Goal: Task Accomplishment & Management: Manage account settings

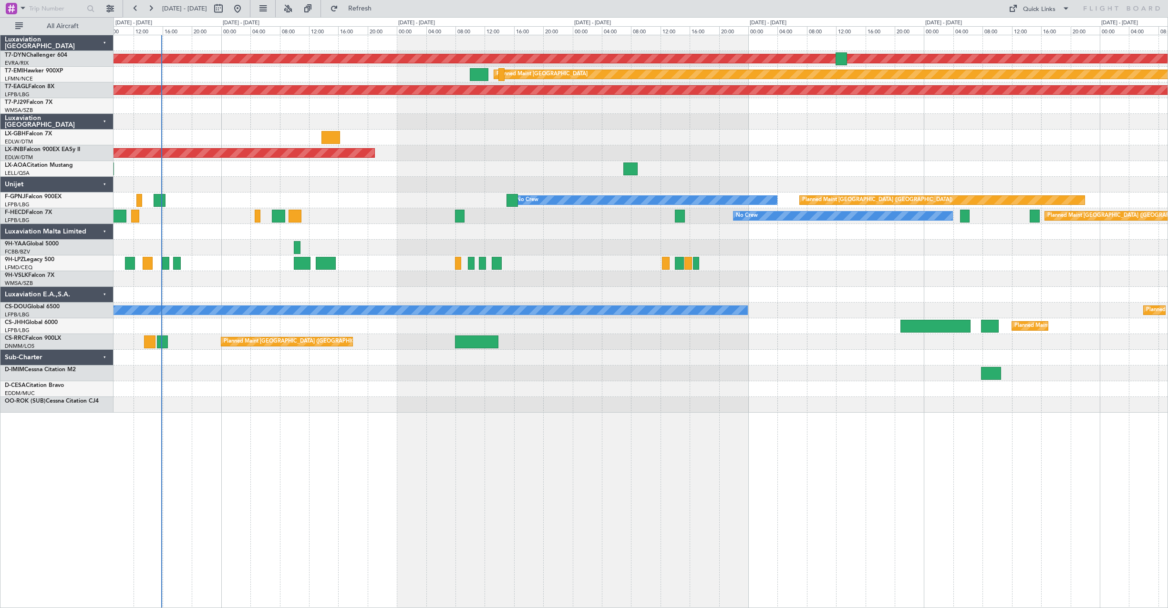
click at [444, 200] on div "AOG Maint Riga (Riga Intl) Planned Maint Zurich Grounded New York (Teterboro) P…" at bounding box center [640, 224] width 1054 height 378
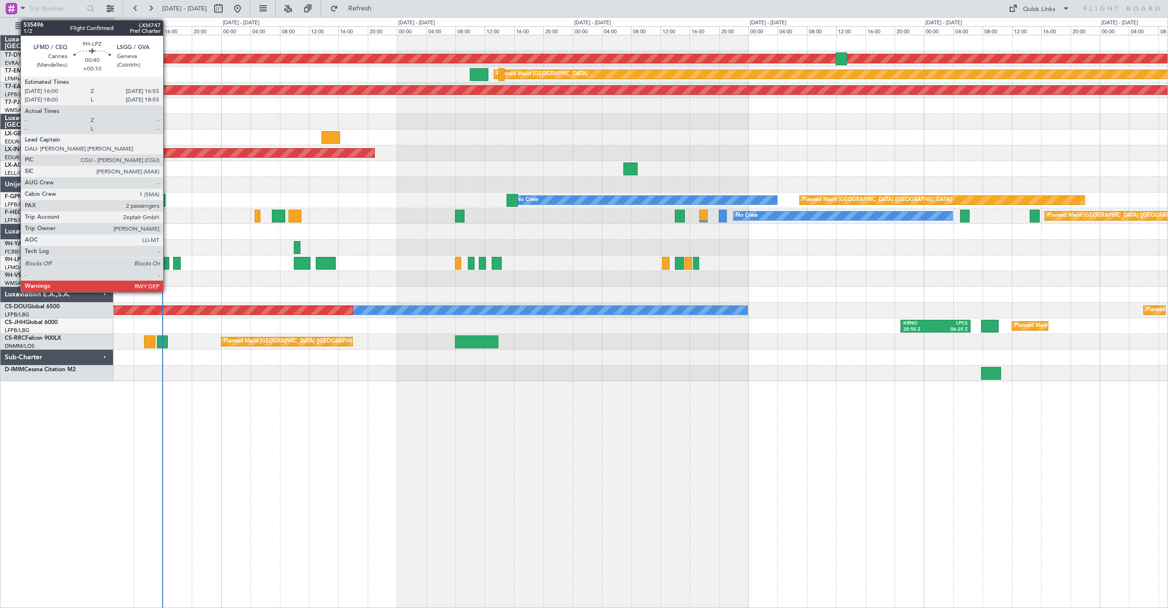
click at [167, 258] on div at bounding box center [165, 263] width 7 height 13
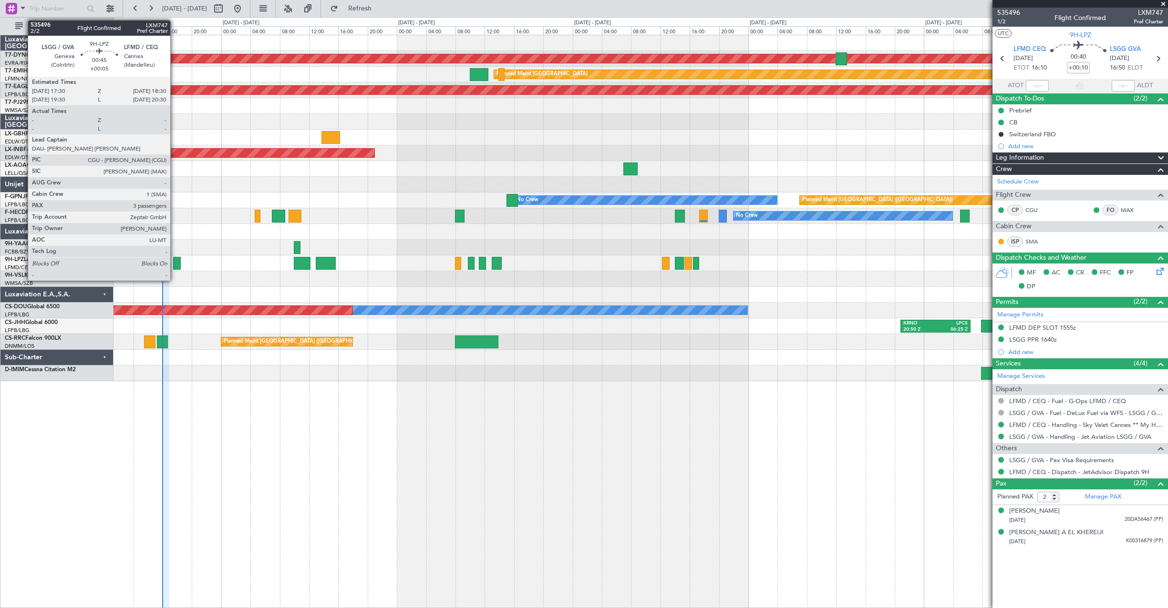
click at [174, 260] on div at bounding box center [177, 263] width 8 height 13
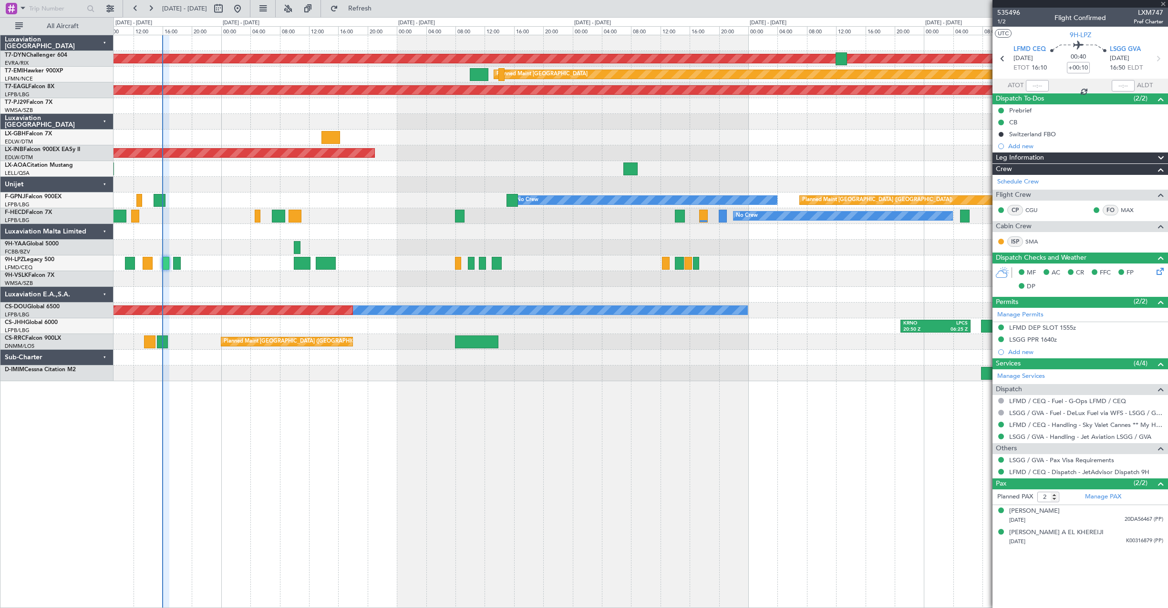
type input "+00:05"
type input "3"
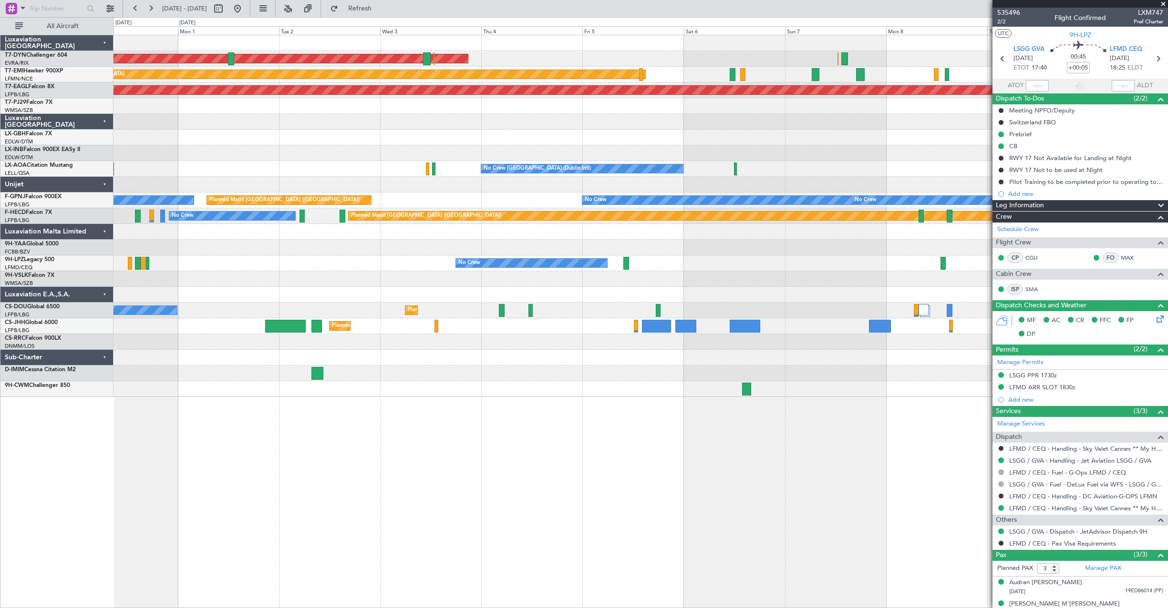
click at [374, 436] on div "AOG Maint Riga (Riga Intl) Planned Maint Zurich Grounded New York (Teterboro) U…" at bounding box center [640, 322] width 1054 height 574
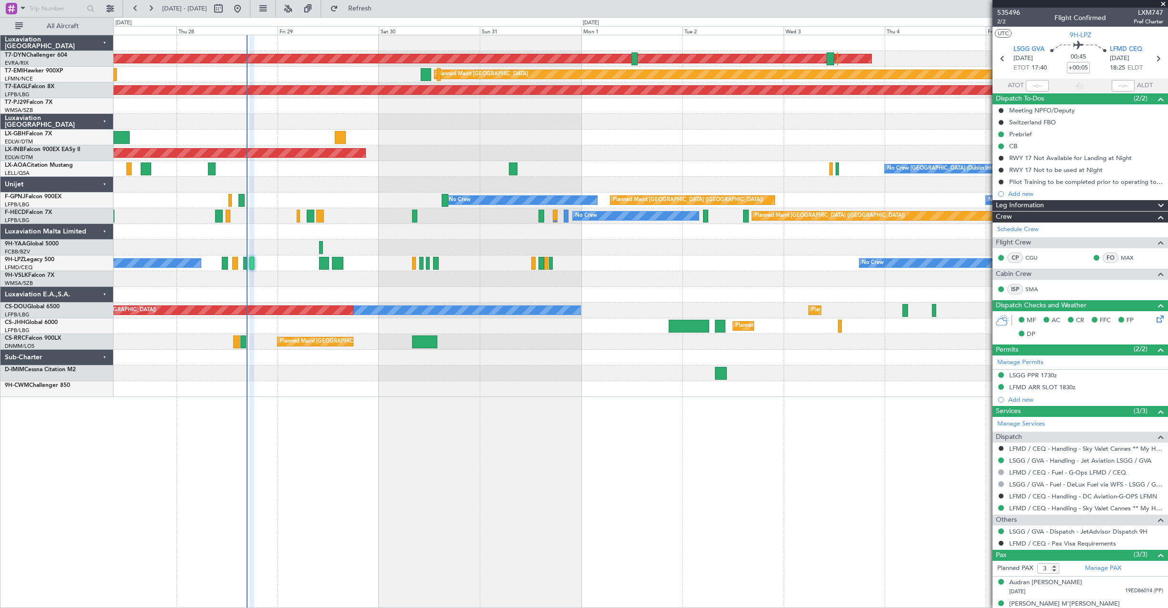
click at [612, 123] on div at bounding box center [640, 122] width 1054 height 16
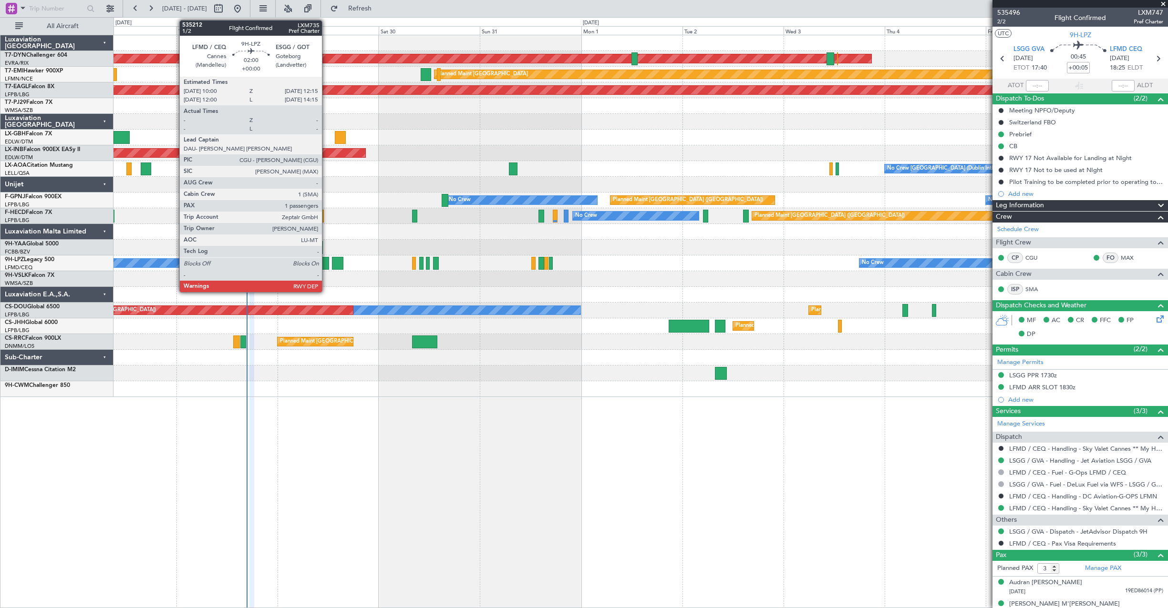
click at [326, 267] on div at bounding box center [324, 263] width 10 height 13
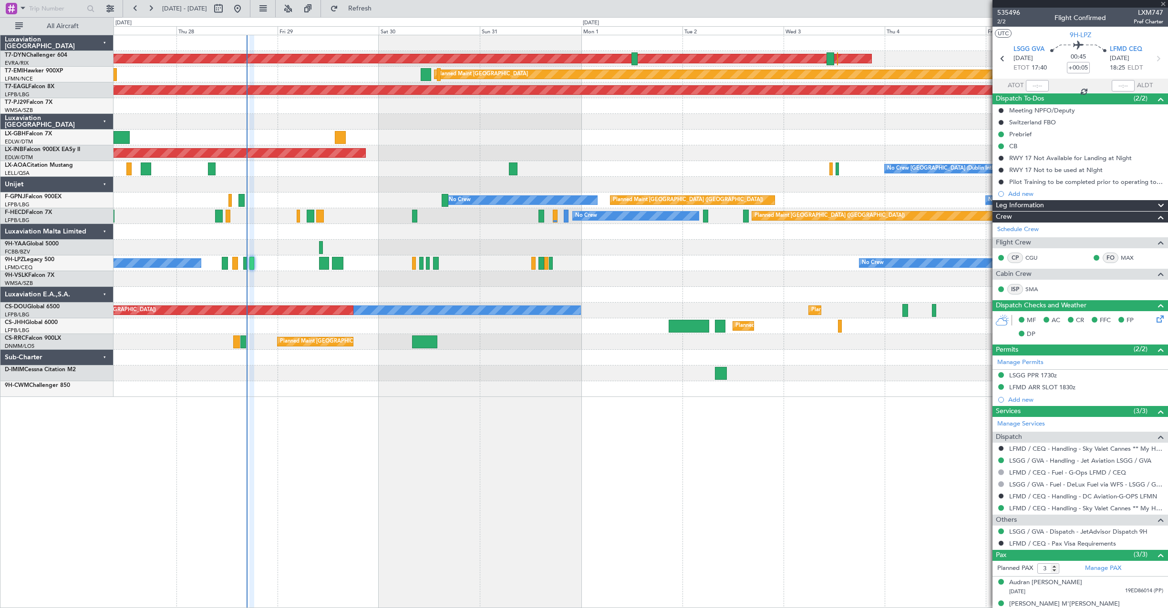
type input "1"
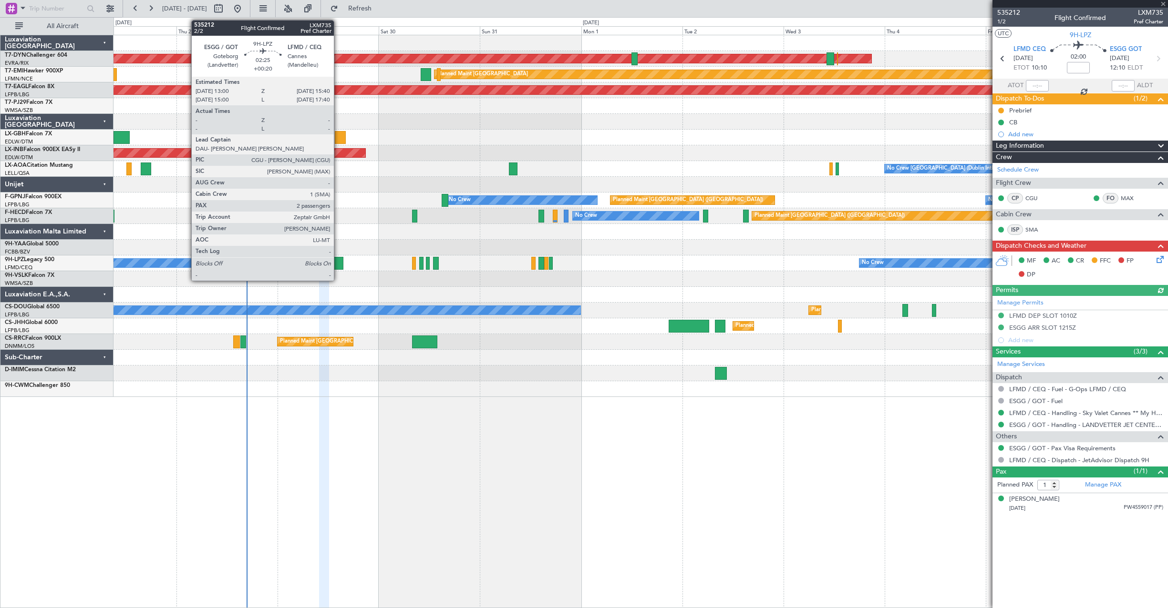
click at [338, 265] on div at bounding box center [337, 263] width 11 height 13
click at [340, 268] on div at bounding box center [337, 263] width 11 height 13
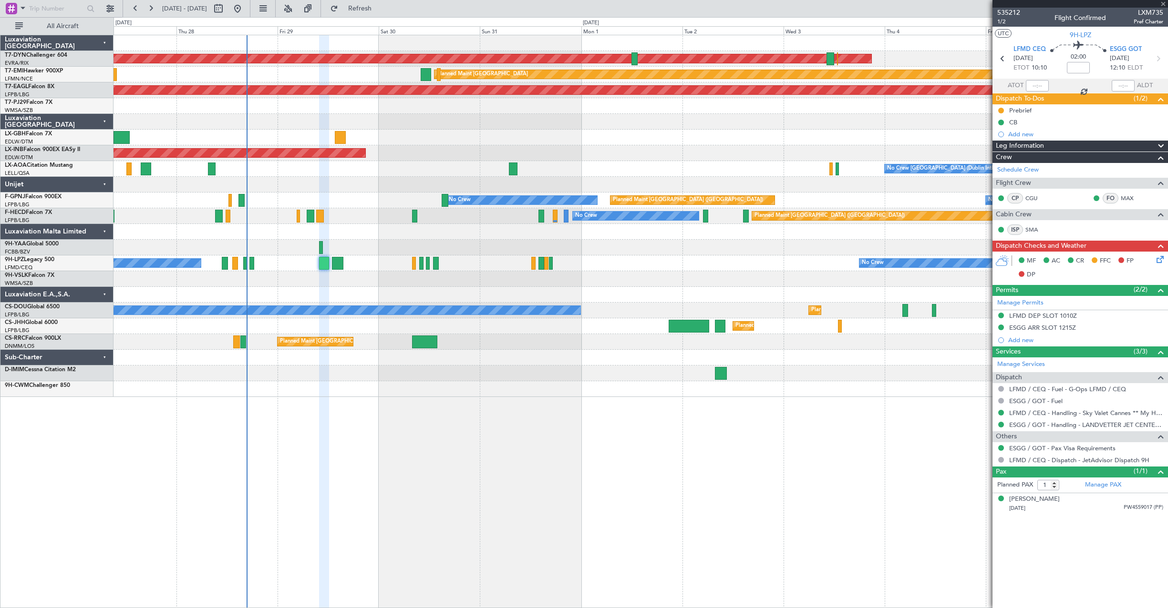
type input "+00:20"
type input "2"
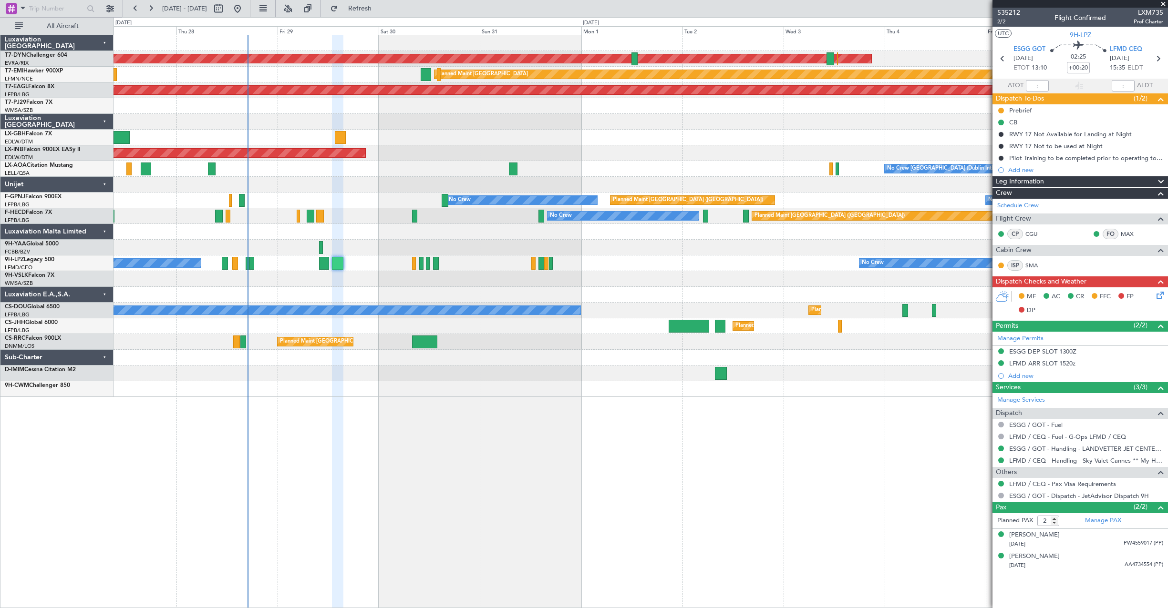
click at [430, 140] on div "Planned Maint Nice ([GEOGRAPHIC_DATA])" at bounding box center [640, 138] width 1054 height 16
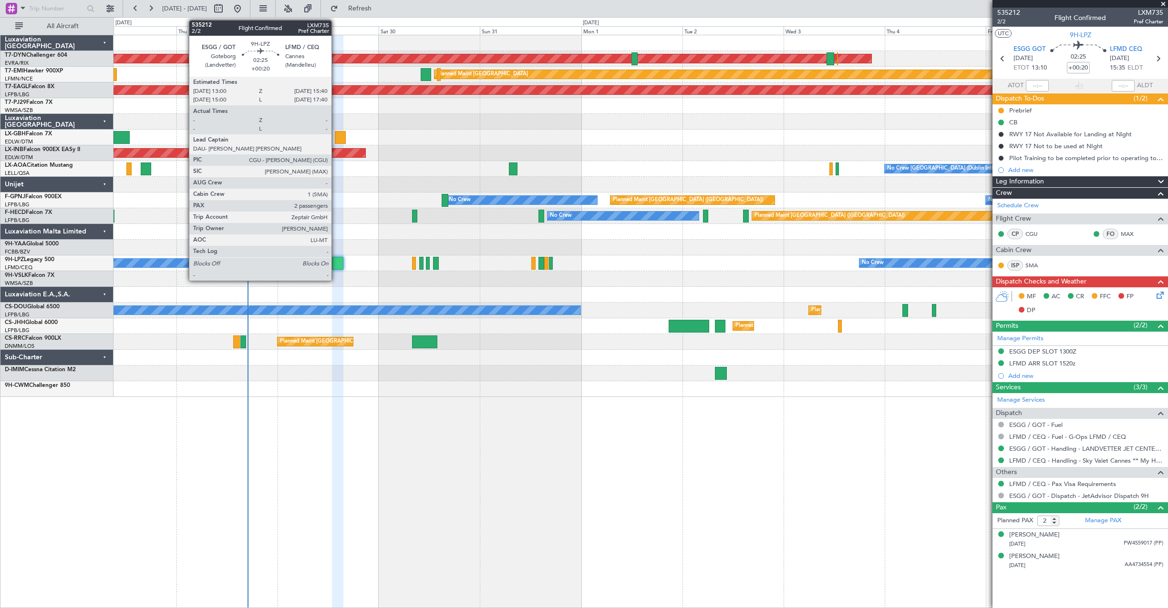
click at [336, 261] on div at bounding box center [337, 263] width 11 height 13
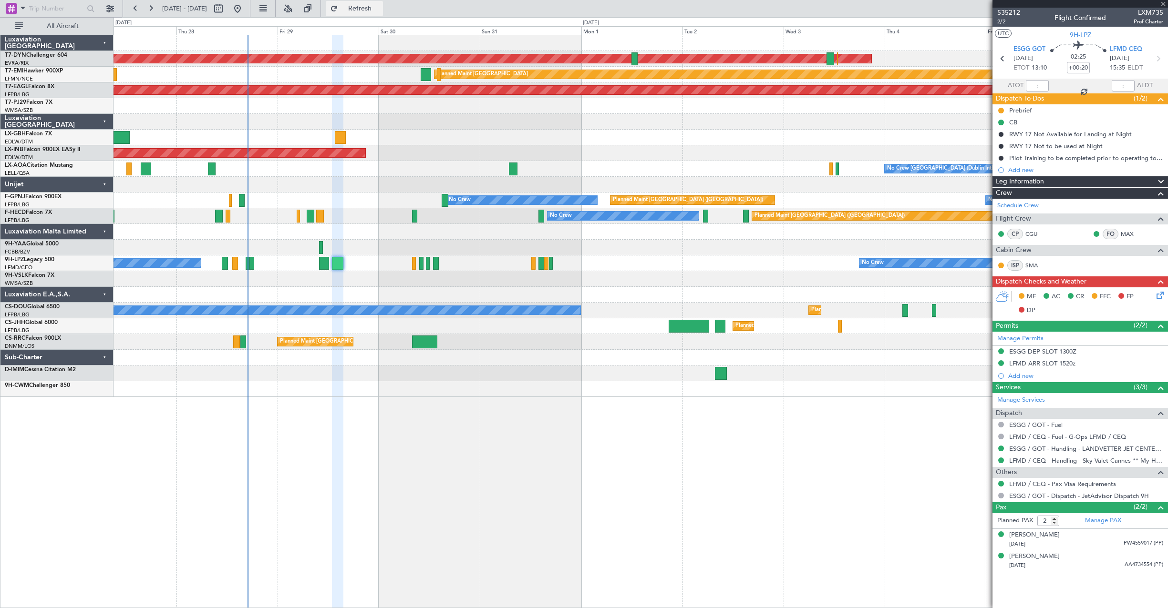
click at [383, 2] on button "Refresh" at bounding box center [354, 8] width 57 height 15
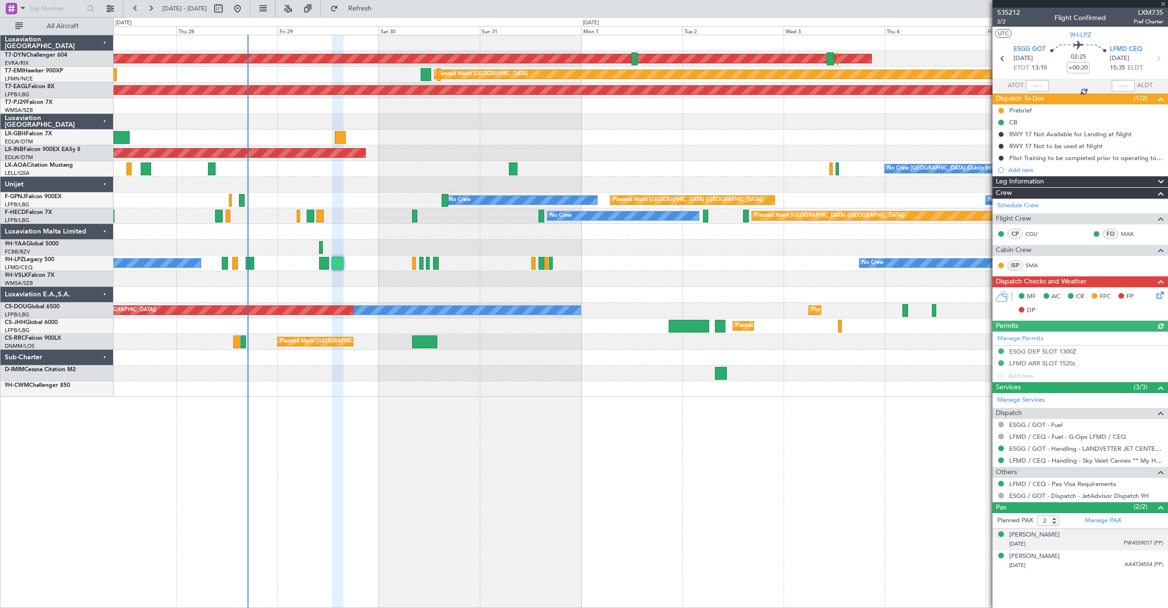
click at [1108, 538] on div "Nicholas Constantinos LEVENTIS 31/01/1980 PW4559017 (PP)" at bounding box center [1086, 540] width 154 height 19
click at [1084, 587] on div "09/07/2014 AA4734554 (PP)" at bounding box center [1086, 589] width 154 height 10
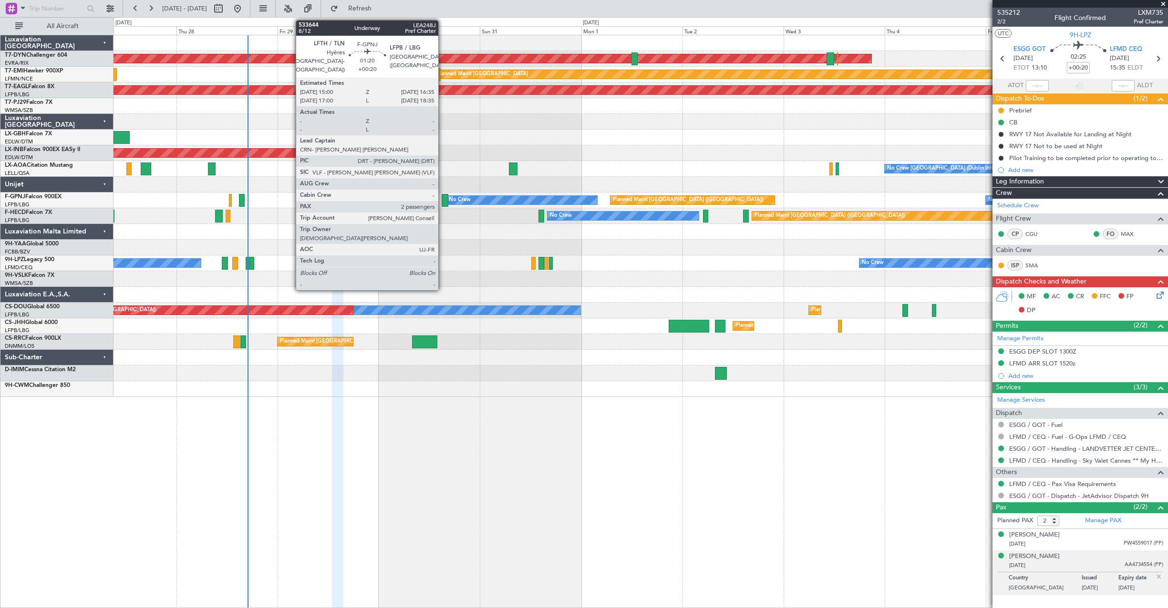
click at [442, 200] on div at bounding box center [444, 200] width 7 height 13
click at [442, 202] on div at bounding box center [444, 200] width 7 height 13
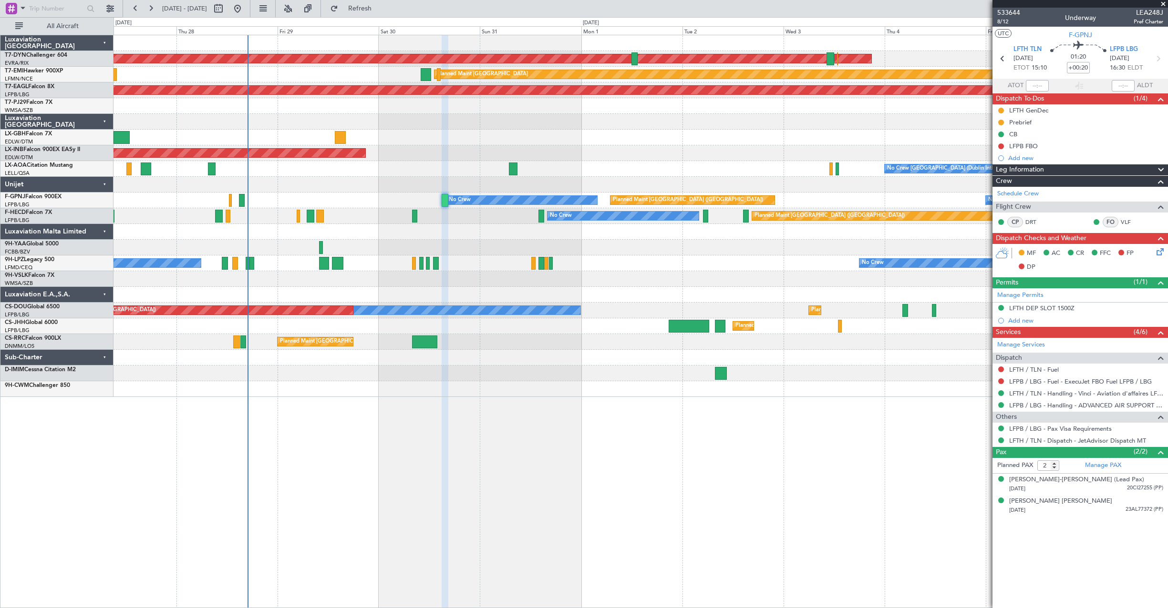
click at [418, 188] on div at bounding box center [640, 185] width 1054 height 16
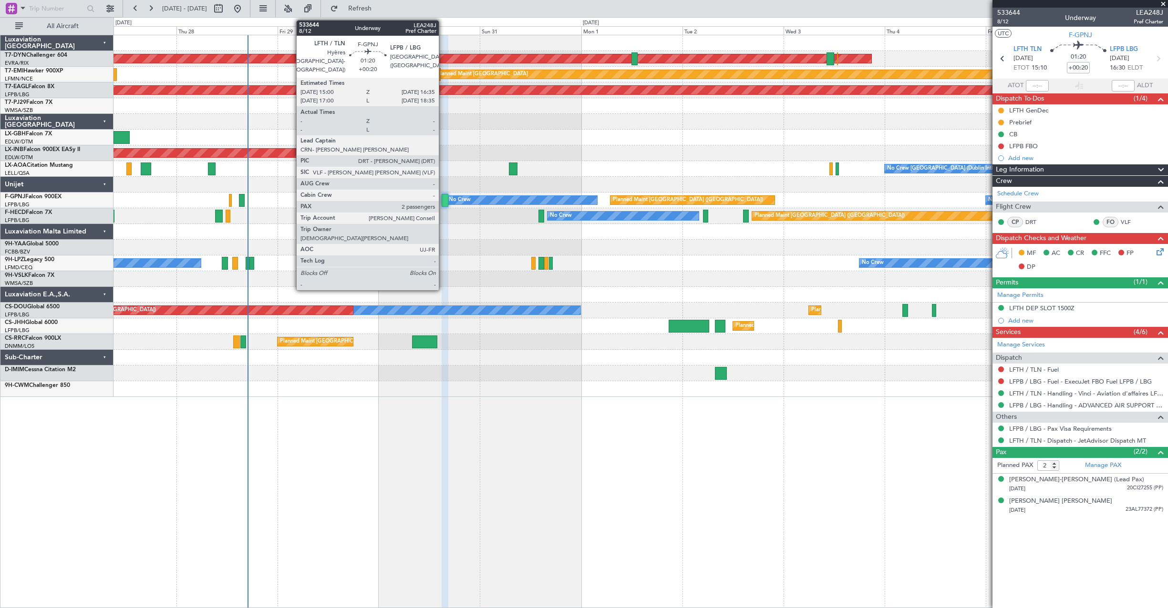
click at [443, 205] on div at bounding box center [444, 200] width 7 height 13
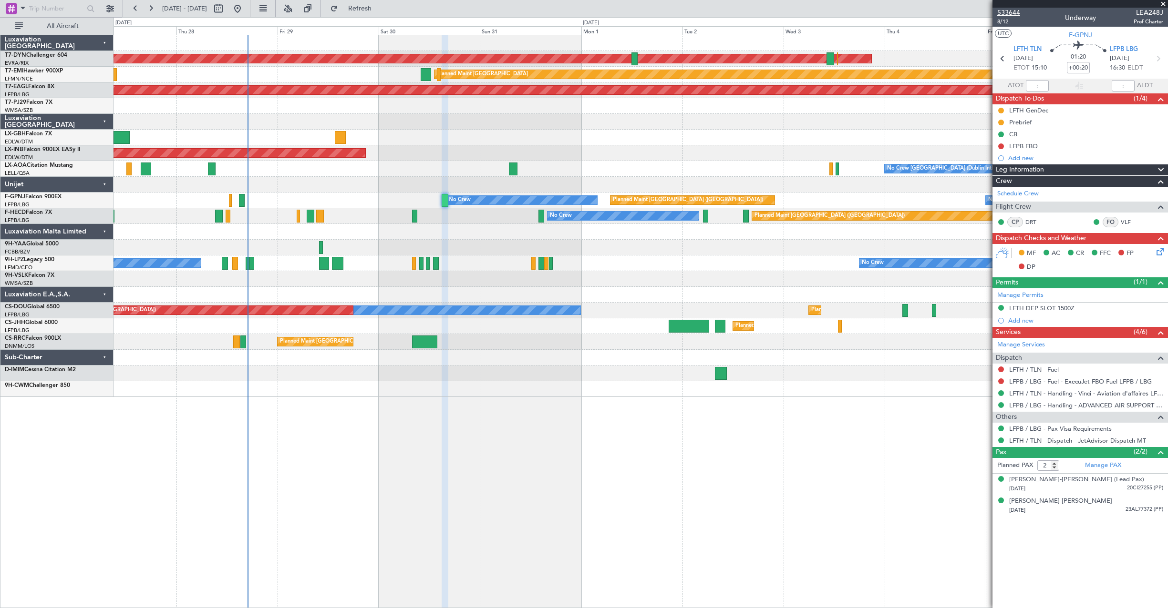
click at [1016, 8] on span "533644" at bounding box center [1008, 13] width 23 height 10
click at [799, 446] on div "AOG Maint Riga (Riga Intl) Planned Maint Zurich Grounded New York (Teterboro) P…" at bounding box center [640, 322] width 1054 height 574
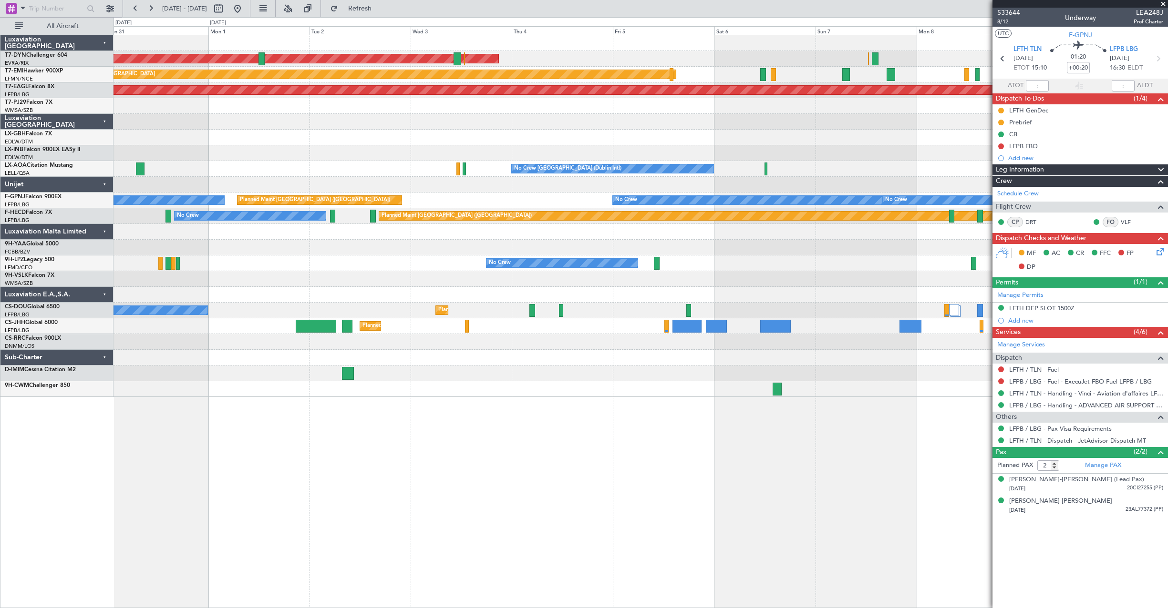
click at [412, 368] on div at bounding box center [640, 374] width 1054 height 16
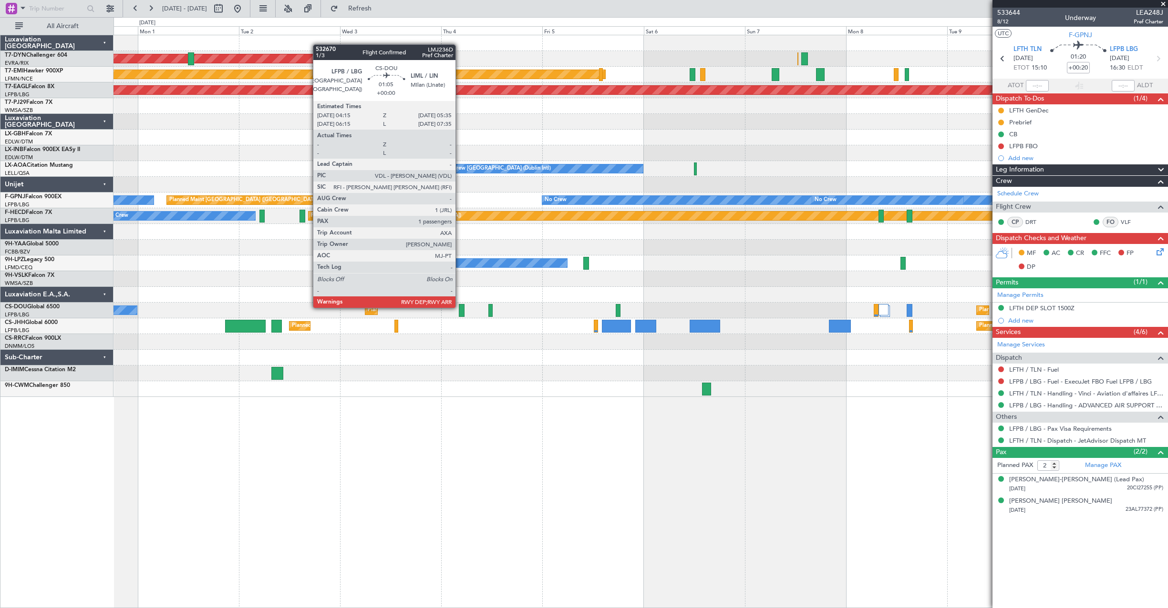
click at [460, 307] on div at bounding box center [462, 310] width 6 height 13
click at [461, 308] on div at bounding box center [462, 310] width 6 height 13
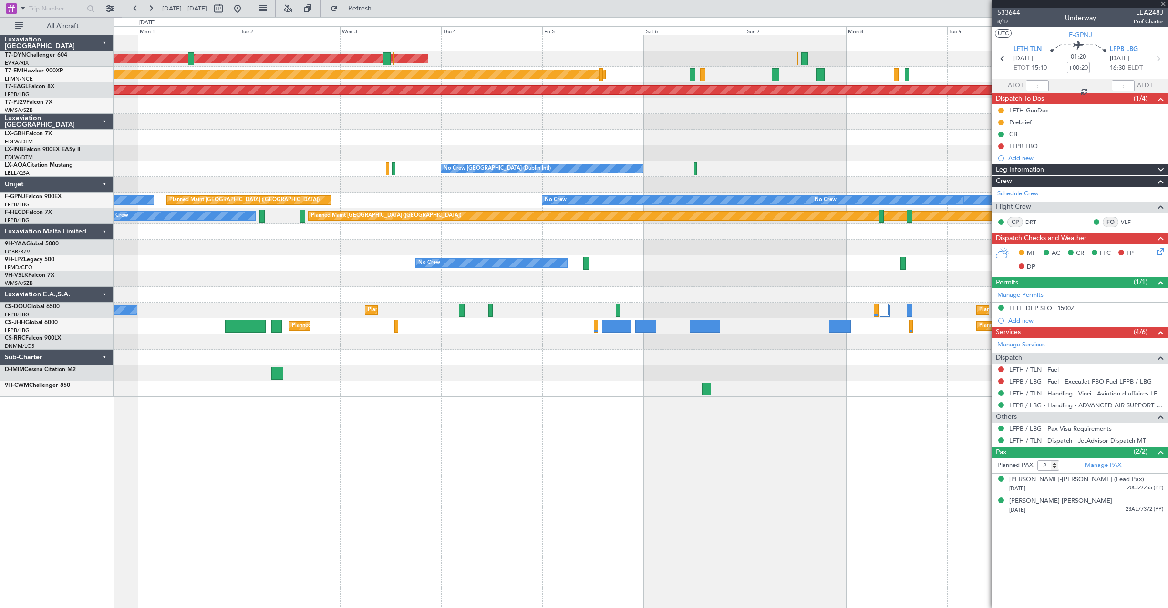
type input "1"
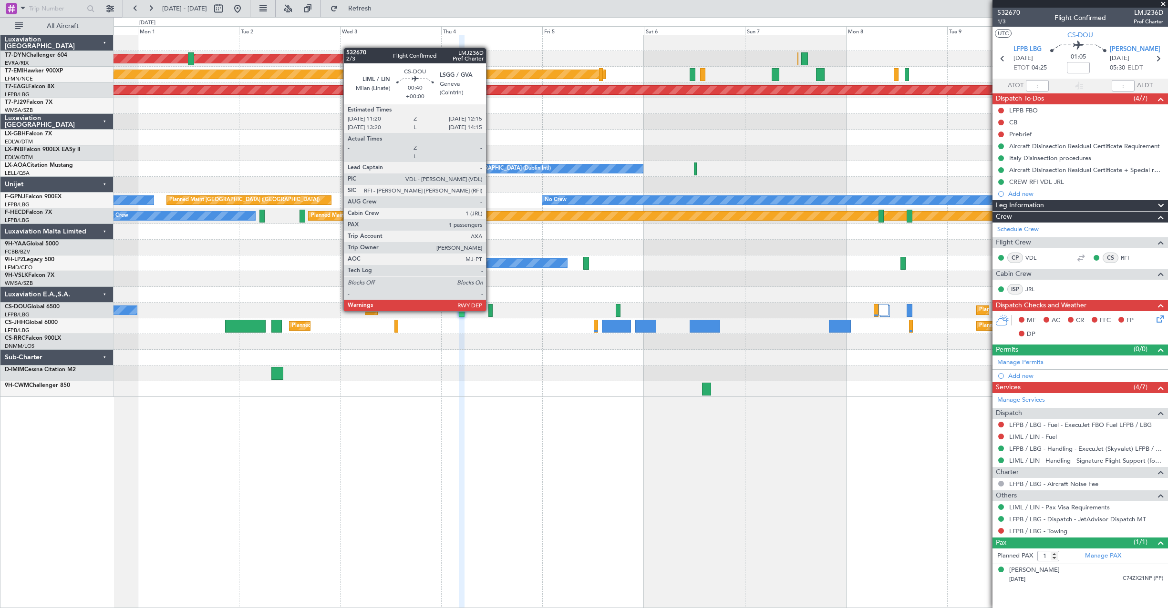
click at [490, 310] on div at bounding box center [490, 310] width 4 height 13
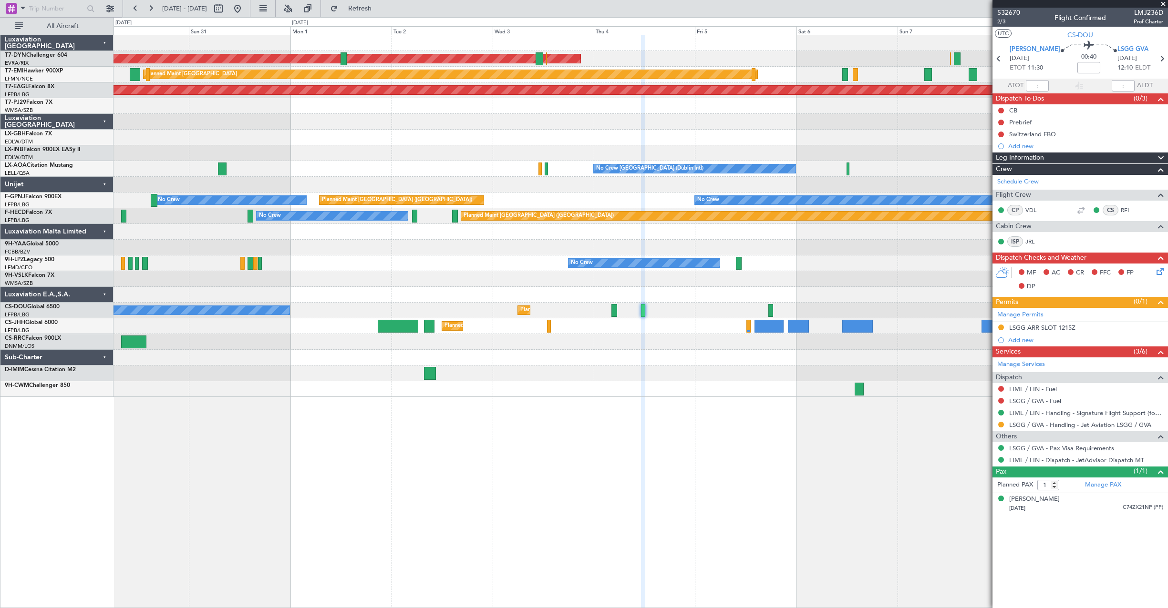
click at [371, 260] on div "AOG Maint Riga (Riga Intl) Planned Maint Zurich Grounded New York (Teterboro) U…" at bounding box center [640, 216] width 1054 height 362
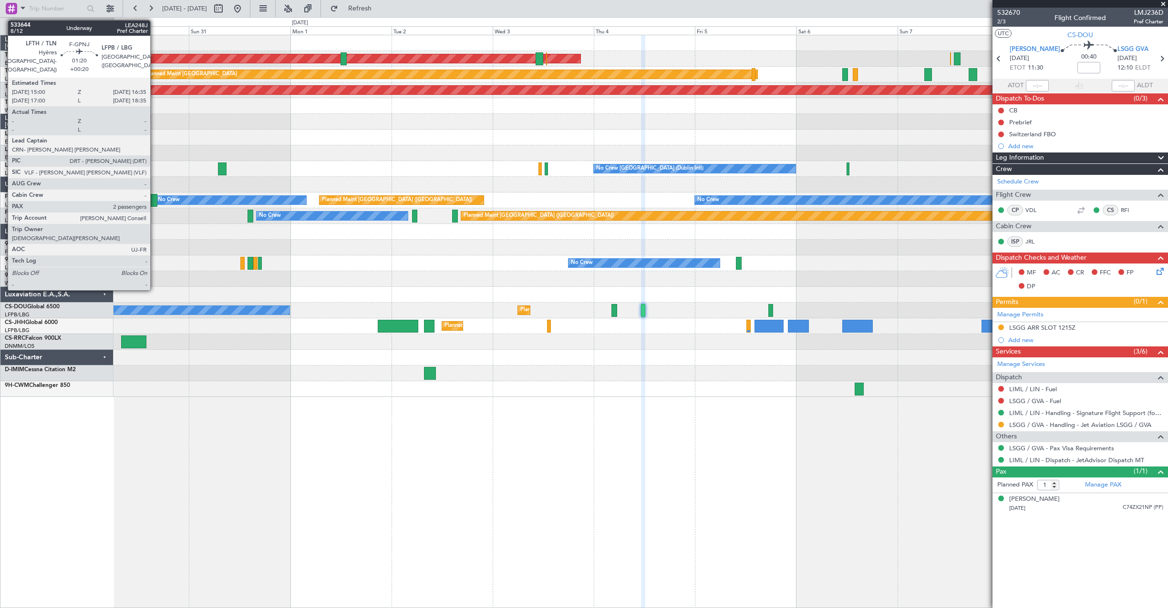
click at [154, 202] on div at bounding box center [154, 200] width 7 height 13
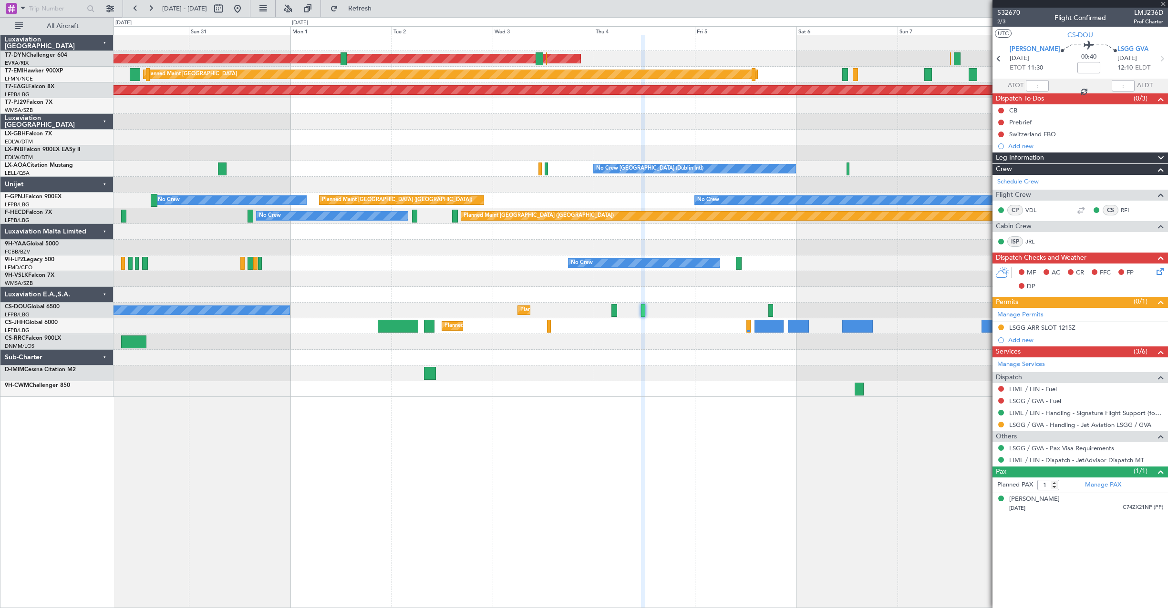
type input "+00:20"
type input "2"
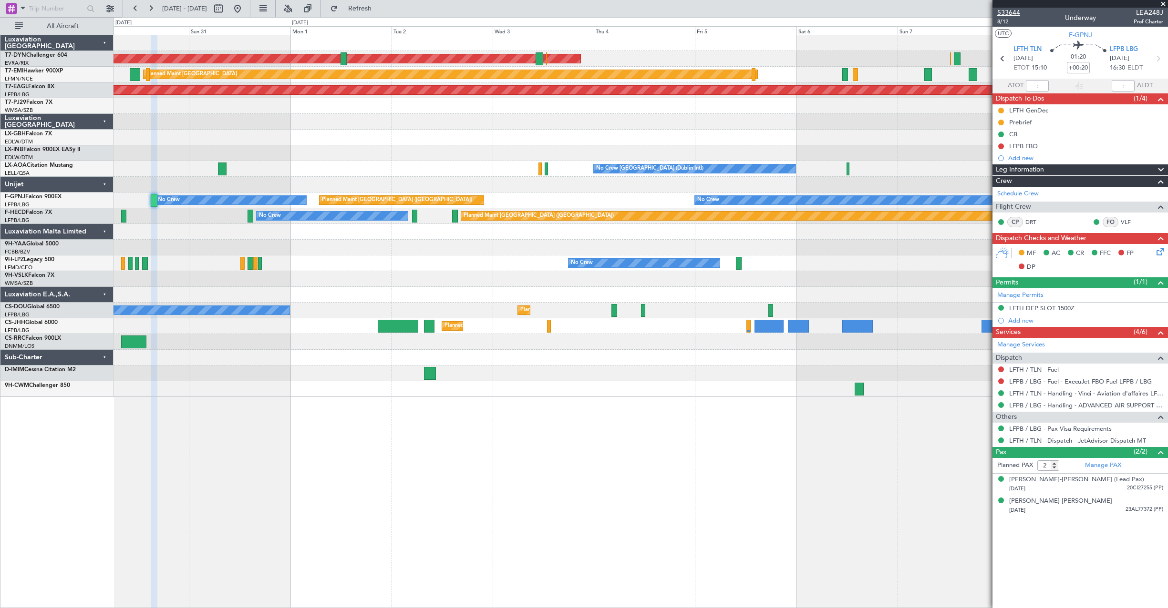
click at [1014, 10] on span "533644" at bounding box center [1008, 13] width 23 height 10
click at [1005, 21] on span "8/12" at bounding box center [1008, 22] width 23 height 8
click at [1060, 109] on div "LFTH GenDec" at bounding box center [1079, 110] width 175 height 12
click at [1060, 109] on li "LFTH GenDec" at bounding box center [1079, 110] width 175 height 12
click at [1063, 392] on link "LFTH / TLN - Handling - Vinci - Aviation d'affaires LFTH / TLN*****MY HANDLING*…" at bounding box center [1086, 394] width 154 height 8
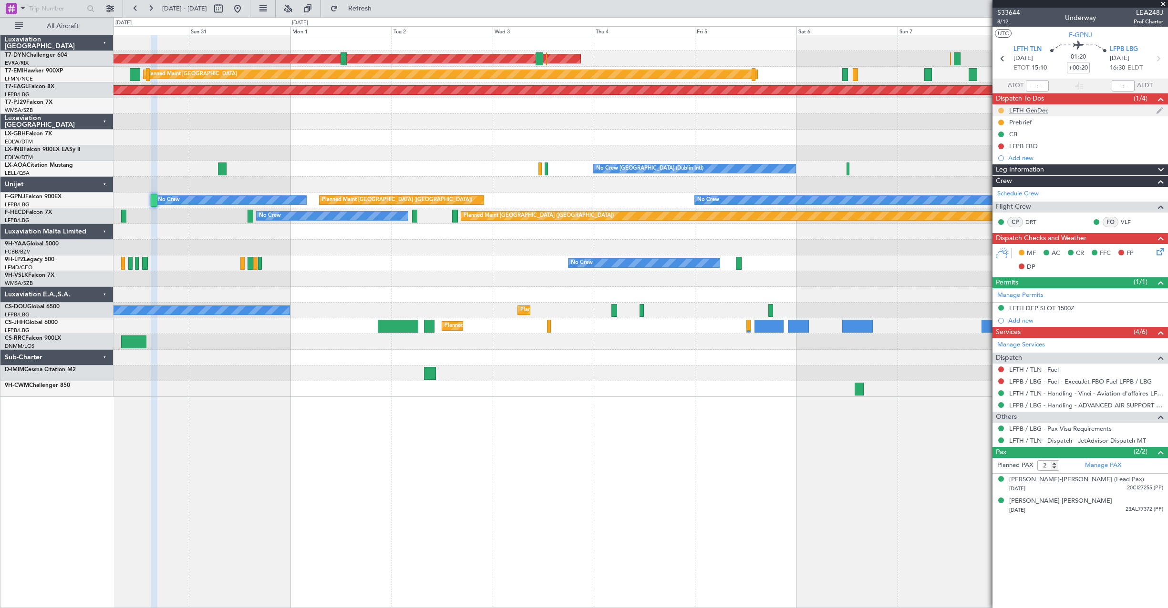
click at [998, 109] on button at bounding box center [1001, 111] width 6 height 6
click at [1002, 155] on span "Completed" at bounding box center [1004, 153] width 31 height 10
click at [1160, 252] on icon at bounding box center [1158, 250] width 8 height 8
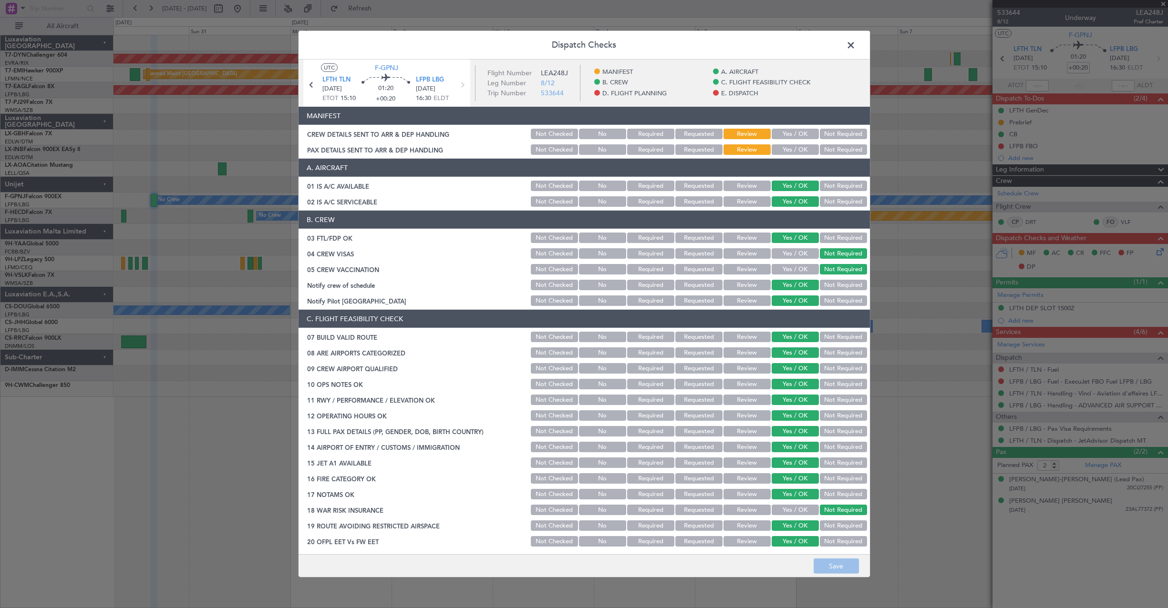
click at [787, 131] on button "Yes / OK" at bounding box center [794, 134] width 47 height 10
click at [790, 154] on button "Yes / OK" at bounding box center [794, 149] width 47 height 10
click at [835, 564] on button "Save" at bounding box center [835, 566] width 45 height 15
drag, startPoint x: 848, startPoint y: 48, endPoint x: 814, endPoint y: 26, distance: 39.9
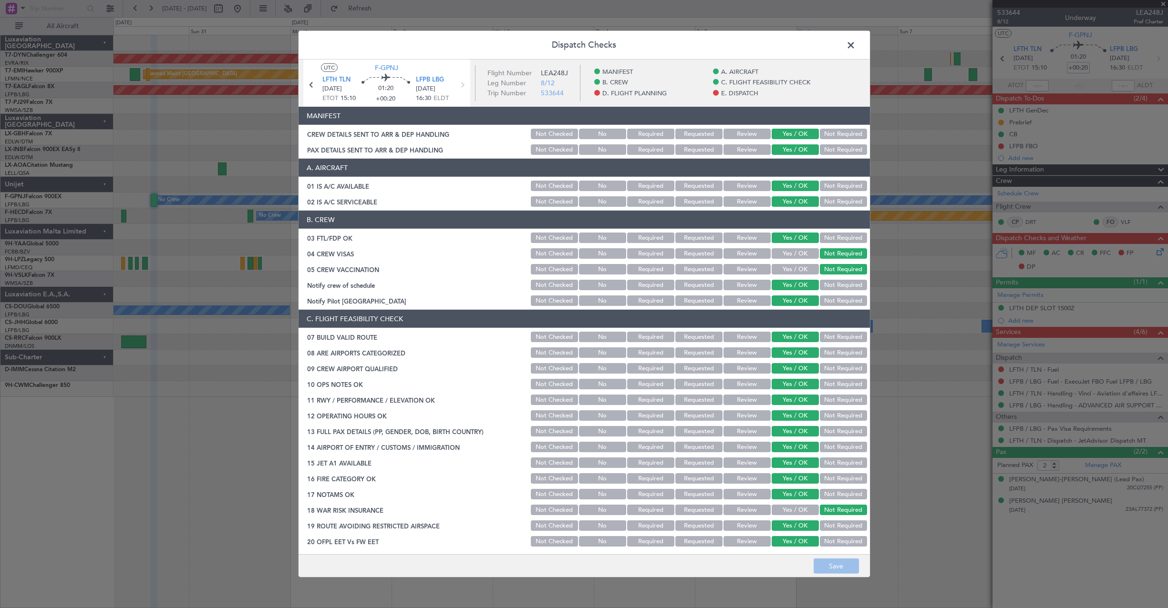
click at [855, 48] on span at bounding box center [855, 47] width 0 height 19
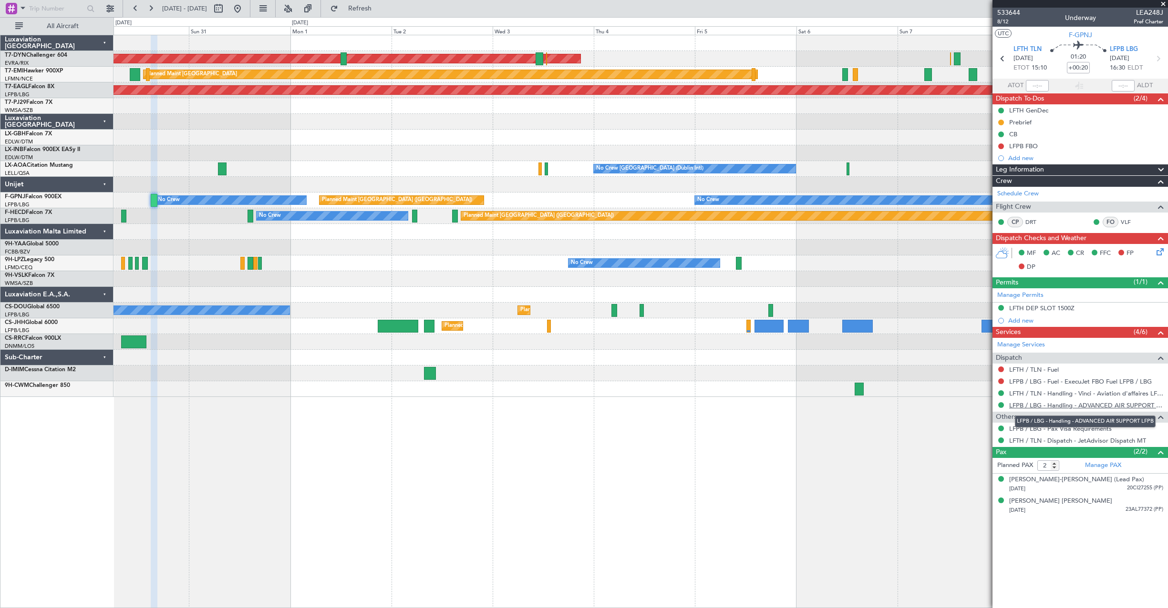
click at [1081, 403] on link "LFPB / LBG - Handling - ADVANCED AIR SUPPORT LFPB" at bounding box center [1086, 405] width 154 height 8
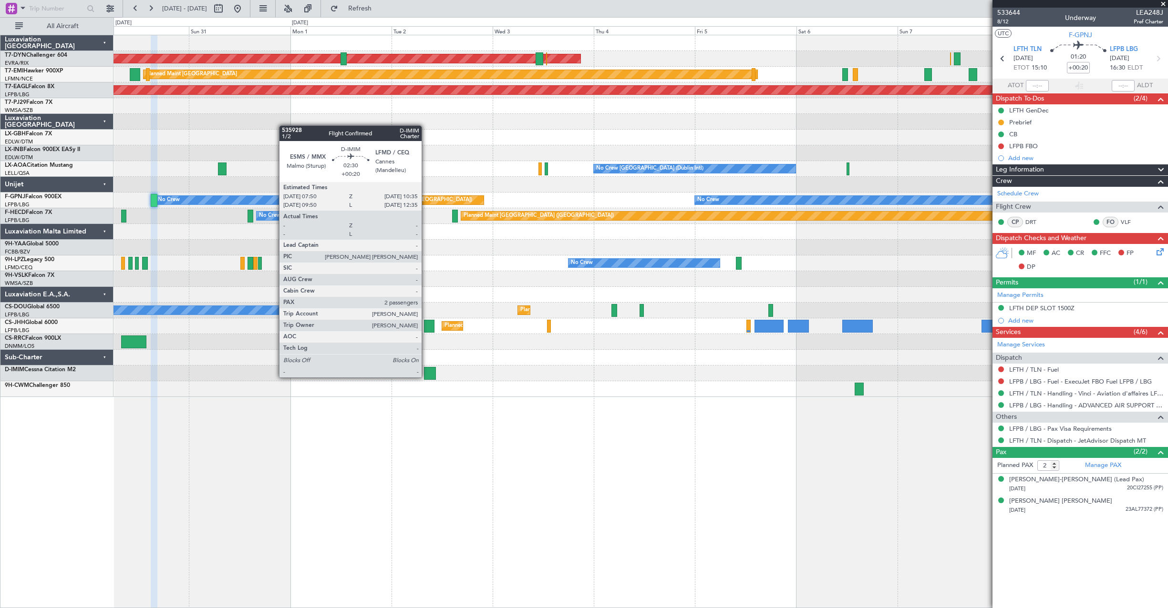
click at [426, 377] on div at bounding box center [430, 373] width 12 height 13
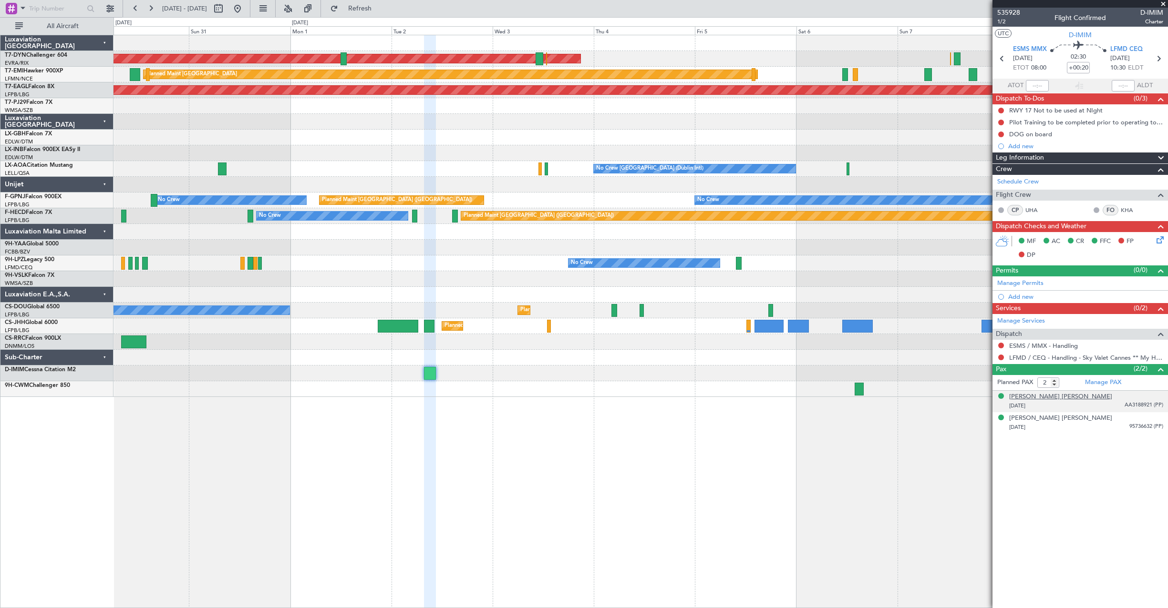
click at [1041, 400] on div "Göran Lars Berglund" at bounding box center [1060, 397] width 103 height 10
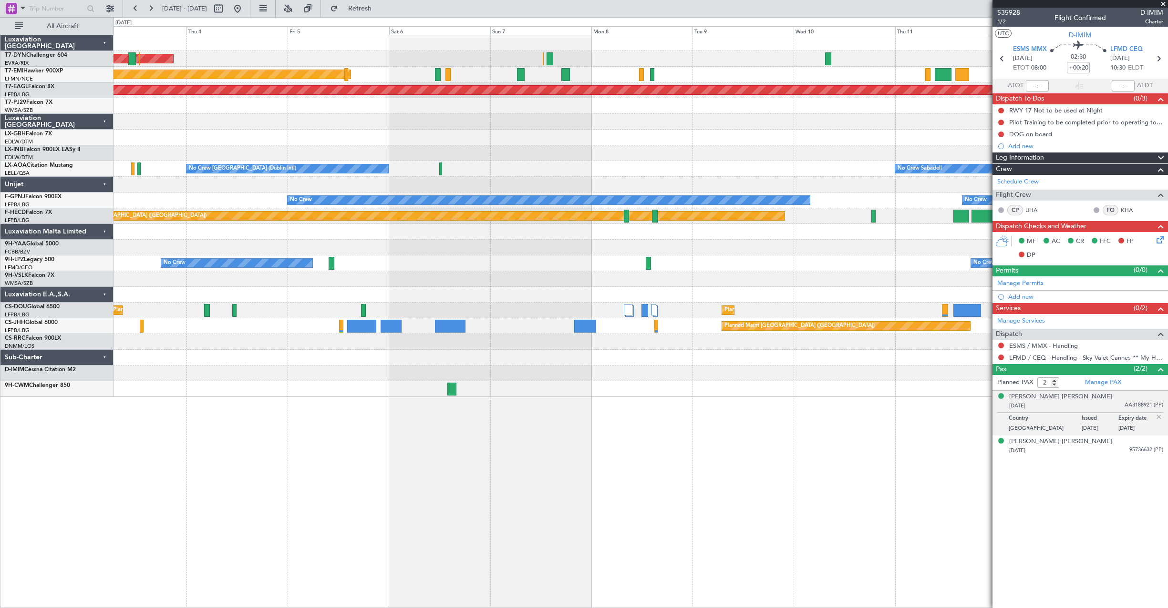
click at [352, 415] on div "AOG Maint Riga (Riga Intl) Planned Maint Zurich Grounded New York (Teterboro) N…" at bounding box center [640, 322] width 1054 height 574
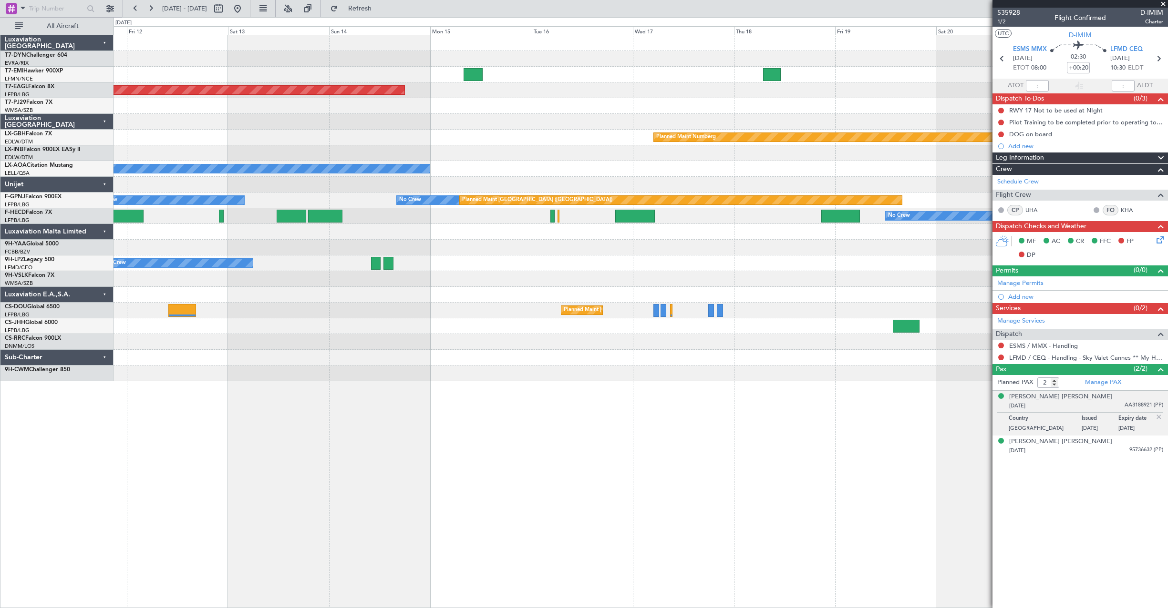
click at [278, 376] on div at bounding box center [640, 374] width 1054 height 16
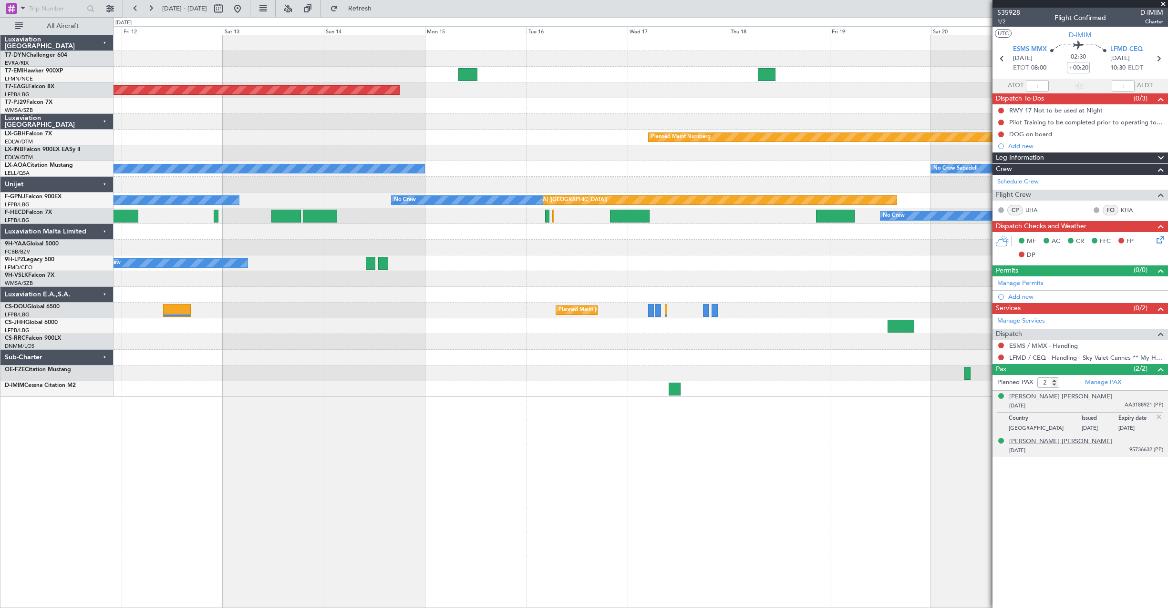
click at [1068, 442] on div "Viveca Karin Elisabet Berglund" at bounding box center [1060, 442] width 103 height 10
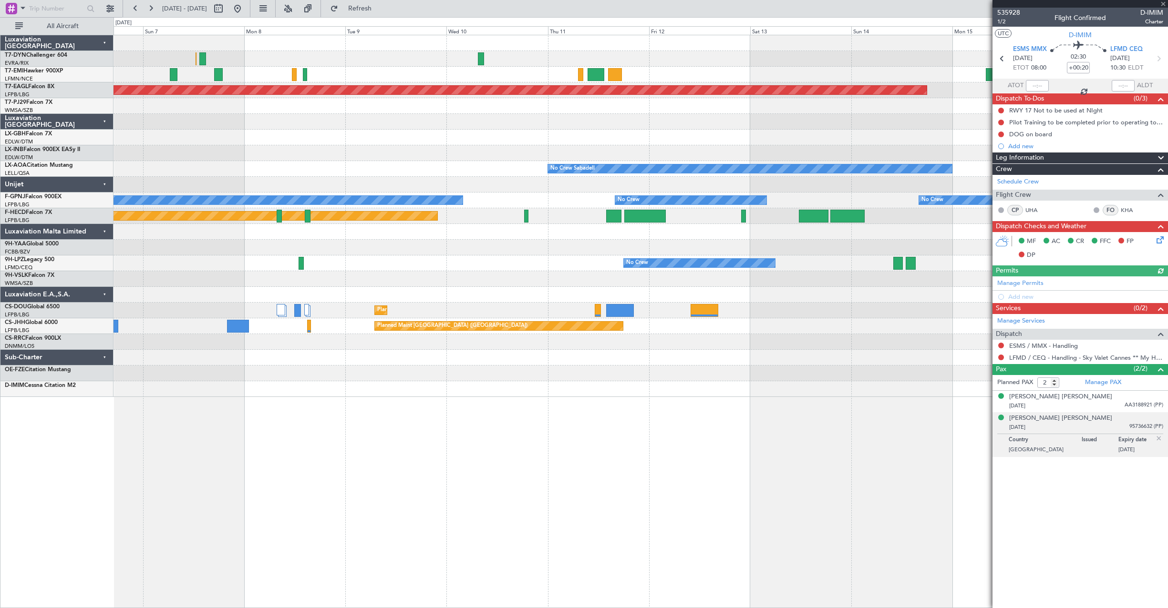
click at [742, 428] on div "Planned Maint Zurich Grounded New York (Teterboro) Planned Maint Nurnberg No Cr…" at bounding box center [640, 322] width 1054 height 574
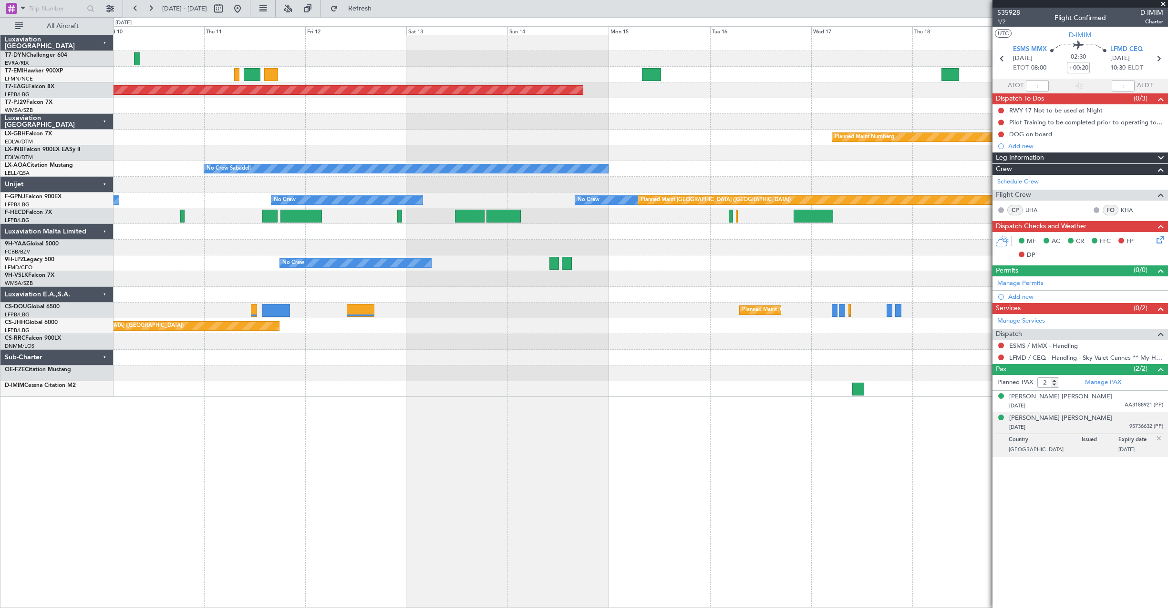
click at [77, 390] on div "Grounded New York (Teterboro) Planned Maint Nurnberg No Crew Sabadell No Crew S…" at bounding box center [584, 312] width 1168 height 591
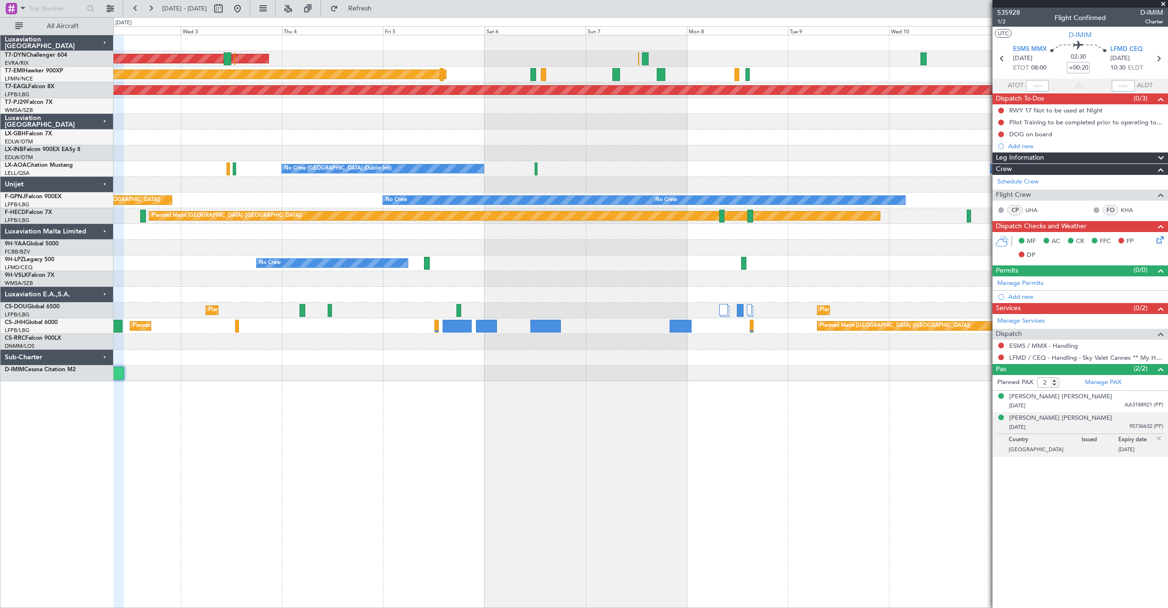
click at [804, 394] on div "AOG Maint Riga (Riga Intl) Planned Maint Zurich Grounded New York (Teterboro) N…" at bounding box center [640, 322] width 1054 height 574
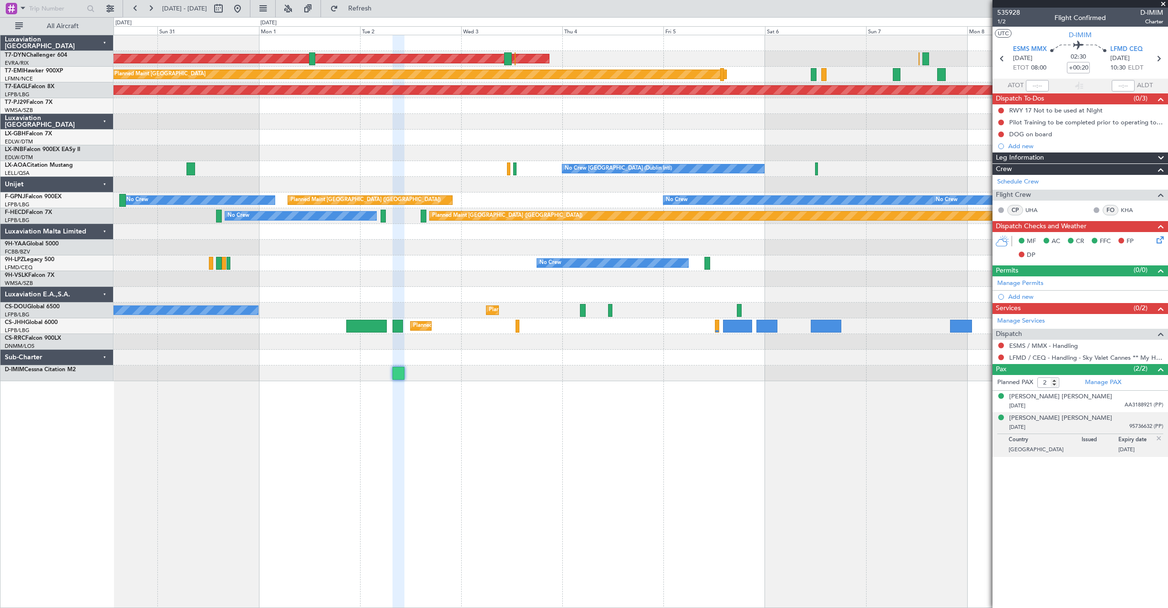
click at [694, 398] on div "AOG Maint Riga (Riga Intl) Planned Maint Zurich Grounded New York (Teterboro) U…" at bounding box center [640, 322] width 1054 height 574
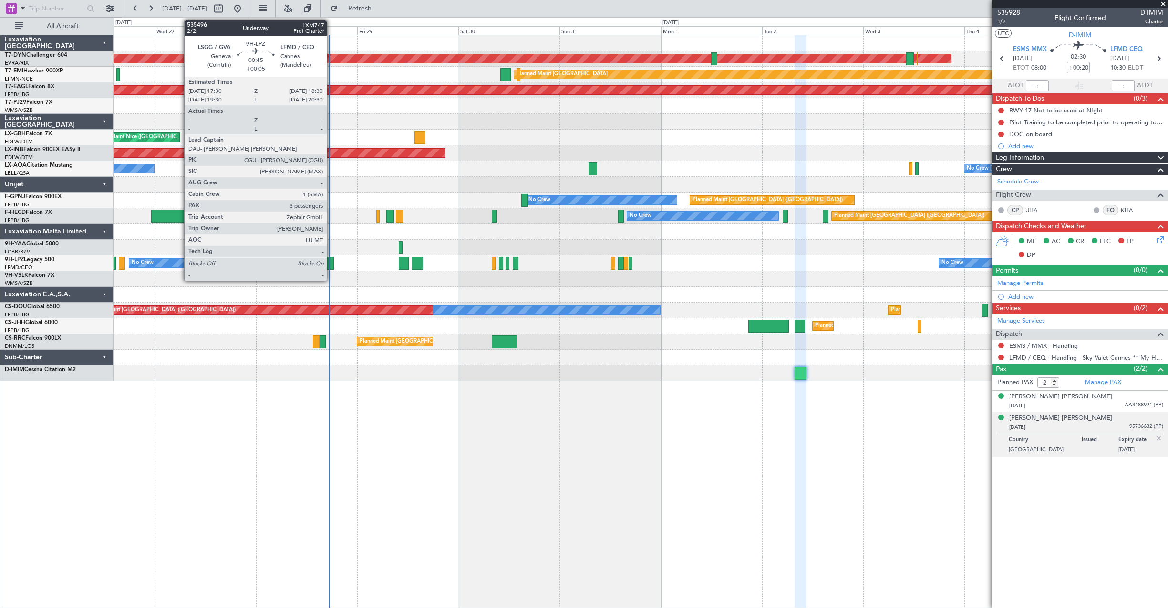
click at [331, 266] on div at bounding box center [331, 263] width 4 height 13
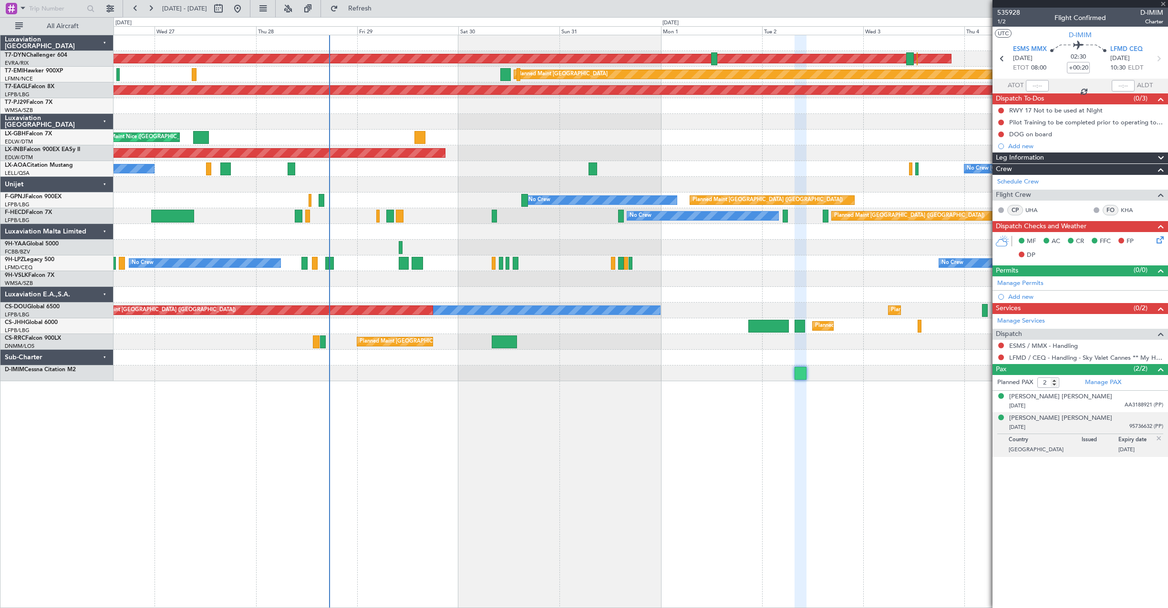
type input "+00:05"
type input "3"
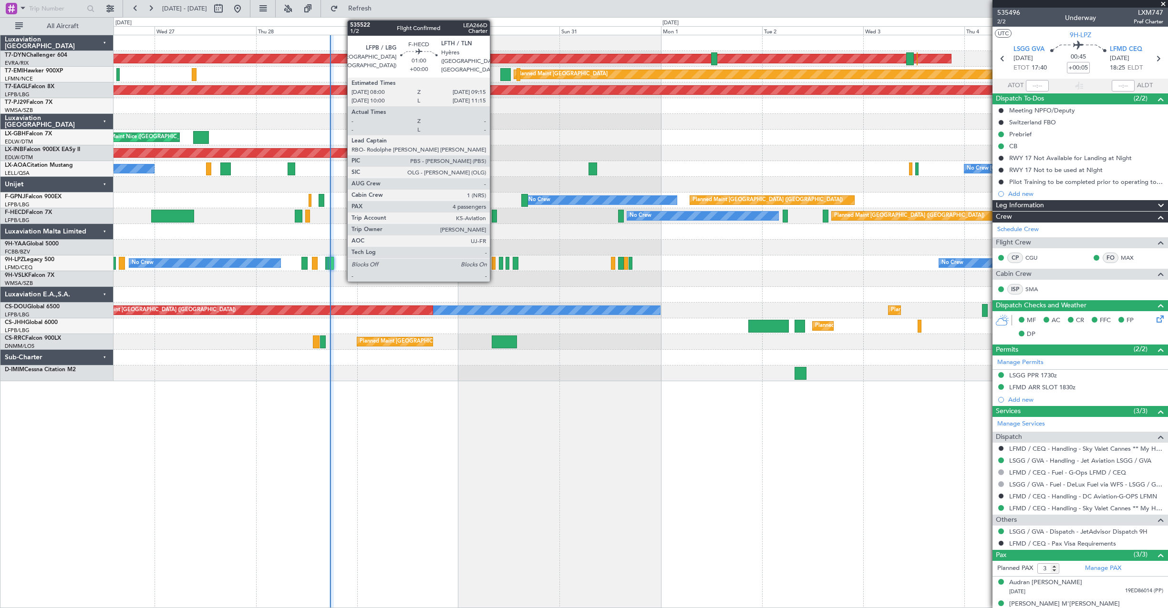
click at [494, 218] on div at bounding box center [495, 216] width 6 height 13
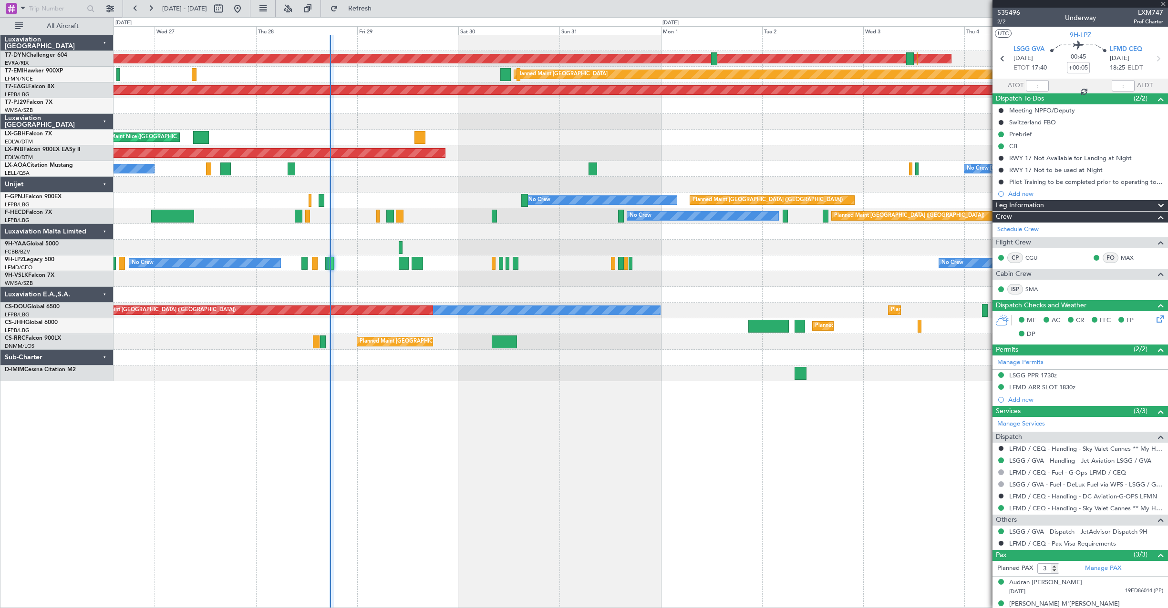
type input "4"
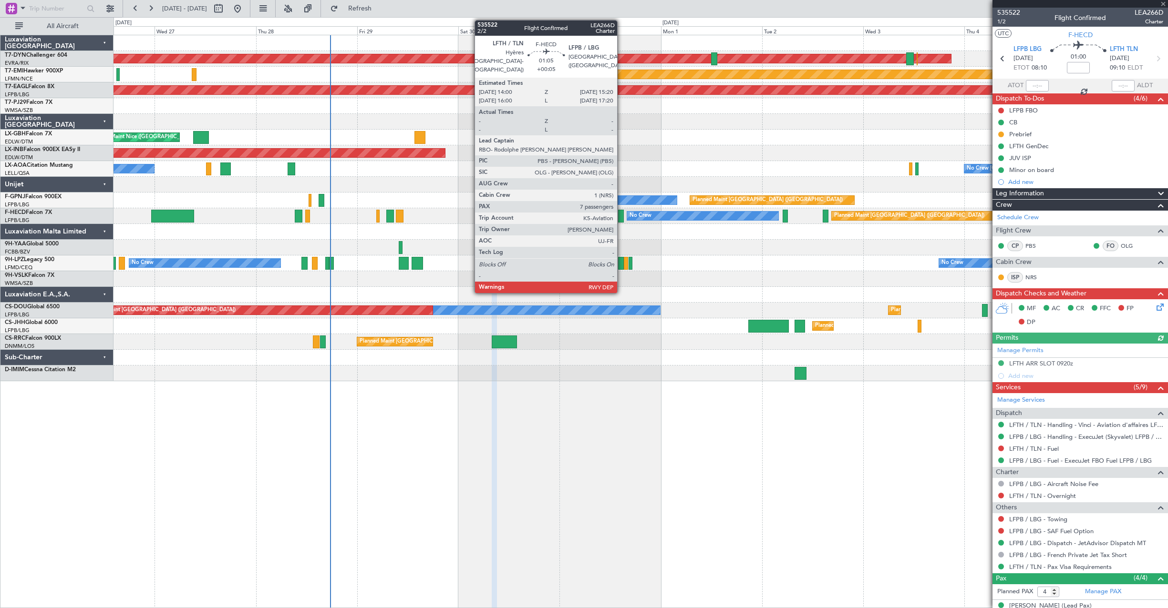
click at [621, 215] on div at bounding box center [621, 216] width 6 height 13
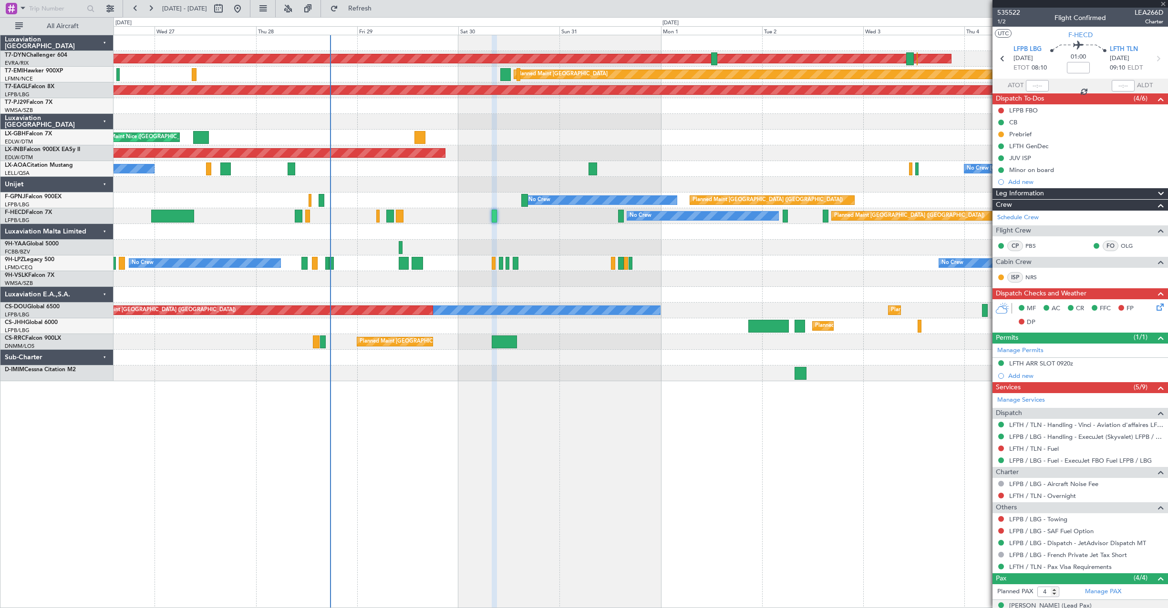
type input "+00:05"
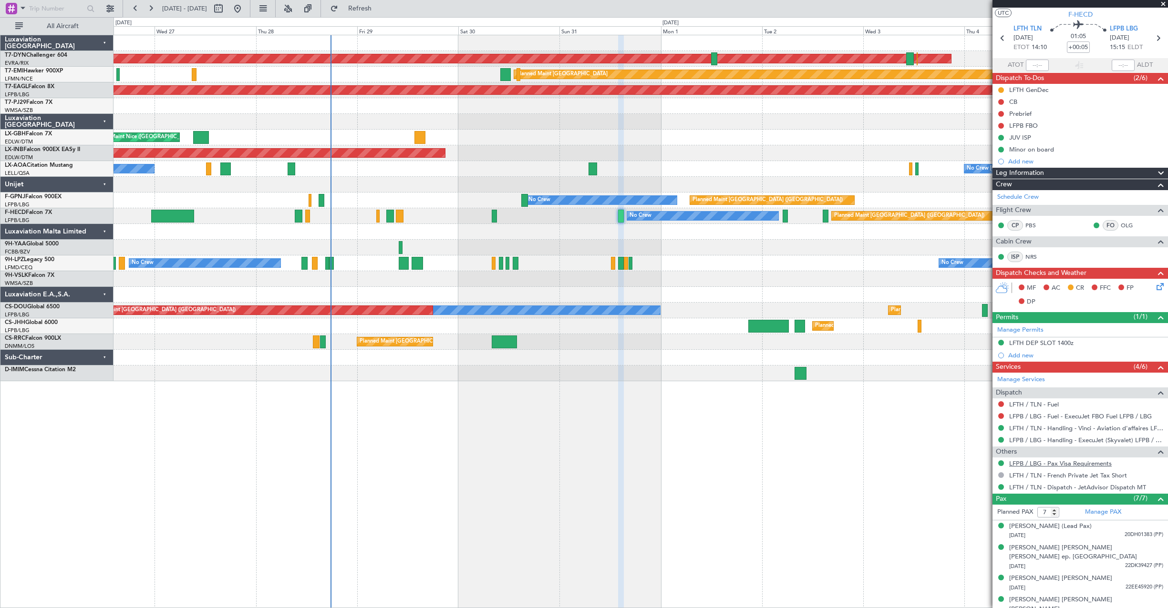
scroll to position [48, 0]
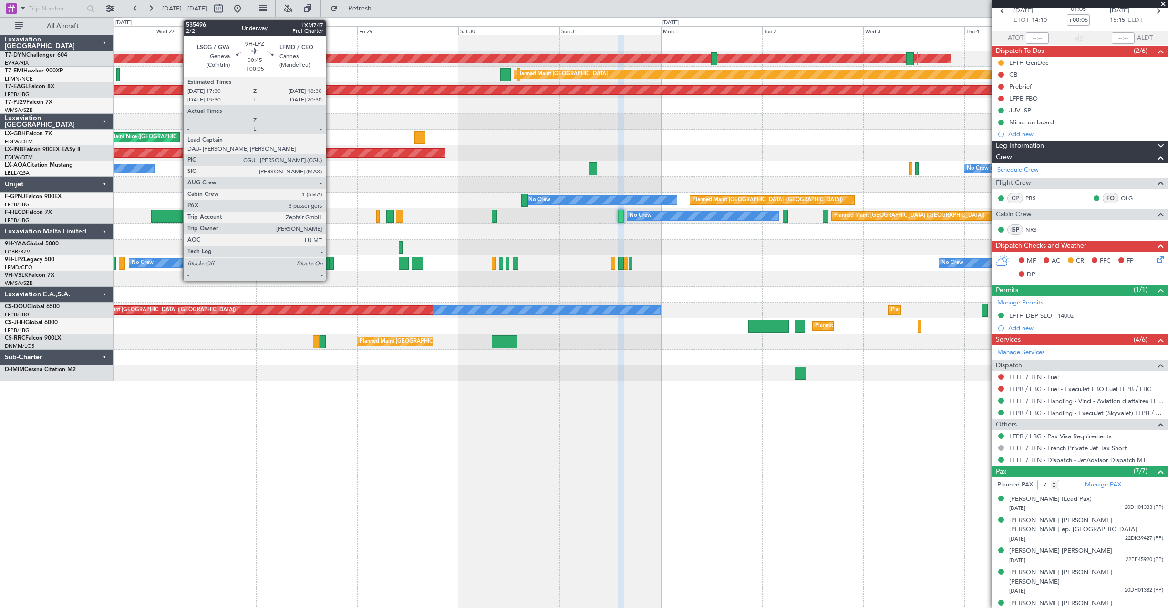
click at [330, 263] on div at bounding box center [331, 263] width 4 height 13
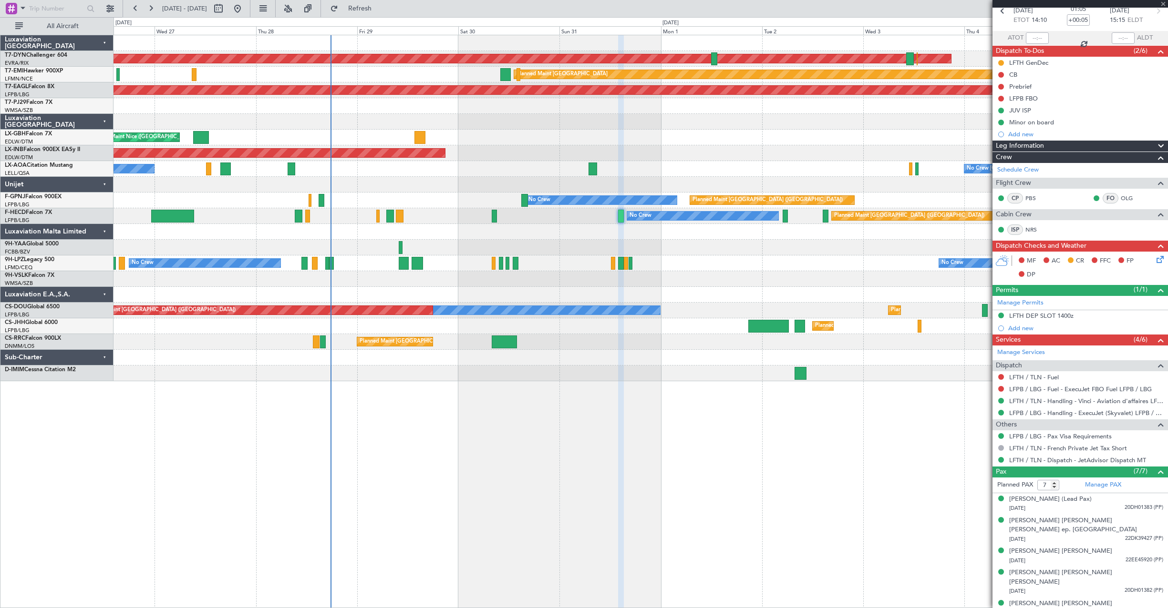
type input "3"
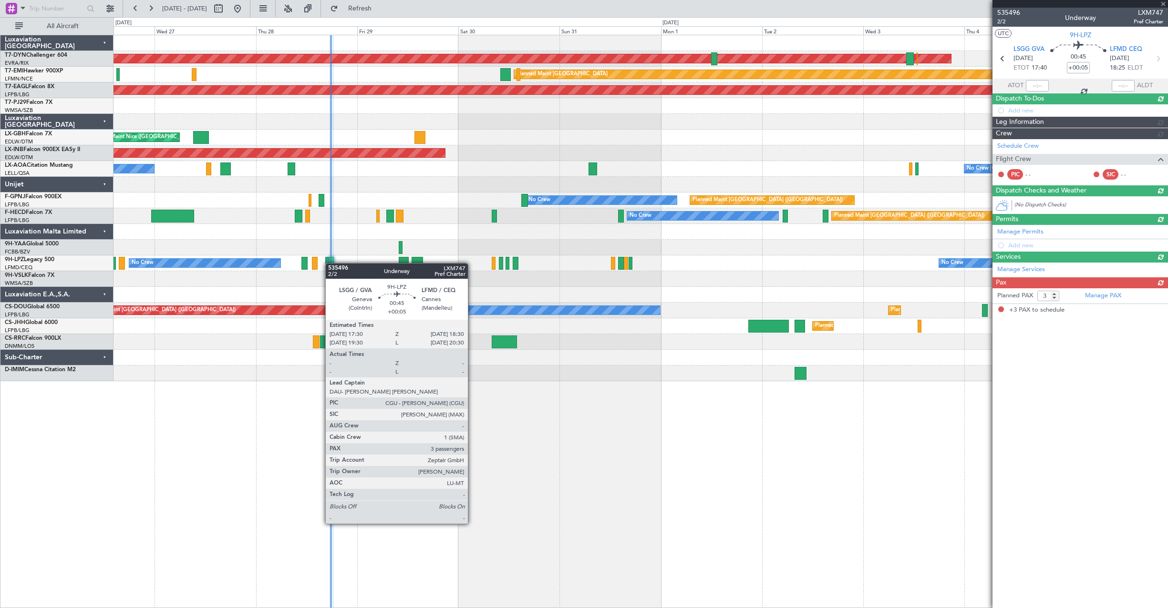
scroll to position [0, 0]
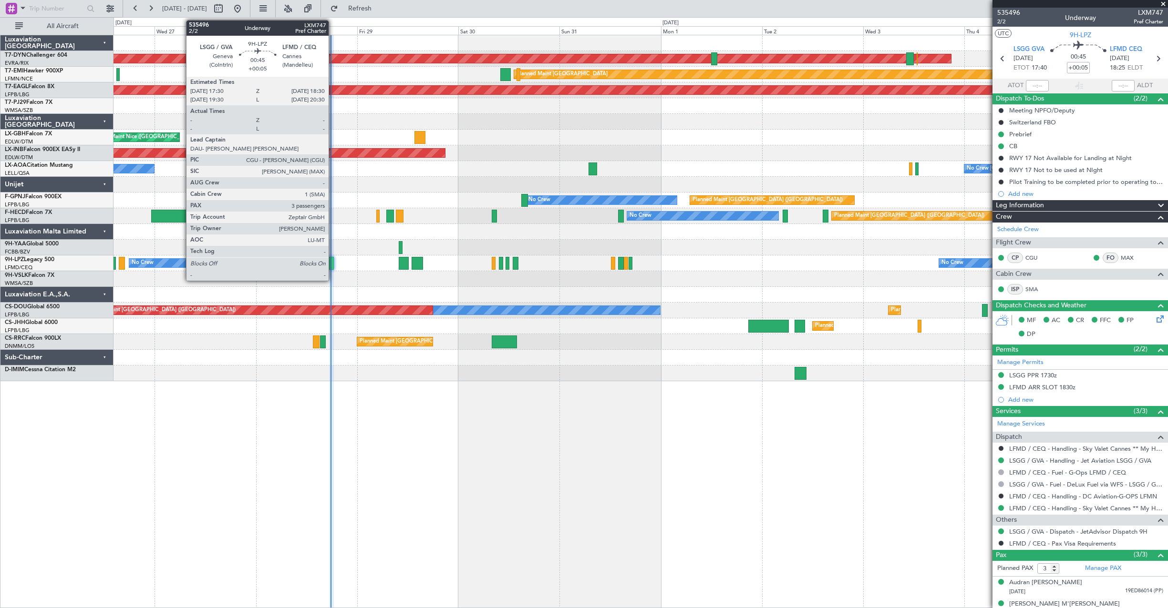
click at [333, 263] on div at bounding box center [331, 263] width 4 height 13
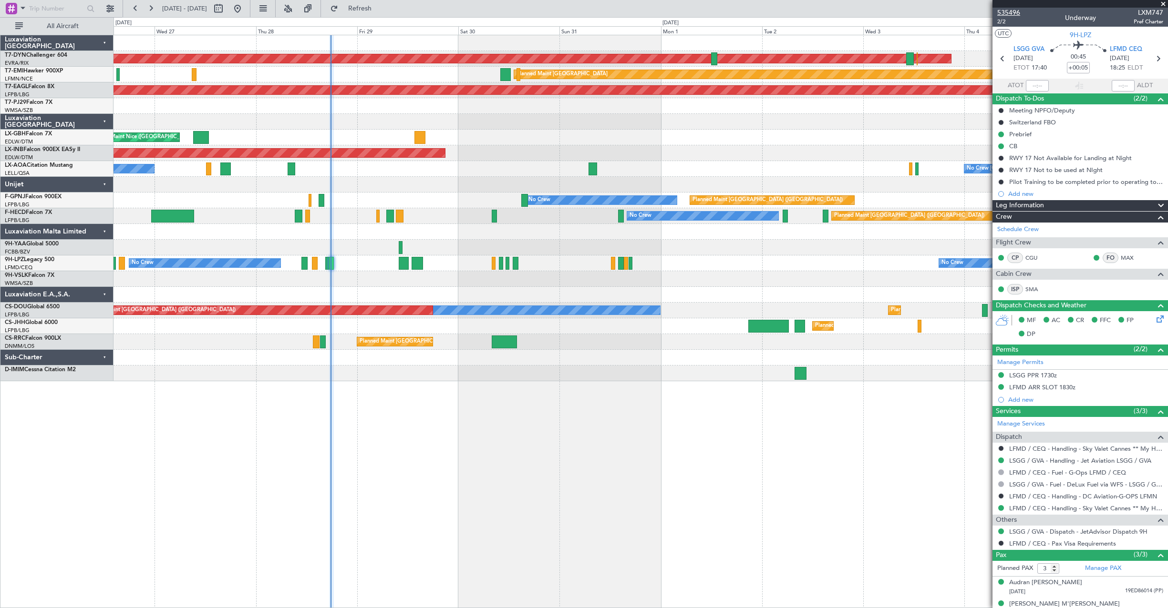
click at [1012, 12] on span "535496" at bounding box center [1008, 13] width 23 height 10
click at [1001, 22] on span "2/2" at bounding box center [1008, 22] width 23 height 8
click at [380, 11] on span "Refresh" at bounding box center [360, 8] width 40 height 7
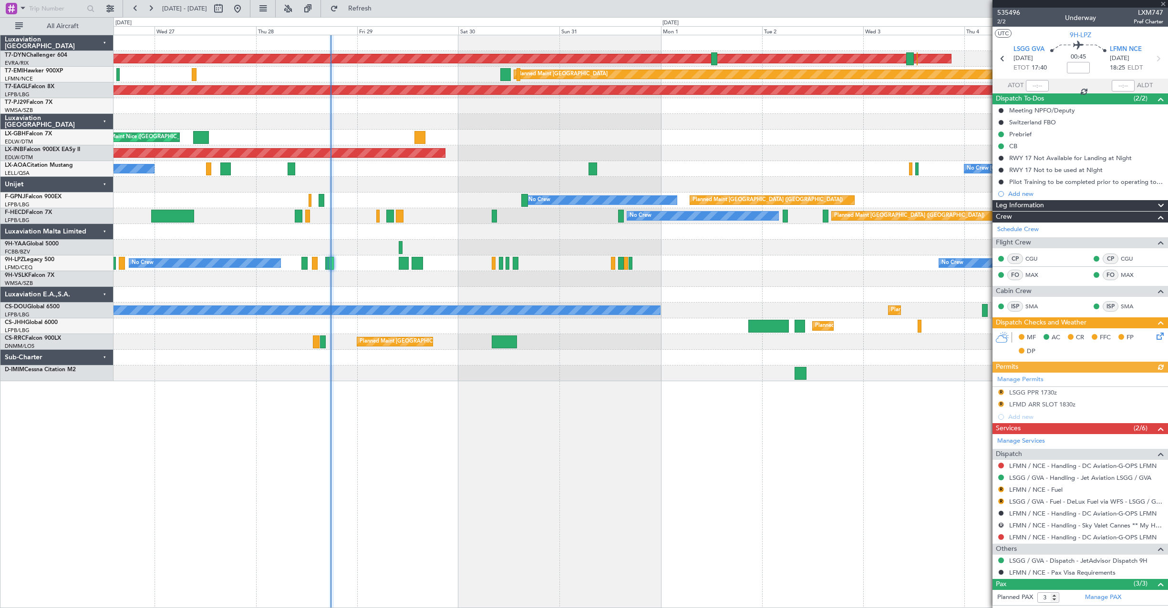
scroll to position [62, 0]
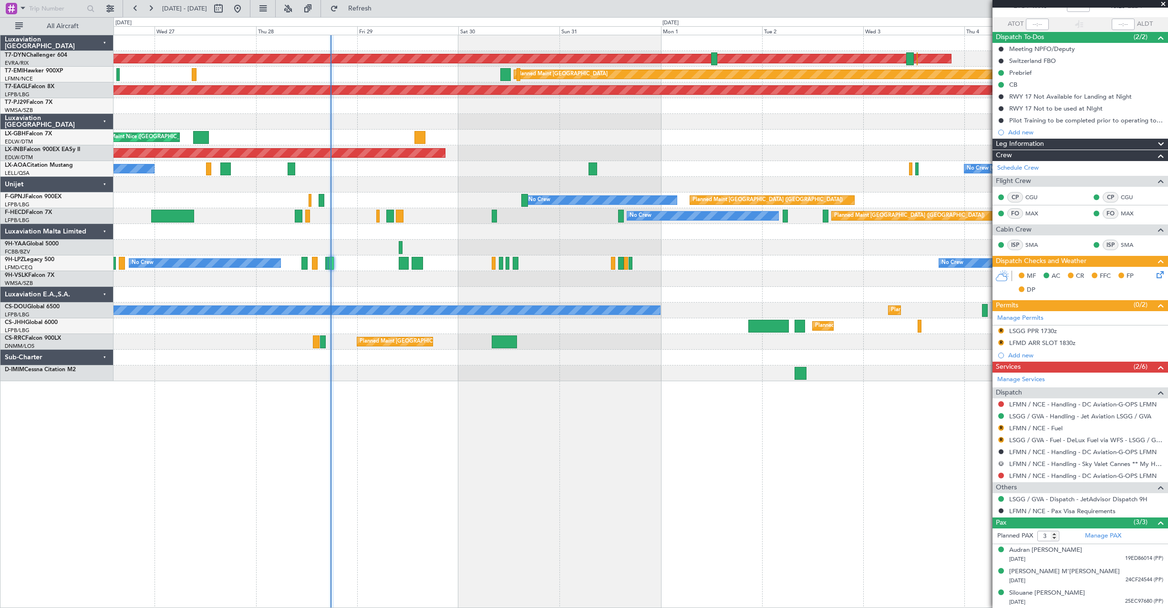
click at [1000, 464] on button "R" at bounding box center [1001, 464] width 6 height 6
click at [1066, 477] on link "LFMN / NCE - Handling - DC Aviation-G-OPS LFMN" at bounding box center [1082, 476] width 147 height 8
click at [380, 9] on span "Refresh" at bounding box center [360, 8] width 40 height 7
click at [1002, 401] on button at bounding box center [1001, 404] width 6 height 6
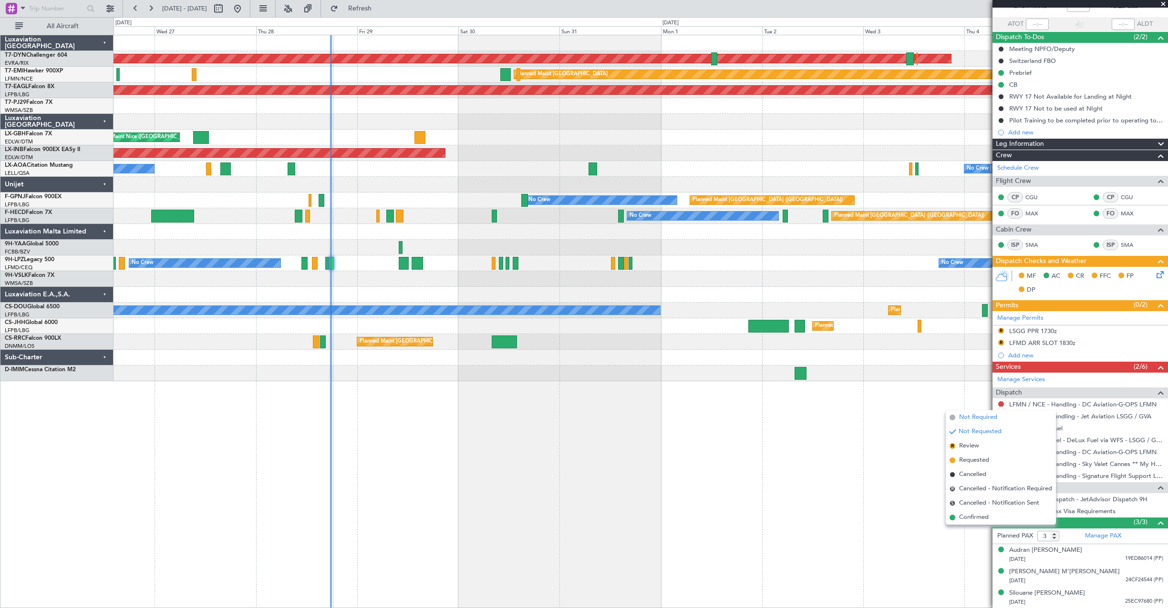
click at [965, 415] on span "Not Required" at bounding box center [978, 418] width 38 height 10
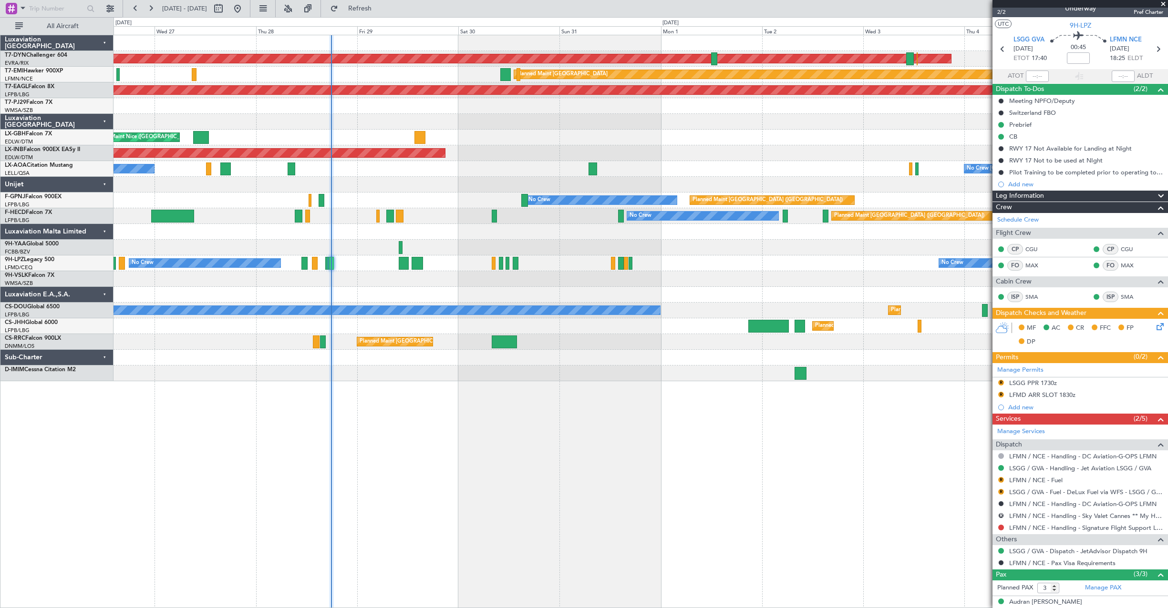
scroll to position [0, 0]
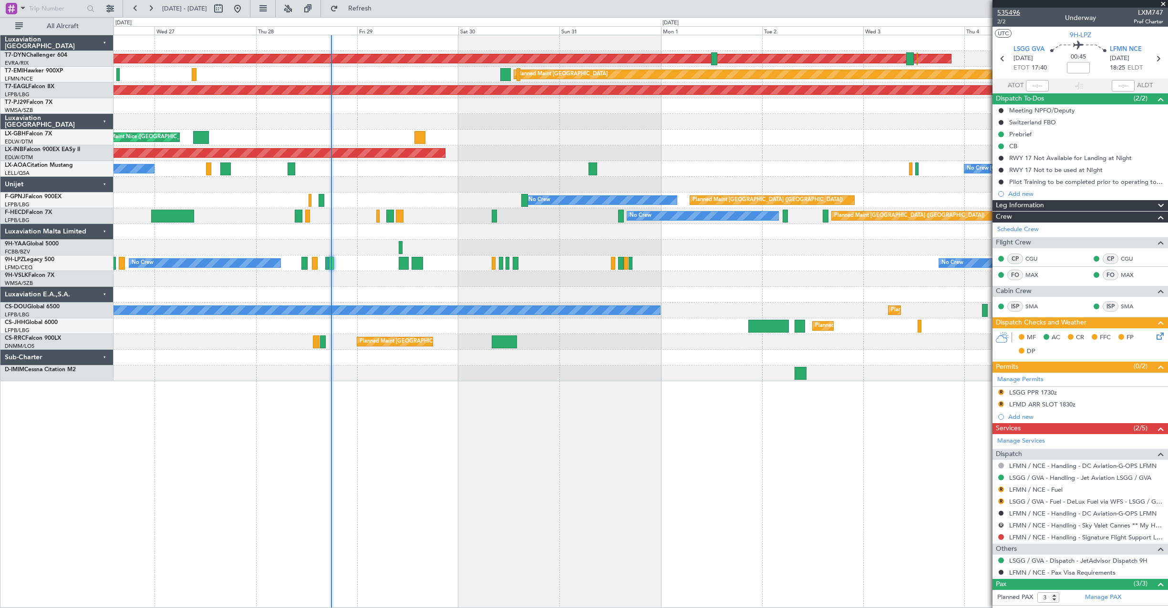
click at [1006, 13] on span "535496" at bounding box center [1008, 13] width 23 height 10
click at [999, 513] on button at bounding box center [1001, 514] width 6 height 6
click at [1153, 438] on span at bounding box center [1158, 438] width 11 height 7
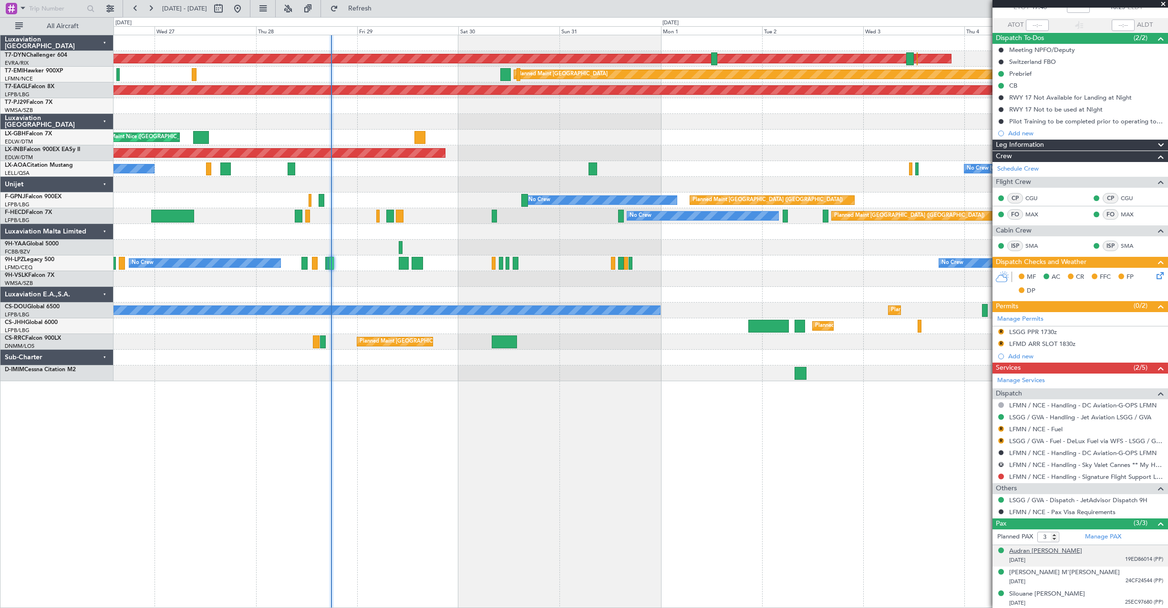
scroll to position [62, 0]
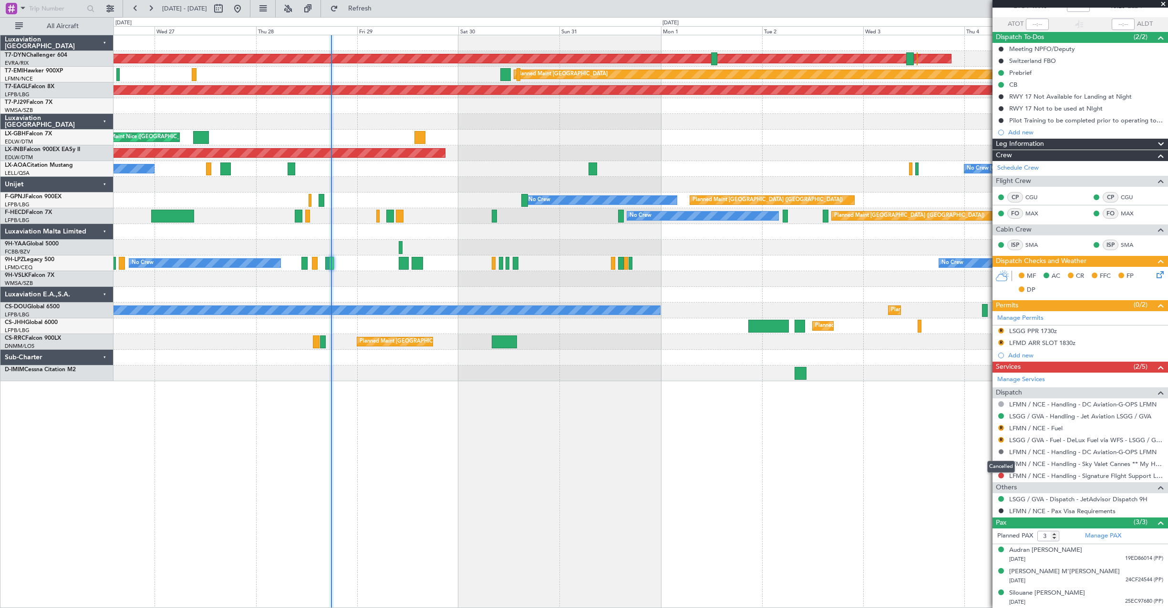
click at [999, 452] on button at bounding box center [1001, 452] width 6 height 6
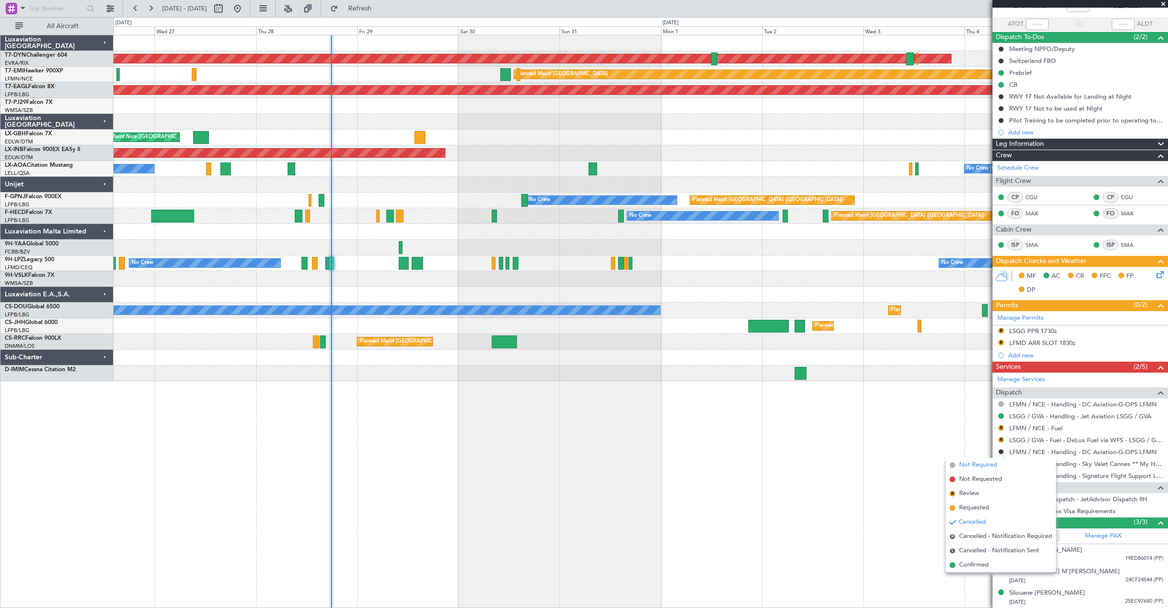
click at [981, 467] on span "Not Required" at bounding box center [978, 466] width 38 height 10
click at [981, 467] on div "AOG Maint Riga (Riga Intl) Planned Maint [GEOGRAPHIC_DATA] Grounded [US_STATE] …" at bounding box center [640, 322] width 1054 height 574
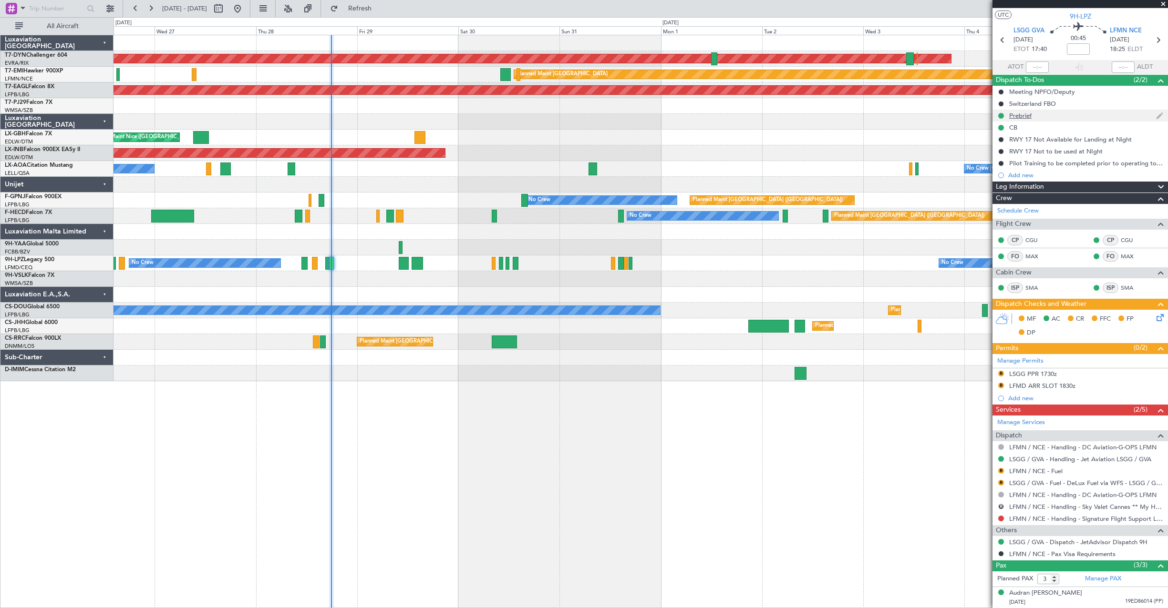
scroll to position [0, 0]
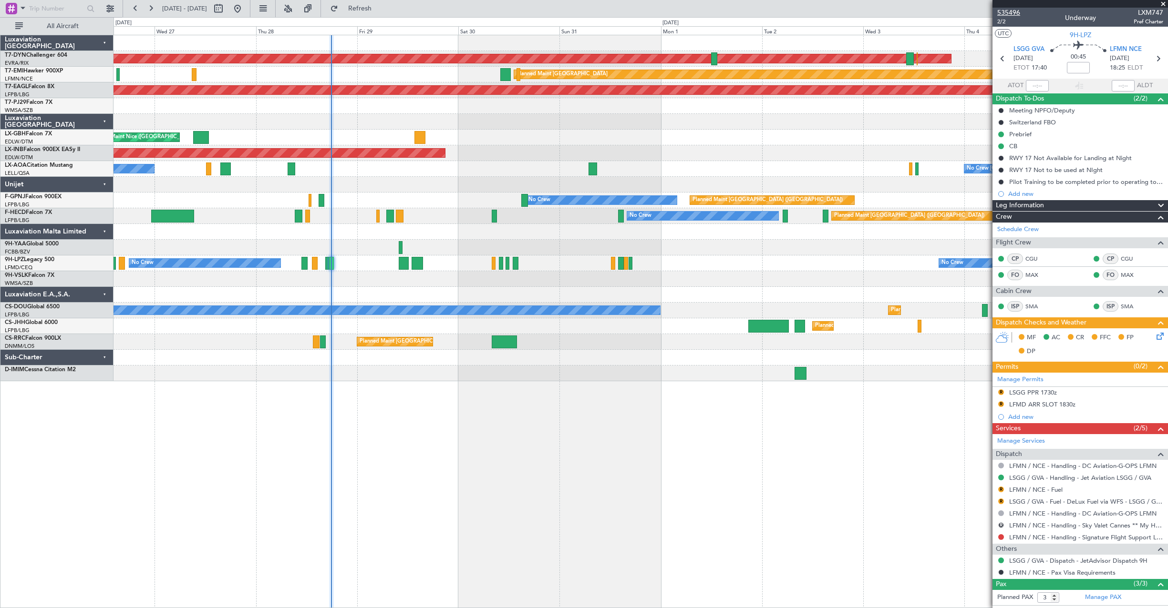
click at [1016, 12] on span "535496" at bounding box center [1008, 13] width 23 height 10
click at [1001, 512] on button at bounding box center [1001, 514] width 6 height 6
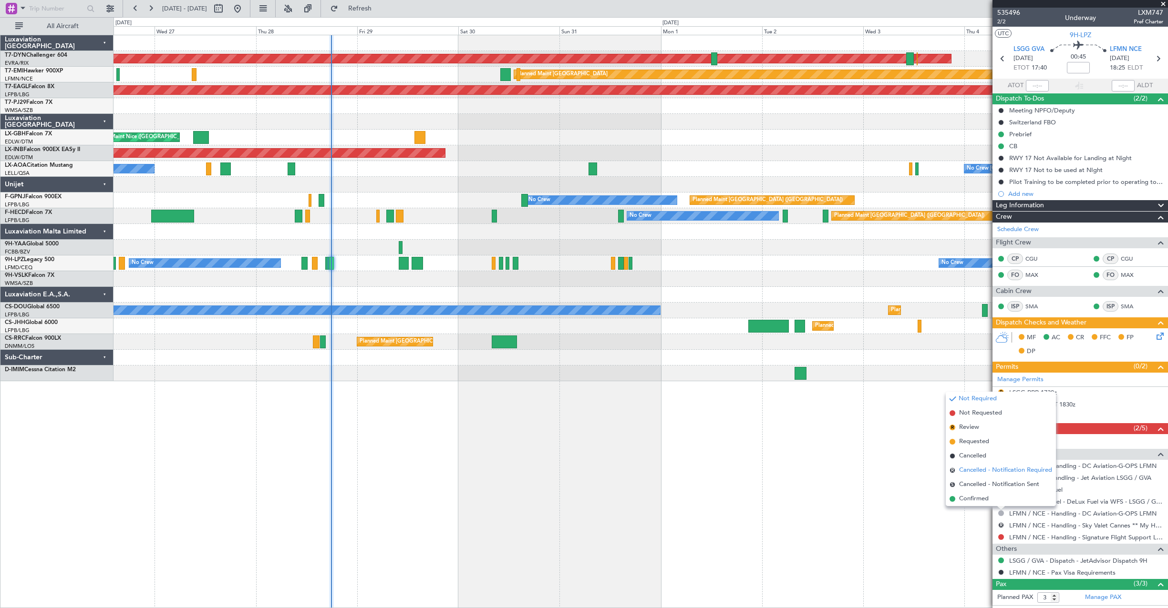
click at [954, 472] on span "R" at bounding box center [952, 471] width 6 height 6
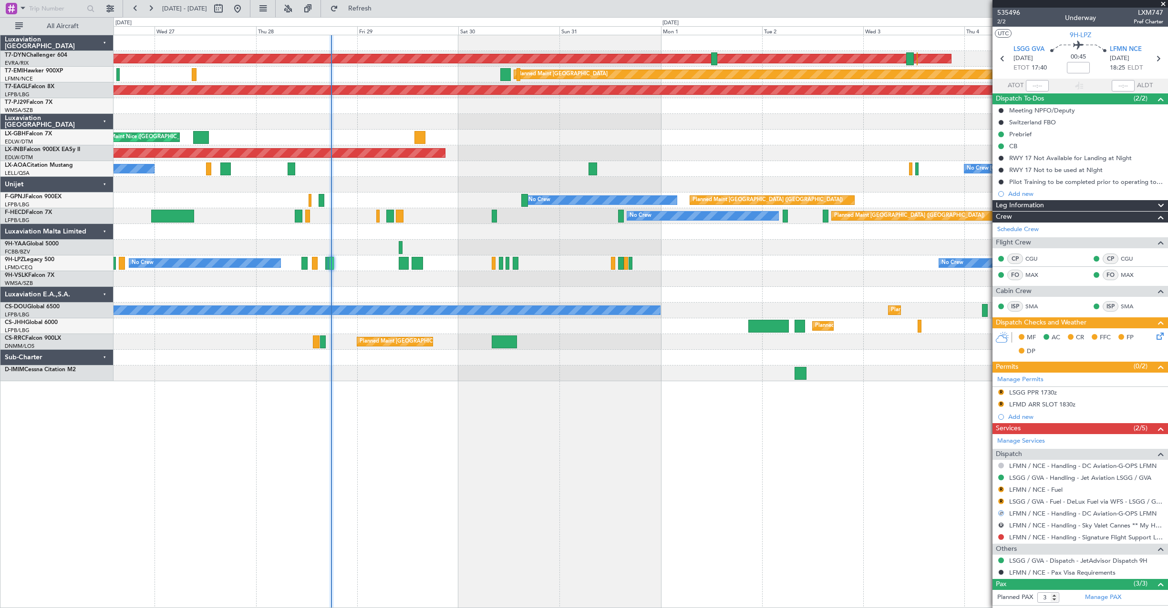
click at [1000, 465] on button at bounding box center [1001, 466] width 6 height 6
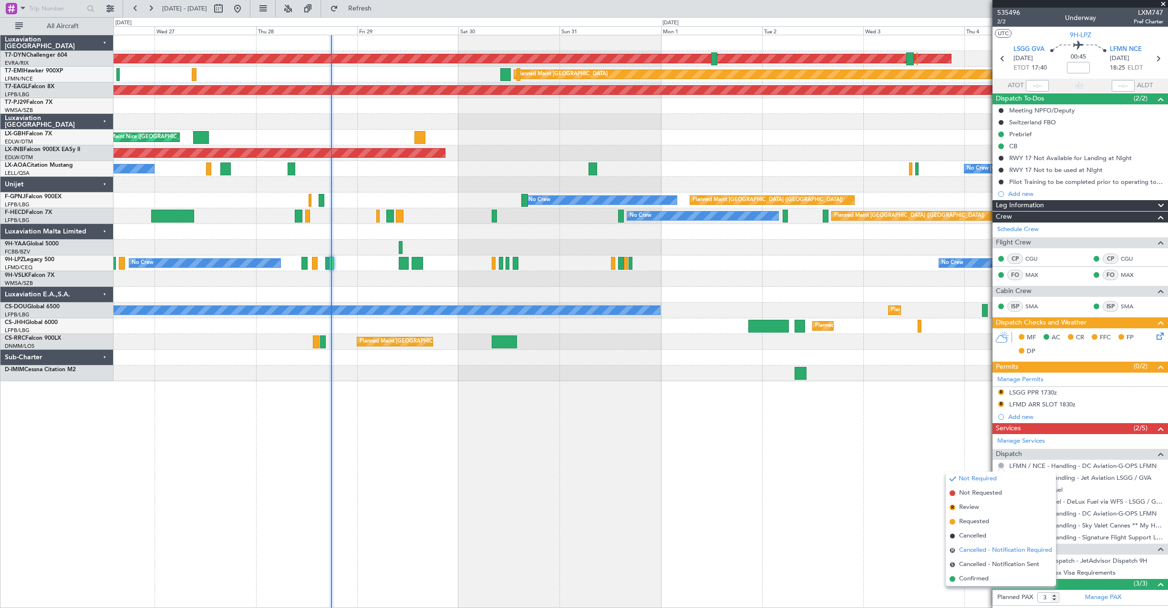
click at [955, 553] on li "R Cancelled - Notification Required" at bounding box center [1000, 550] width 110 height 14
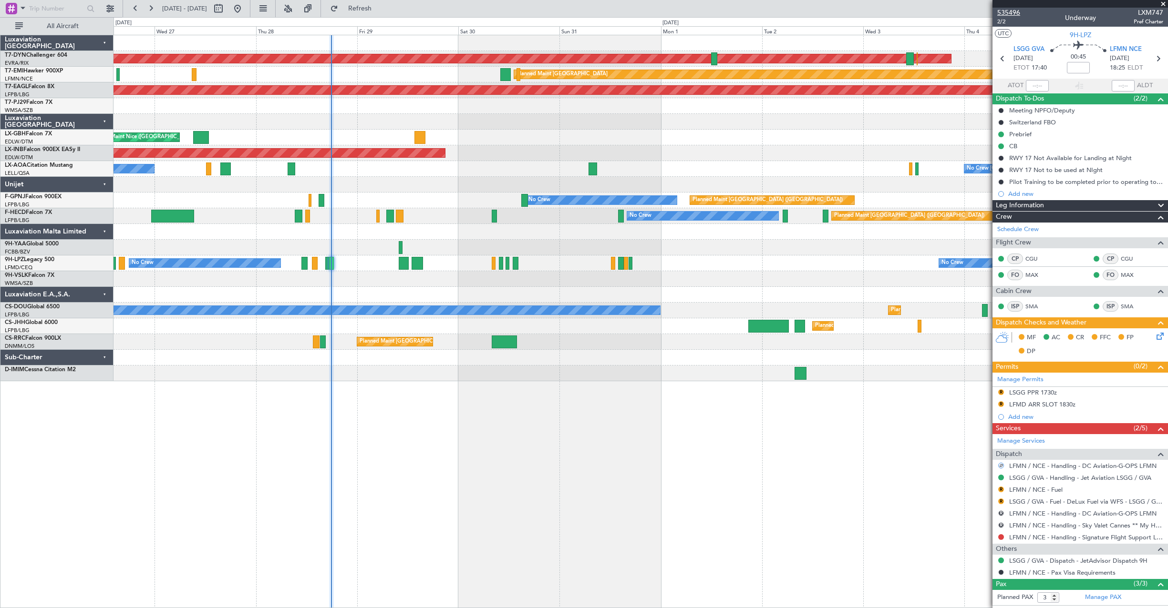
click at [1011, 14] on span "535496" at bounding box center [1008, 13] width 23 height 10
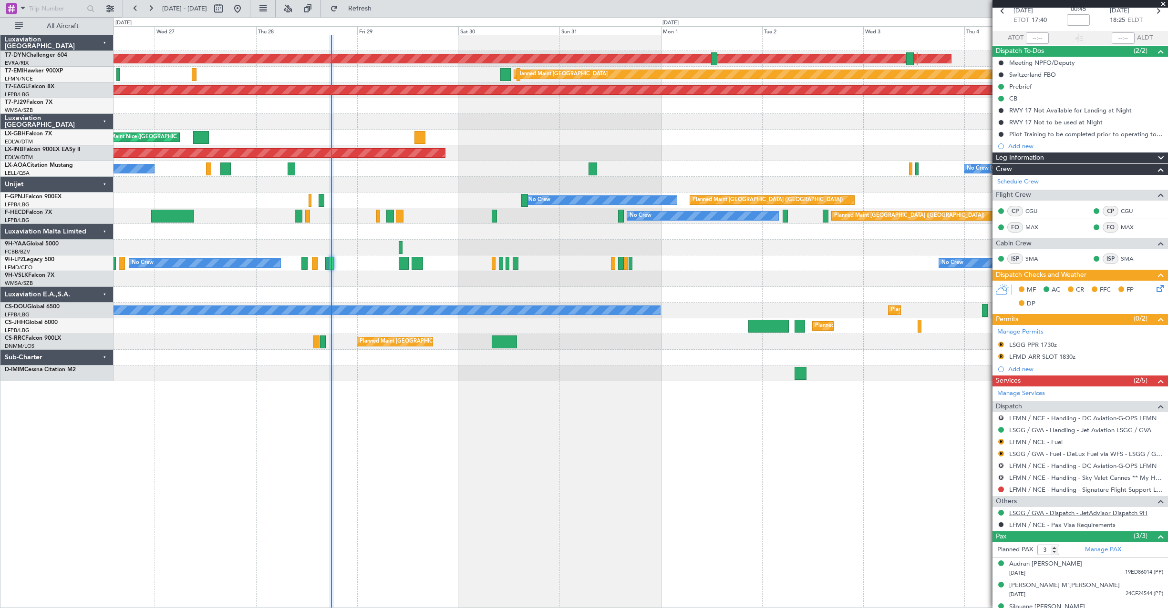
scroll to position [62, 0]
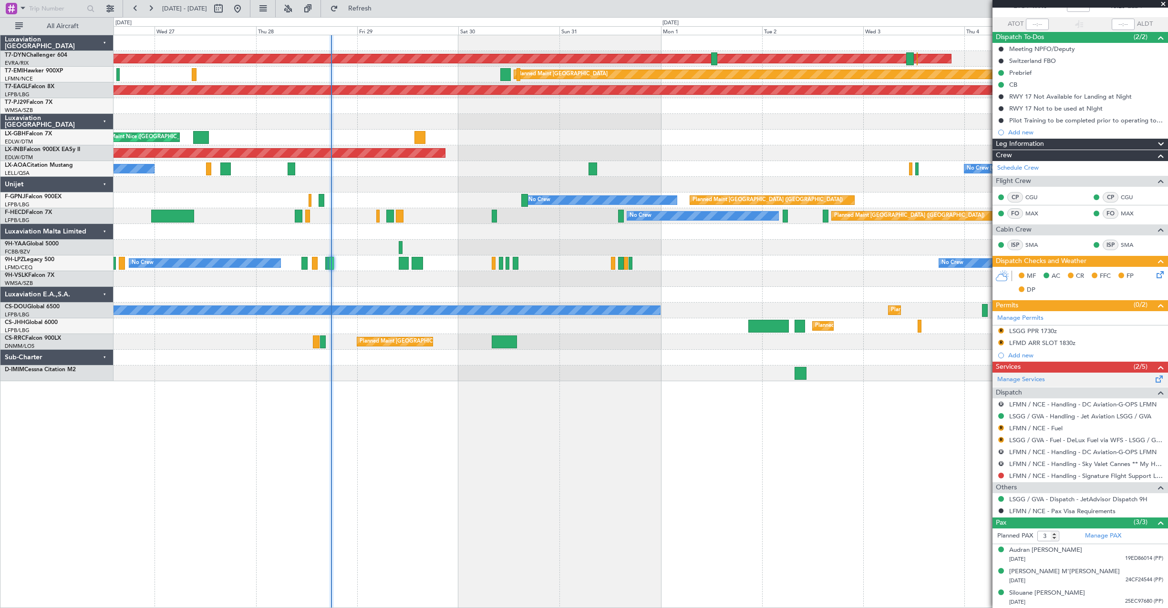
click at [1153, 380] on span at bounding box center [1158, 377] width 11 height 7
click at [1156, 394] on span at bounding box center [1160, 392] width 11 height 11
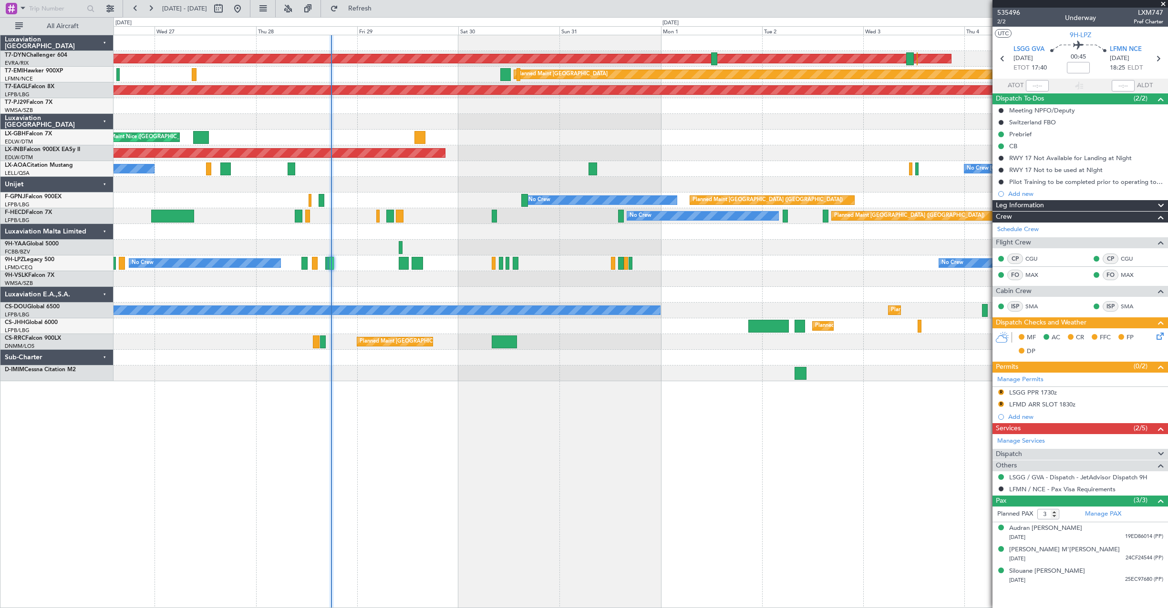
scroll to position [0, 0]
click at [1160, 442] on span at bounding box center [1158, 438] width 11 height 7
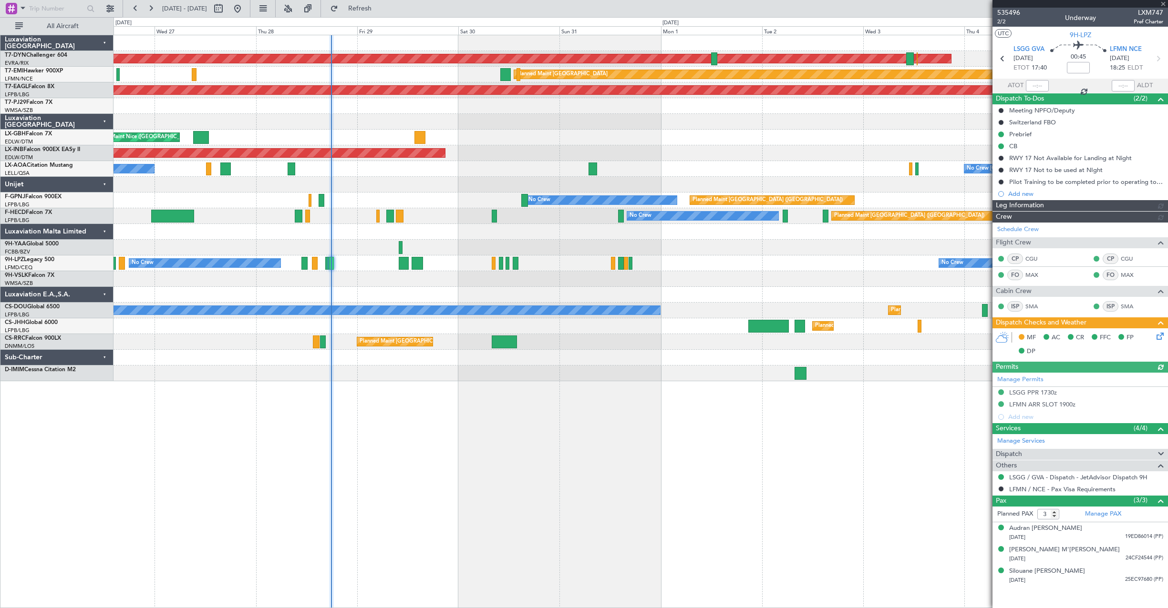
click at [1161, 456] on span at bounding box center [1160, 454] width 11 height 11
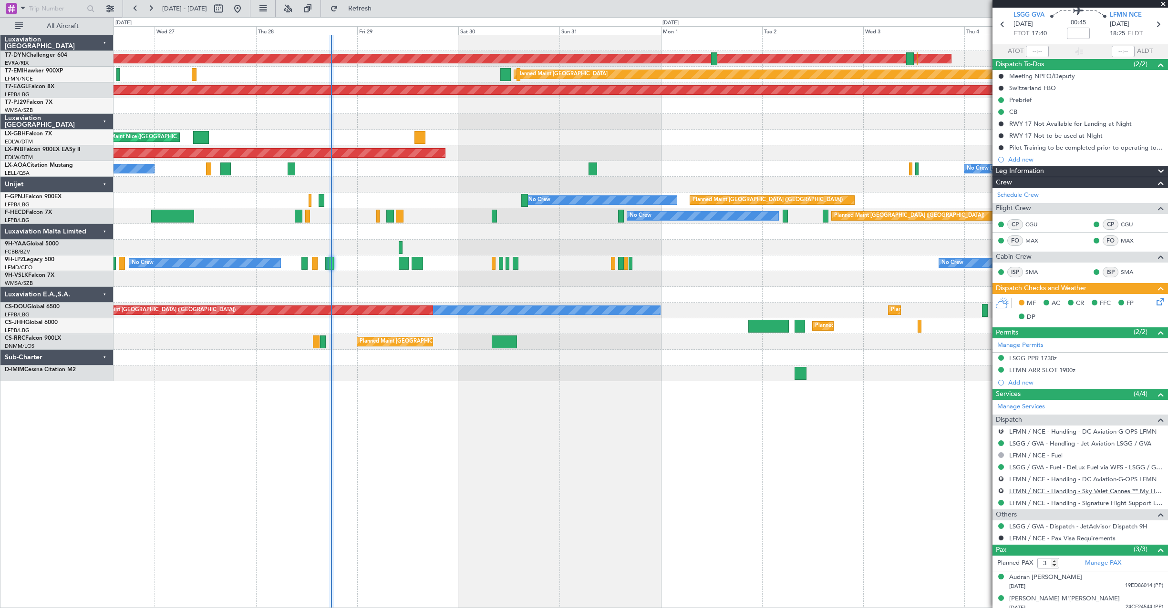
scroll to position [62, 0]
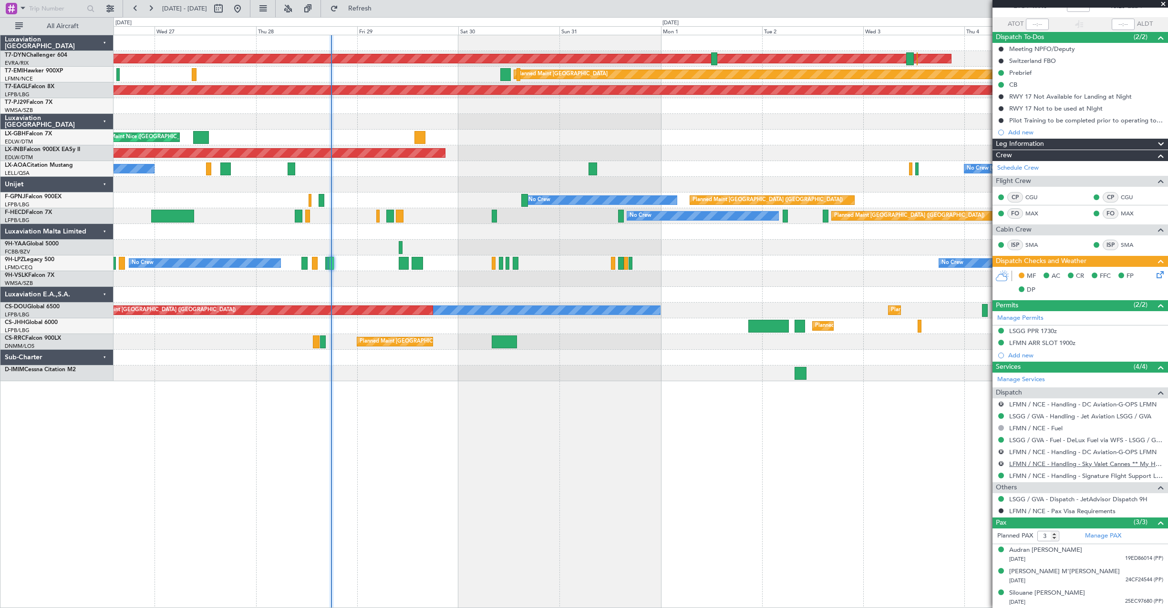
click at [954, 481] on div "AOG Maint Riga (Riga Intl) Planned Maint [GEOGRAPHIC_DATA] Grounded [US_STATE] …" at bounding box center [640, 322] width 1054 height 574
click at [1146, 463] on link "LFMN / NCE - Handling - Sky Valet Cannes ** My Handling**LFMD / CEQ" at bounding box center [1086, 464] width 154 height 8
click at [1086, 403] on link "LFMN / NCE - Handling - DC Aviation-G-OPS LFMN" at bounding box center [1082, 404] width 147 height 8
click at [1138, 373] on div "Manage Services" at bounding box center [1079, 380] width 175 height 14
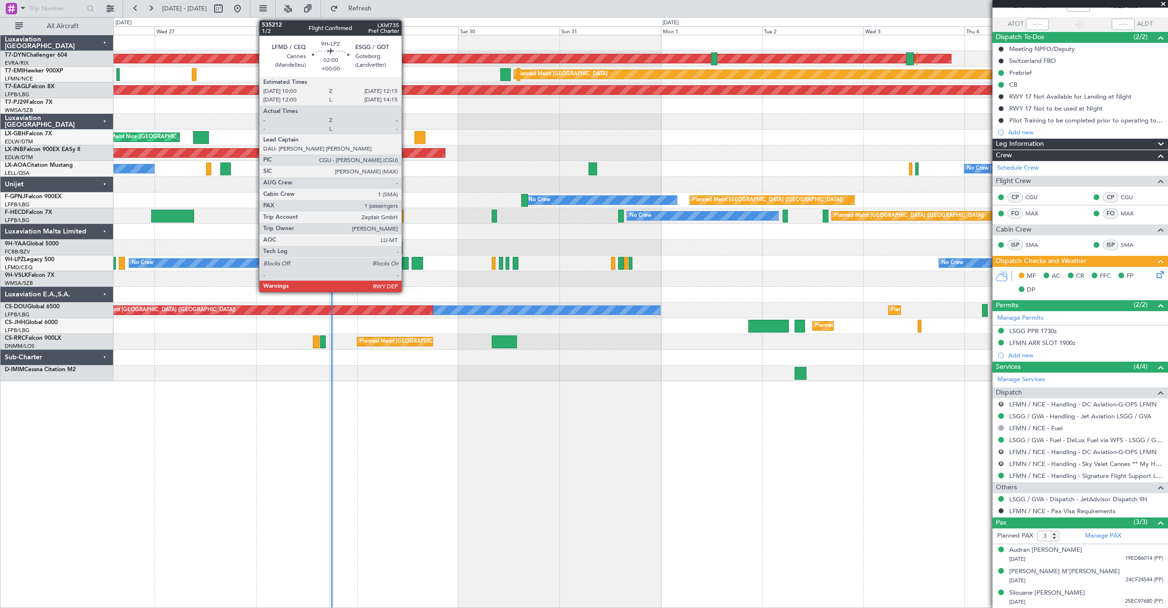
click at [406, 264] on div at bounding box center [404, 263] width 10 height 13
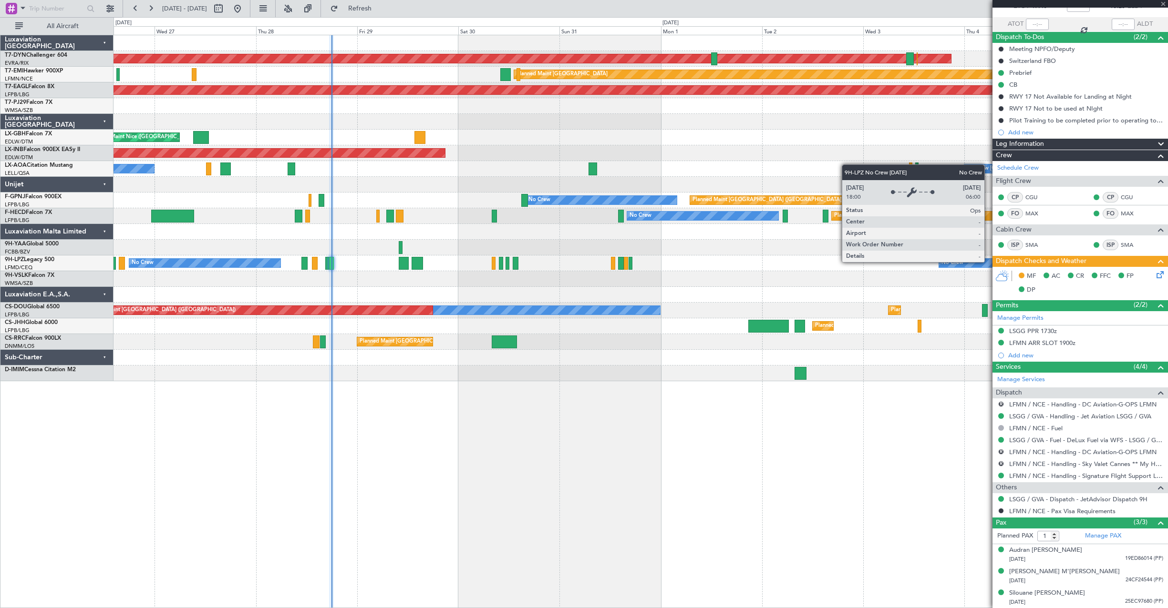
scroll to position [0, 0]
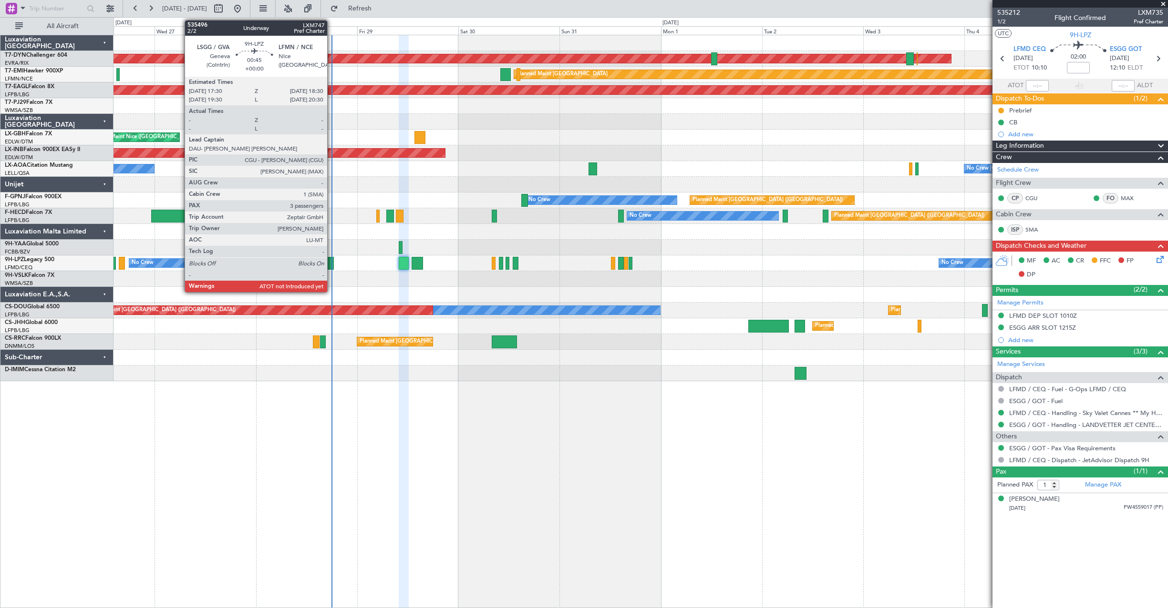
click at [331, 262] on div at bounding box center [331, 263] width 4 height 13
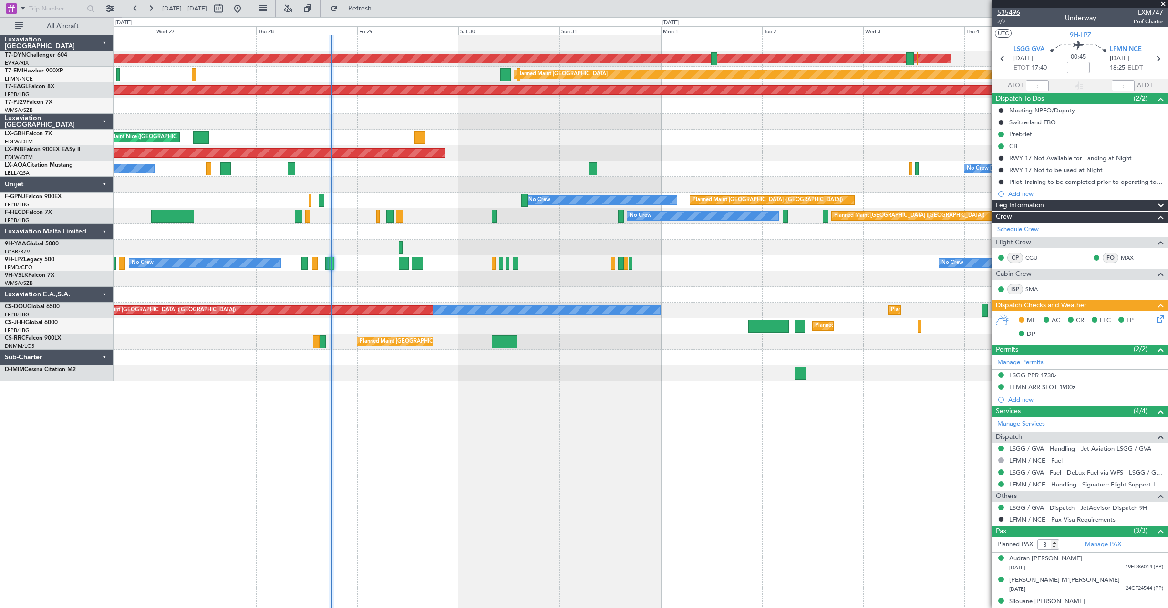
click at [1011, 10] on span "535496" at bounding box center [1008, 13] width 23 height 10
click at [1055, 484] on link "LFMN / NCE - Handling - Signature Flight Support LFMN / NCE" at bounding box center [1086, 485] width 154 height 8
click at [377, 7] on span "Refresh" at bounding box center [360, 8] width 40 height 7
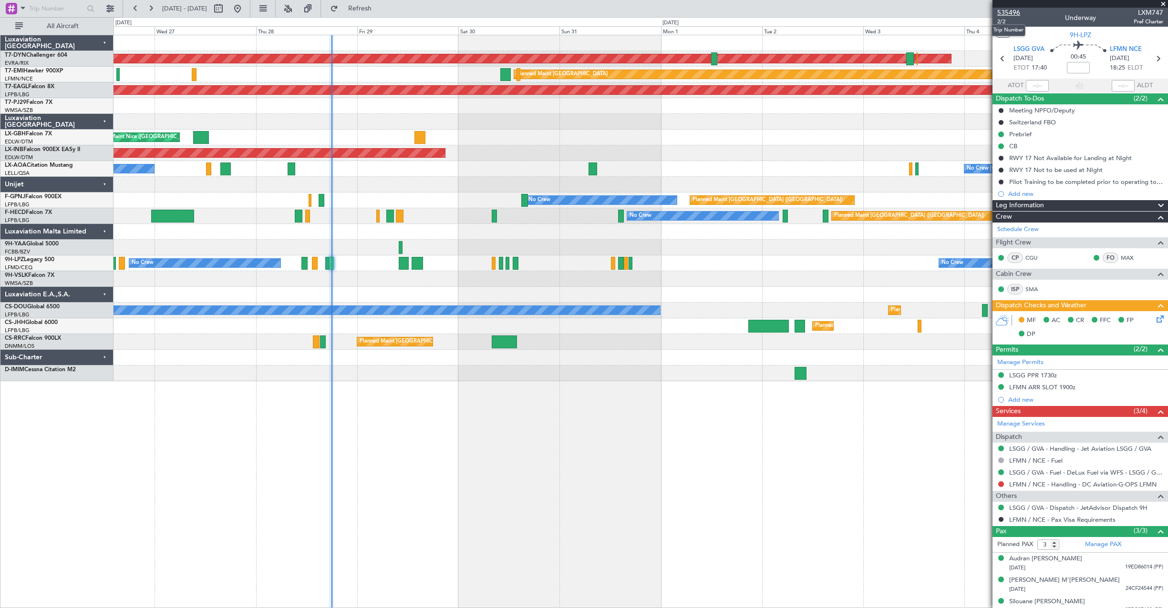
click at [1016, 14] on span "535496" at bounding box center [1008, 13] width 23 height 10
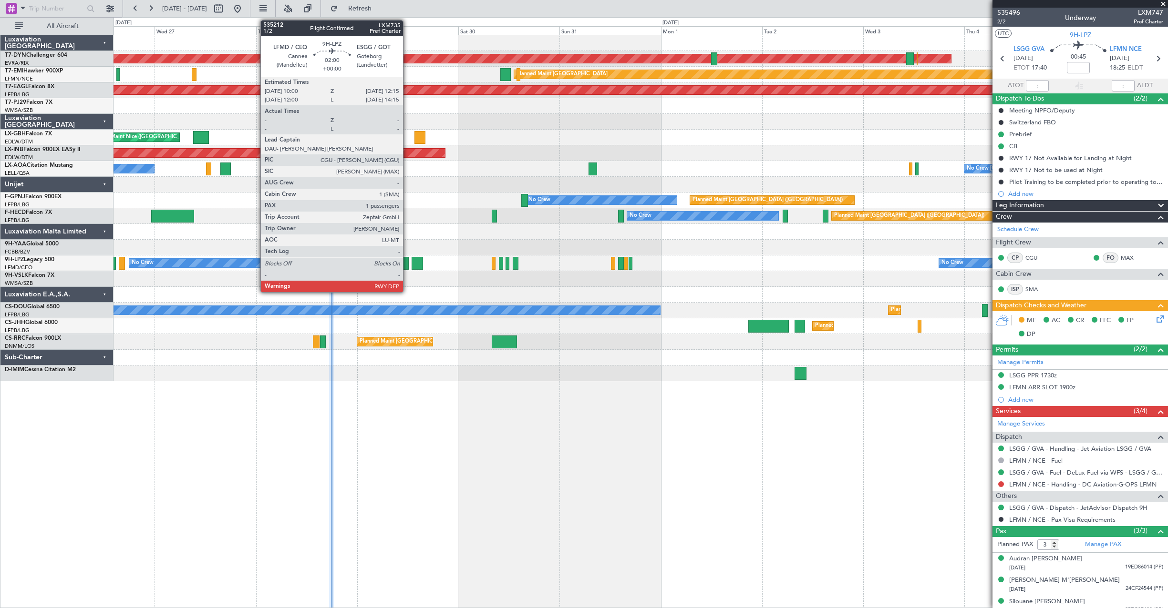
click at [407, 266] on div at bounding box center [404, 263] width 10 height 13
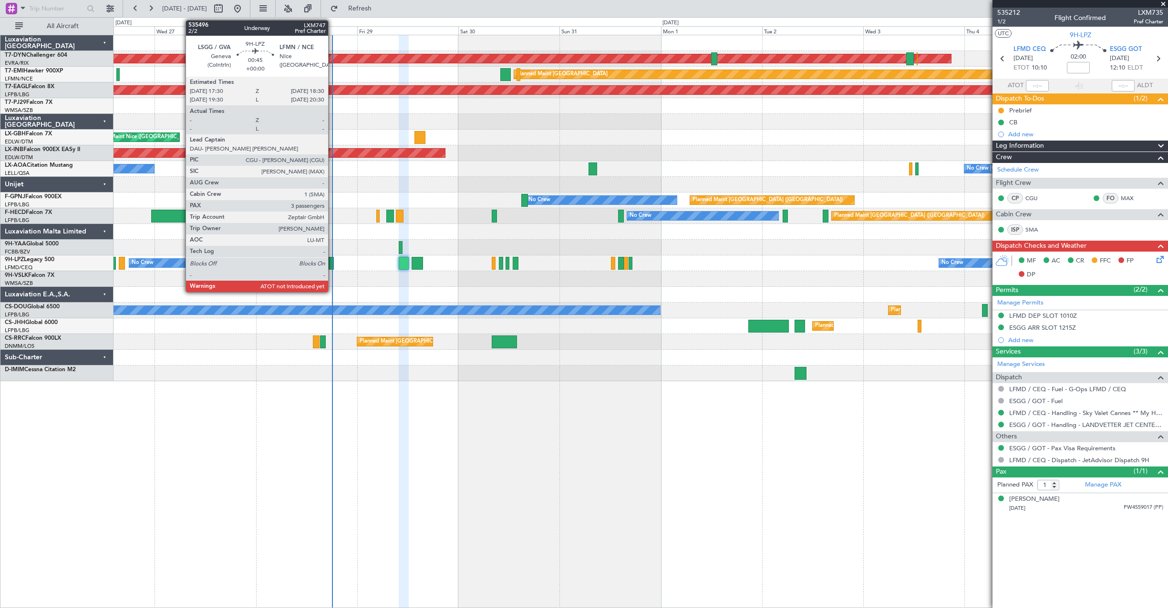
click at [332, 265] on div at bounding box center [331, 263] width 4 height 13
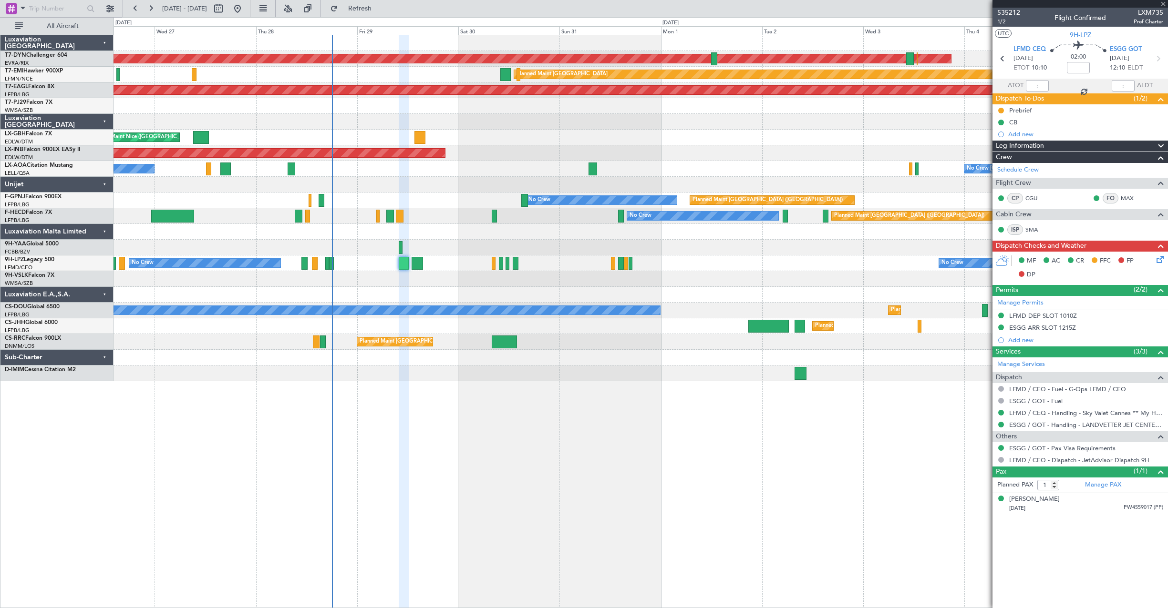
type input "3"
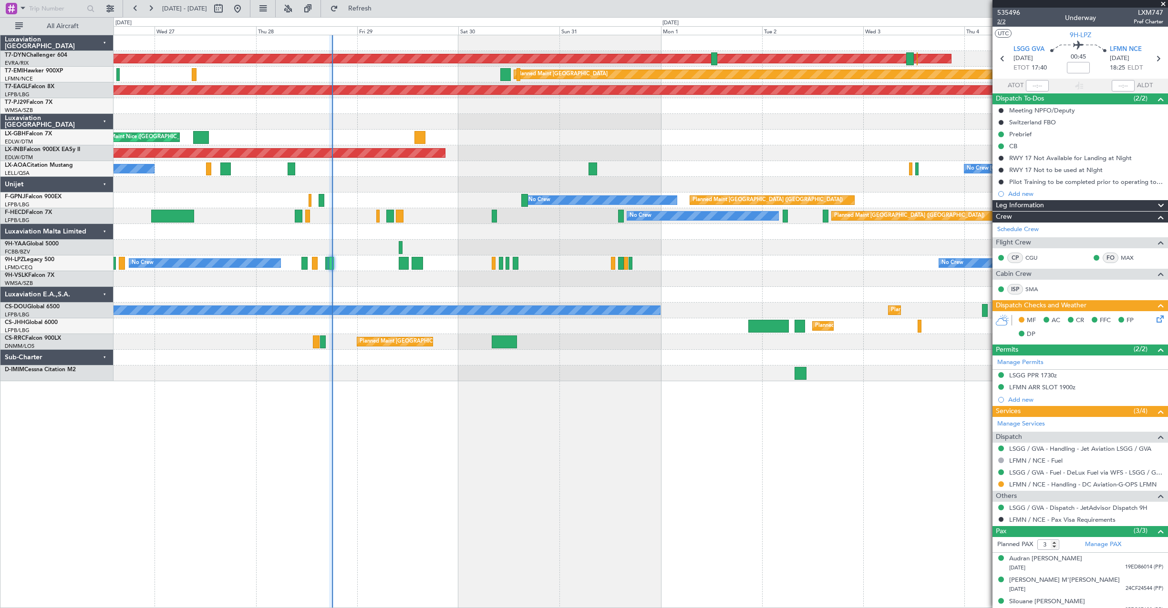
click at [1005, 22] on span "2/2" at bounding box center [1008, 22] width 23 height 8
click at [1085, 483] on link "LFMN / NCE - Handling - DC Aviation-G-OPS LFMN" at bounding box center [1082, 485] width 147 height 8
click at [1154, 320] on icon at bounding box center [1158, 318] width 8 height 8
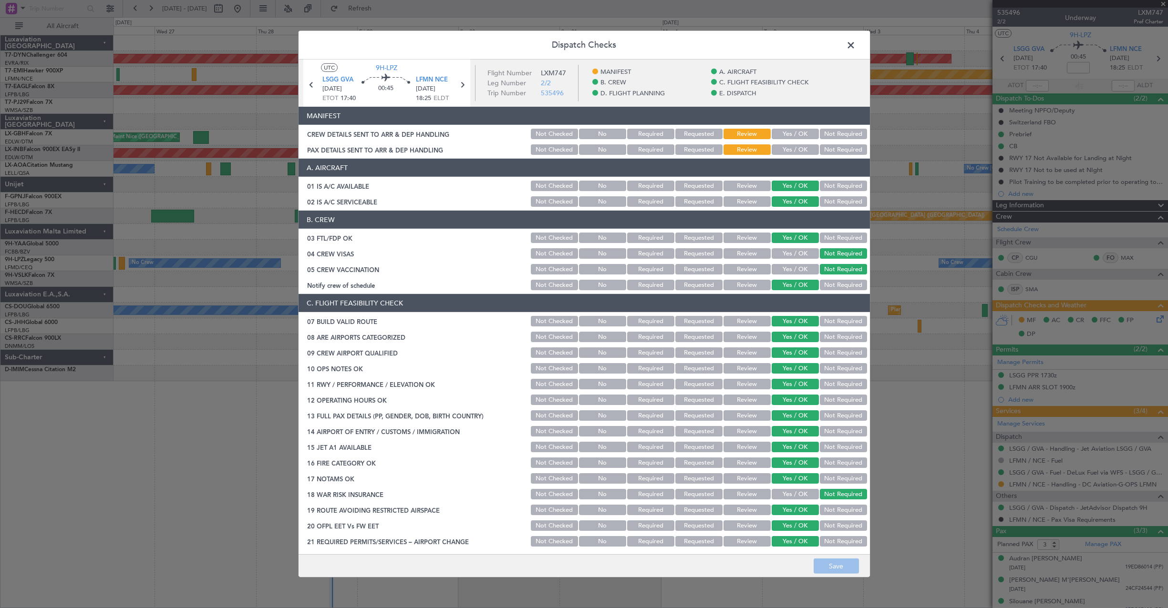
click at [780, 140] on div "Yes / OK" at bounding box center [794, 133] width 48 height 13
click at [781, 146] on button "Yes / OK" at bounding box center [794, 149] width 47 height 10
click at [781, 133] on button "Yes / OK" at bounding box center [794, 134] width 47 height 10
click at [847, 560] on button "Save" at bounding box center [835, 566] width 45 height 15
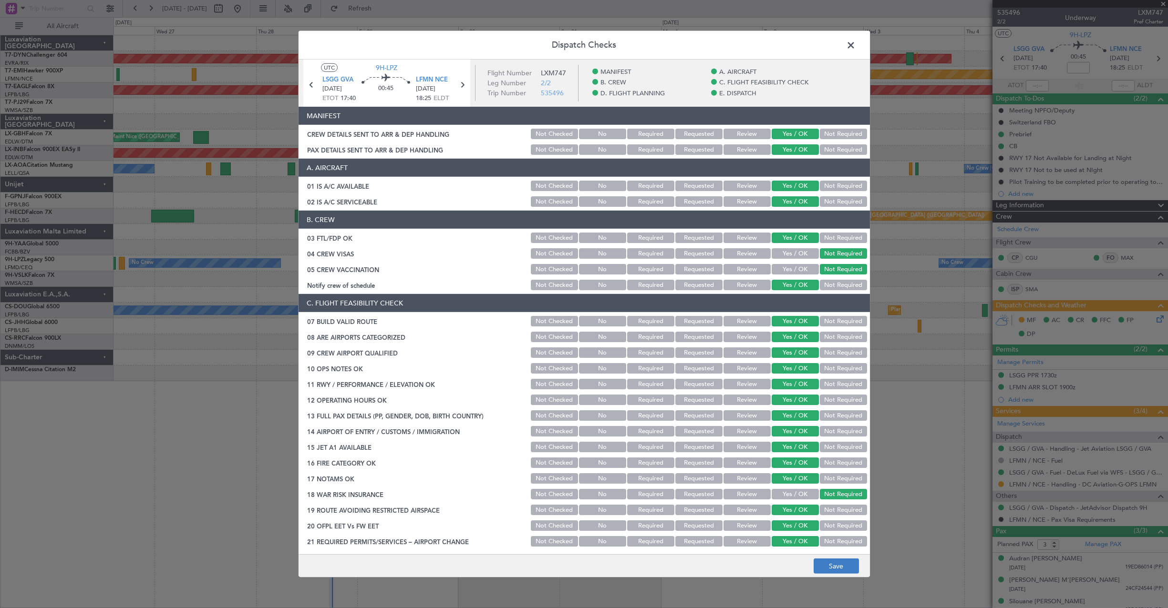
click at [847, 560] on footer "Save" at bounding box center [583, 565] width 571 height 23
click at [855, 49] on span at bounding box center [855, 47] width 0 height 19
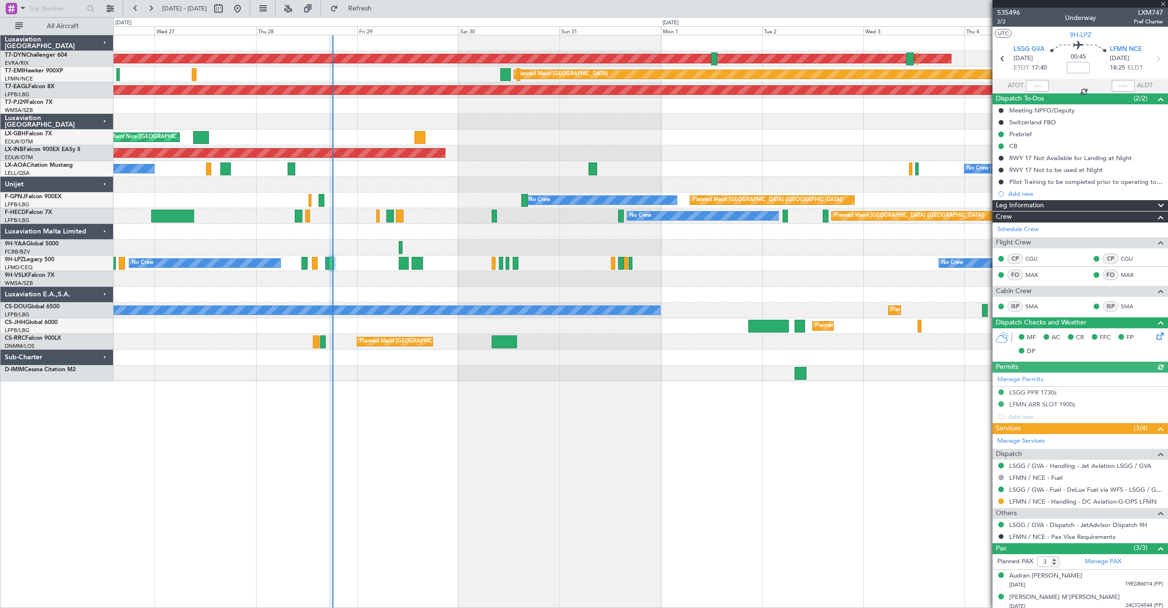
type input "18:08"
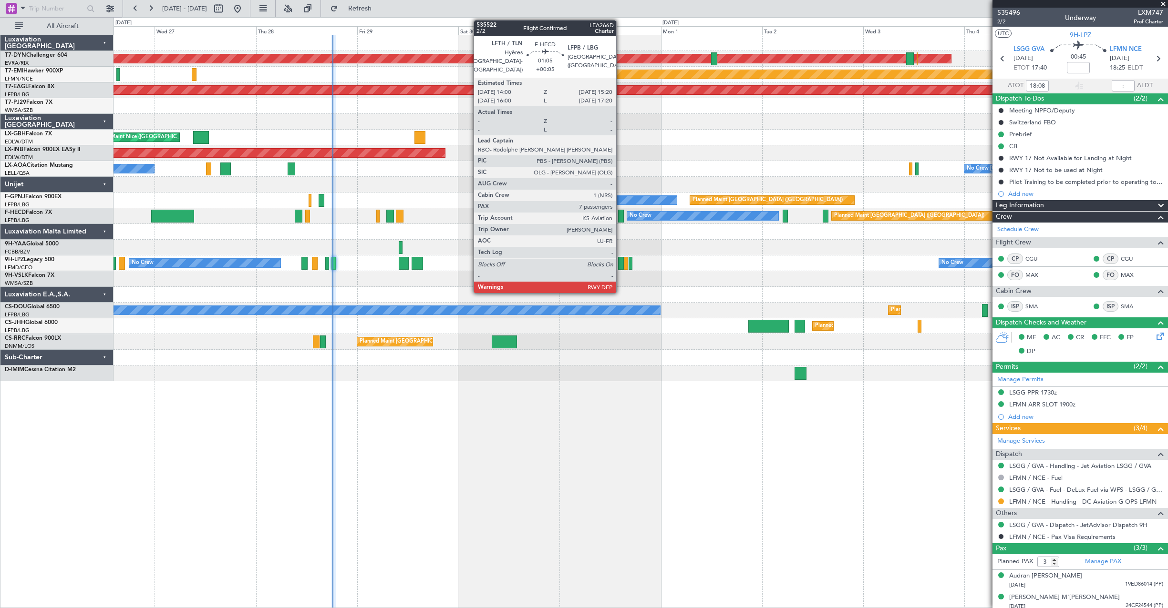
click at [620, 216] on div at bounding box center [621, 216] width 6 height 13
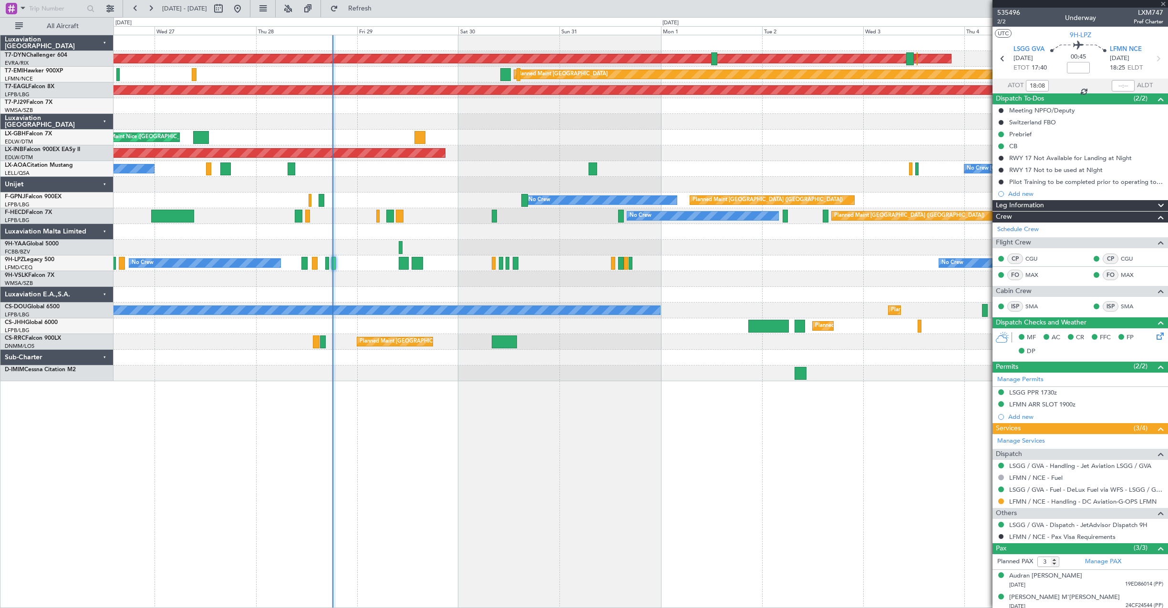
type input "+00:05"
type input "7"
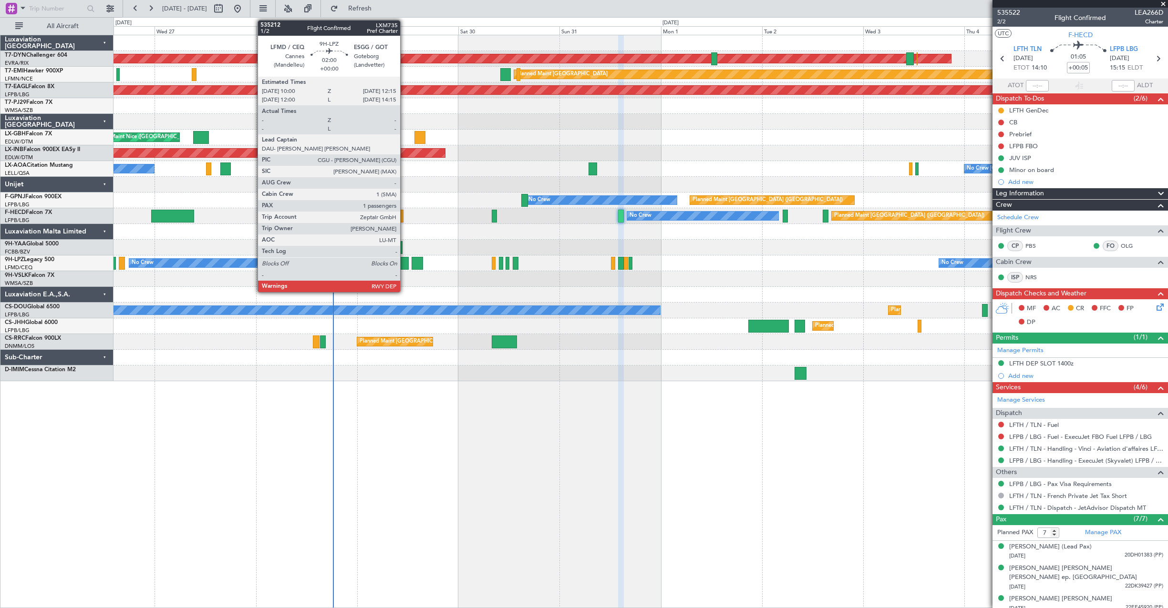
click at [404, 261] on div at bounding box center [404, 263] width 10 height 13
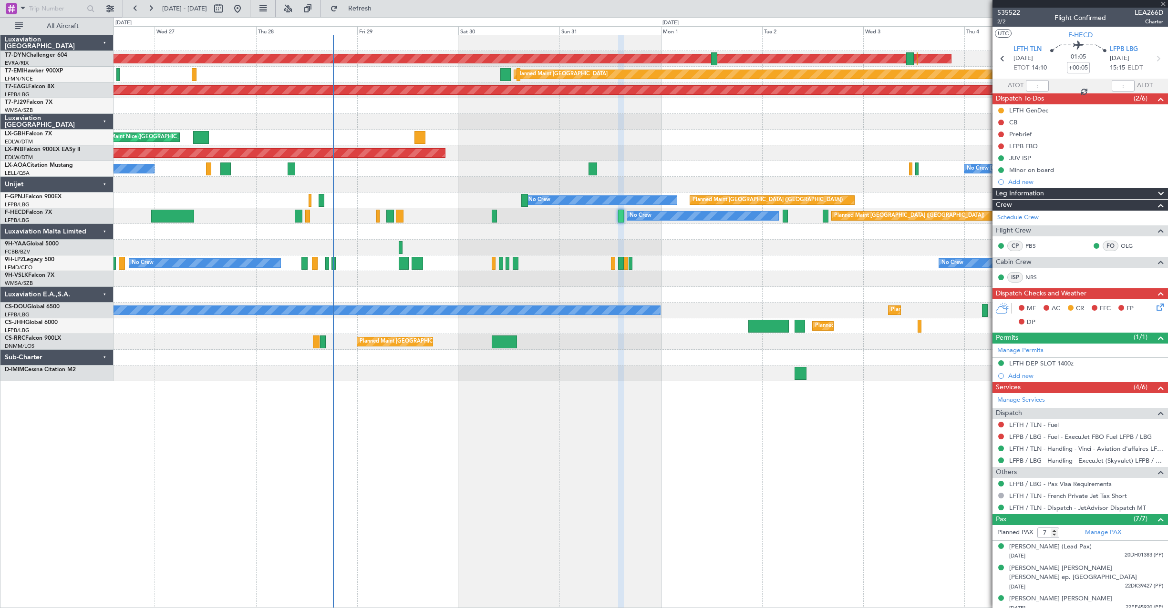
type input "1"
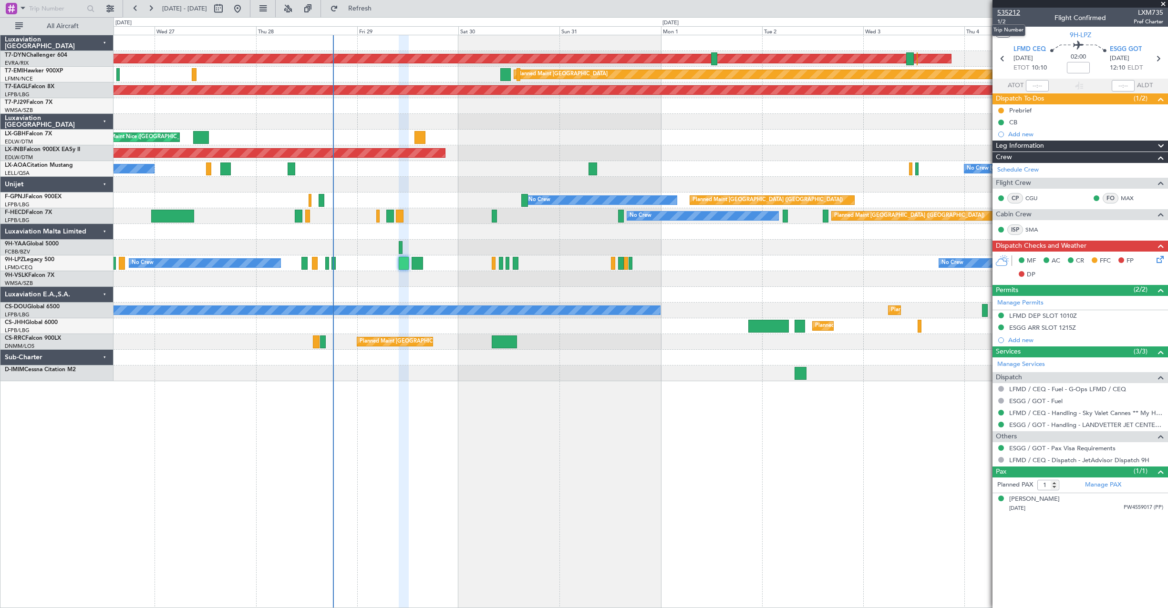
click at [1015, 12] on span "535212" at bounding box center [1008, 13] width 23 height 10
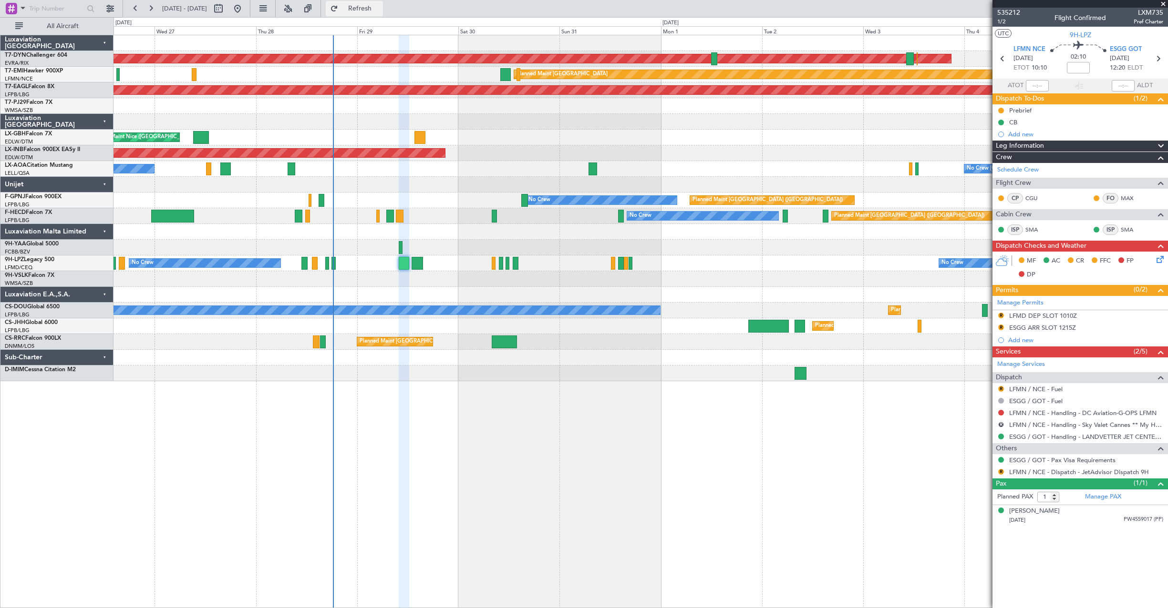
click at [380, 7] on span "Refresh" at bounding box center [360, 8] width 40 height 7
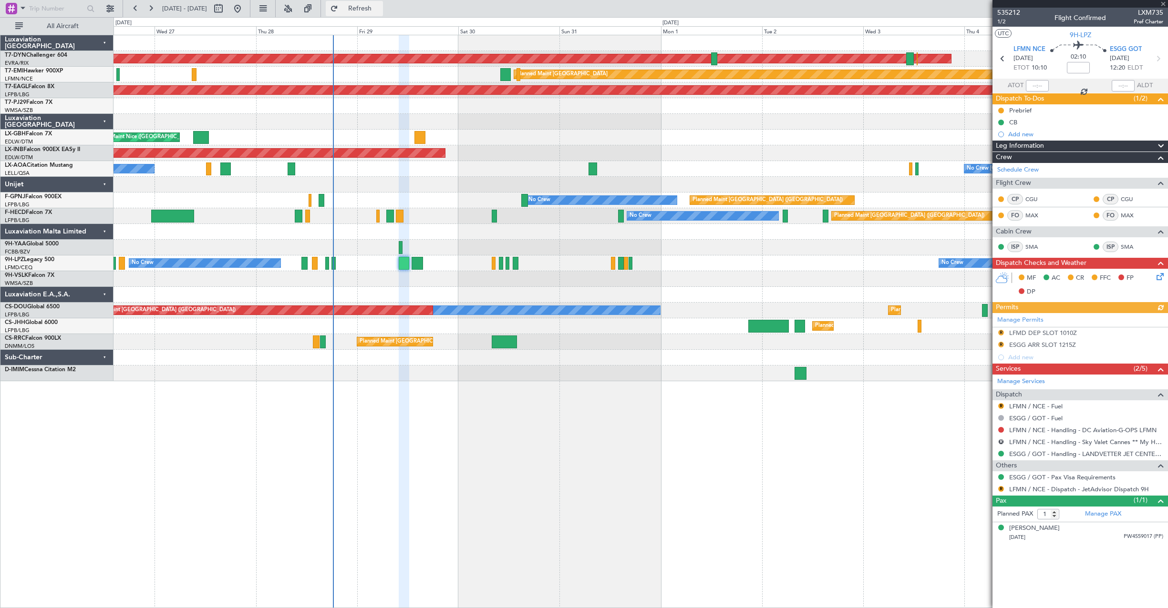
click at [383, 13] on button "Refresh" at bounding box center [354, 8] width 57 height 15
click at [1015, 12] on span "535212" at bounding box center [1008, 13] width 23 height 10
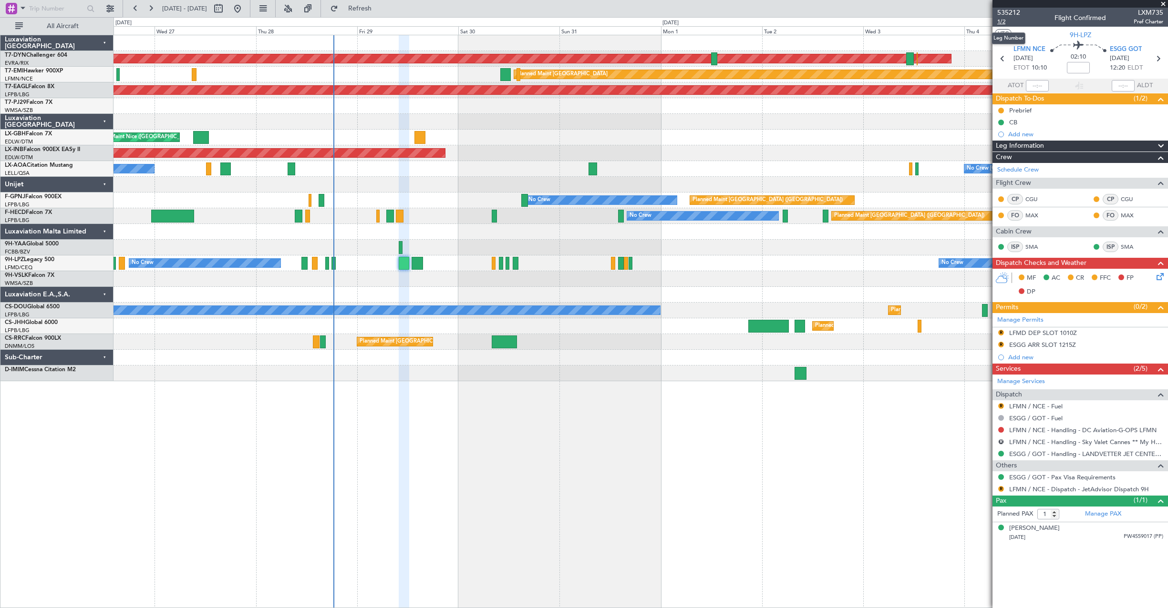
click at [1000, 19] on span "1/2" at bounding box center [1008, 22] width 23 height 8
click at [383, 3] on button "Refresh" at bounding box center [354, 8] width 57 height 15
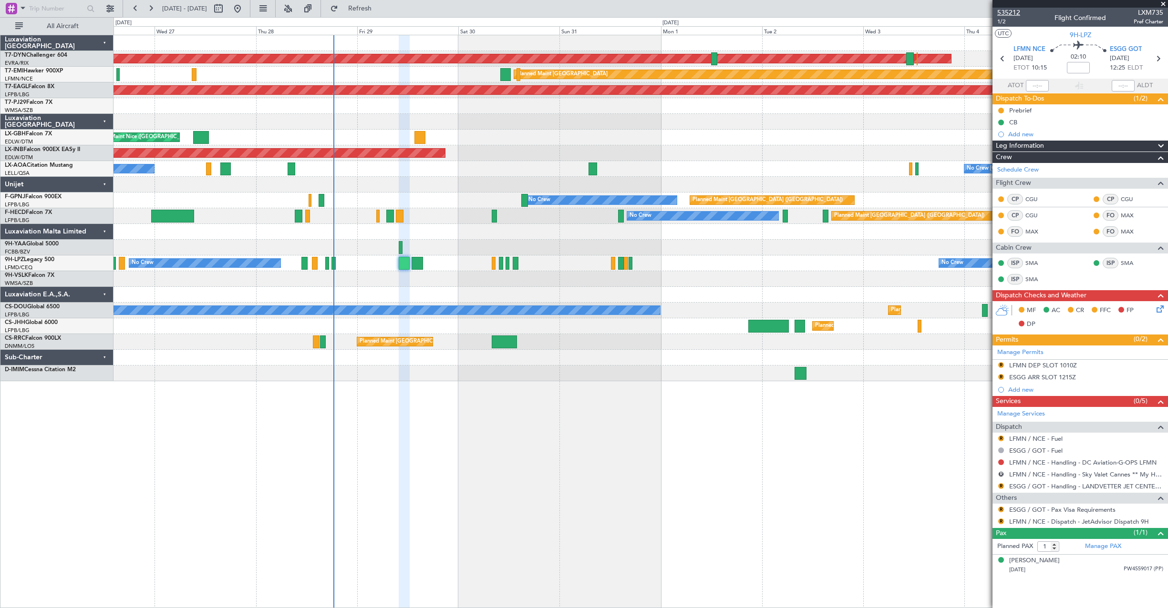
click at [1008, 9] on span "535212" at bounding box center [1008, 13] width 23 height 10
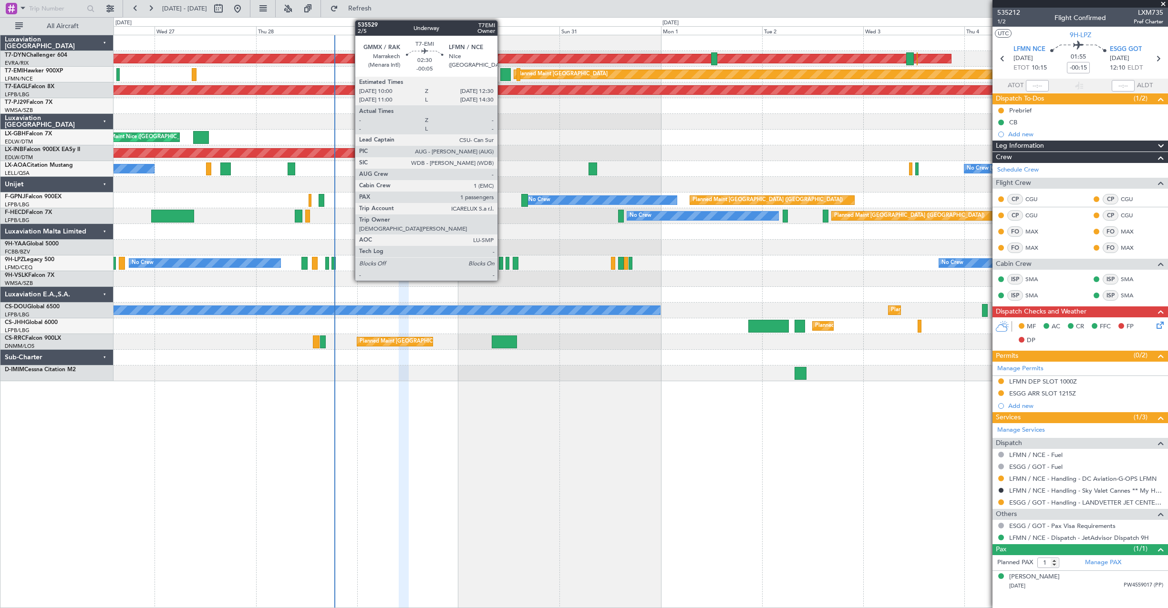
click at [502, 75] on div at bounding box center [505, 74] width 11 height 13
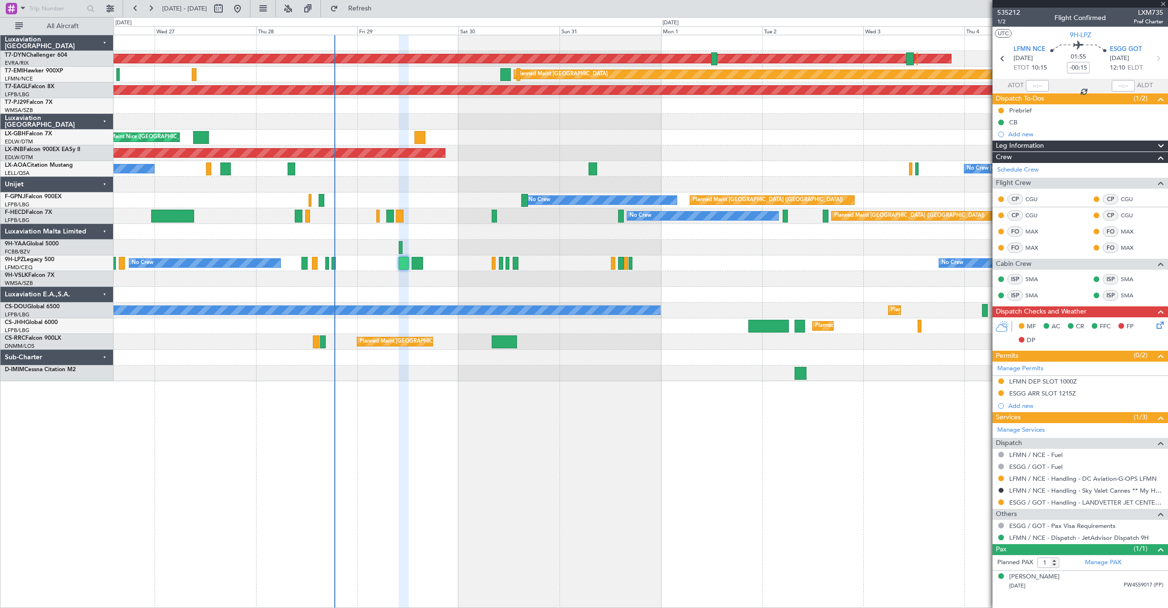
type input "-00:05"
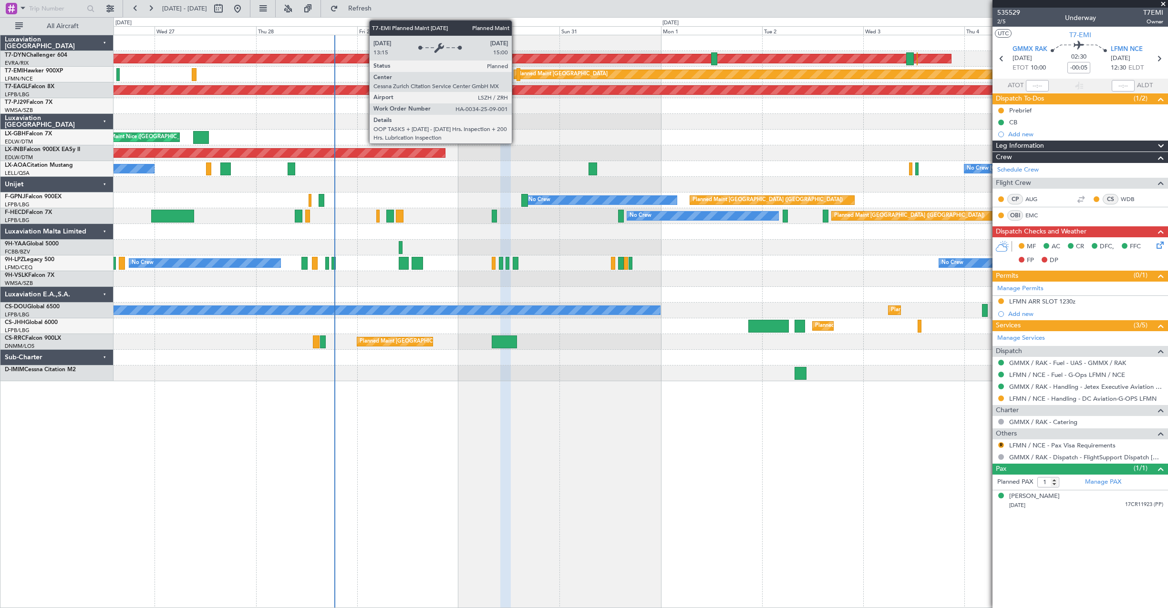
click at [516, 76] on div "Planned Maint [GEOGRAPHIC_DATA]" at bounding box center [821, 74] width 614 height 9
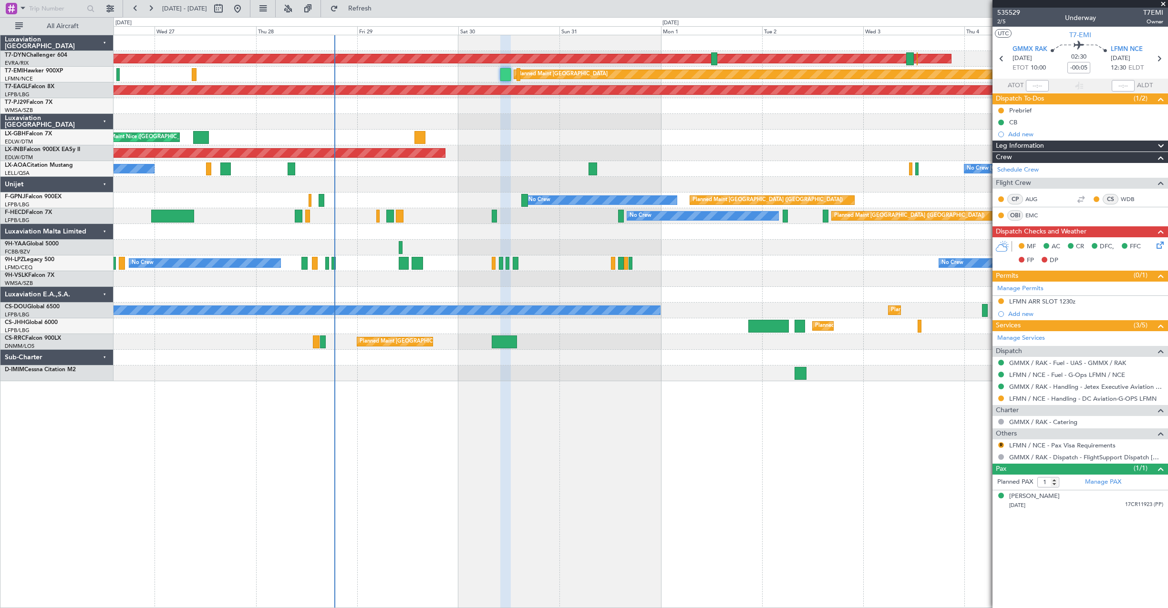
click at [495, 157] on div "Unplanned Maint [GEOGRAPHIC_DATA] (Al Maktoum Intl)" at bounding box center [640, 153] width 1054 height 16
click at [380, 8] on span "Refresh" at bounding box center [360, 8] width 40 height 7
click at [802, 121] on div at bounding box center [640, 122] width 1054 height 16
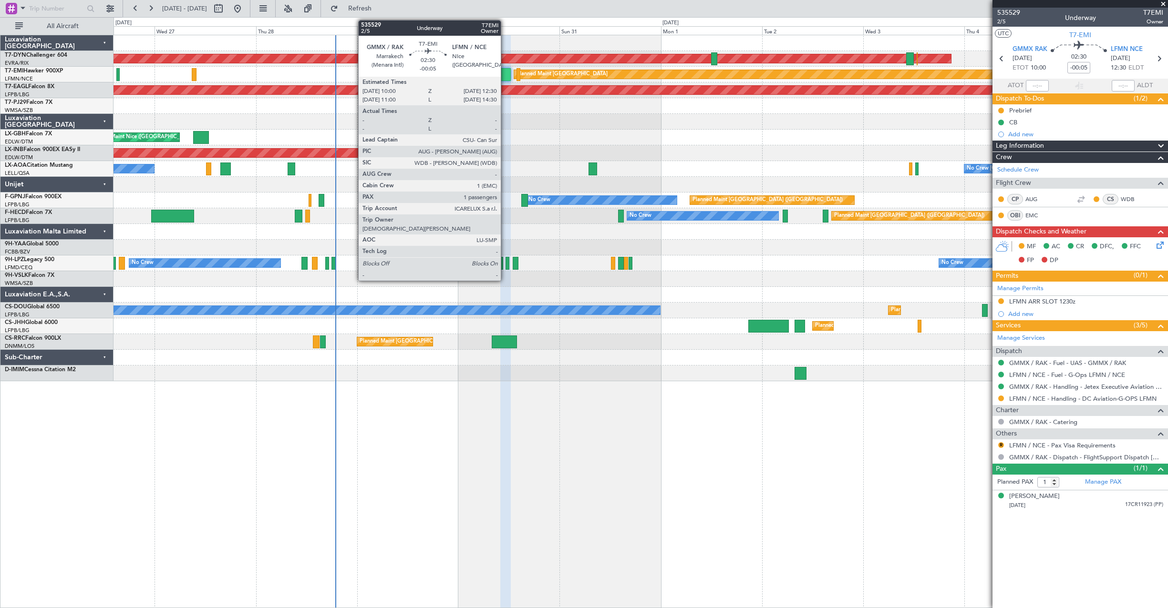
click at [505, 76] on div at bounding box center [505, 74] width 11 height 13
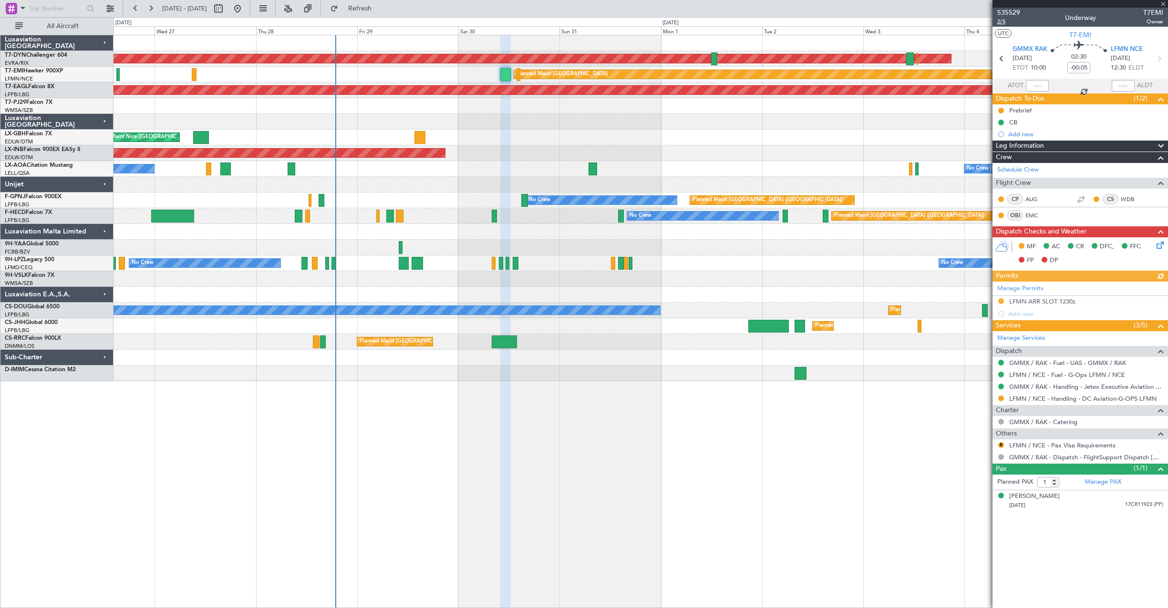
click at [1005, 20] on span "2/5" at bounding box center [1008, 22] width 23 height 8
click at [1010, 11] on span "535529" at bounding box center [1008, 13] width 23 height 10
click at [1001, 21] on span "2/5" at bounding box center [1008, 22] width 23 height 8
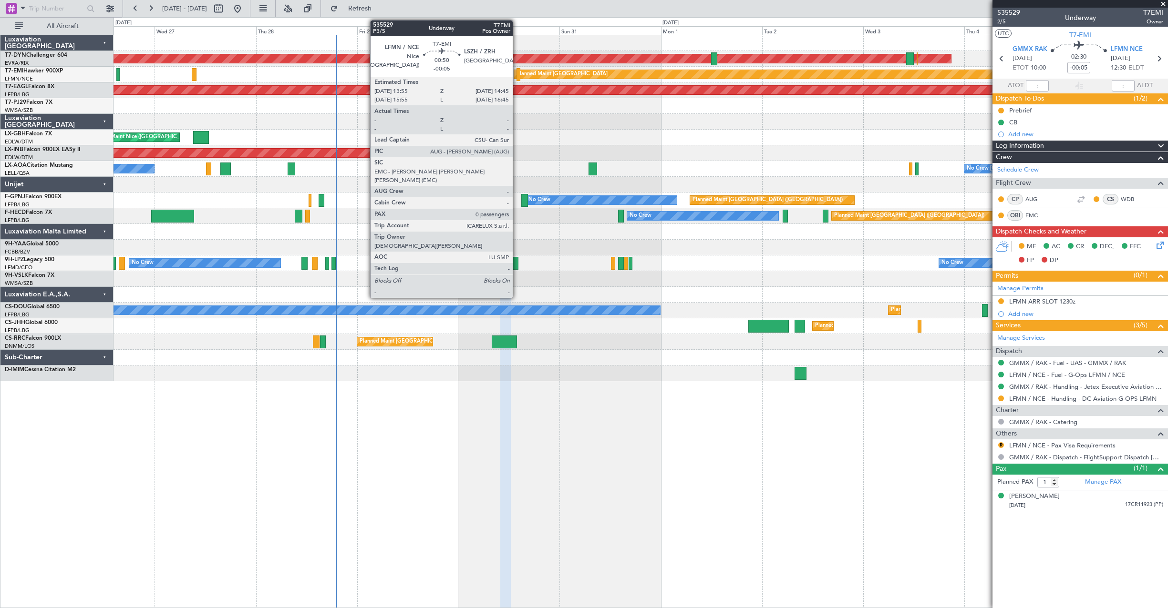
click at [517, 77] on div at bounding box center [518, 74] width 4 height 13
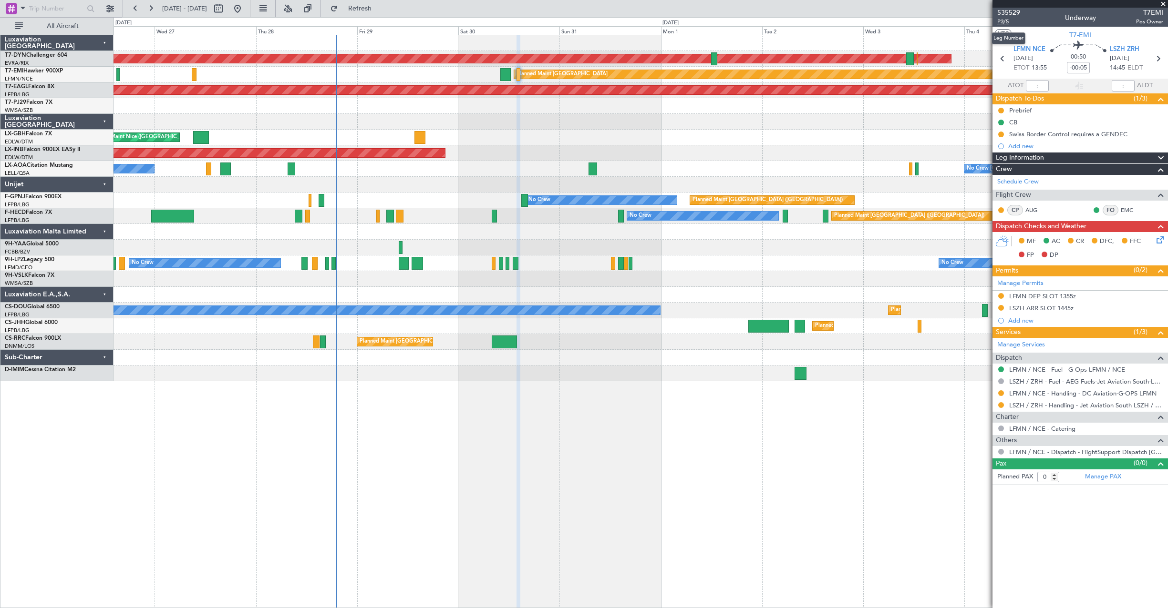
click at [1003, 23] on span "P3/5" at bounding box center [1008, 22] width 23 height 8
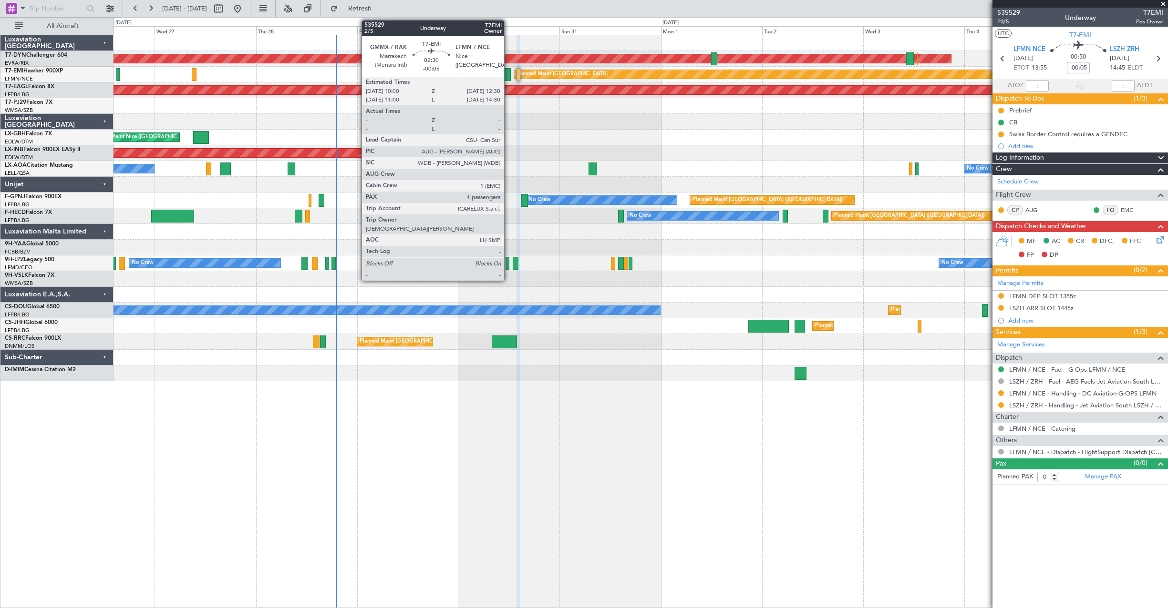
click at [508, 72] on div at bounding box center [505, 74] width 11 height 13
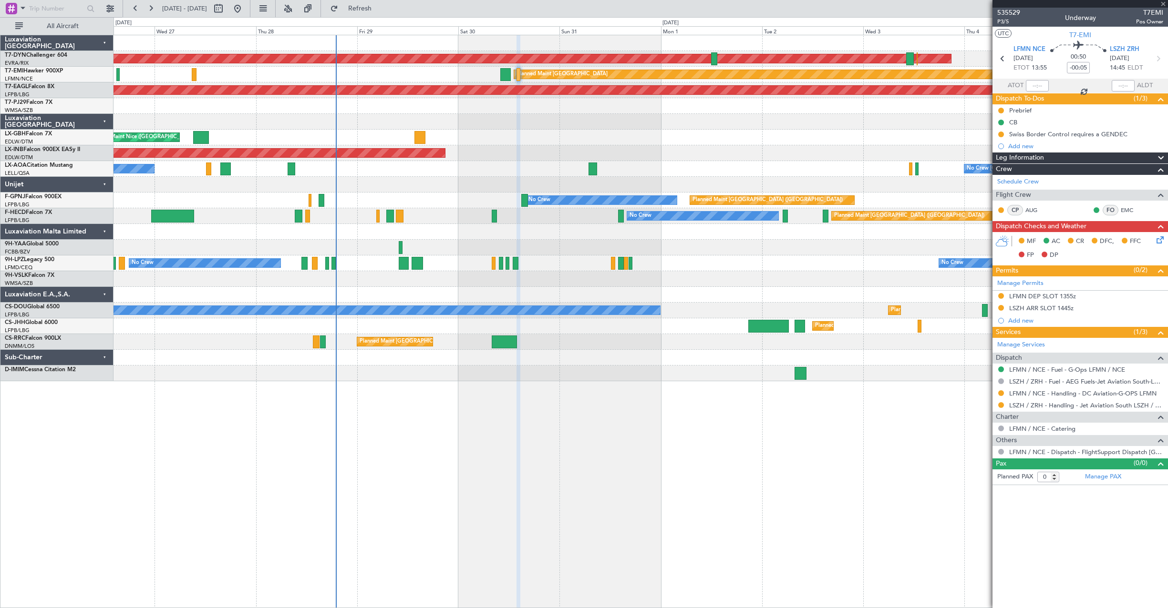
type input "1"
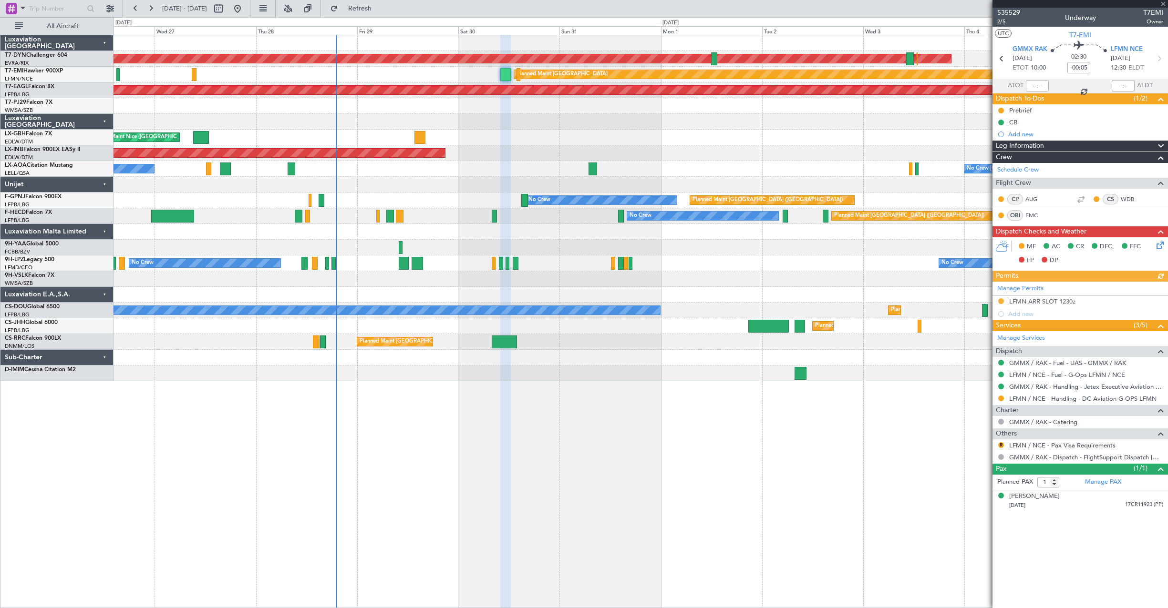
click at [1005, 20] on span "2/5" at bounding box center [1008, 22] width 23 height 8
click at [420, 131] on div at bounding box center [419, 137] width 11 height 13
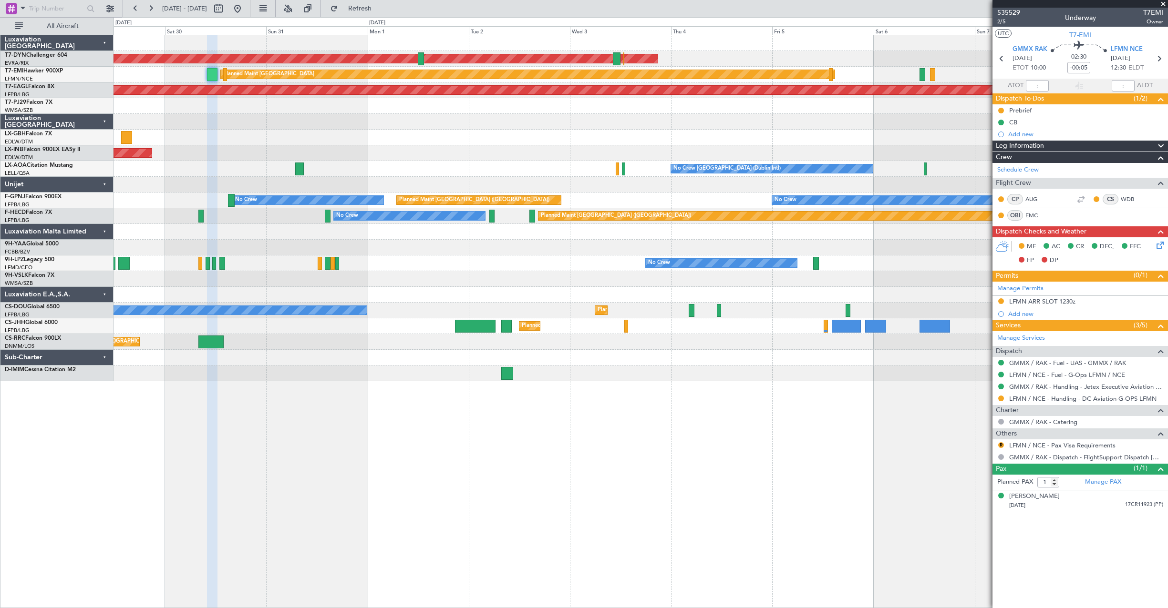
click at [482, 110] on div at bounding box center [640, 106] width 1054 height 16
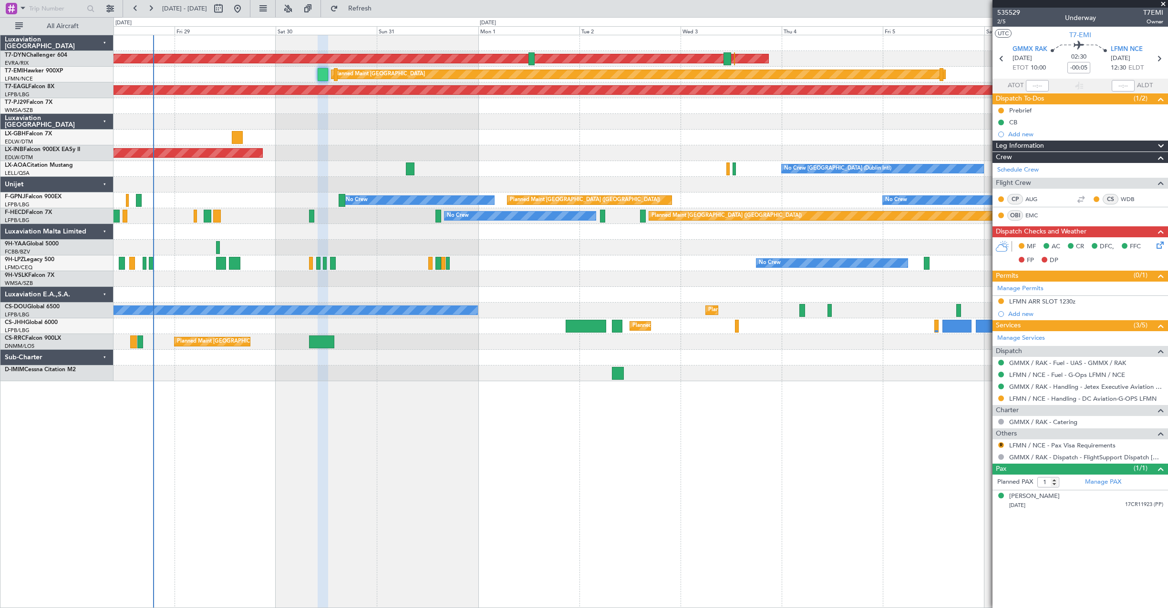
click at [597, 163] on div "AOG Maint Riga (Riga Intl) Planned Maint [GEOGRAPHIC_DATA] Grounded [US_STATE] …" at bounding box center [640, 208] width 1054 height 346
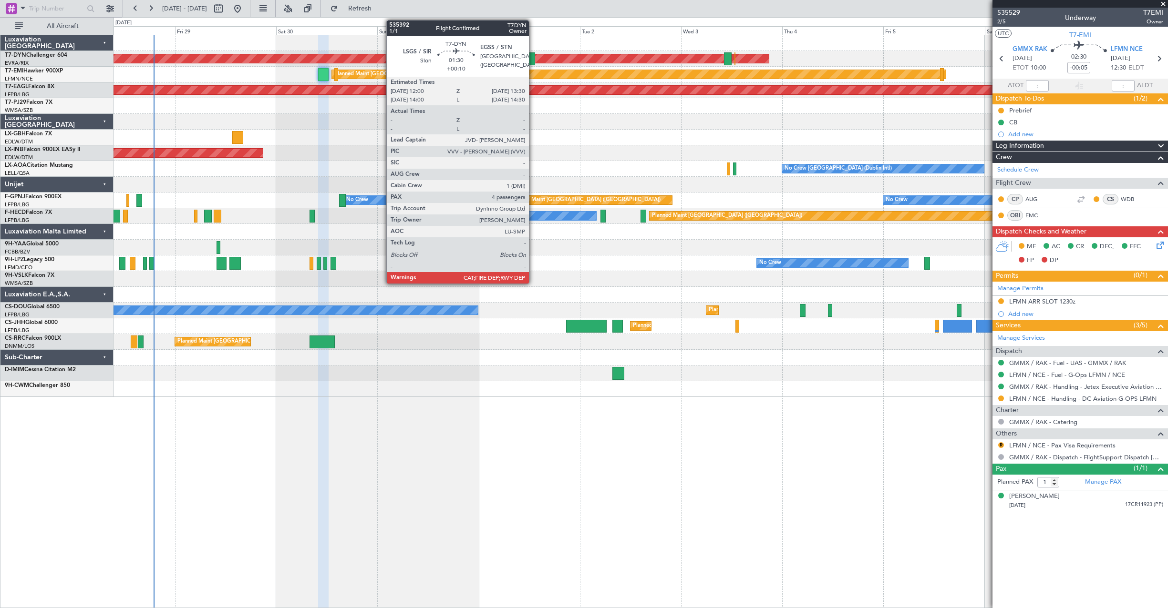
click at [533, 61] on div at bounding box center [532, 58] width 7 height 13
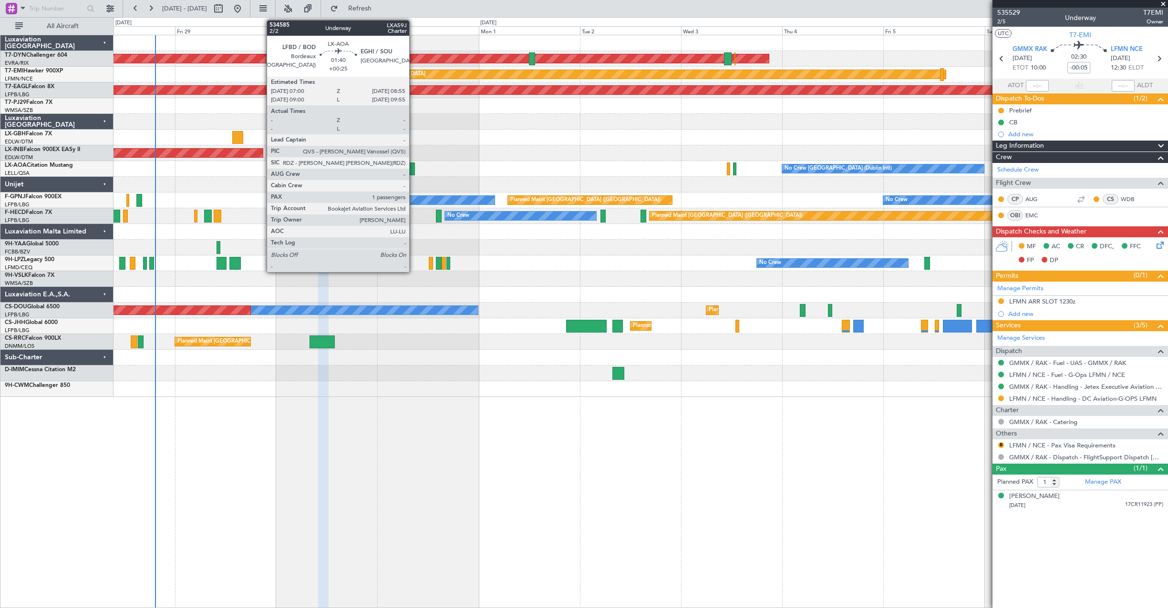
click at [413, 172] on div at bounding box center [410, 169] width 8 height 13
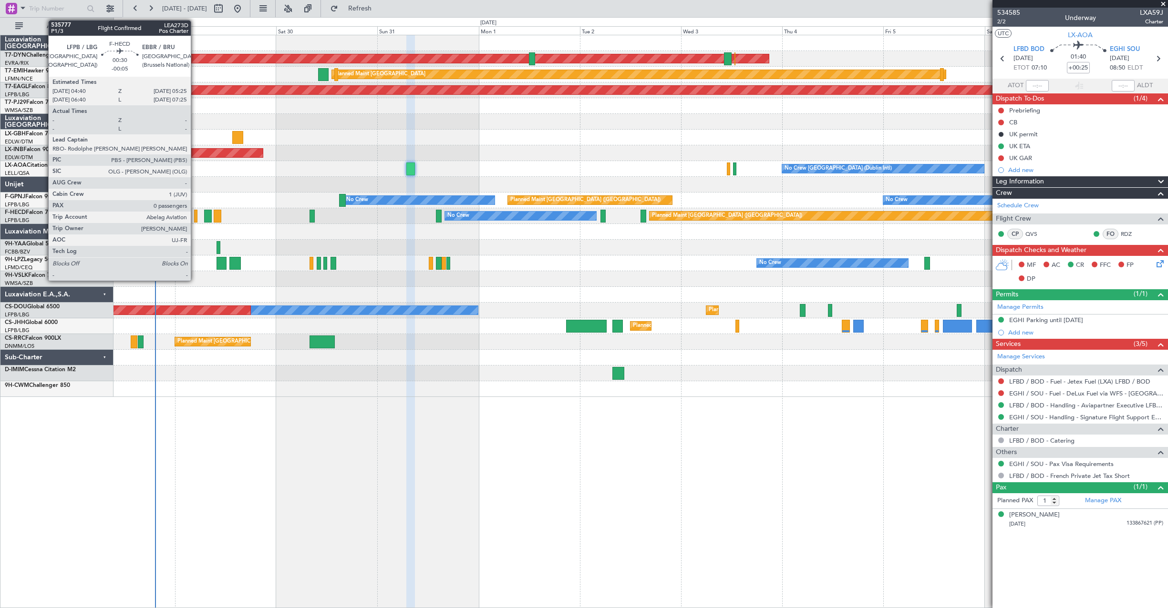
click at [195, 216] on div at bounding box center [195, 216] width 3 height 13
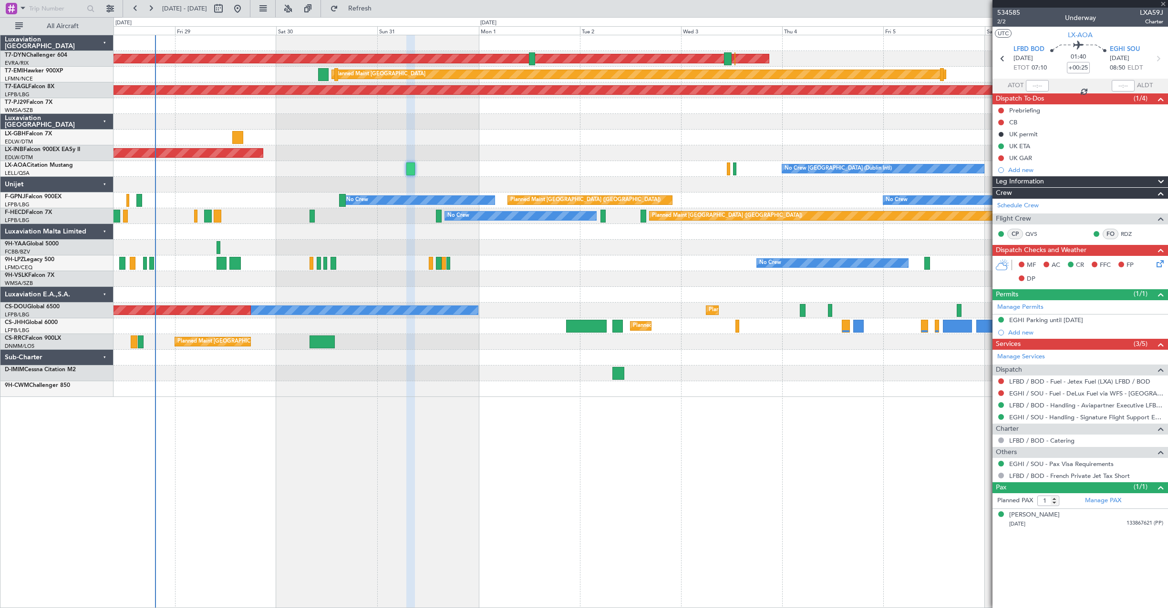
type input "-00:05"
type input "0"
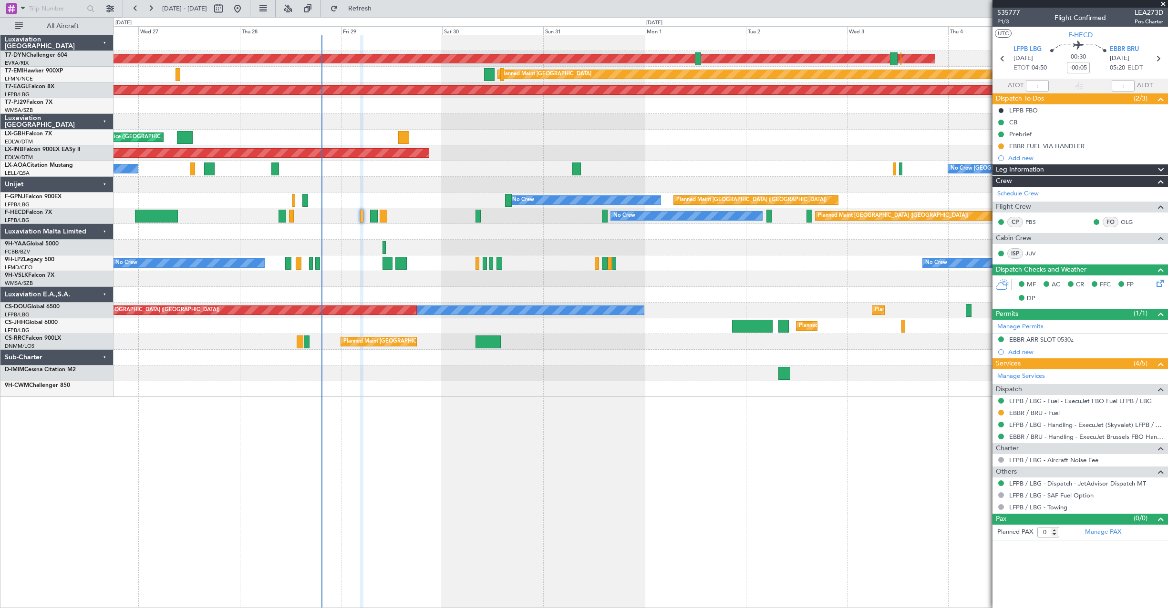
click at [373, 398] on div "AOG Maint Riga (Riga Intl) Planned Maint [GEOGRAPHIC_DATA] Grounded [US_STATE] …" at bounding box center [640, 322] width 1054 height 574
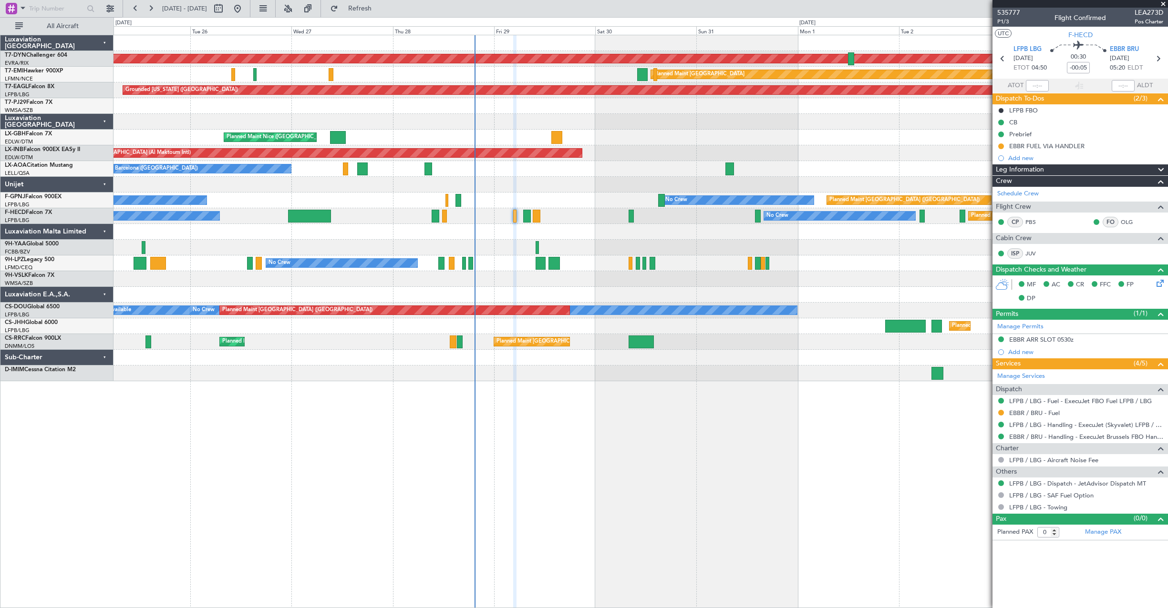
click at [305, 254] on div at bounding box center [640, 248] width 1054 height 16
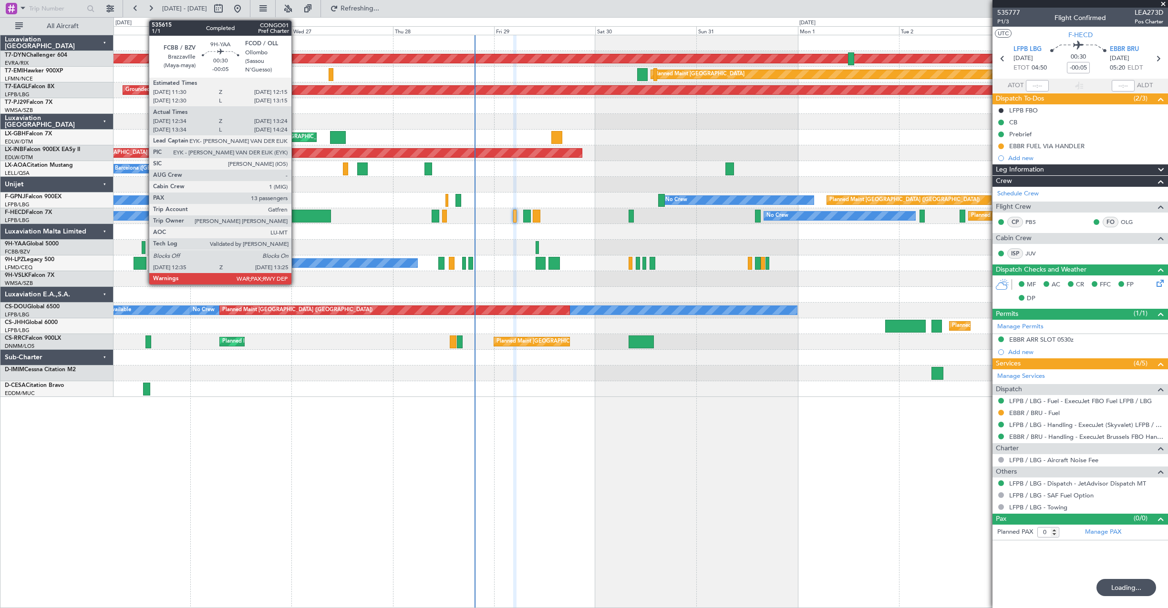
click at [144, 247] on div at bounding box center [144, 247] width 4 height 13
click at [144, 251] on div at bounding box center [144, 247] width 4 height 13
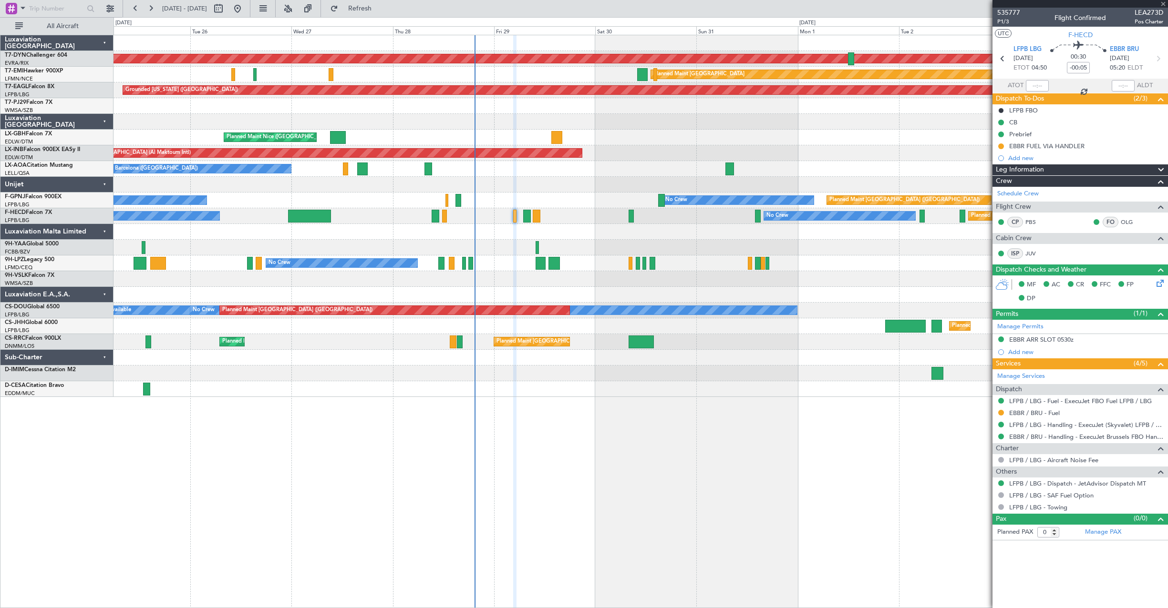
type input "12:44"
type input "13:19"
type input "13"
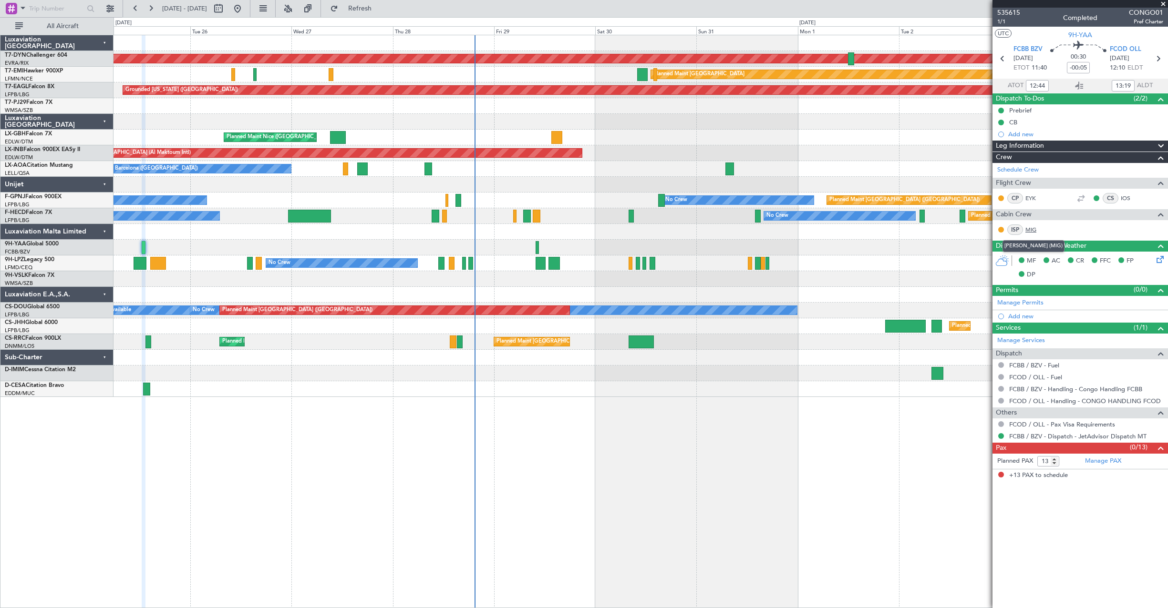
click at [1028, 229] on link "MIG" at bounding box center [1035, 230] width 21 height 9
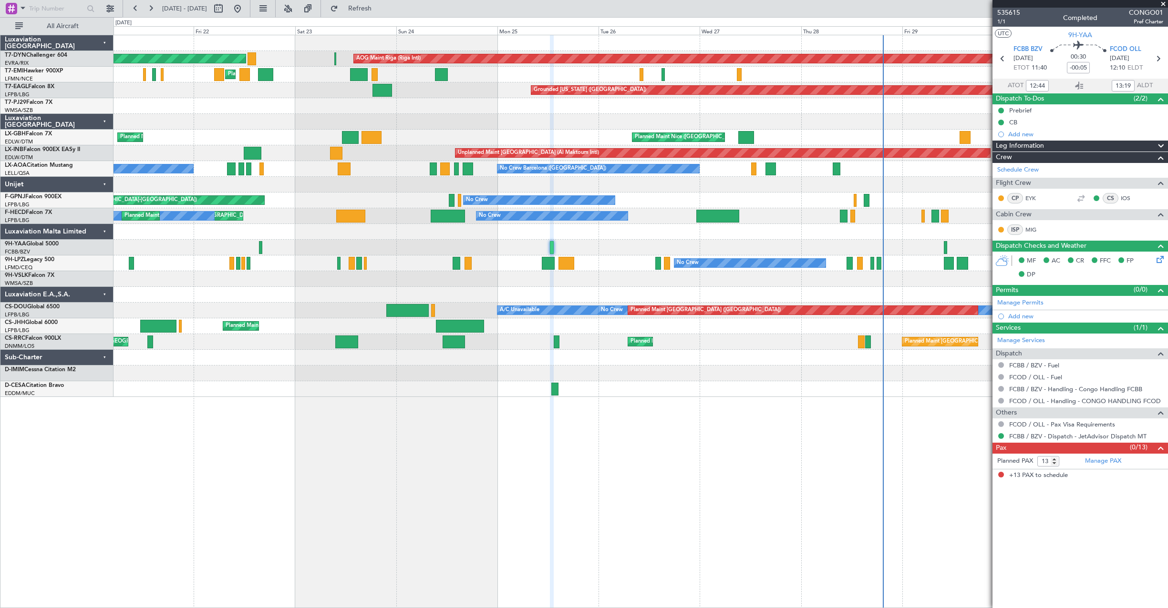
click at [719, 348] on div "AOG Maint Riga (Riga Intl) Planned Maint [GEOGRAPHIC_DATA]-[GEOGRAPHIC_DATA] Pl…" at bounding box center [640, 216] width 1054 height 362
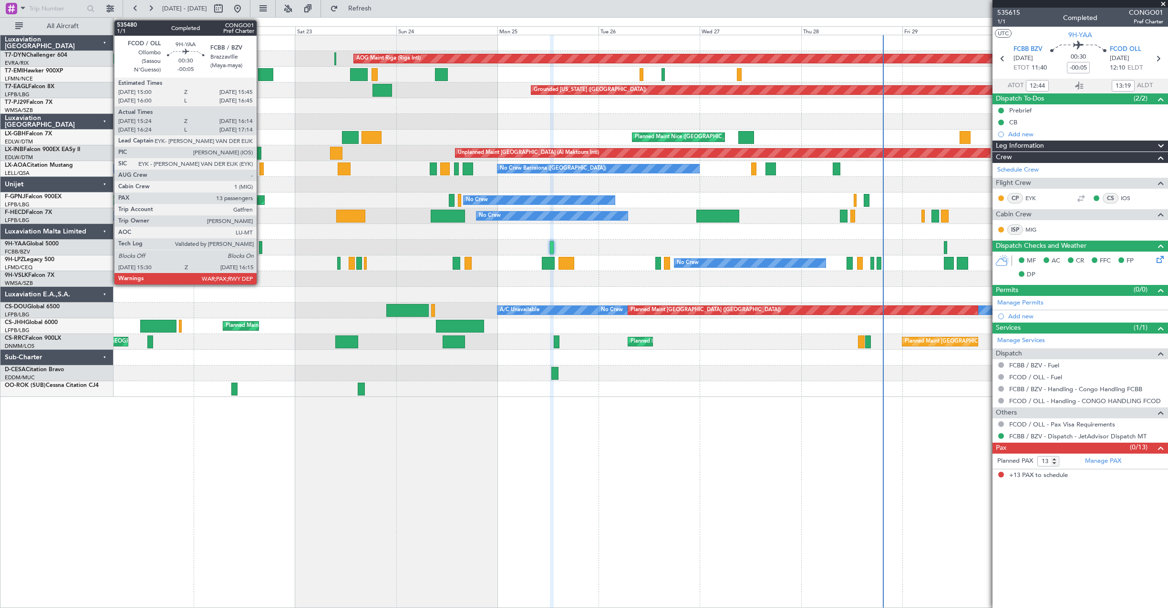
click at [261, 249] on div at bounding box center [260, 247] width 3 height 13
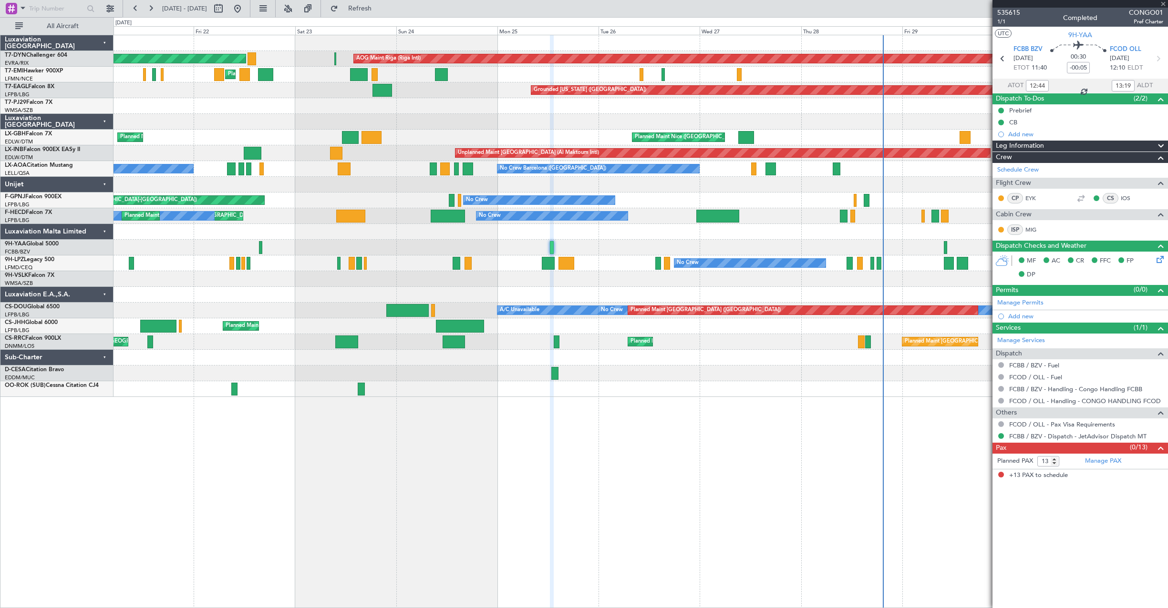
type input "15:34"
type input "16:09"
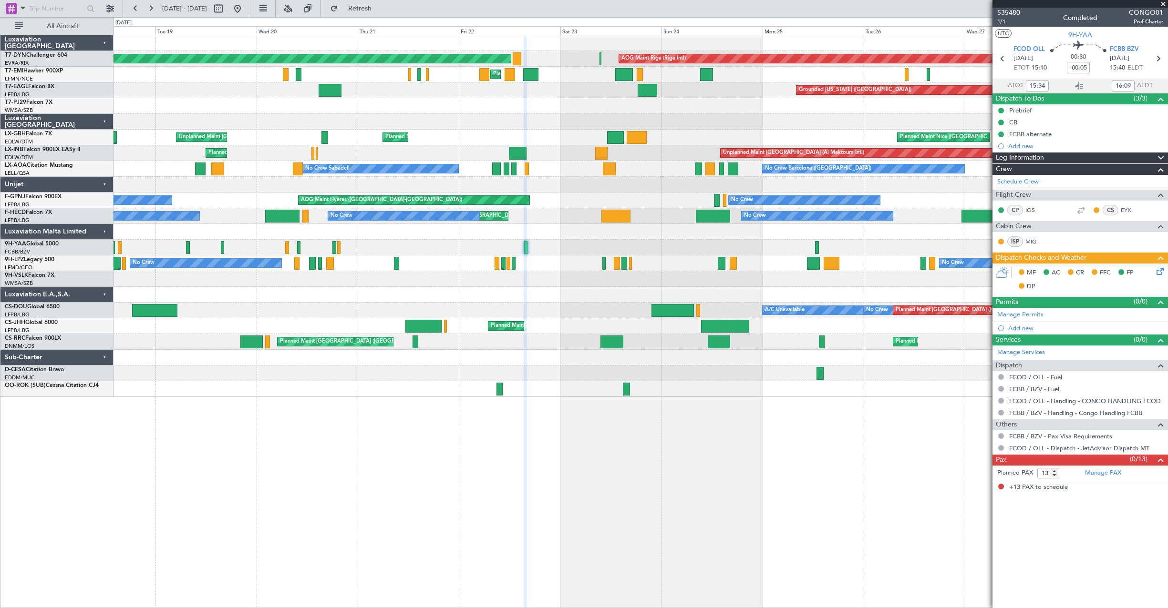
click at [424, 259] on div "AOG Maint Riga (Riga Intl) Planned Maint [GEOGRAPHIC_DATA]-[GEOGRAPHIC_DATA] Pl…" at bounding box center [640, 216] width 1054 height 362
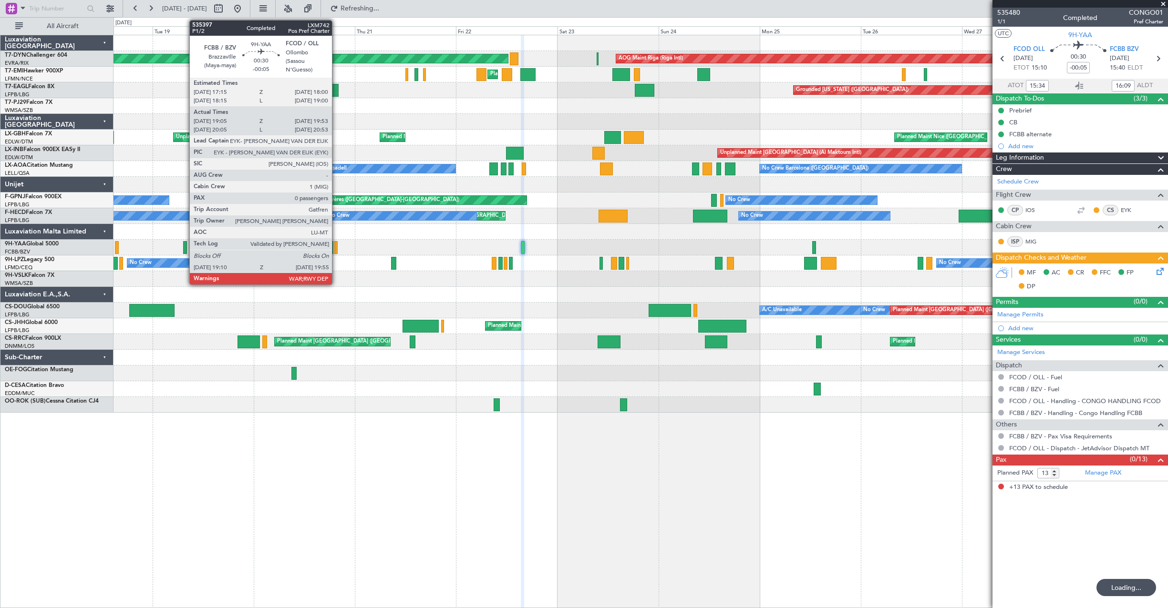
click at [336, 248] on div at bounding box center [335, 247] width 3 height 13
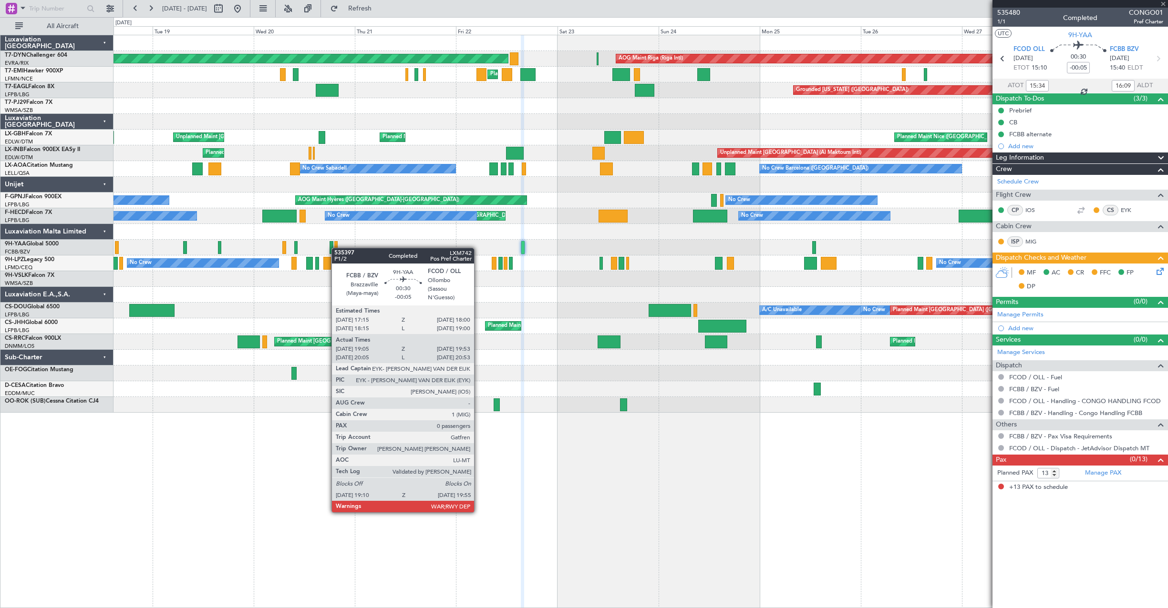
type input "19:15"
type input "19:48"
type input "0"
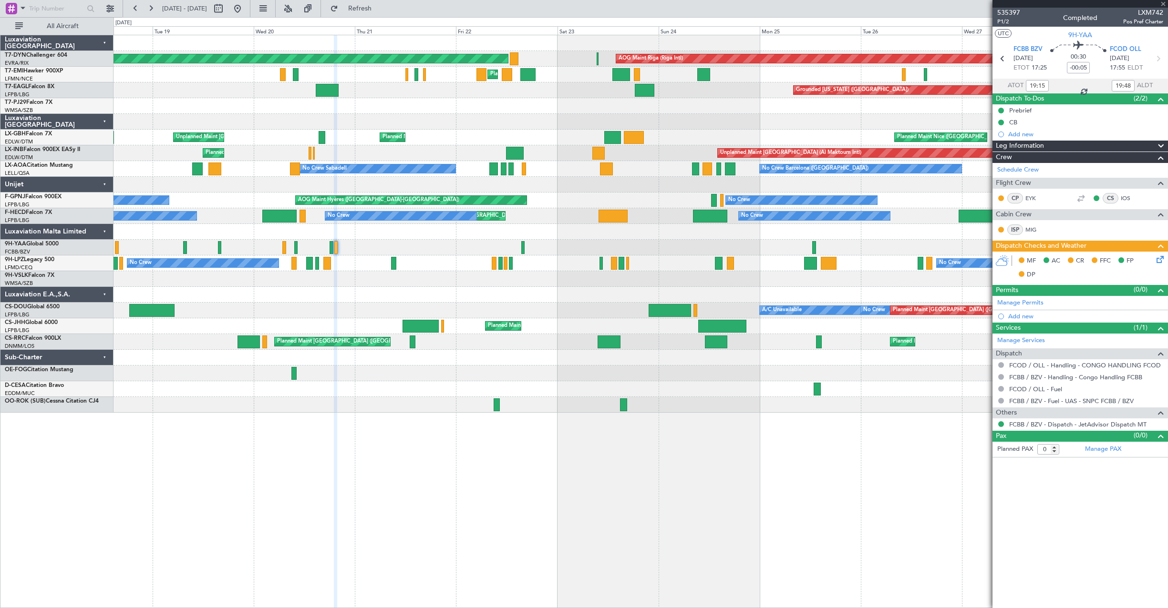
type input "18:16"
type input "18:47"
type input "13"
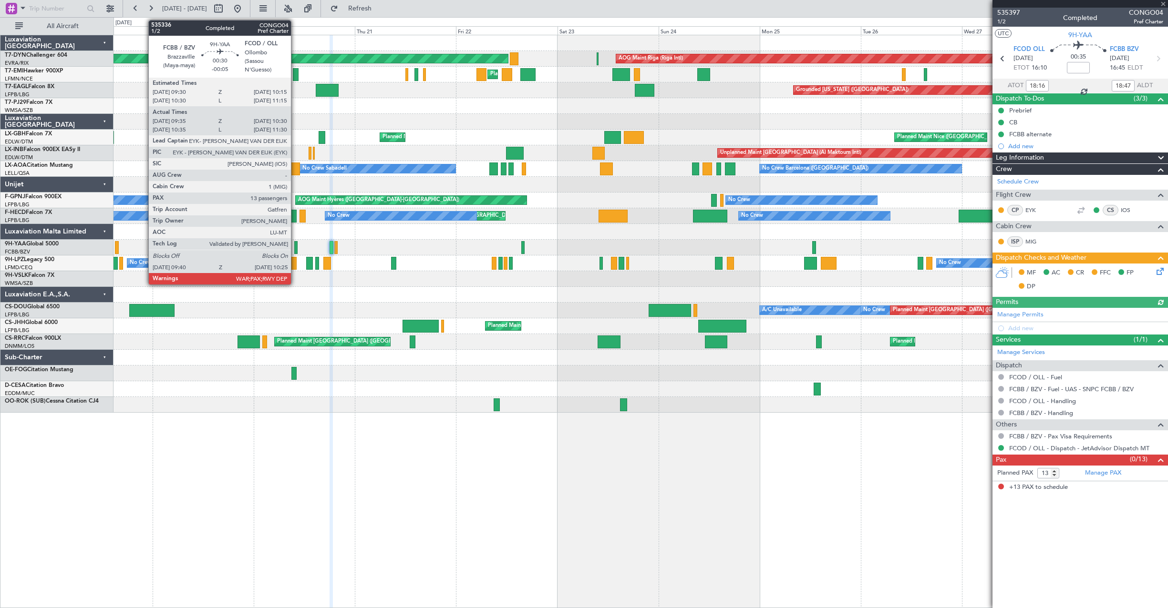
click at [295, 251] on div at bounding box center [295, 247] width 3 height 13
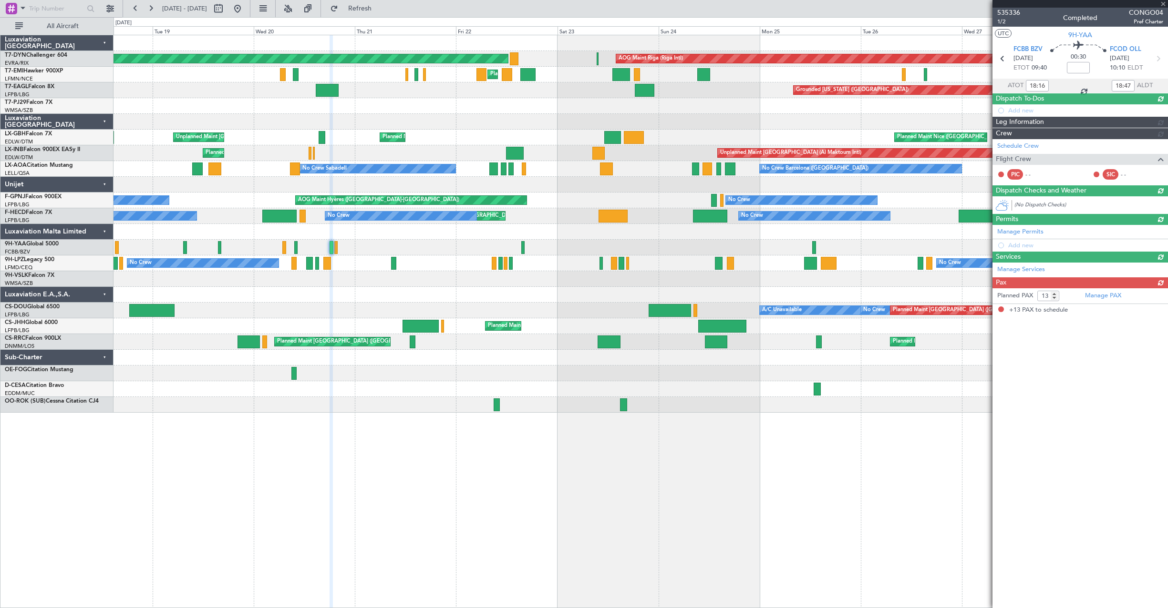
type input "-00:05"
type input "09:45"
type input "10:25"
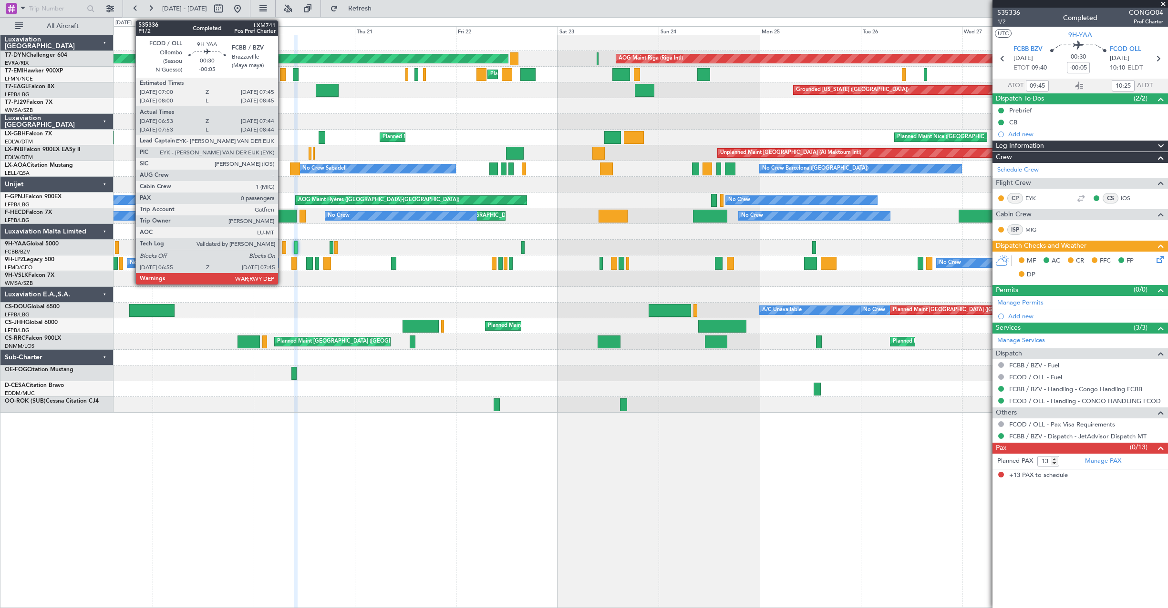
click at [282, 245] on div at bounding box center [284, 247] width 4 height 13
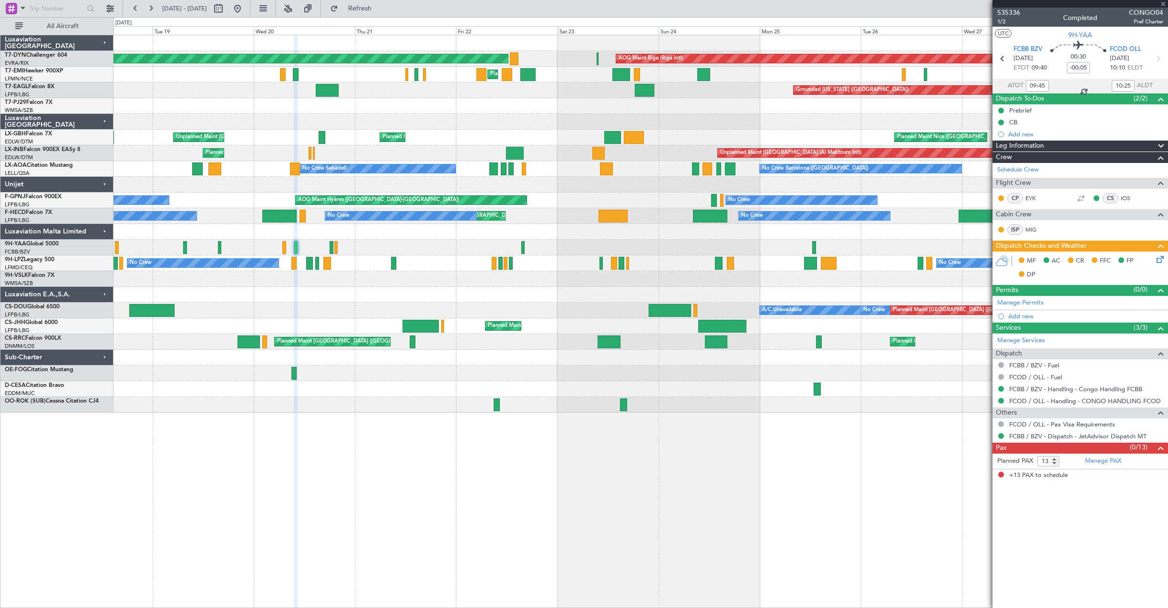
type input "07:03"
type input "07:39"
type input "0"
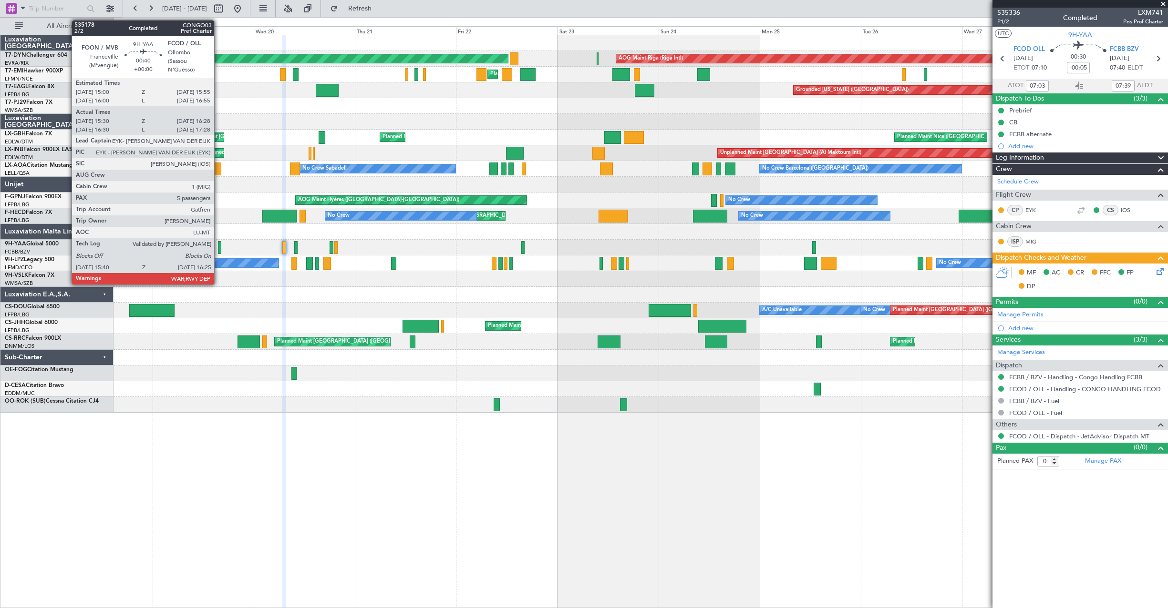
click at [218, 248] on div at bounding box center [219, 247] width 3 height 13
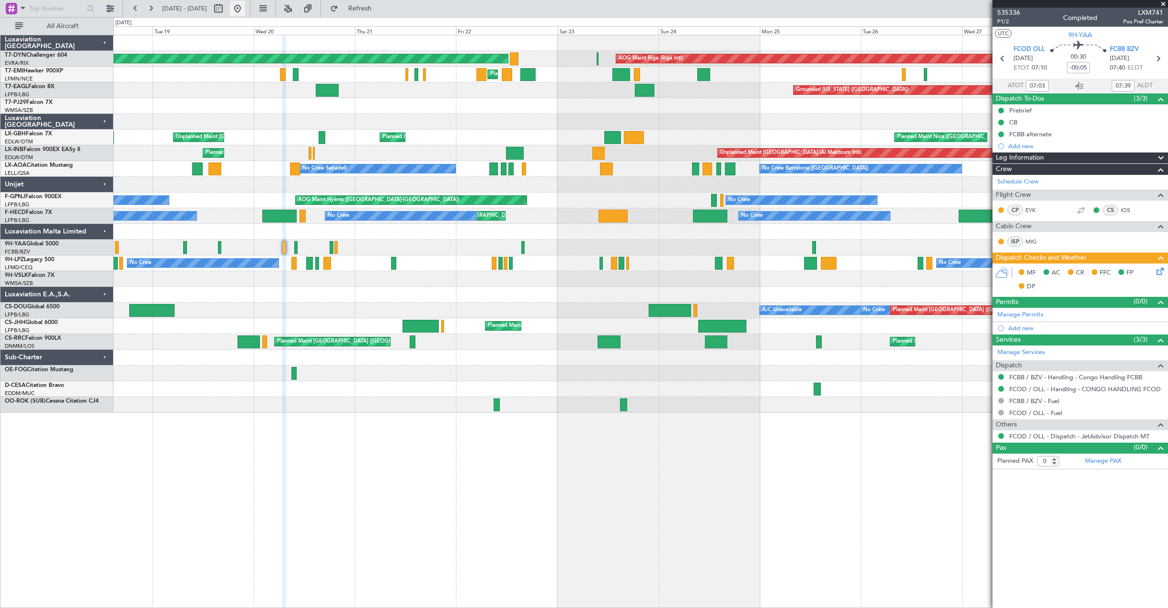
click at [245, 8] on button at bounding box center [237, 8] width 15 height 15
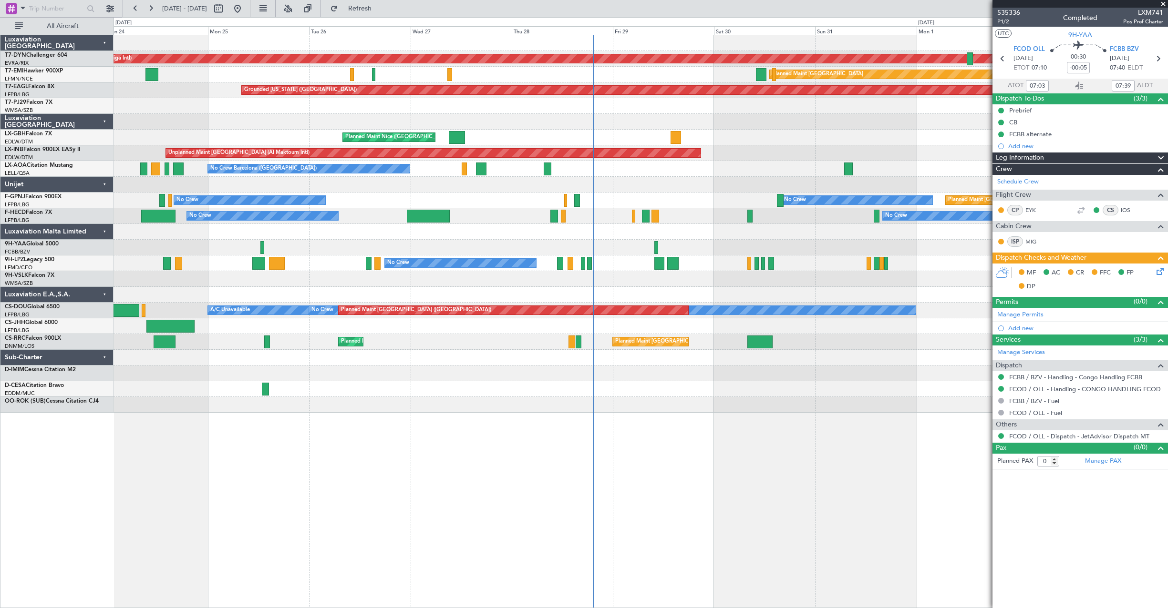
click at [704, 279] on div "AOG Maint Riga (Riga Intl) Planned Maint Basel-Mulhouse Planned Maint Zurich Pl…" at bounding box center [640, 224] width 1054 height 378
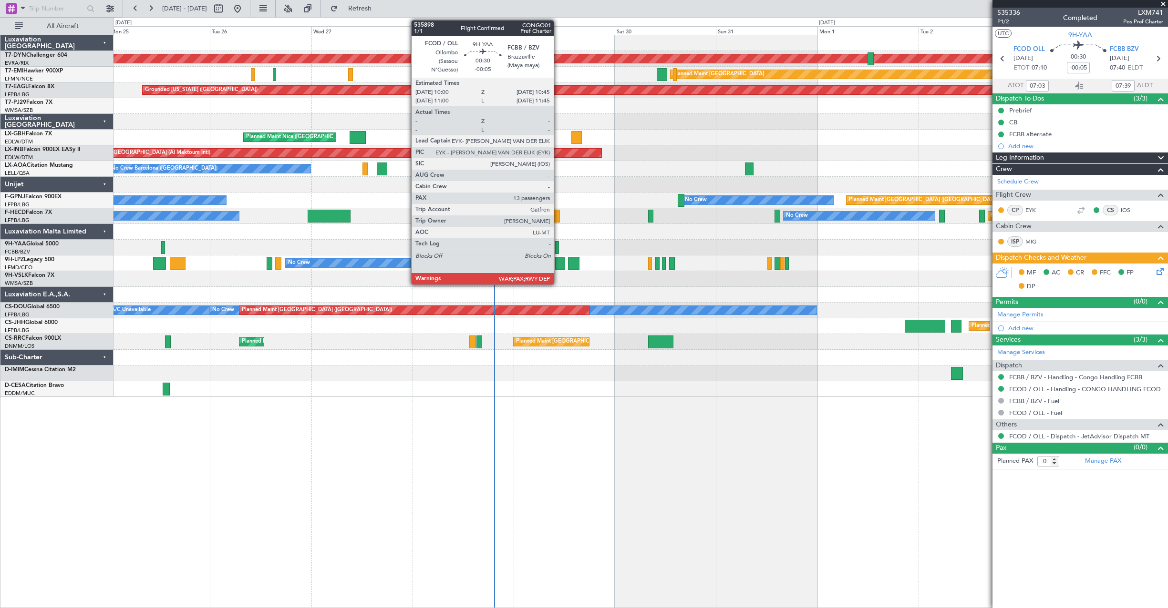
click at [558, 245] on div at bounding box center [556, 247] width 3 height 13
click at [557, 247] on div at bounding box center [556, 247] width 3 height 13
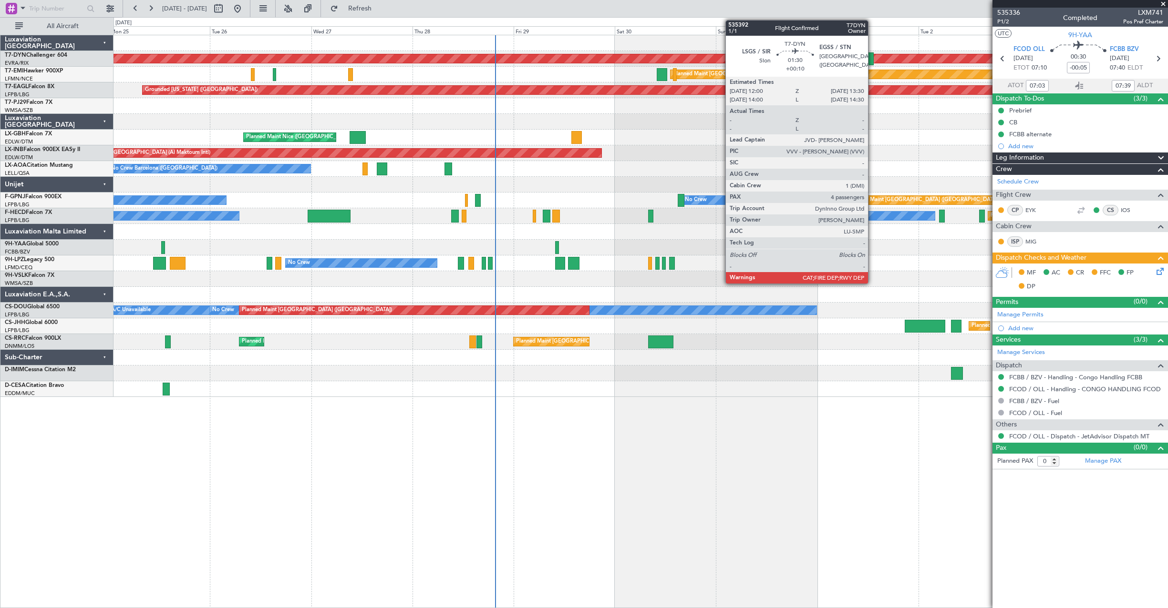
click at [870, 54] on div at bounding box center [870, 58] width 7 height 13
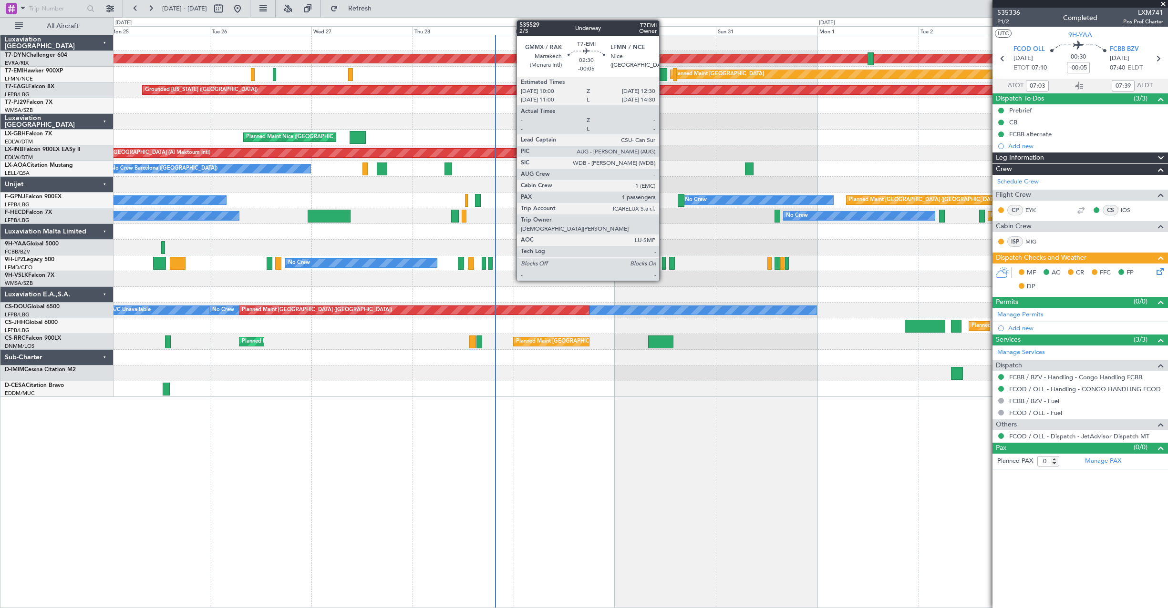
click at [663, 74] on div at bounding box center [661, 74] width 11 height 13
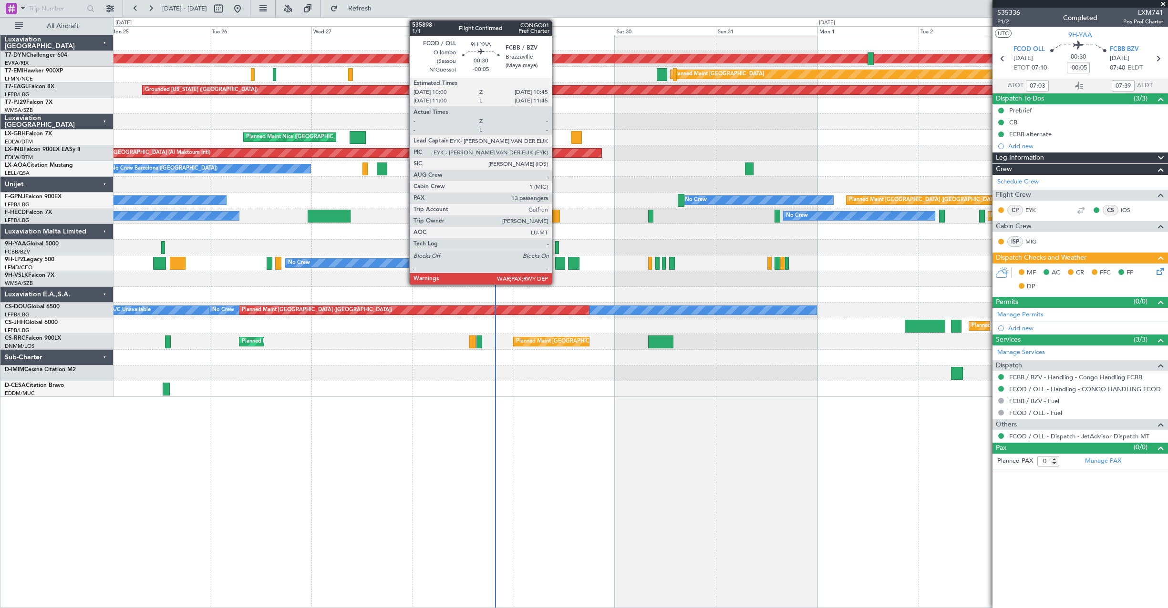
click at [556, 245] on div at bounding box center [556, 247] width 3 height 13
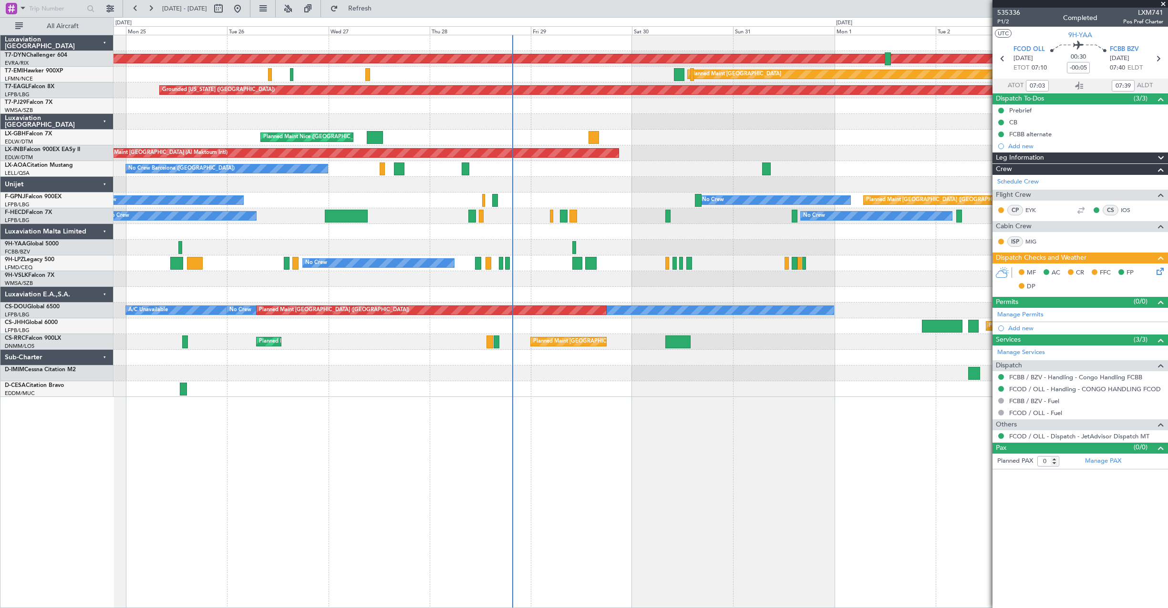
click at [573, 239] on div at bounding box center [640, 232] width 1054 height 16
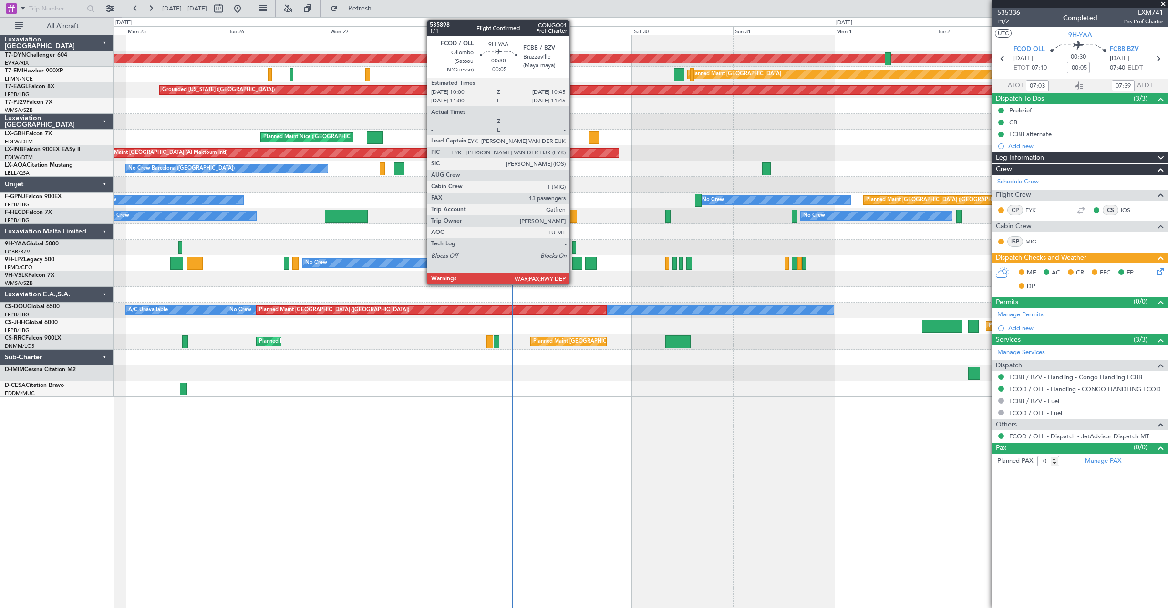
click at [574, 250] on div at bounding box center [573, 247] width 3 height 13
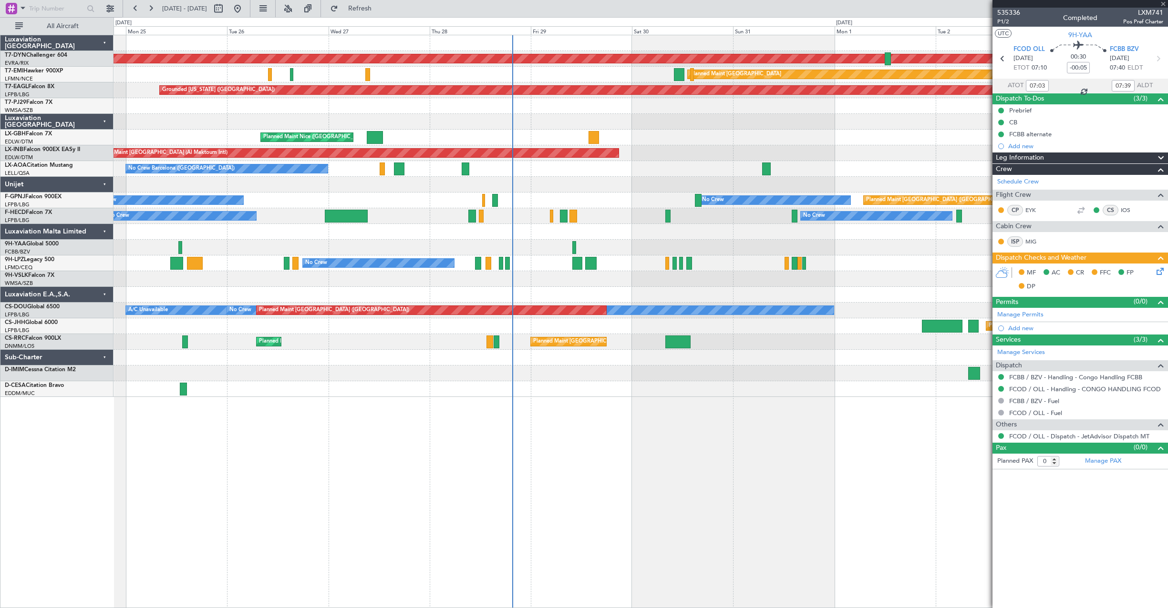
type input "13"
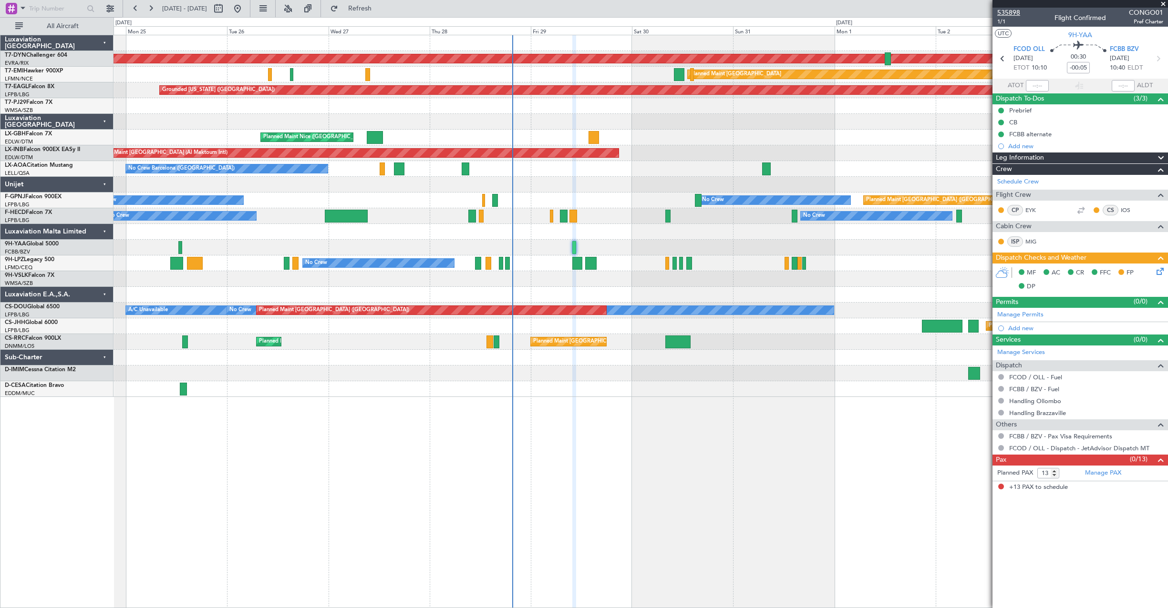
click at [1007, 12] on span "535898" at bounding box center [1008, 13] width 23 height 10
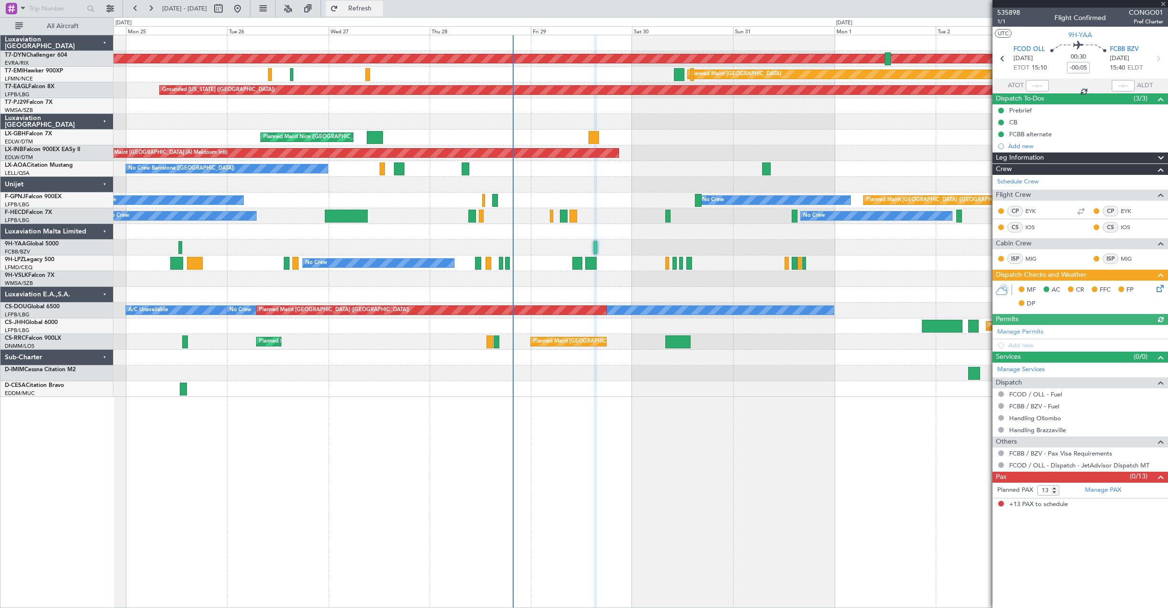
click at [380, 11] on span "Refresh" at bounding box center [360, 8] width 40 height 7
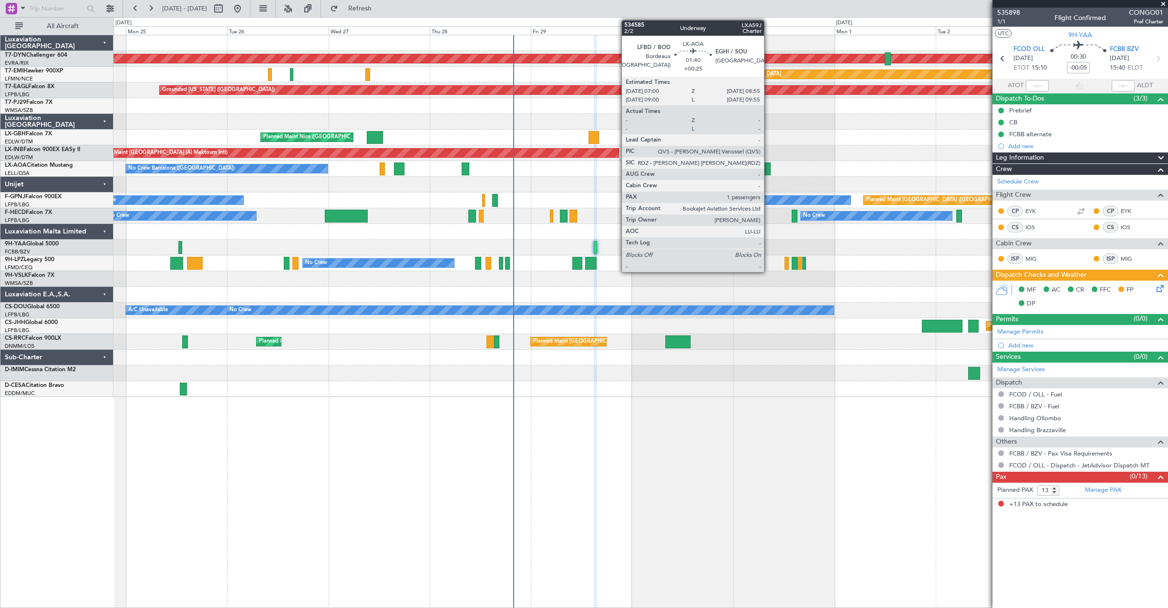
click at [768, 167] on div at bounding box center [766, 169] width 8 height 13
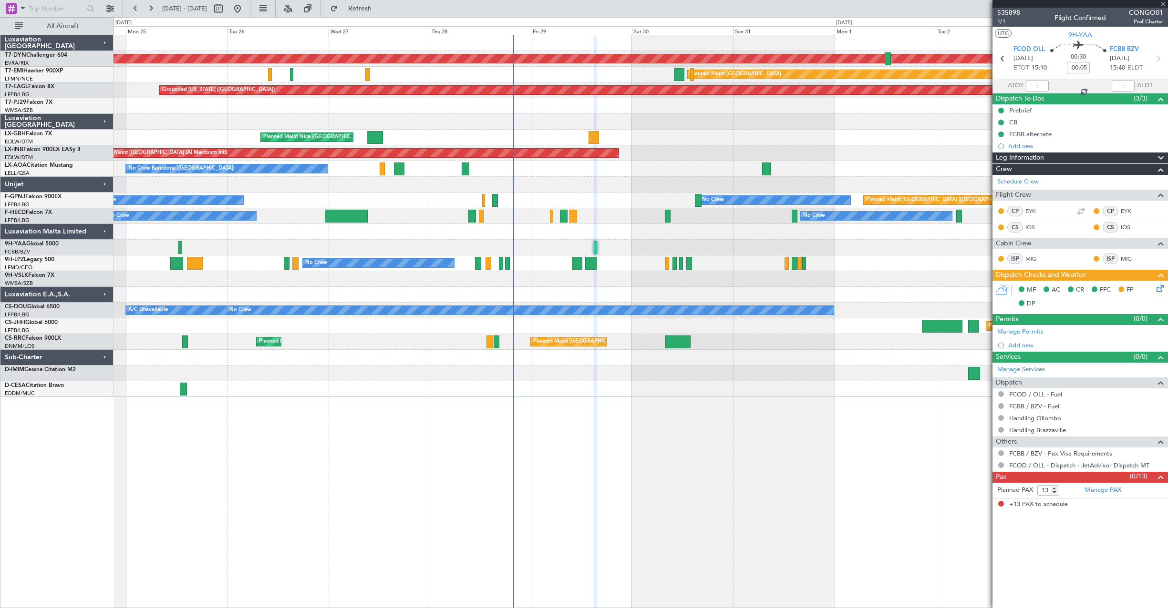
type input "+00:25"
type input "1"
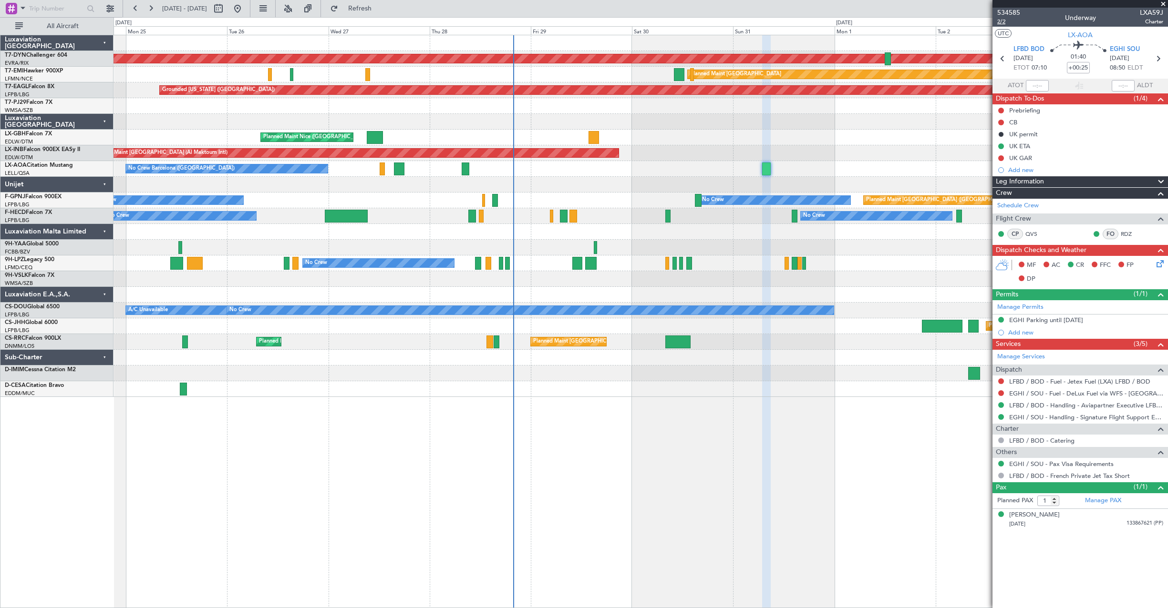
click at [1000, 23] on span "2/2" at bounding box center [1008, 22] width 23 height 8
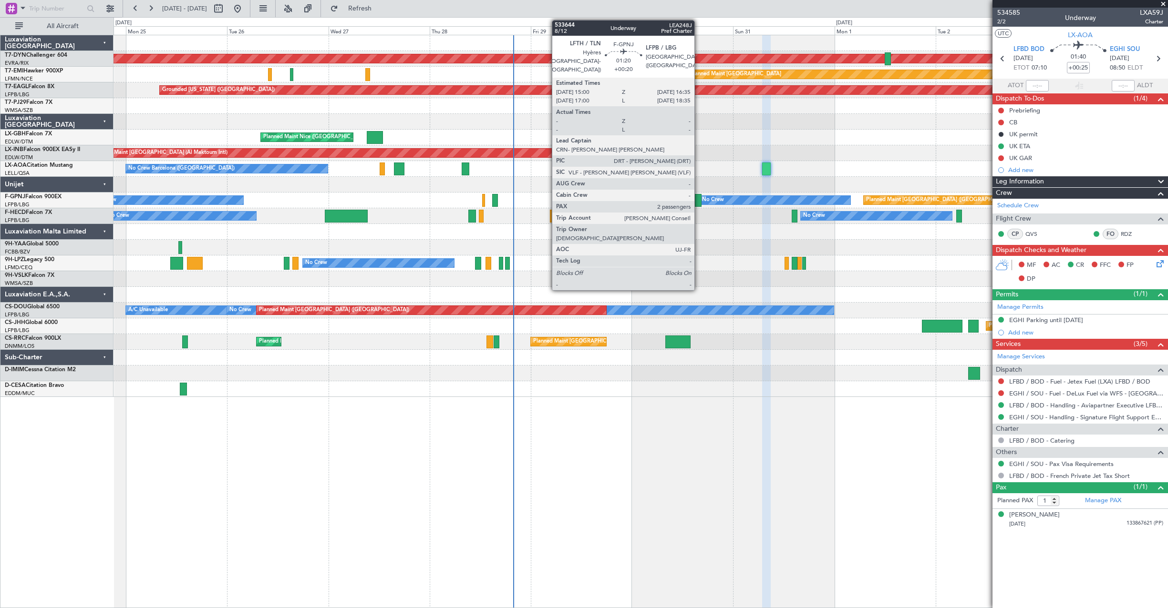
click at [698, 198] on div at bounding box center [698, 200] width 7 height 13
click at [697, 199] on div at bounding box center [698, 200] width 7 height 13
click at [697, 198] on div at bounding box center [698, 200] width 7 height 13
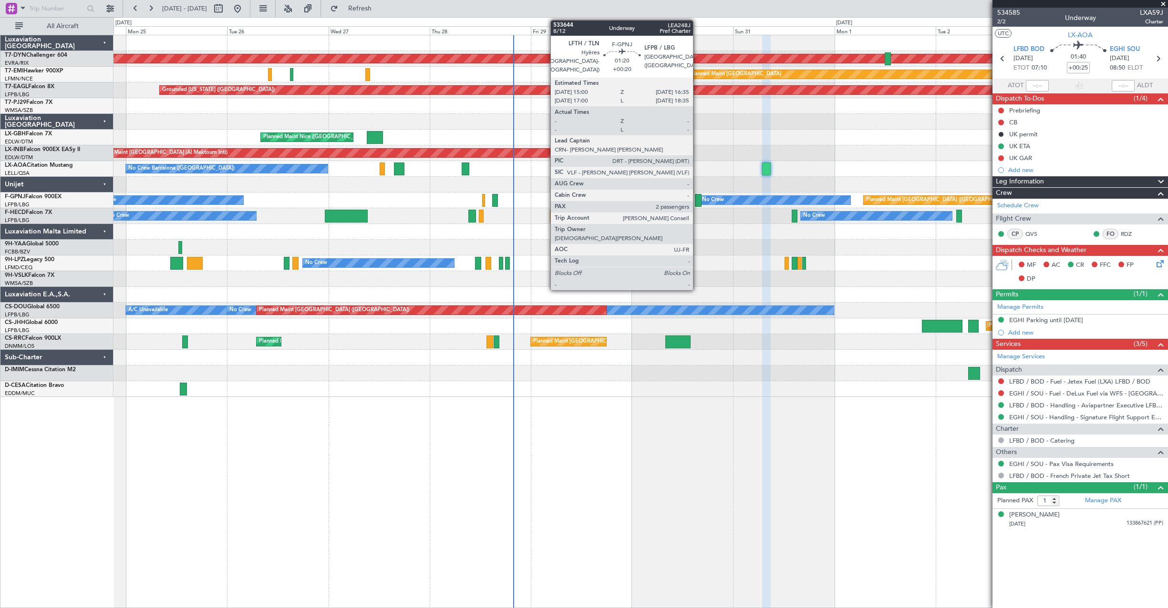
click at [697, 198] on div at bounding box center [698, 200] width 7 height 13
click at [699, 205] on div at bounding box center [698, 200] width 7 height 13
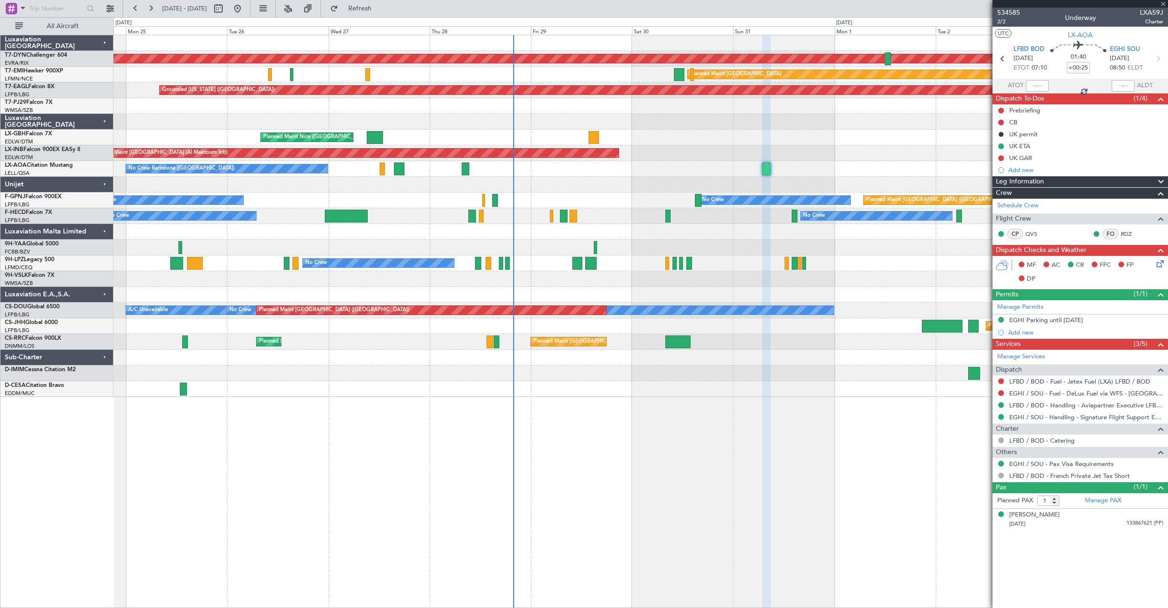
type input "+00:20"
type input "2"
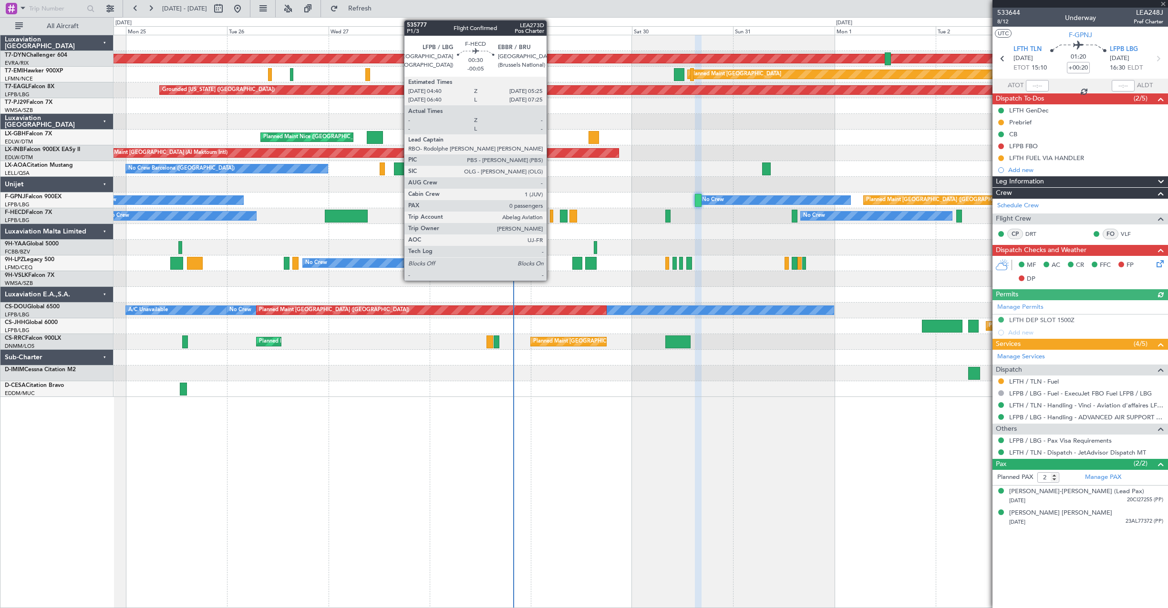
click at [551, 216] on div at bounding box center [551, 216] width 3 height 13
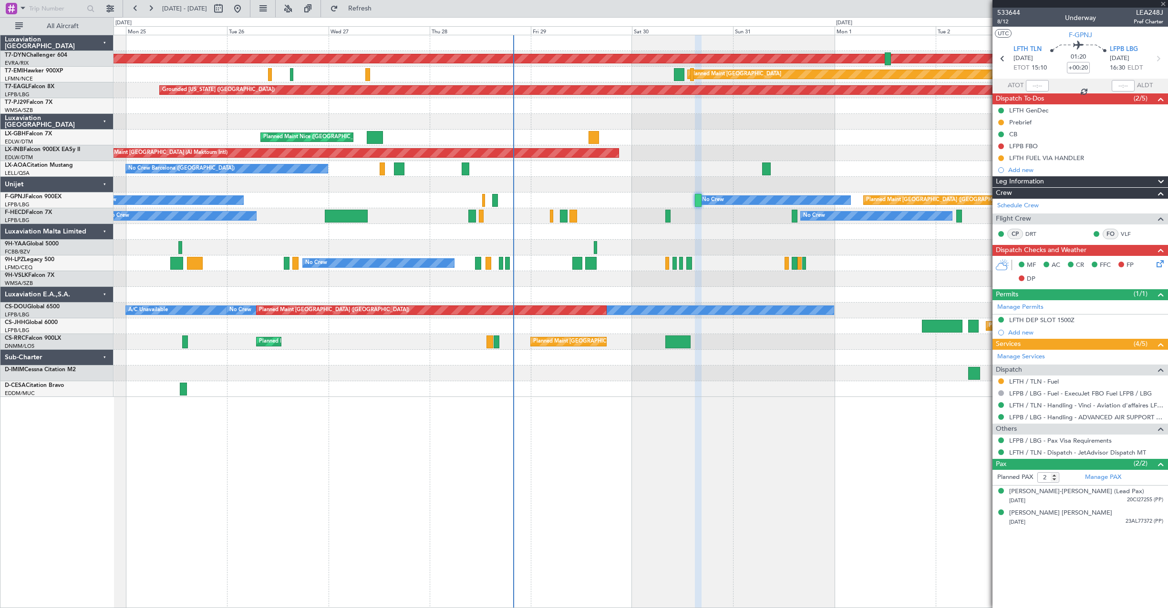
type input "-00:05"
type input "0"
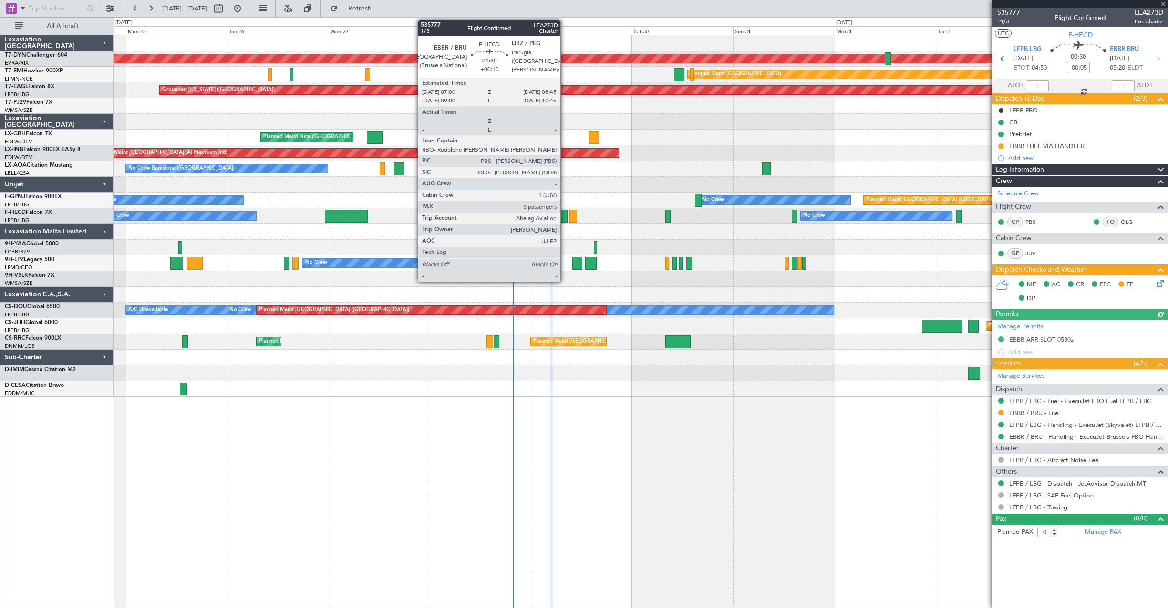
click at [564, 219] on div at bounding box center [564, 216] width 8 height 13
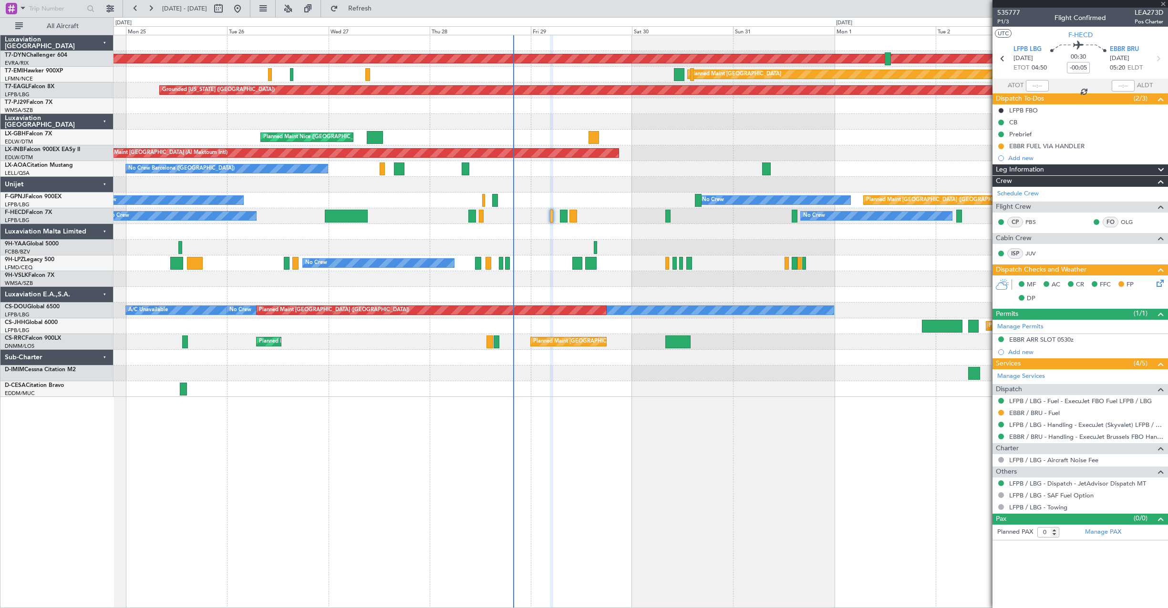
type input "+00:10"
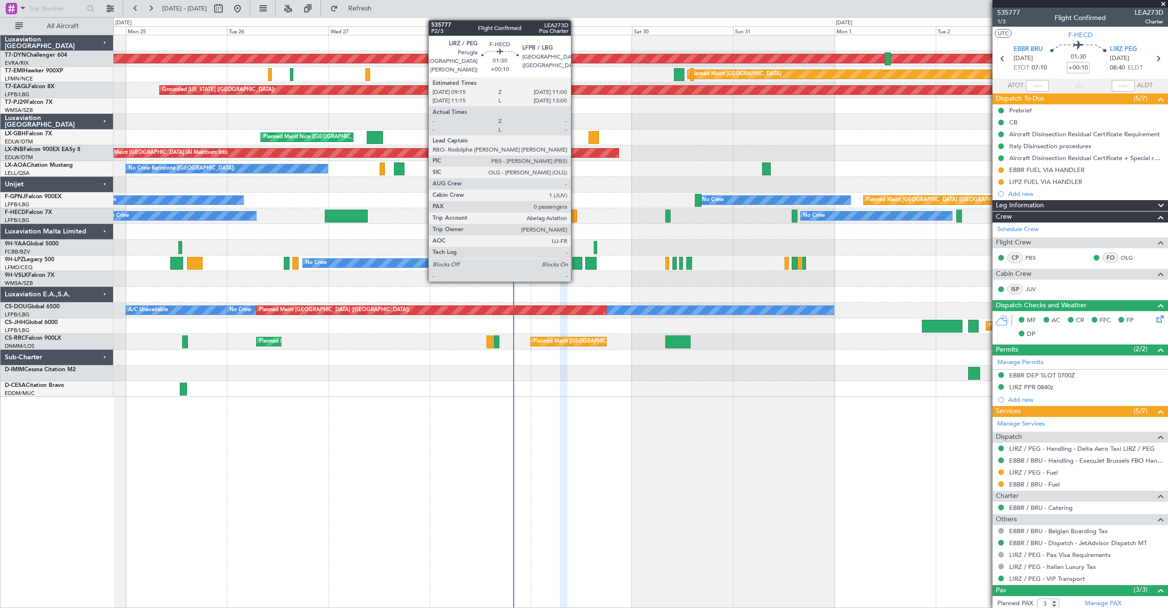
click at [575, 218] on div at bounding box center [573, 216] width 8 height 13
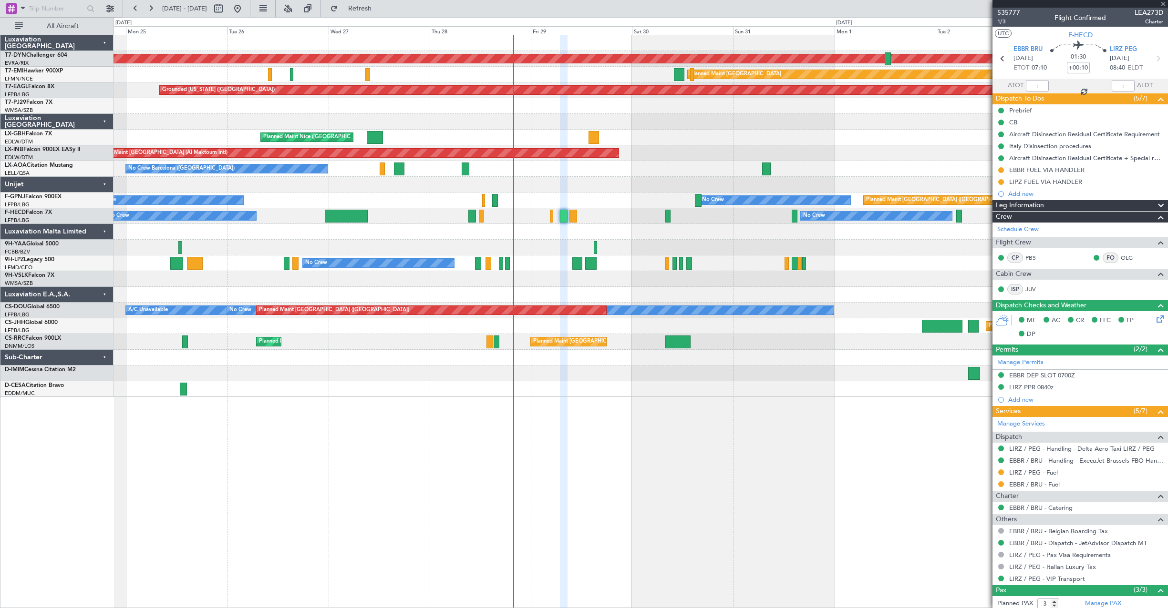
type input "0"
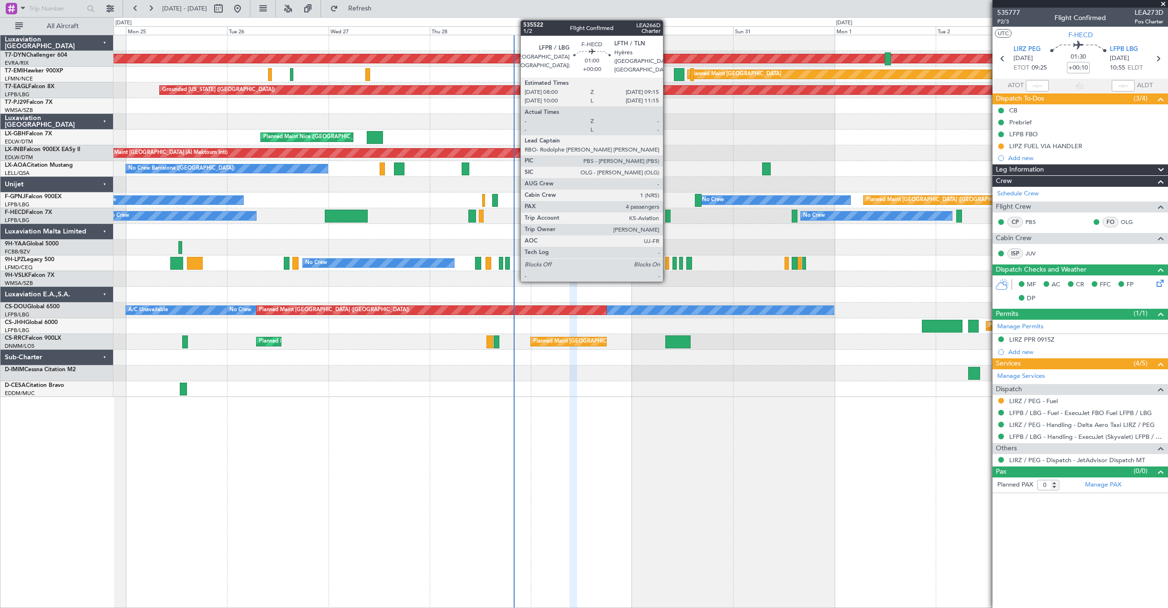
click at [667, 212] on div at bounding box center [668, 216] width 6 height 13
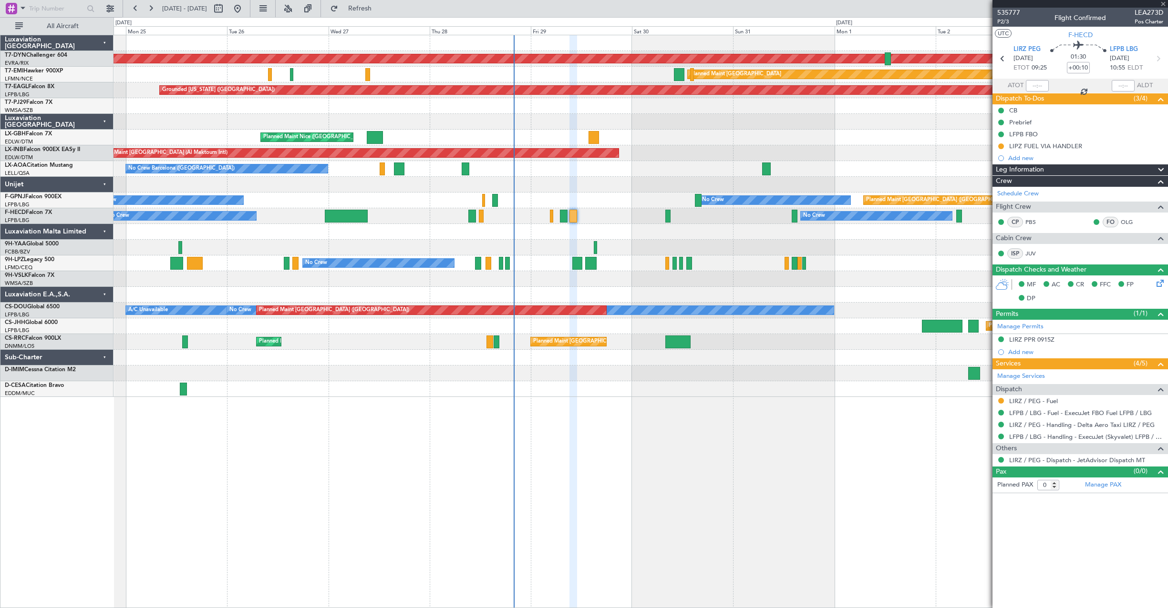
type input "4"
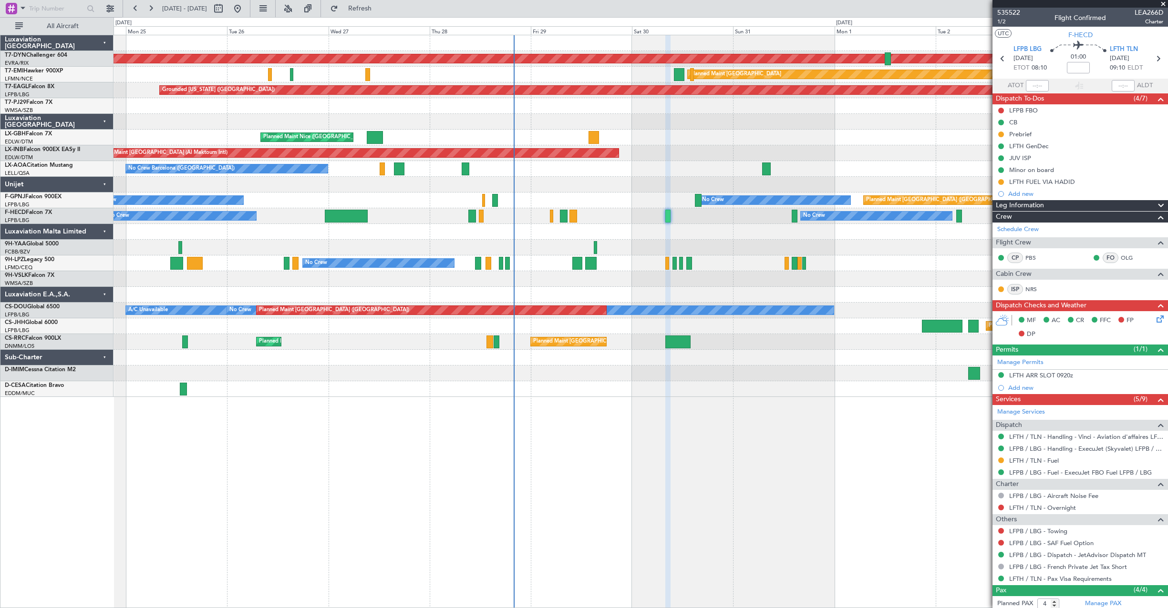
click at [791, 218] on div "Planned Maint Paris (Le Bourget) No Crew No Crew Planned Maint Paris (Le Bourge…" at bounding box center [640, 216] width 1054 height 16
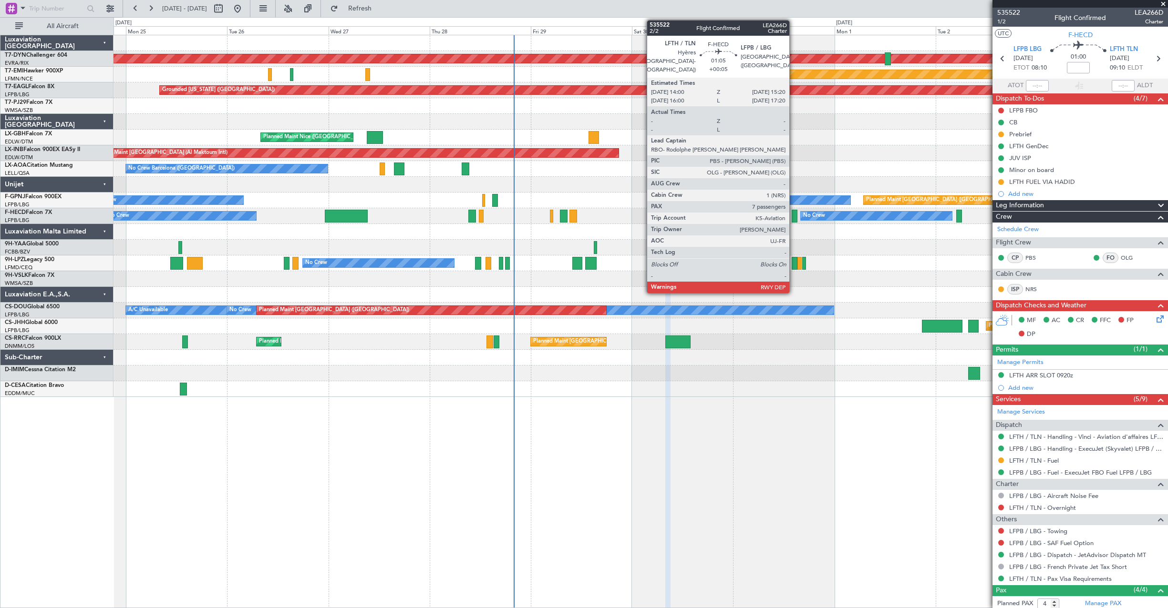
click at [793, 218] on div at bounding box center [794, 216] width 6 height 13
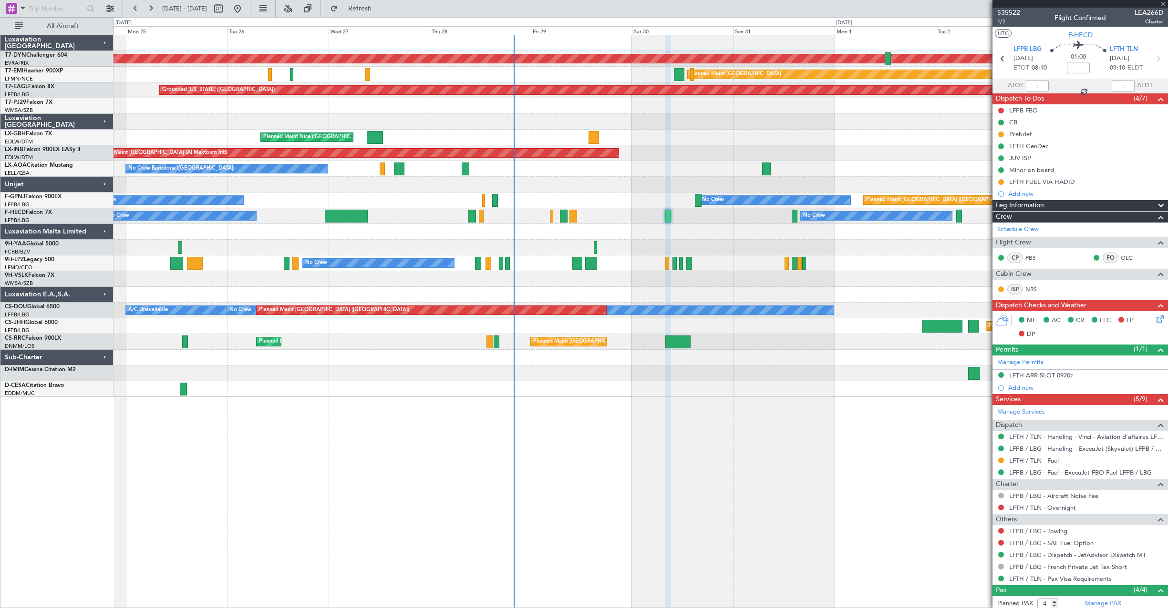
type input "+00:05"
type input "7"
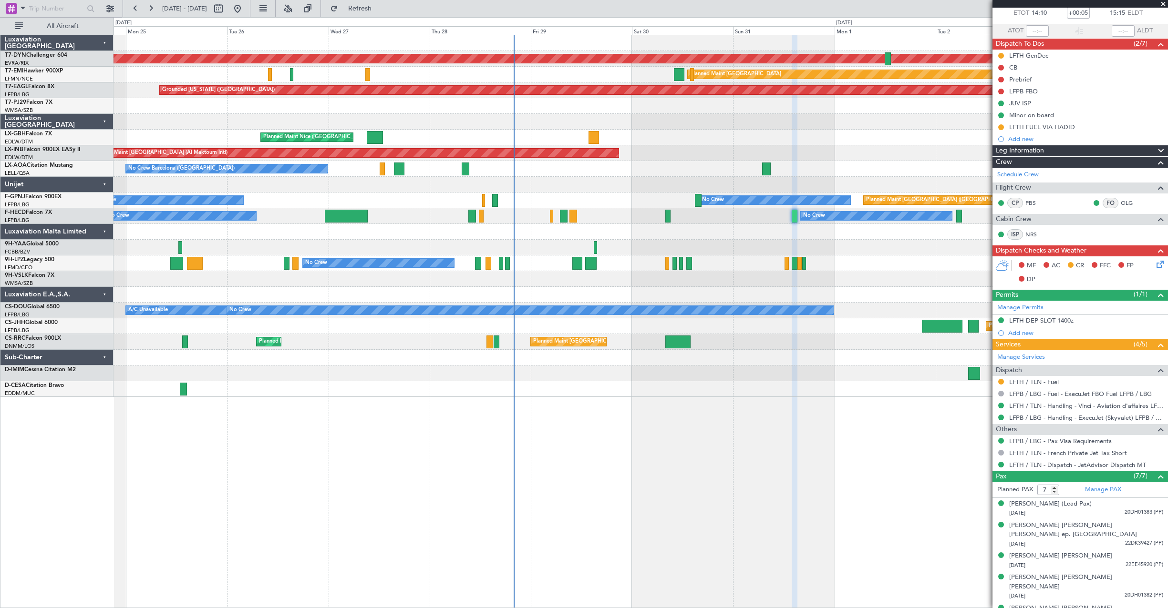
scroll to position [94, 0]
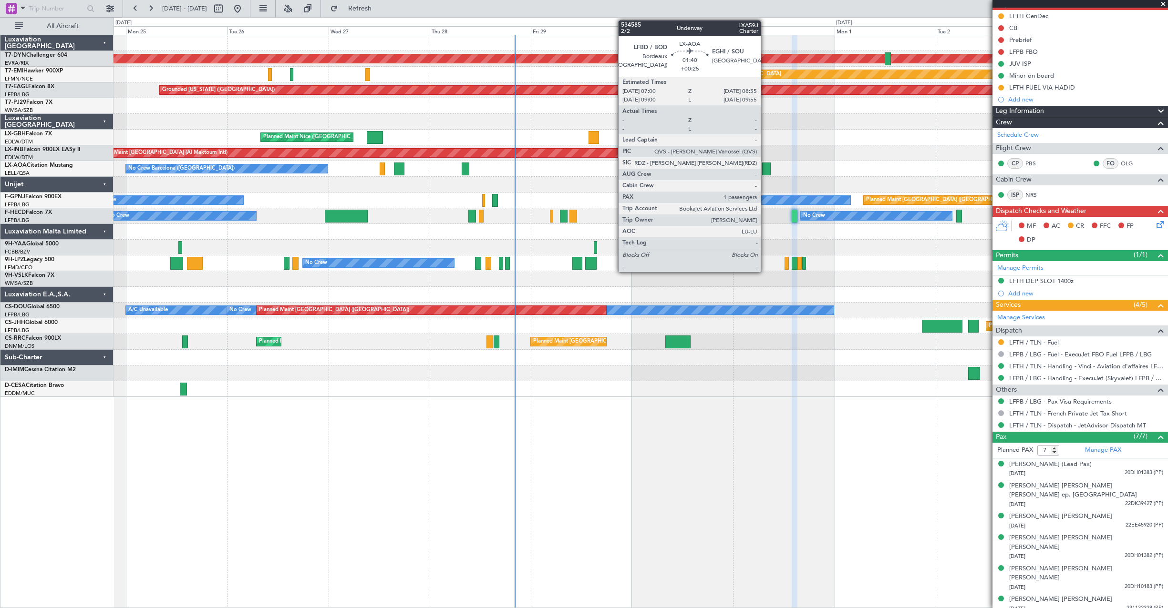
click at [765, 167] on div at bounding box center [766, 169] width 8 height 13
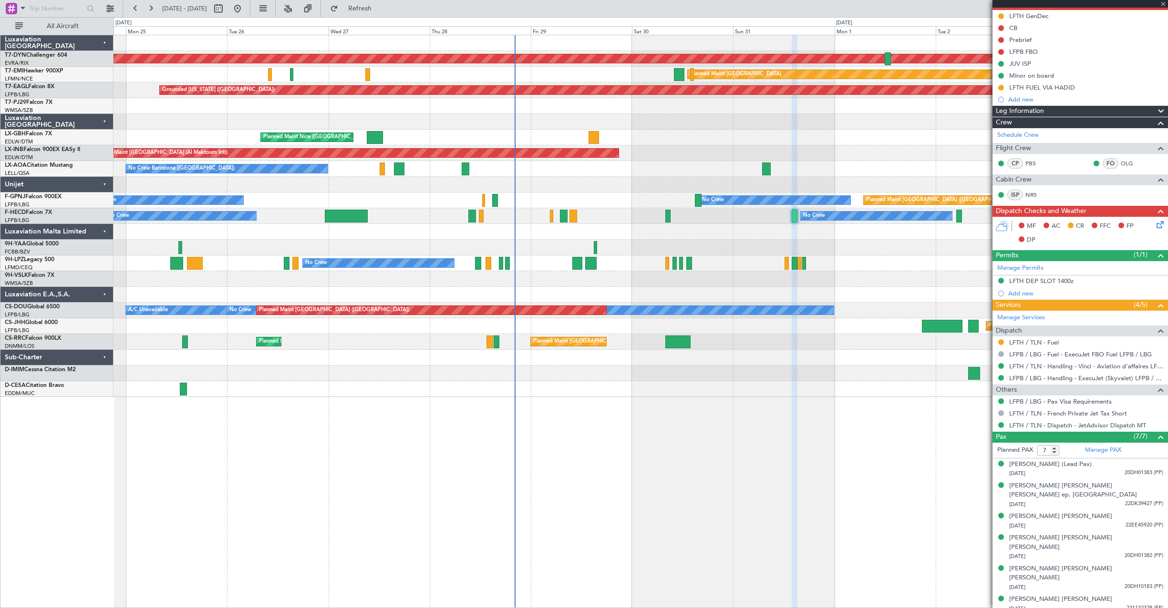
type input "+00:25"
type input "1"
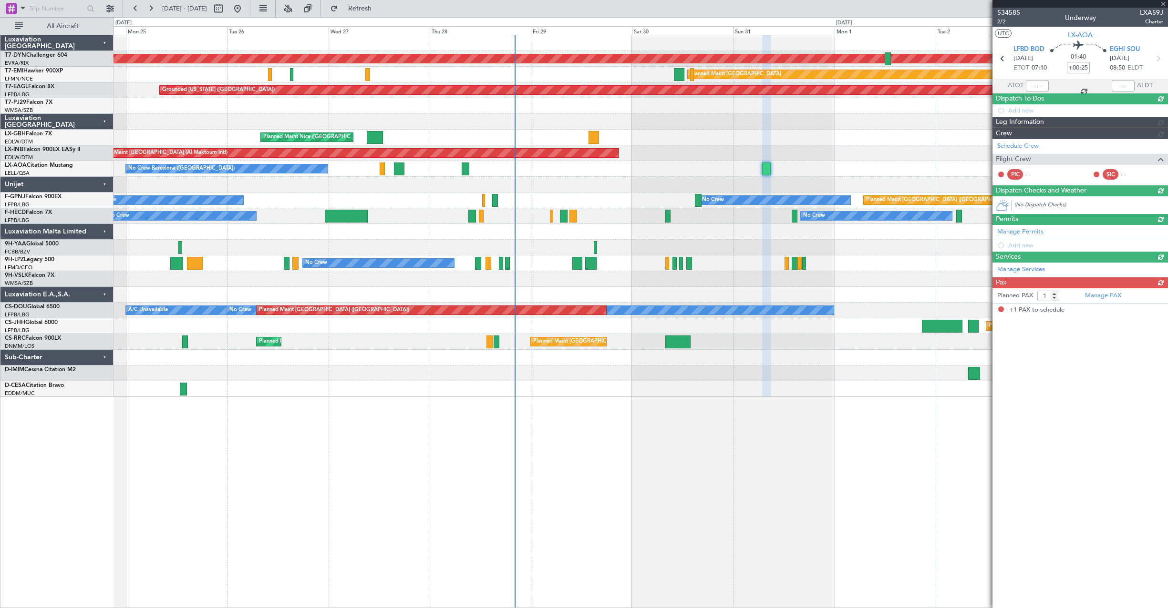
scroll to position [0, 0]
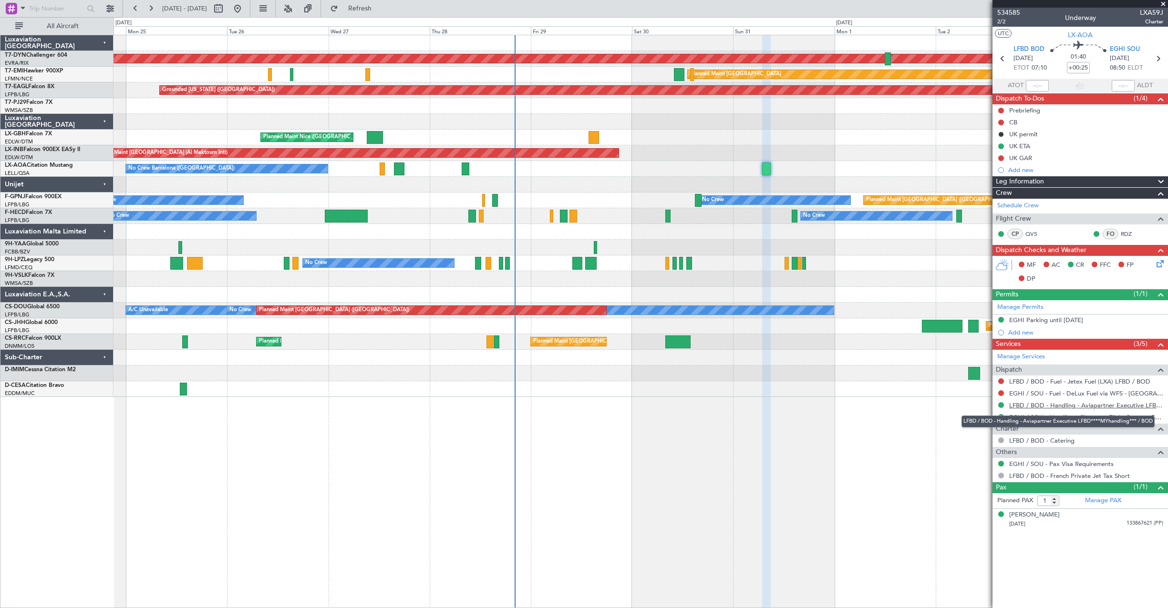
click at [1089, 408] on link "LFBD / BOD - Handling - Aviapartner Executive LFBD****MYhandling*** / BOD" at bounding box center [1086, 405] width 154 height 8
click at [1072, 419] on link "EGHI / SOU - Handling - Signature Flight Support EGHI / SOU" at bounding box center [1086, 417] width 154 height 8
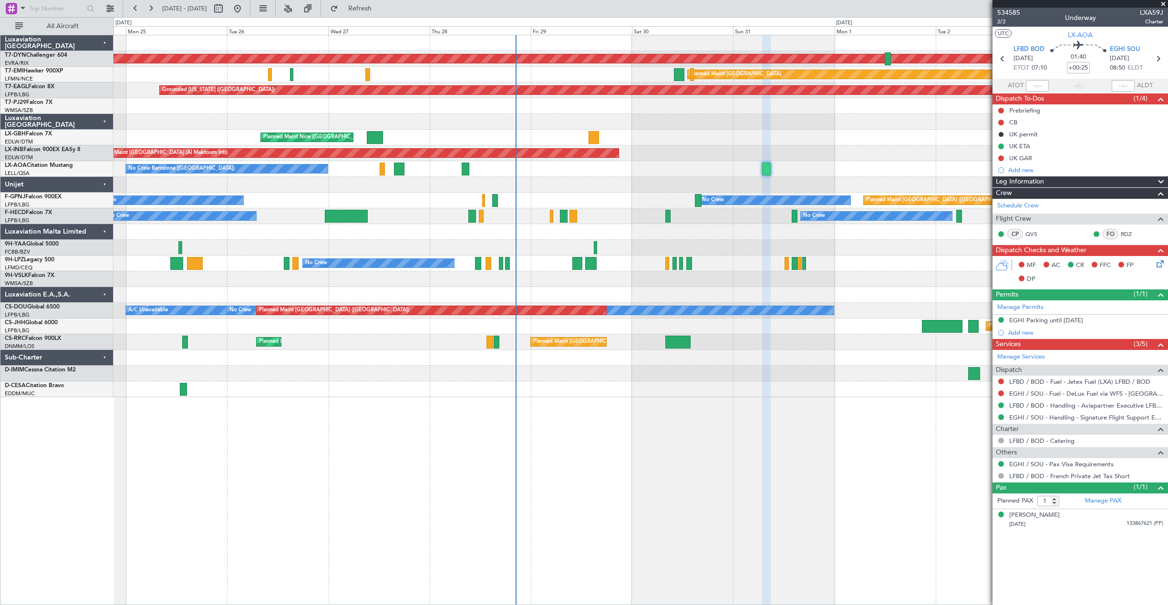
click at [1160, 266] on icon at bounding box center [1158, 262] width 8 height 8
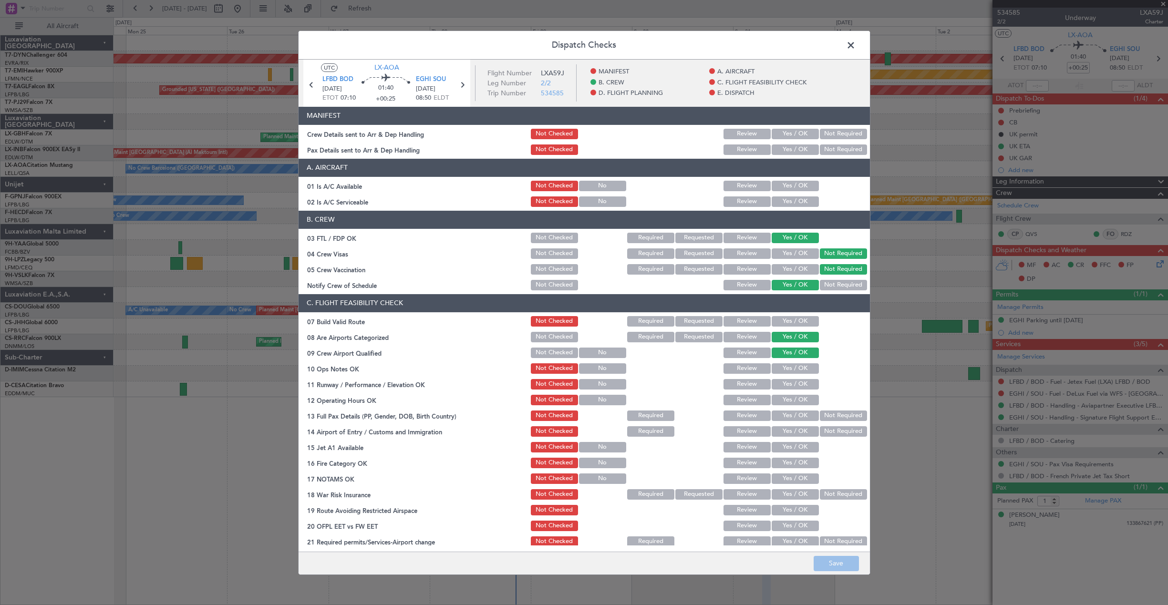
click at [772, 130] on button "Yes / OK" at bounding box center [794, 134] width 47 height 10
click at [776, 151] on button "Yes / OK" at bounding box center [794, 149] width 47 height 10
click at [837, 565] on button "Save" at bounding box center [835, 563] width 45 height 15
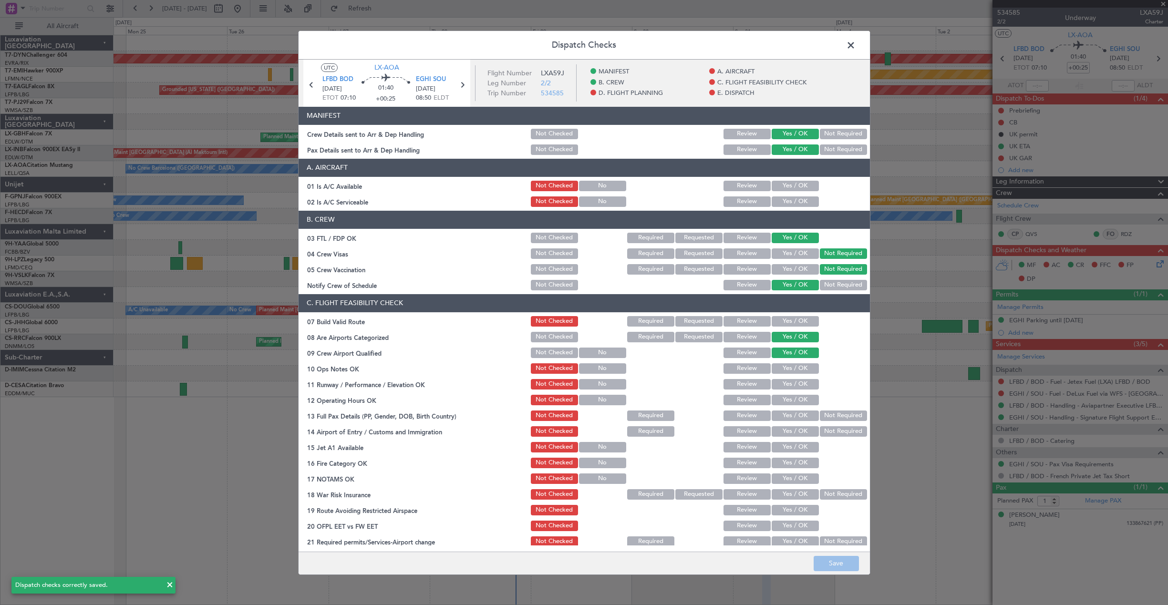
click at [855, 50] on span at bounding box center [855, 47] width 0 height 19
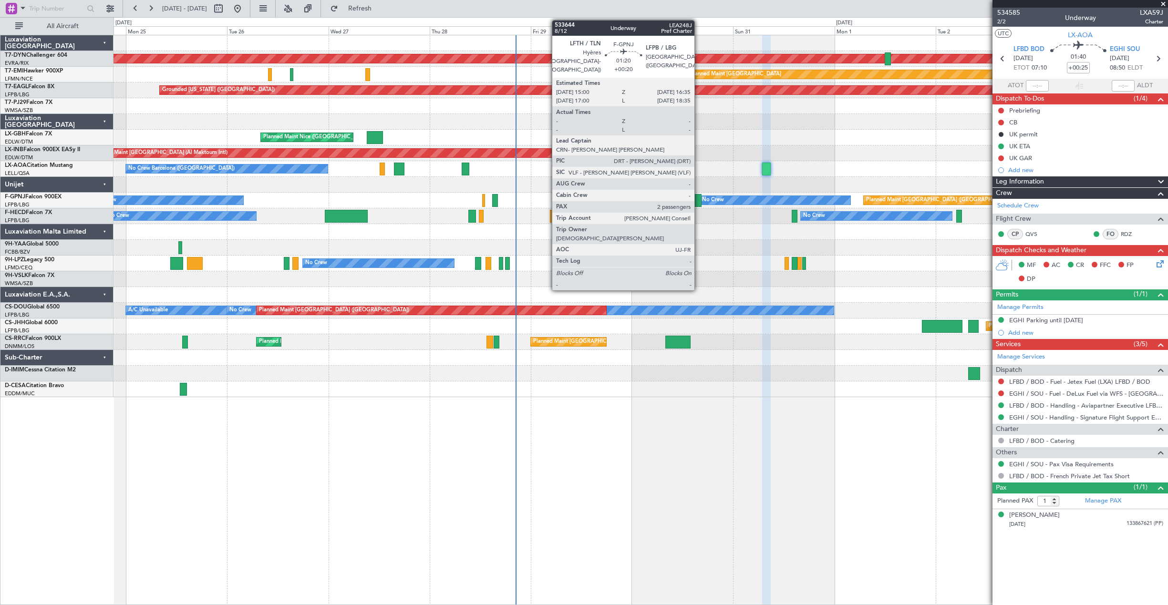
click at [699, 203] on div at bounding box center [698, 200] width 7 height 13
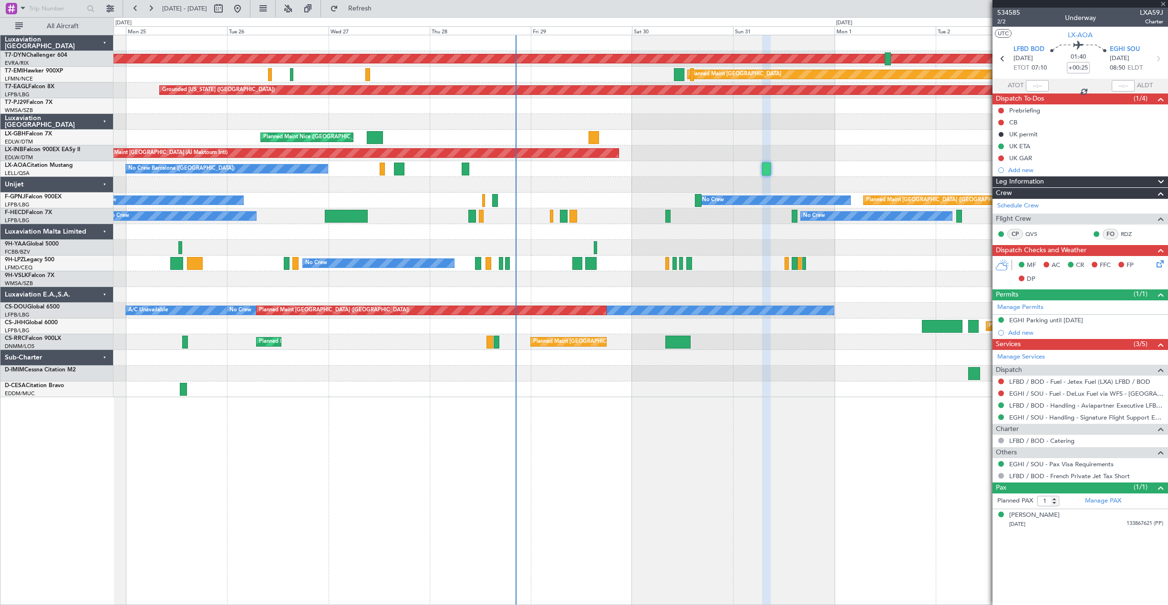
type input "+00:20"
type input "2"
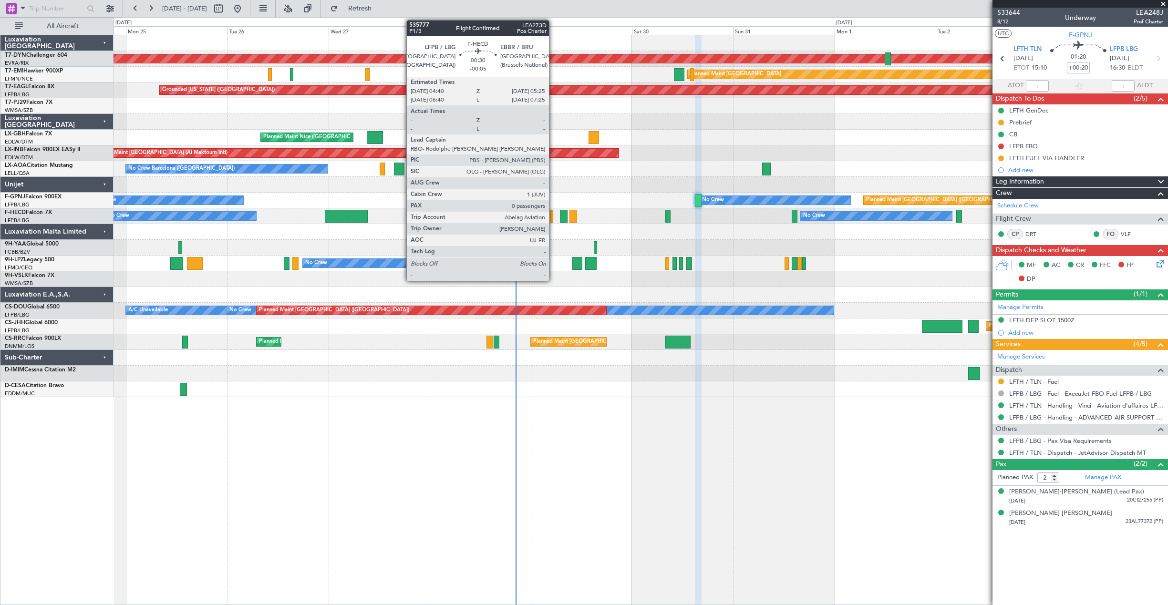
click at [553, 222] on div at bounding box center [551, 216] width 3 height 13
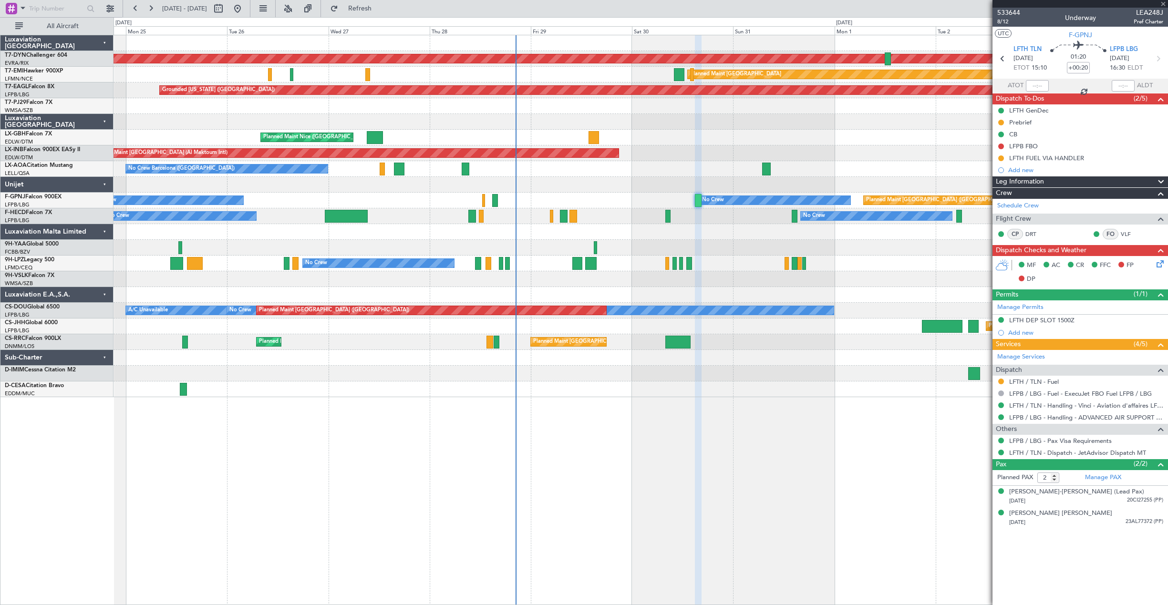
type input "-00:05"
type input "0"
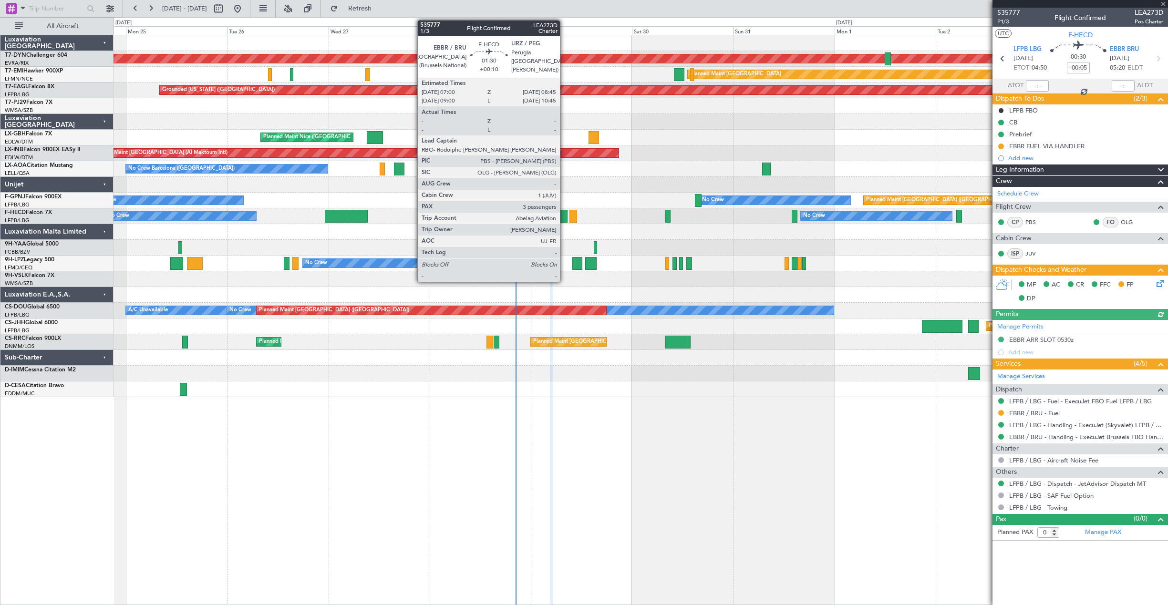
click at [564, 217] on div at bounding box center [564, 216] width 8 height 13
click at [560, 217] on div at bounding box center [564, 216] width 8 height 13
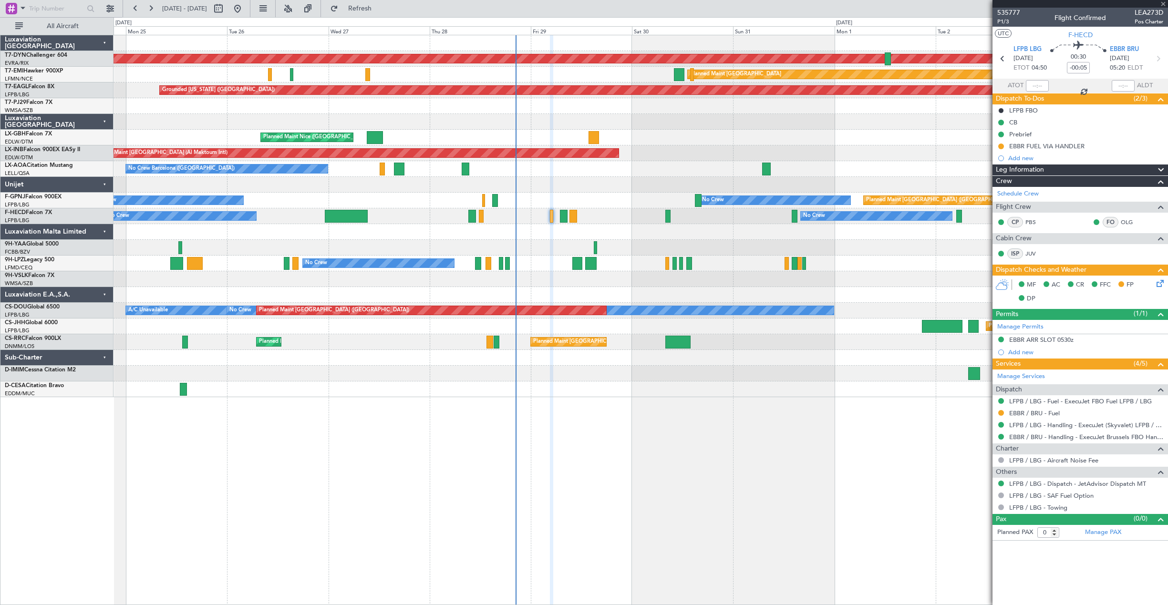
type input "+00:10"
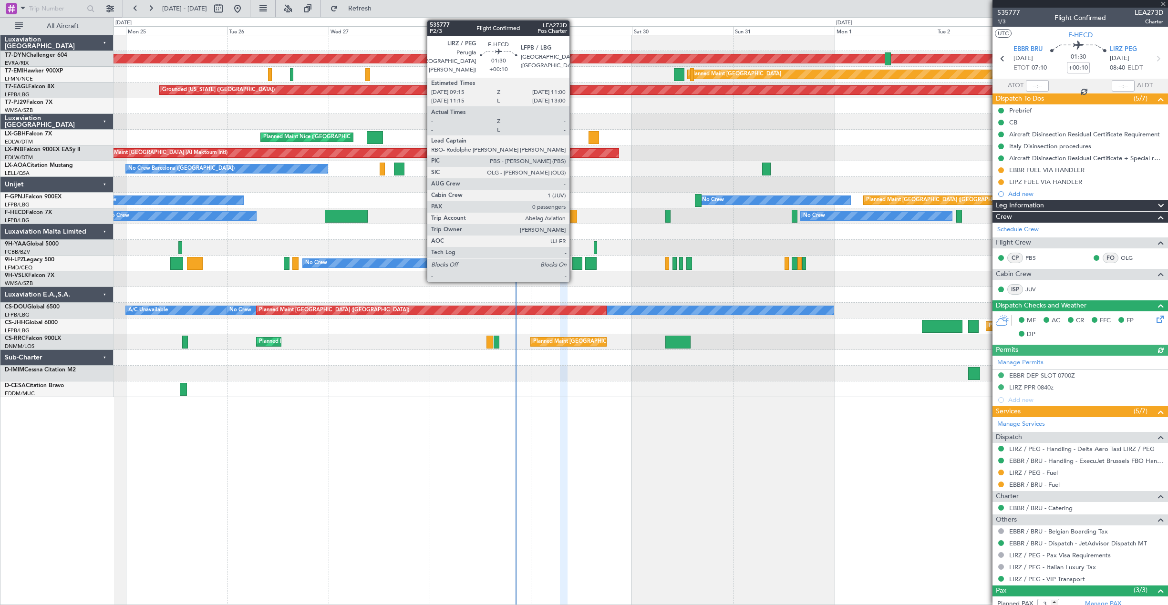
click at [574, 217] on div at bounding box center [573, 216] width 8 height 13
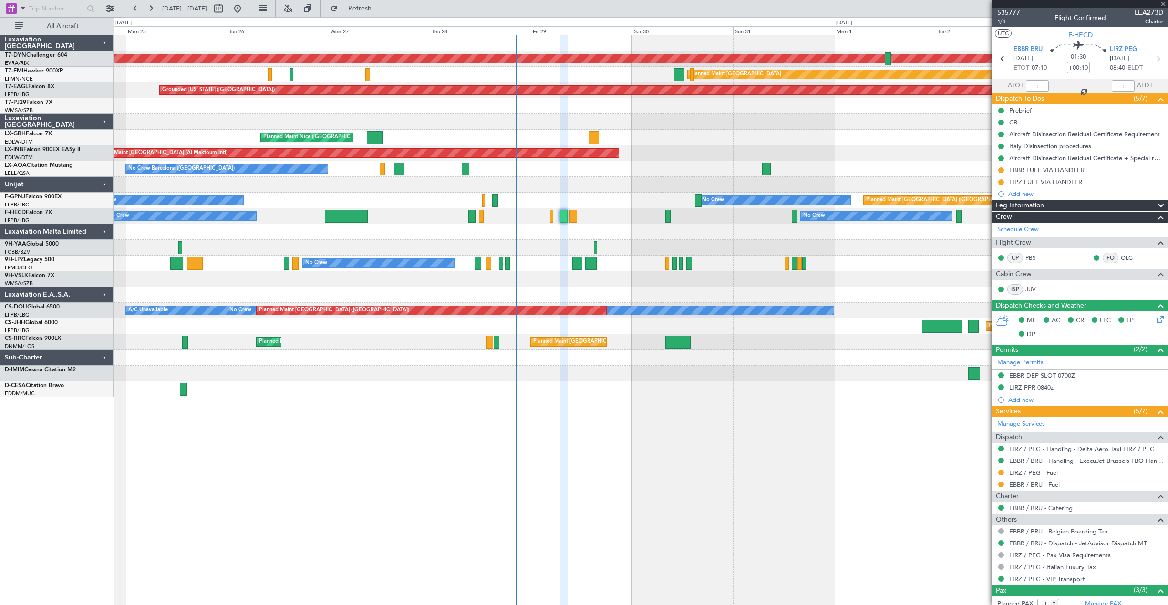
type input "0"
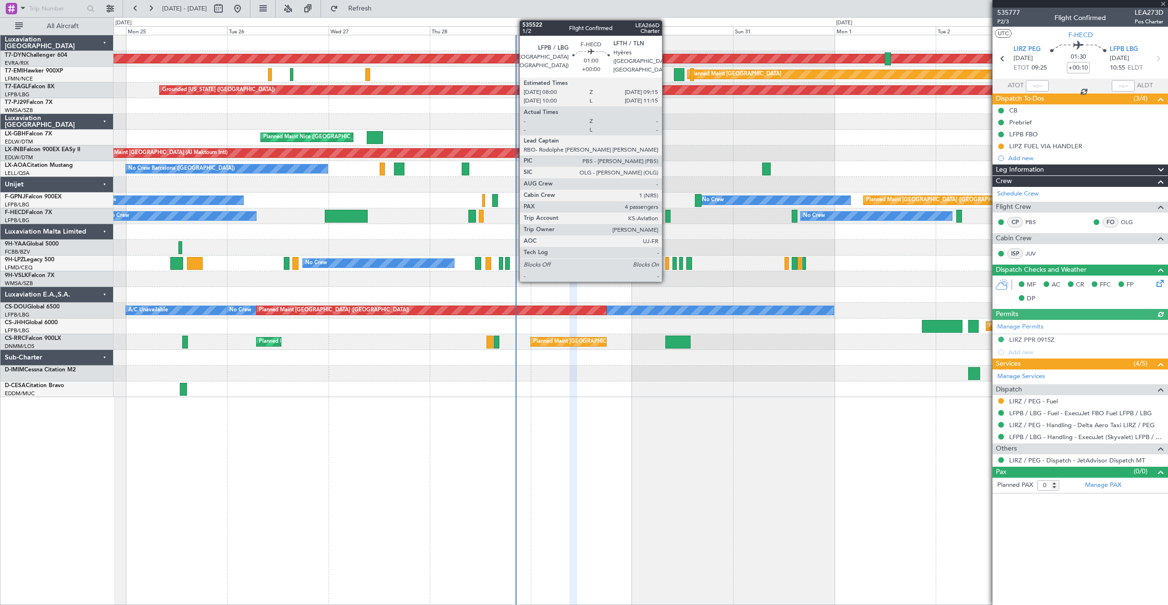
click at [666, 217] on div at bounding box center [668, 216] width 6 height 13
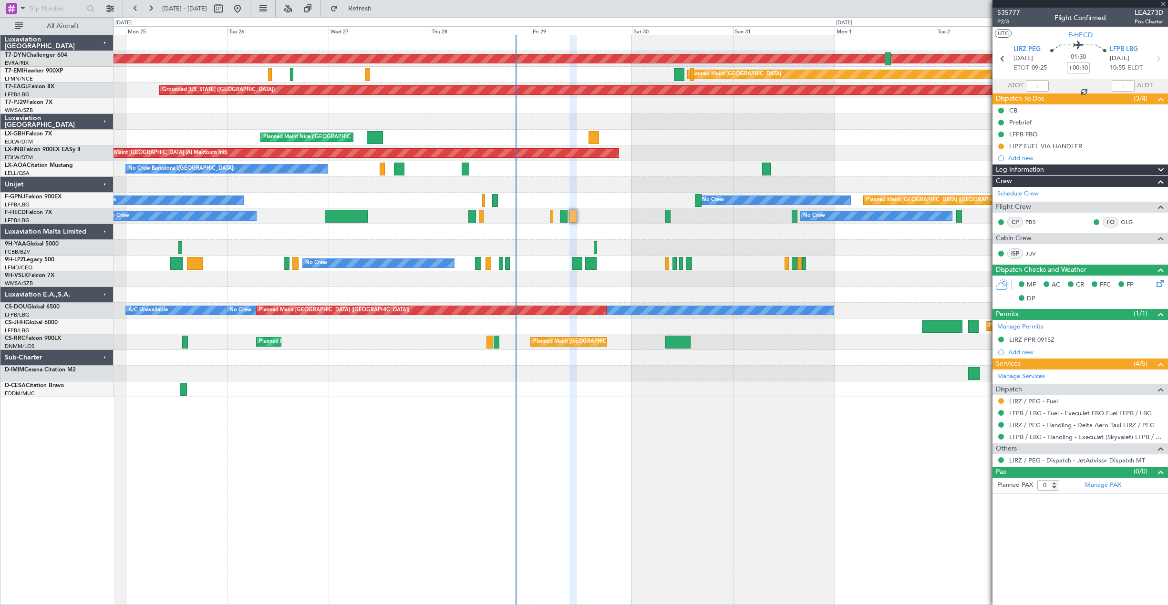
type input "4"
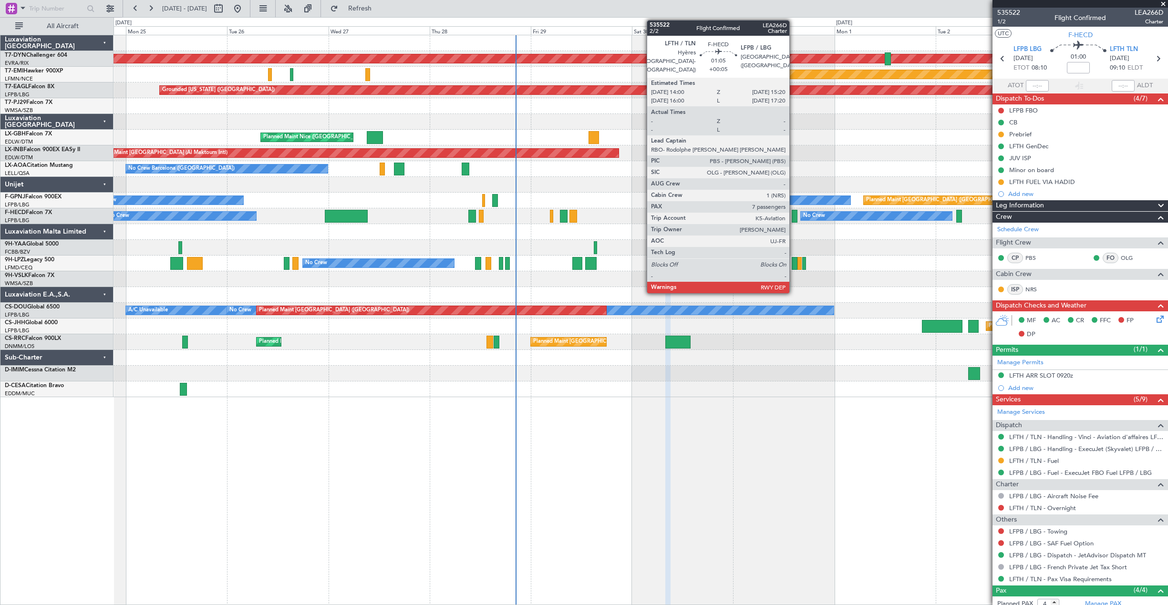
click at [793, 217] on div at bounding box center [794, 216] width 6 height 13
click at [795, 216] on div at bounding box center [794, 216] width 6 height 13
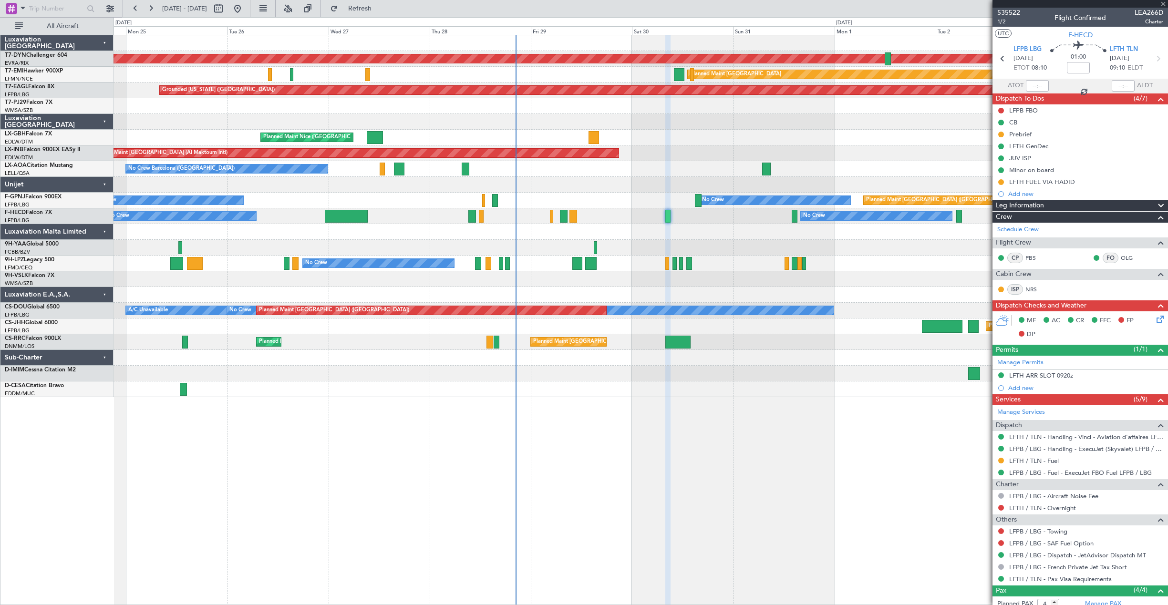
type input "+00:05"
type input "7"
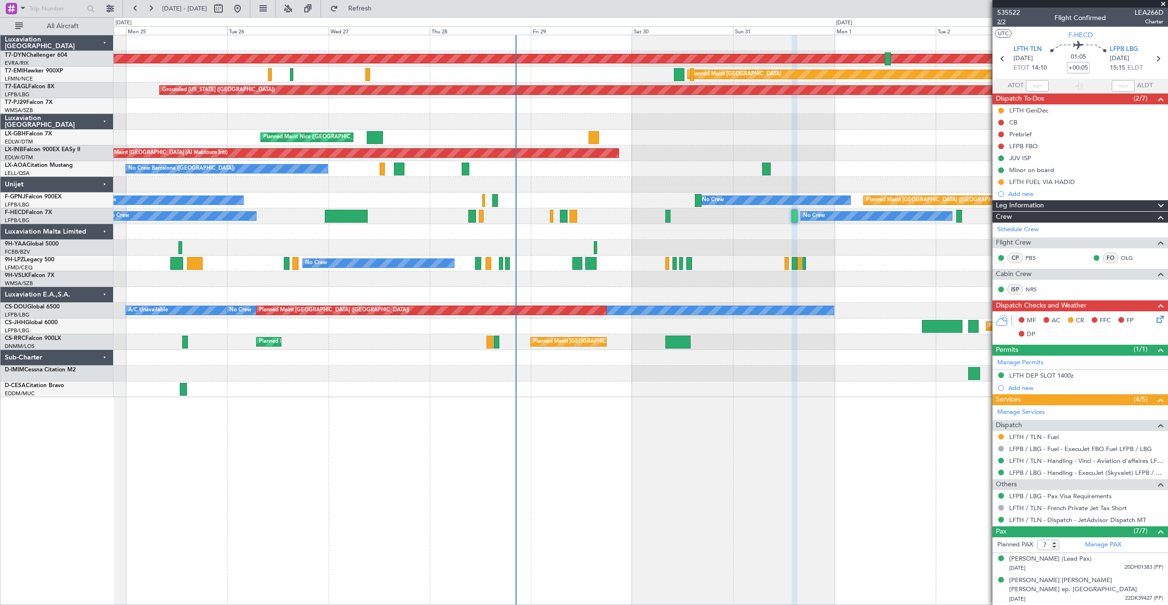
click at [1004, 20] on span "2/2" at bounding box center [1008, 22] width 23 height 8
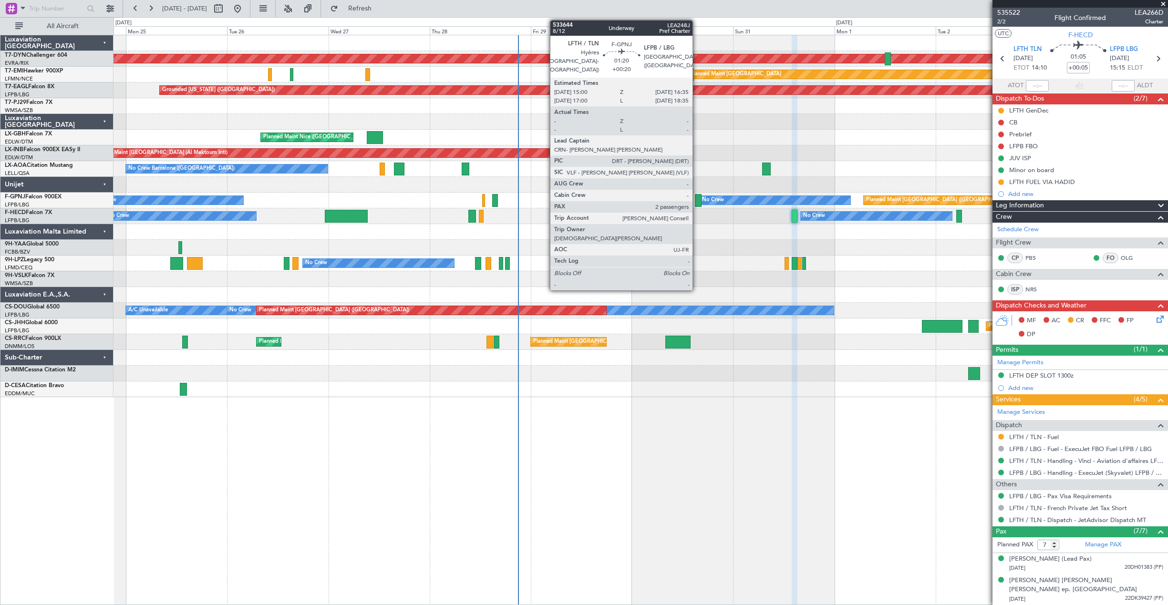
click at [697, 204] on div at bounding box center [698, 200] width 7 height 13
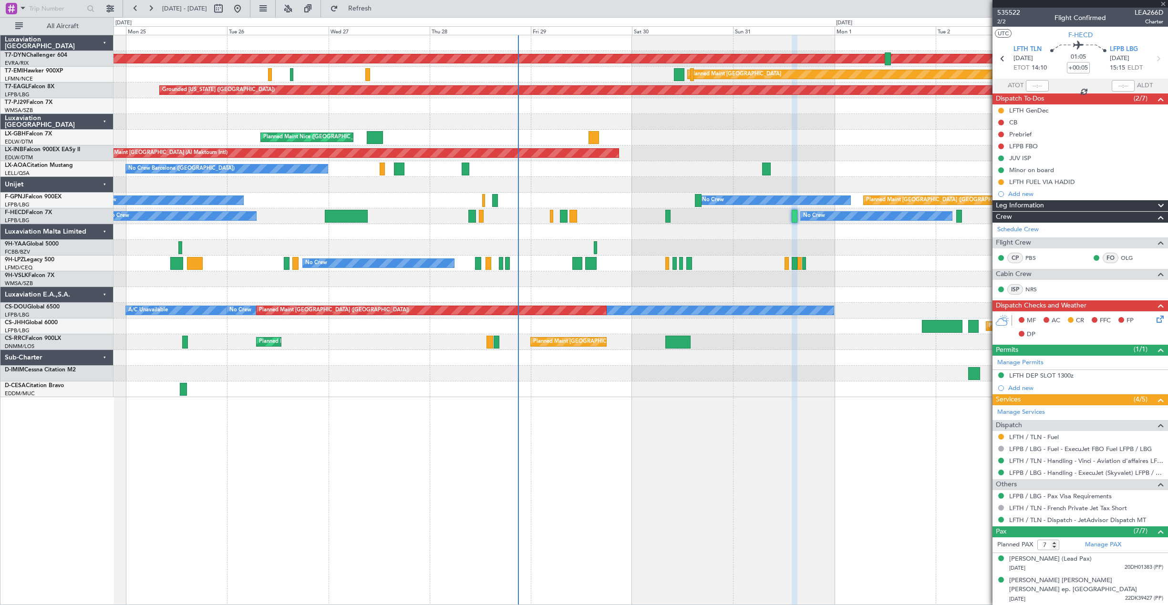
type input "+00:20"
type input "2"
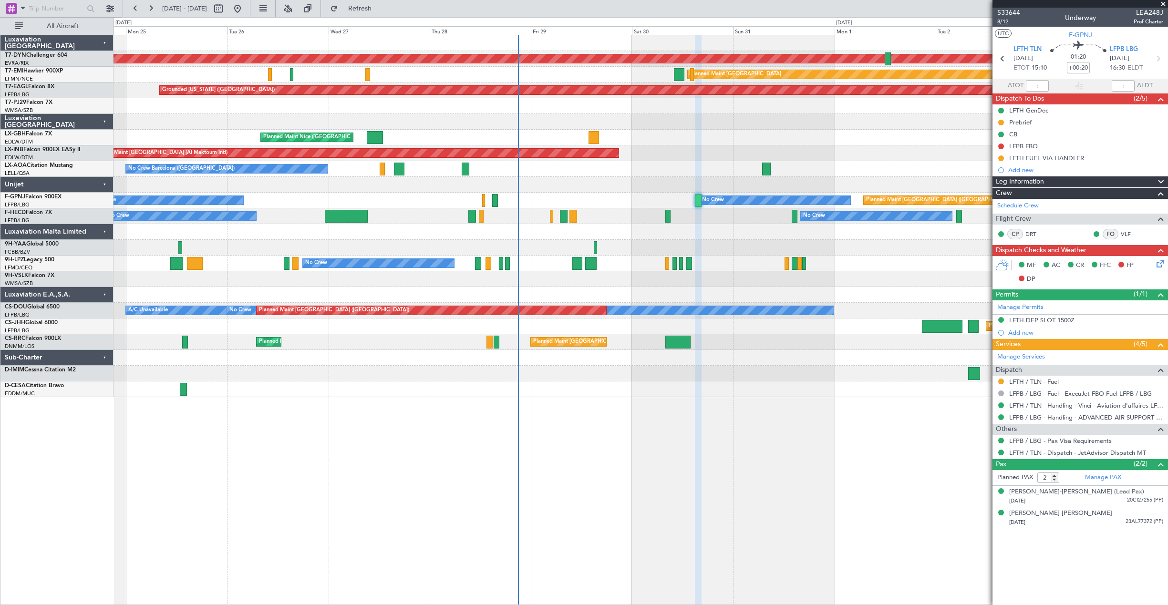
click at [1005, 20] on span "8/12" at bounding box center [1008, 22] width 23 height 8
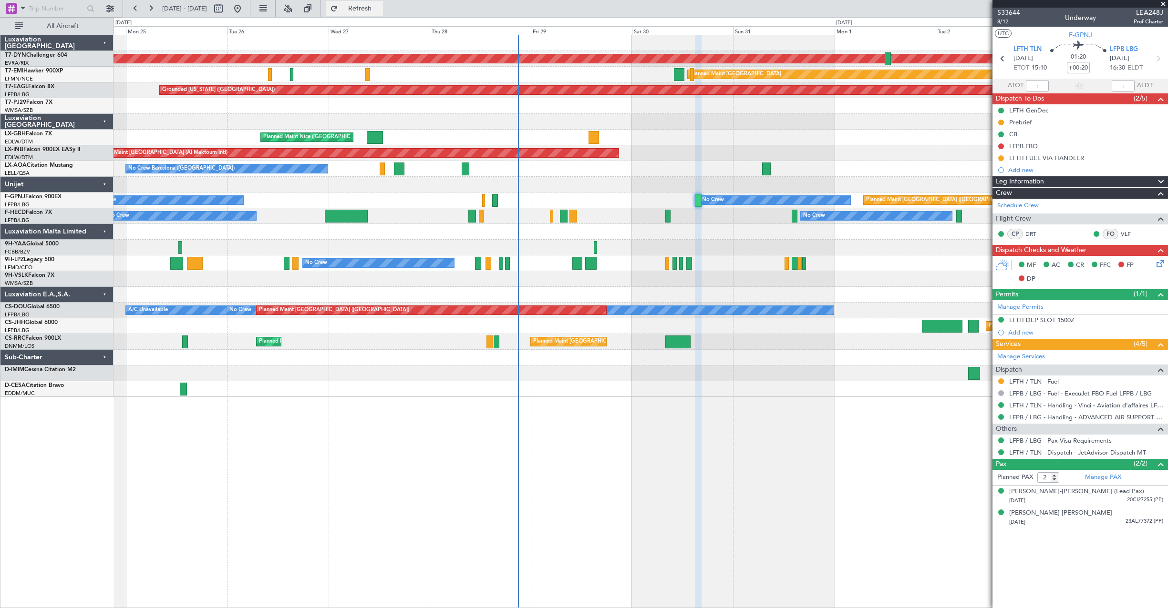
click at [367, 9] on button "Refresh" at bounding box center [354, 8] width 57 height 15
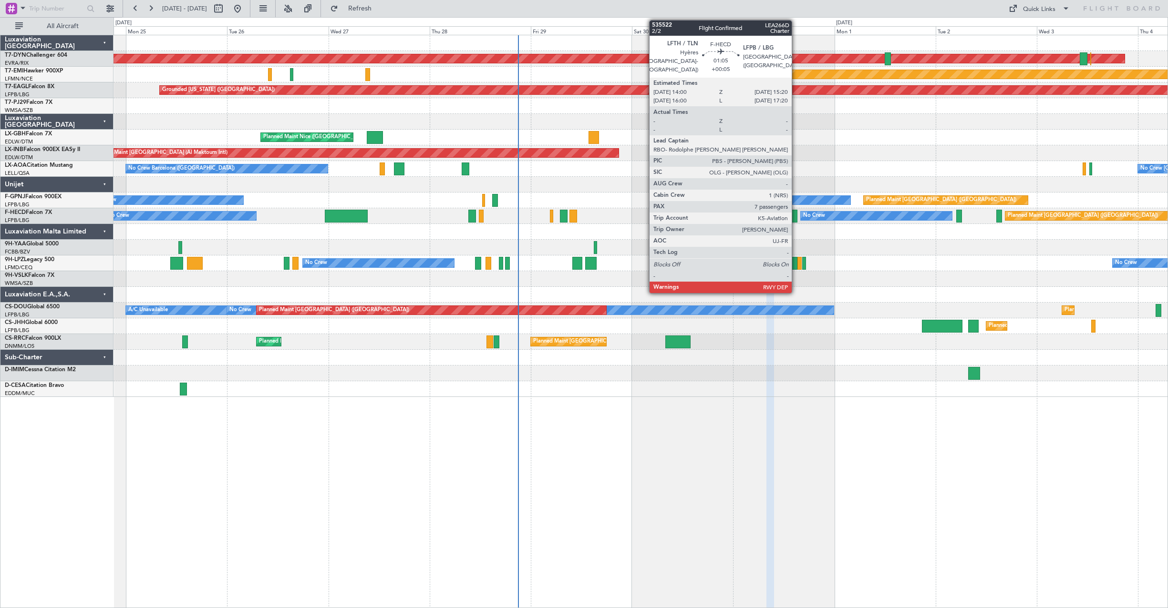
click at [796, 211] on div at bounding box center [794, 216] width 6 height 13
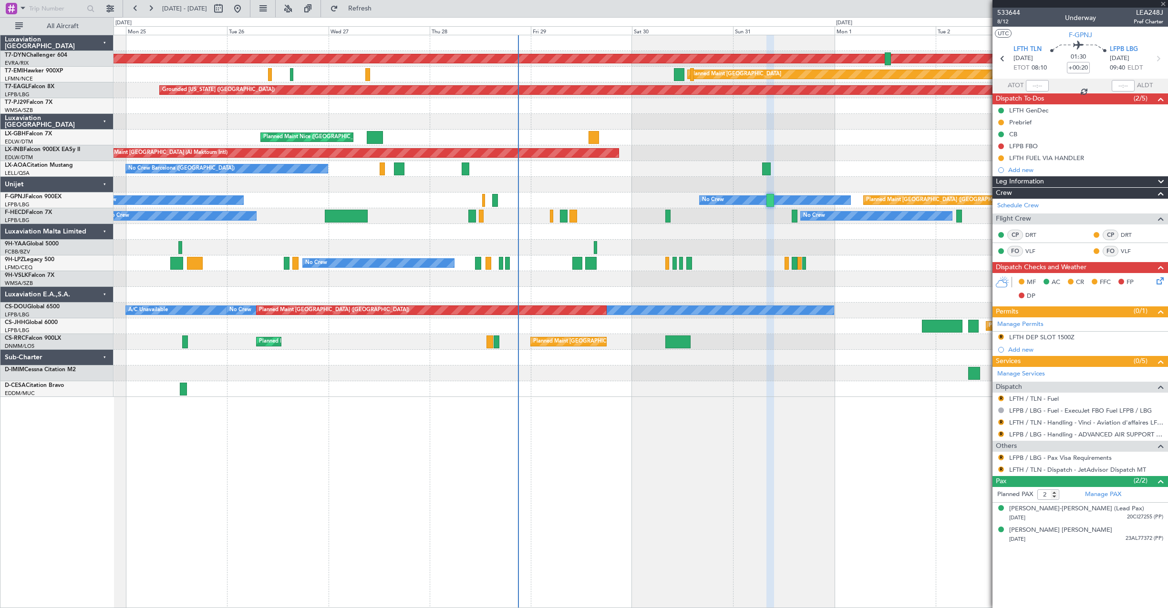
type input "+00:05"
type input "7"
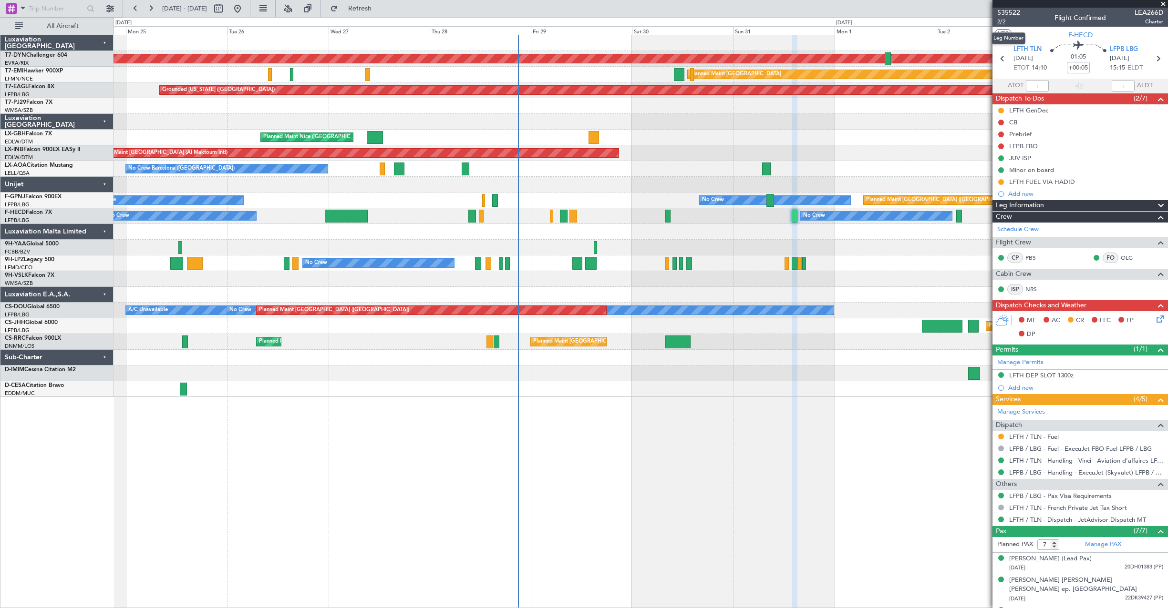
click at [999, 22] on span "2/2" at bounding box center [1008, 22] width 23 height 8
click at [375, 11] on span "Refresh" at bounding box center [360, 8] width 40 height 7
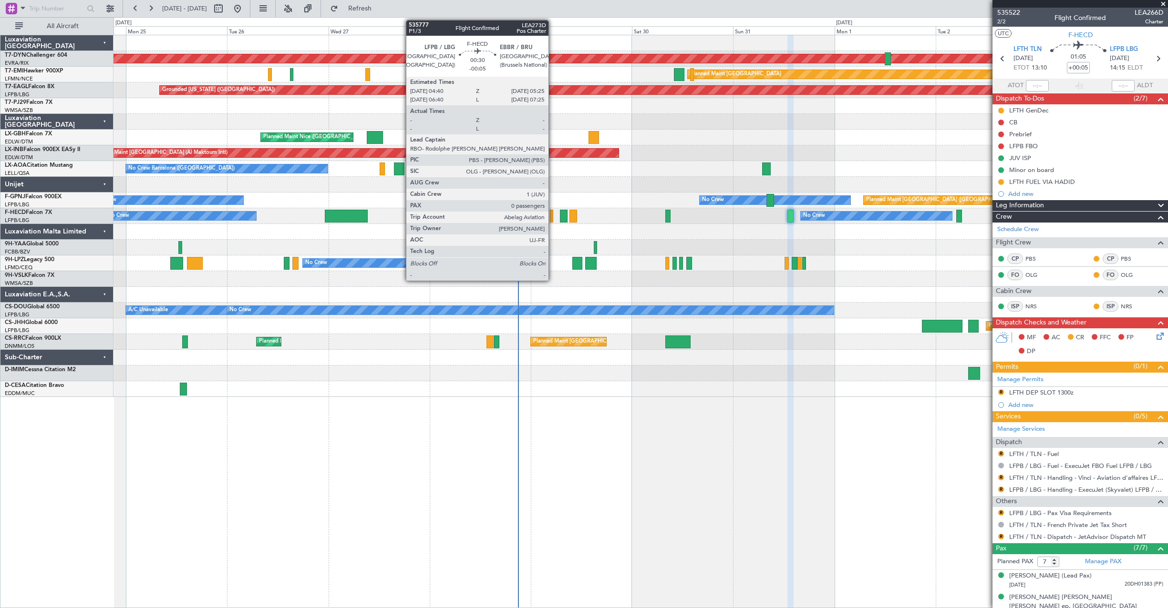
click at [553, 219] on div at bounding box center [551, 216] width 3 height 13
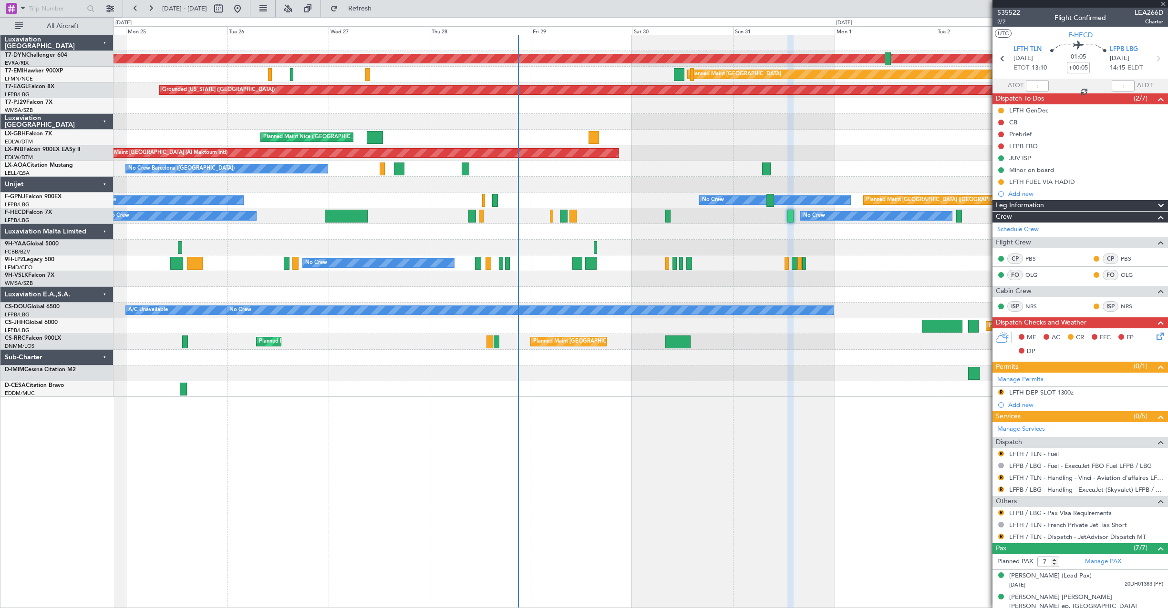
type input "-00:05"
type input "0"
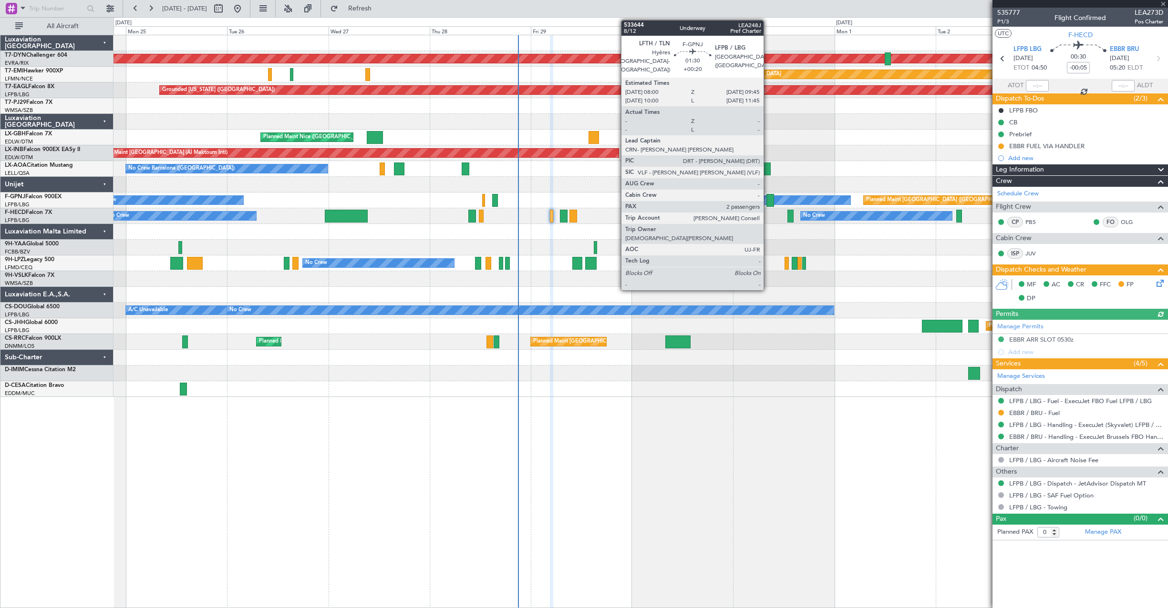
click at [768, 202] on div at bounding box center [770, 200] width 8 height 13
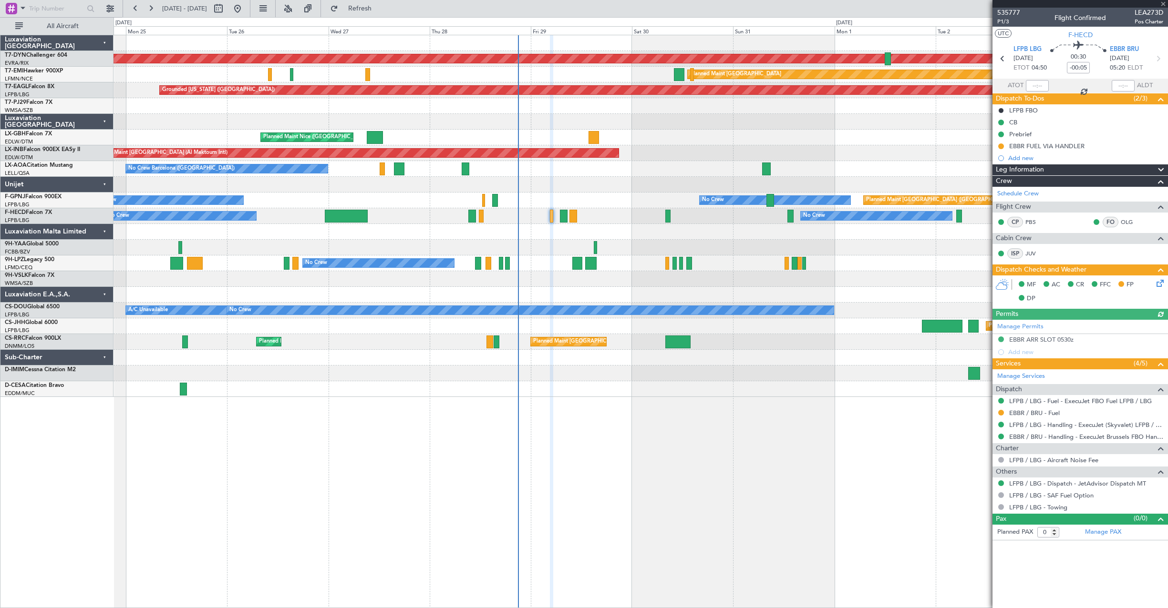
type input "+00:20"
type input "2"
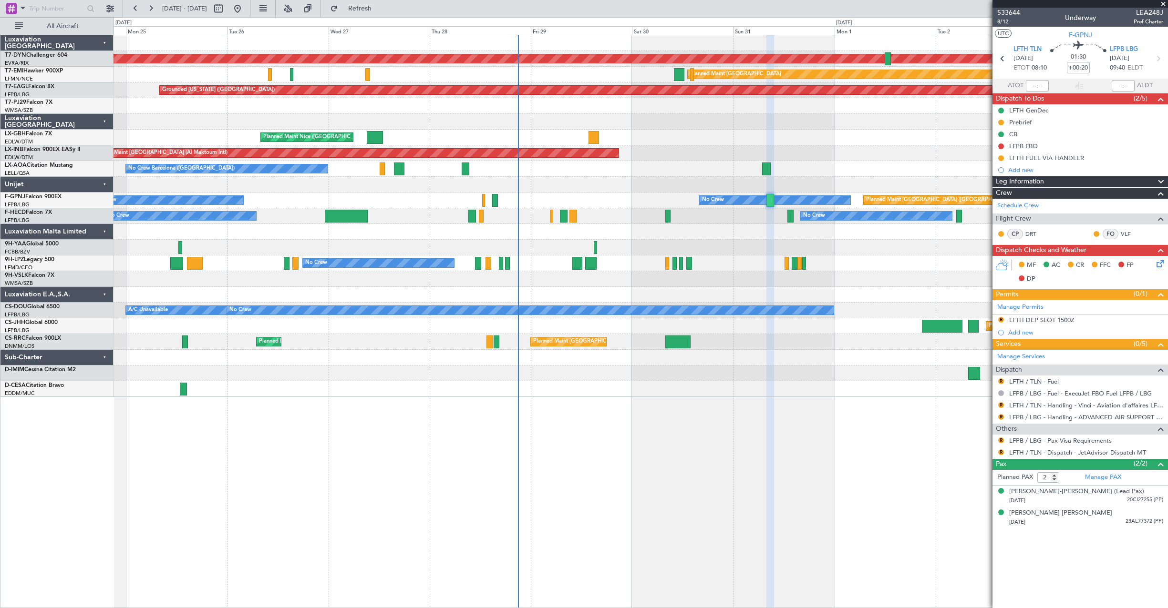
click at [564, 221] on div at bounding box center [564, 216] width 8 height 13
type input "+00:10"
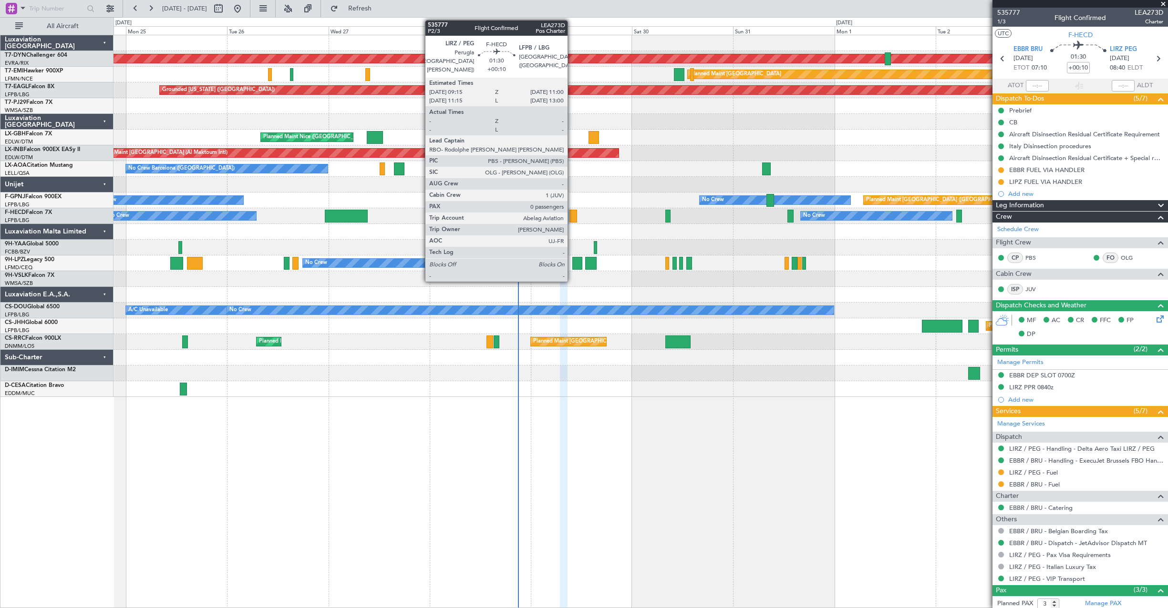
click at [572, 217] on div at bounding box center [573, 216] width 8 height 13
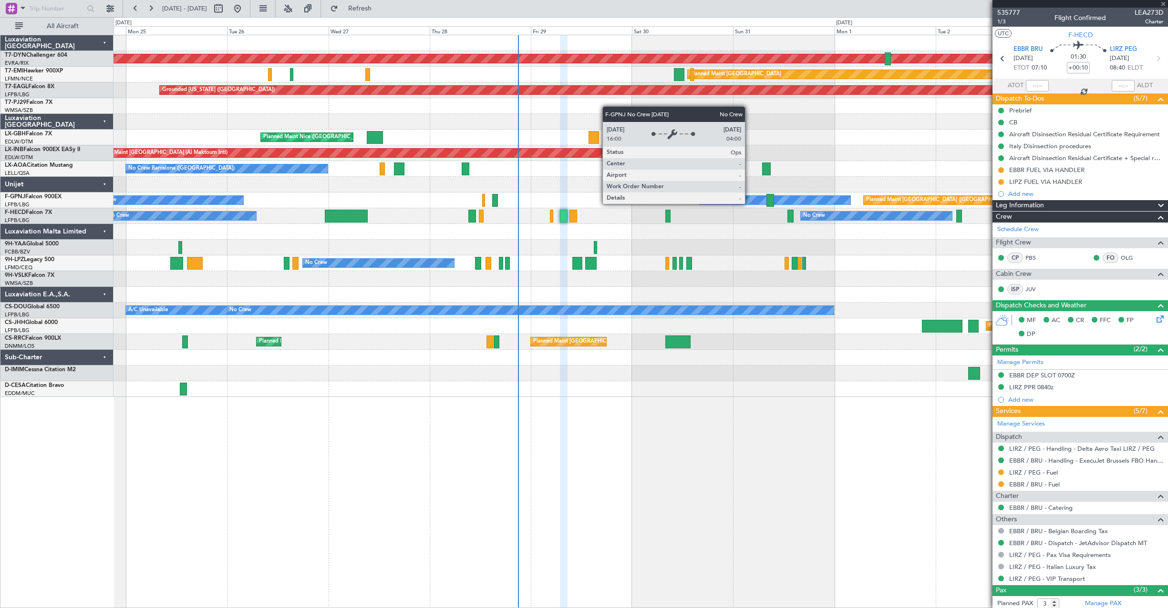
type input "0"
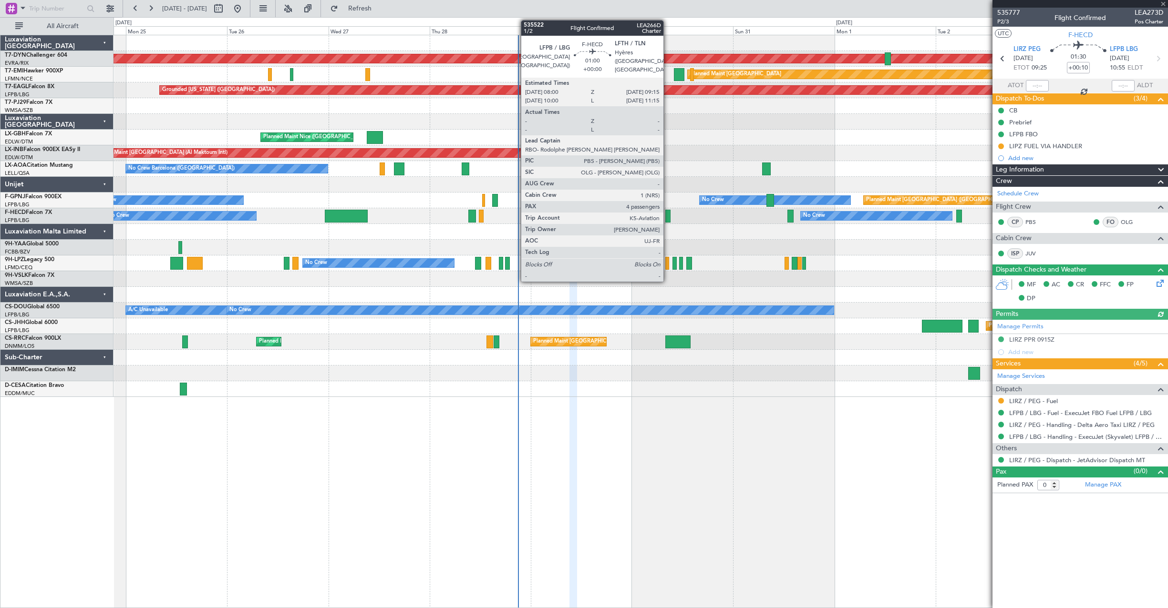
click at [667, 215] on div at bounding box center [668, 216] width 6 height 13
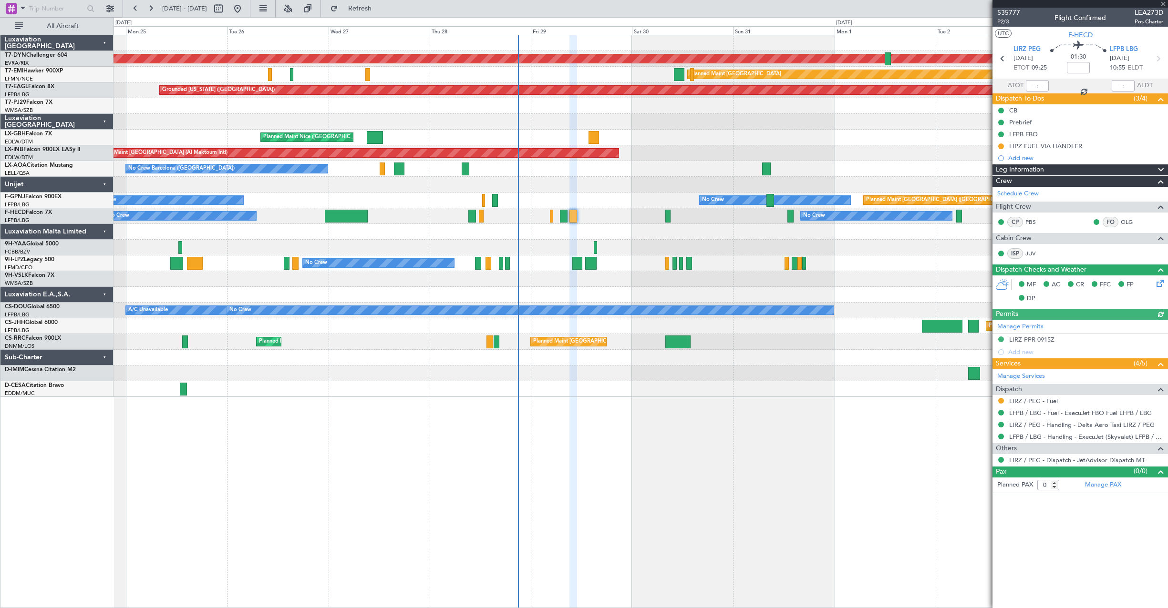
type input "4"
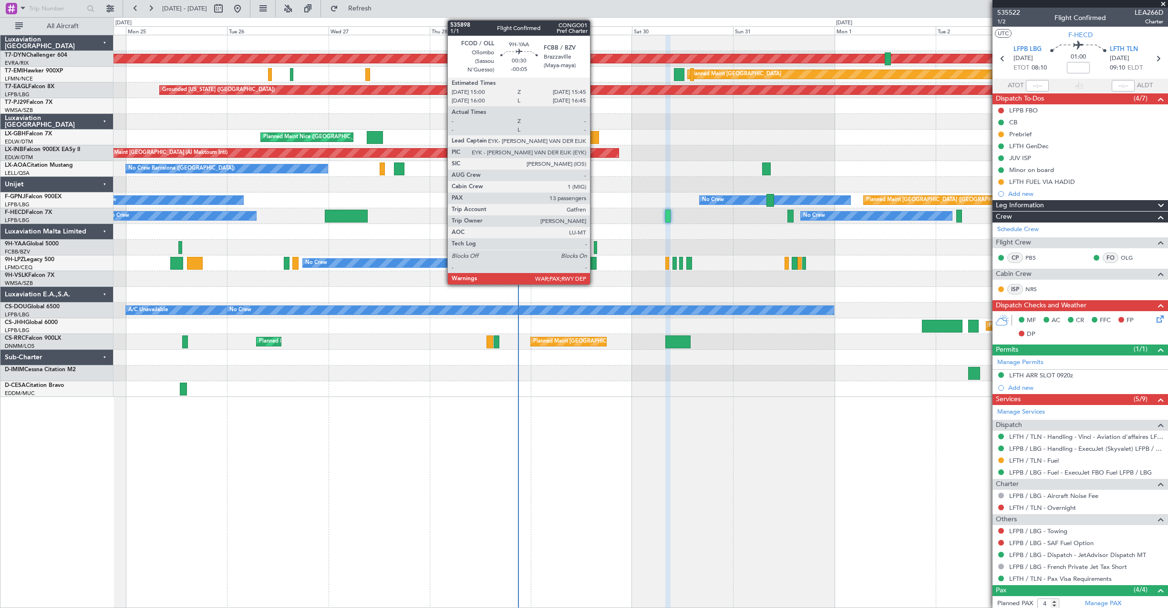
click at [594, 246] on div at bounding box center [595, 247] width 3 height 13
click at [595, 243] on div at bounding box center [595, 247] width 3 height 13
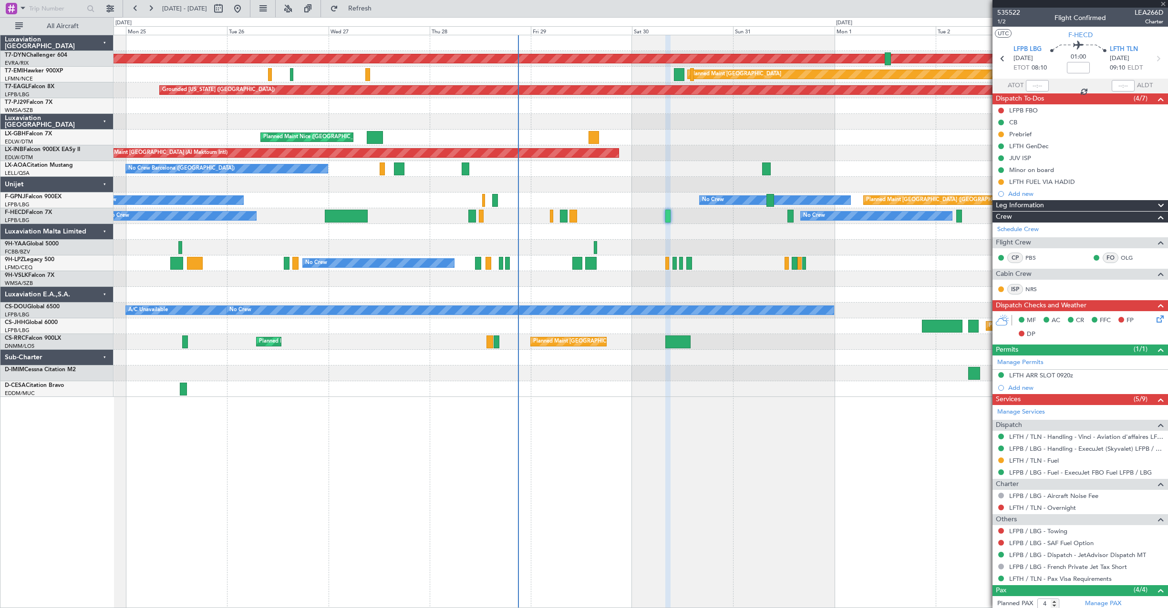
type input "-00:05"
type input "13"
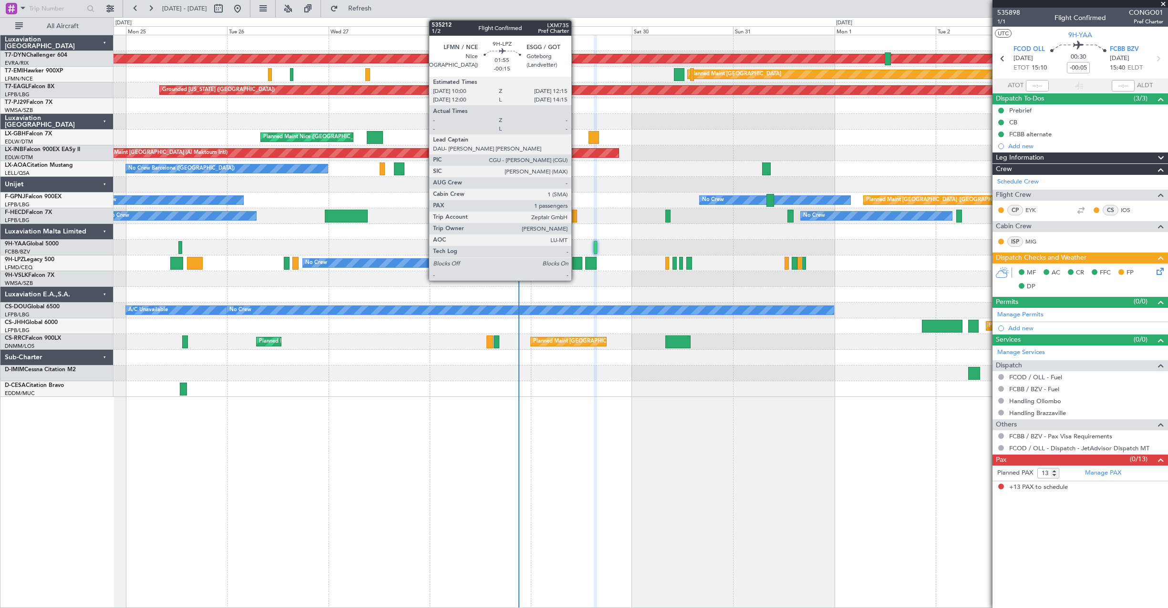
click at [575, 262] on div at bounding box center [577, 263] width 10 height 13
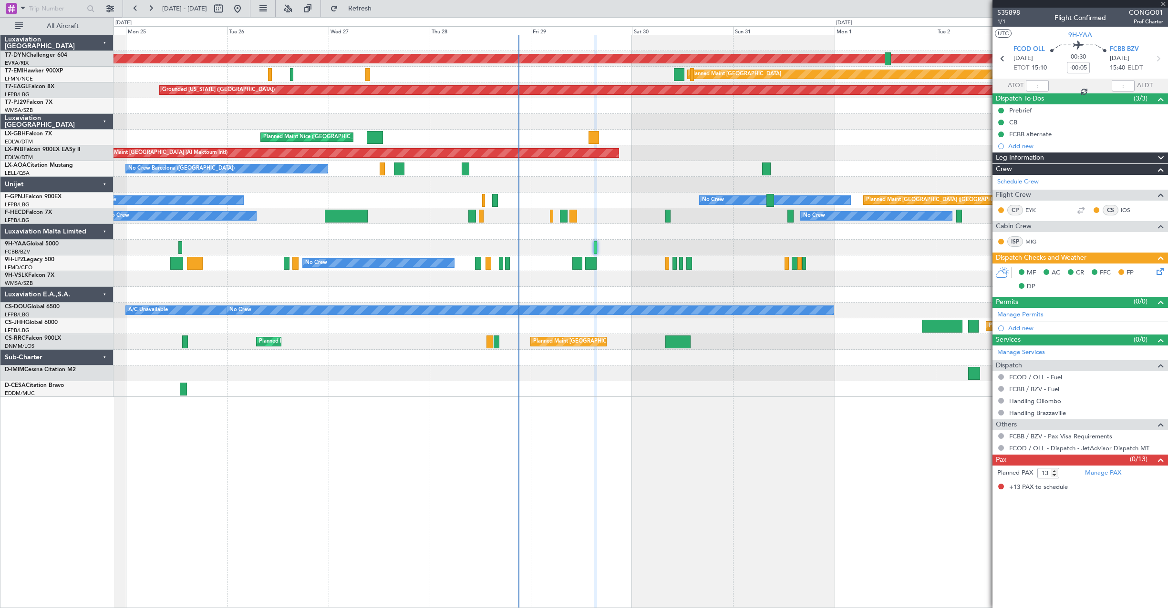
type input "-00:15"
type input "1"
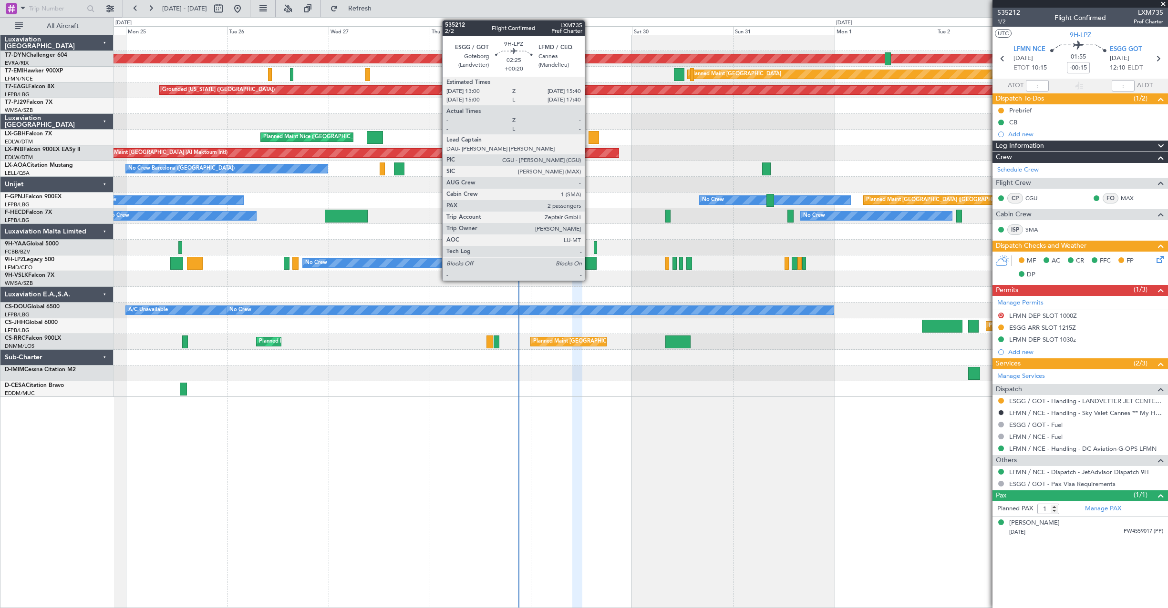
click at [589, 266] on div at bounding box center [590, 263] width 11 height 13
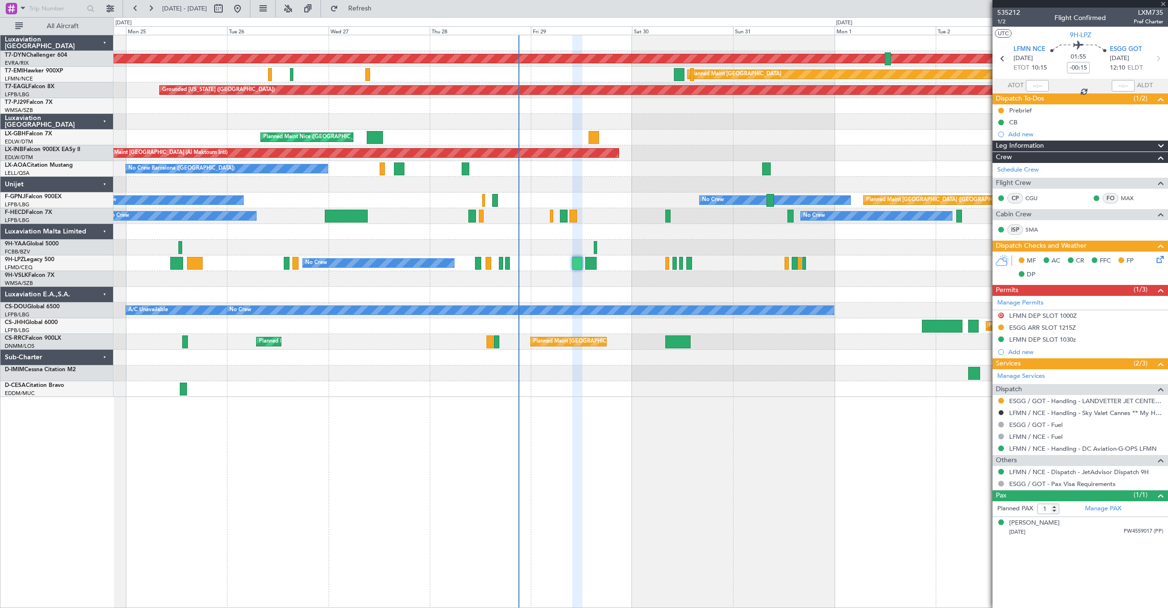
type input "+00:20"
type input "2"
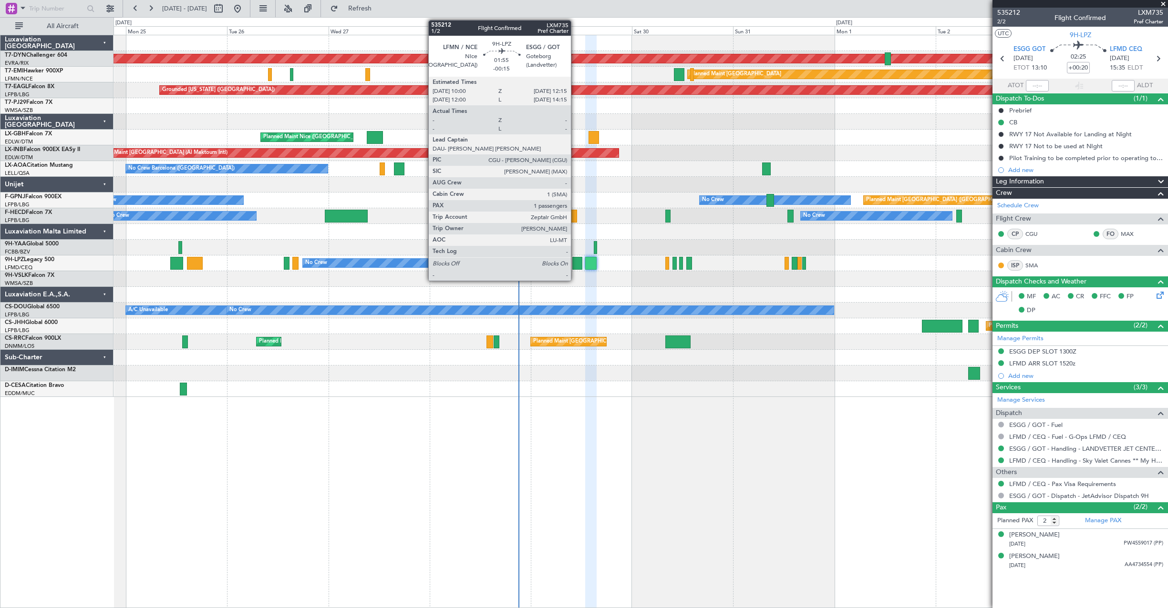
click at [575, 261] on div at bounding box center [577, 263] width 10 height 13
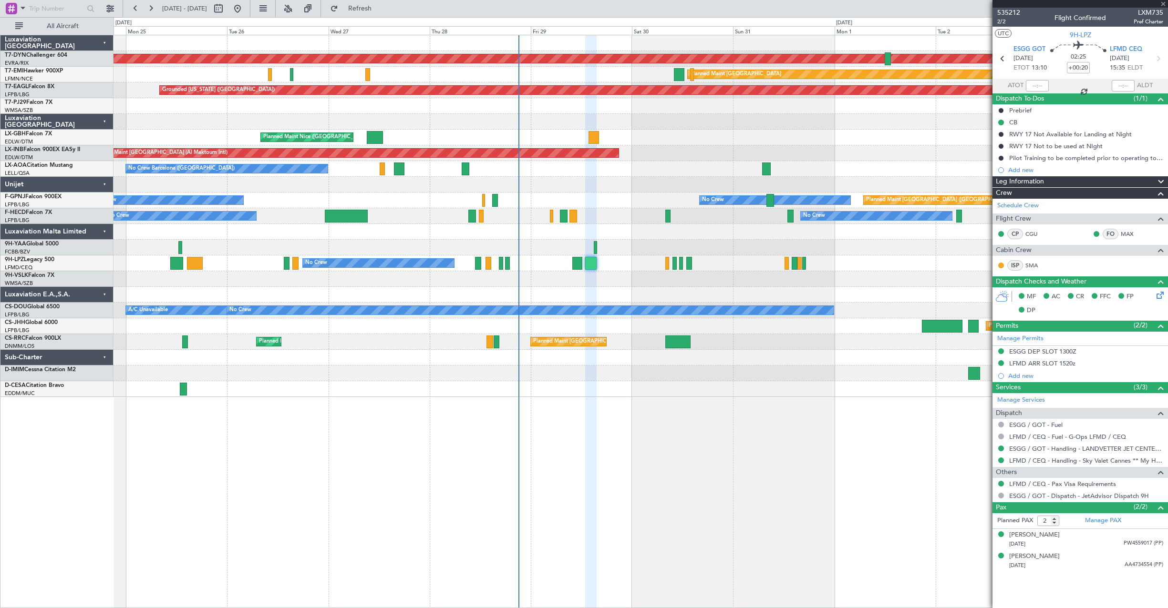
type input "-00:15"
type input "1"
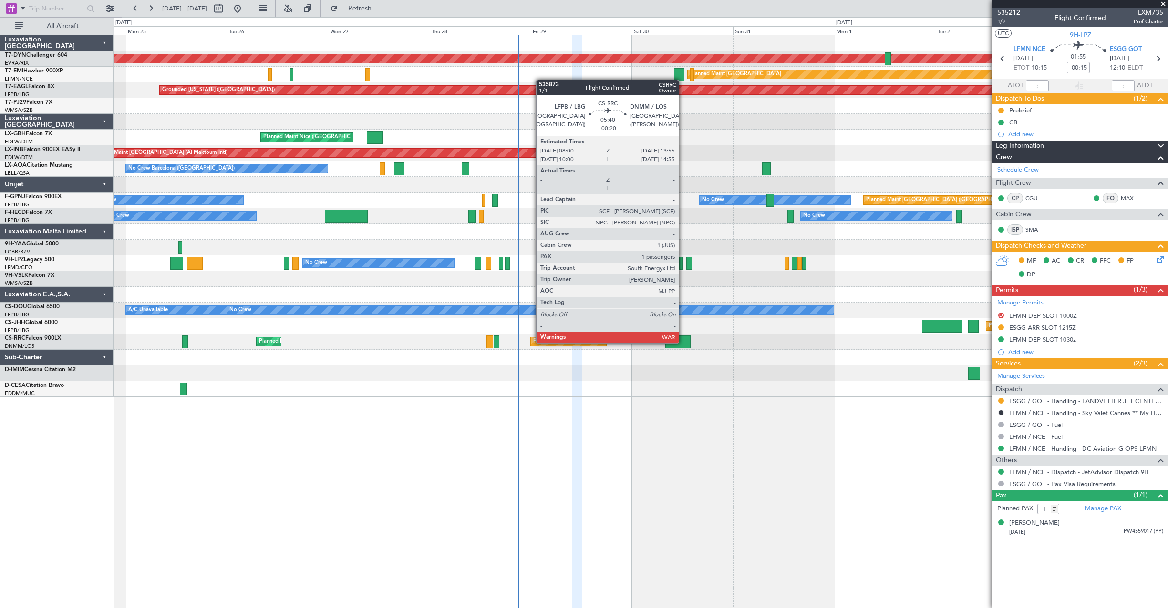
click at [683, 342] on div at bounding box center [677, 342] width 25 height 13
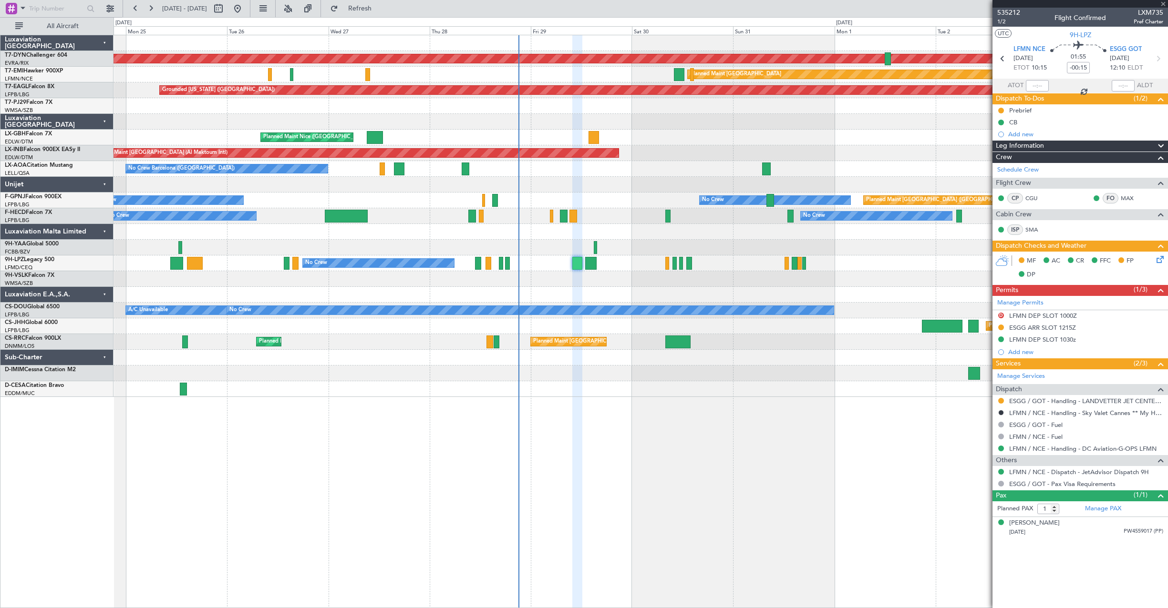
type input "-00:20"
